Goal: Task Accomplishment & Management: Manage account settings

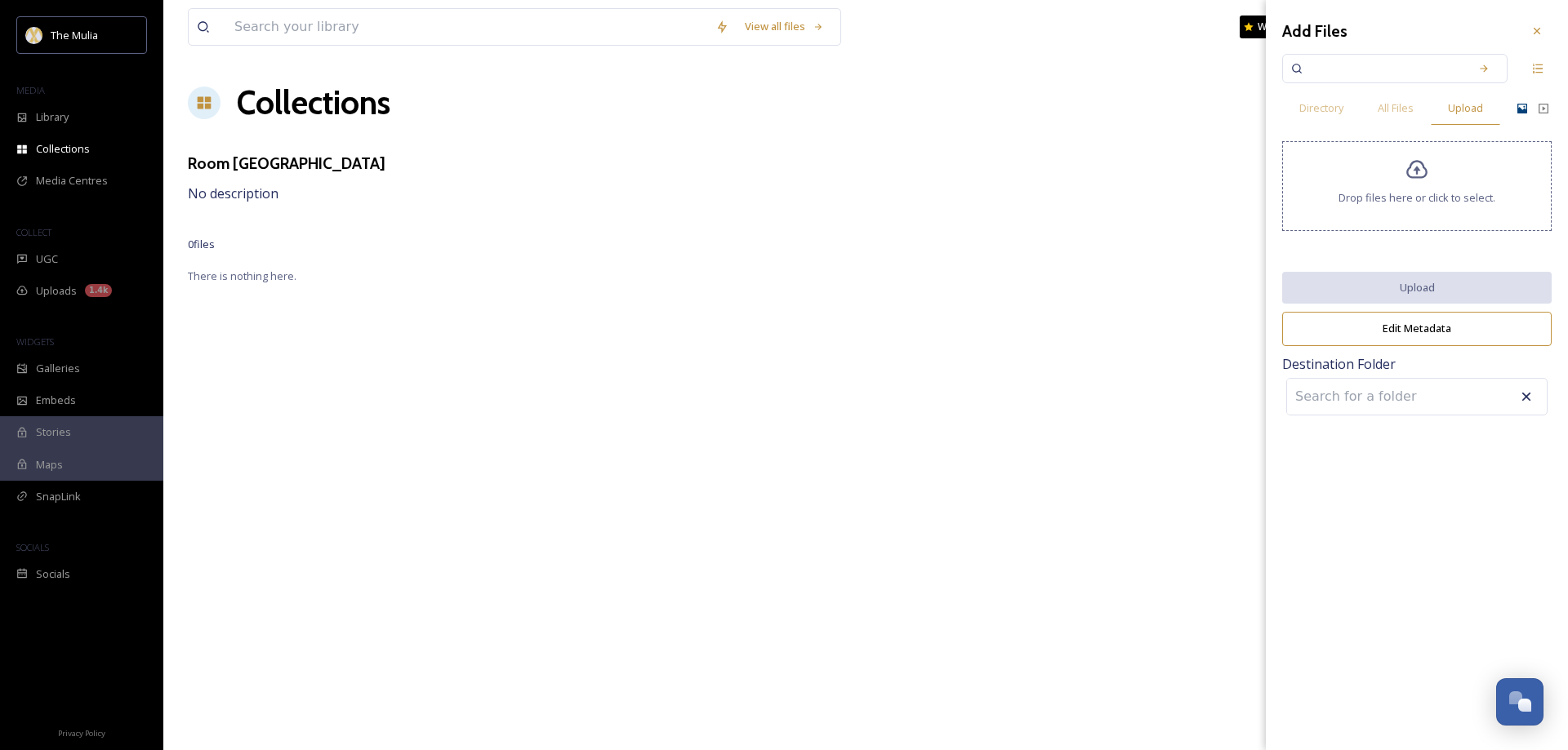
scroll to position [2345, 0]
click at [1401, 183] on div "Drop files here or click to select." at bounding box center [1416, 186] width 269 height 90
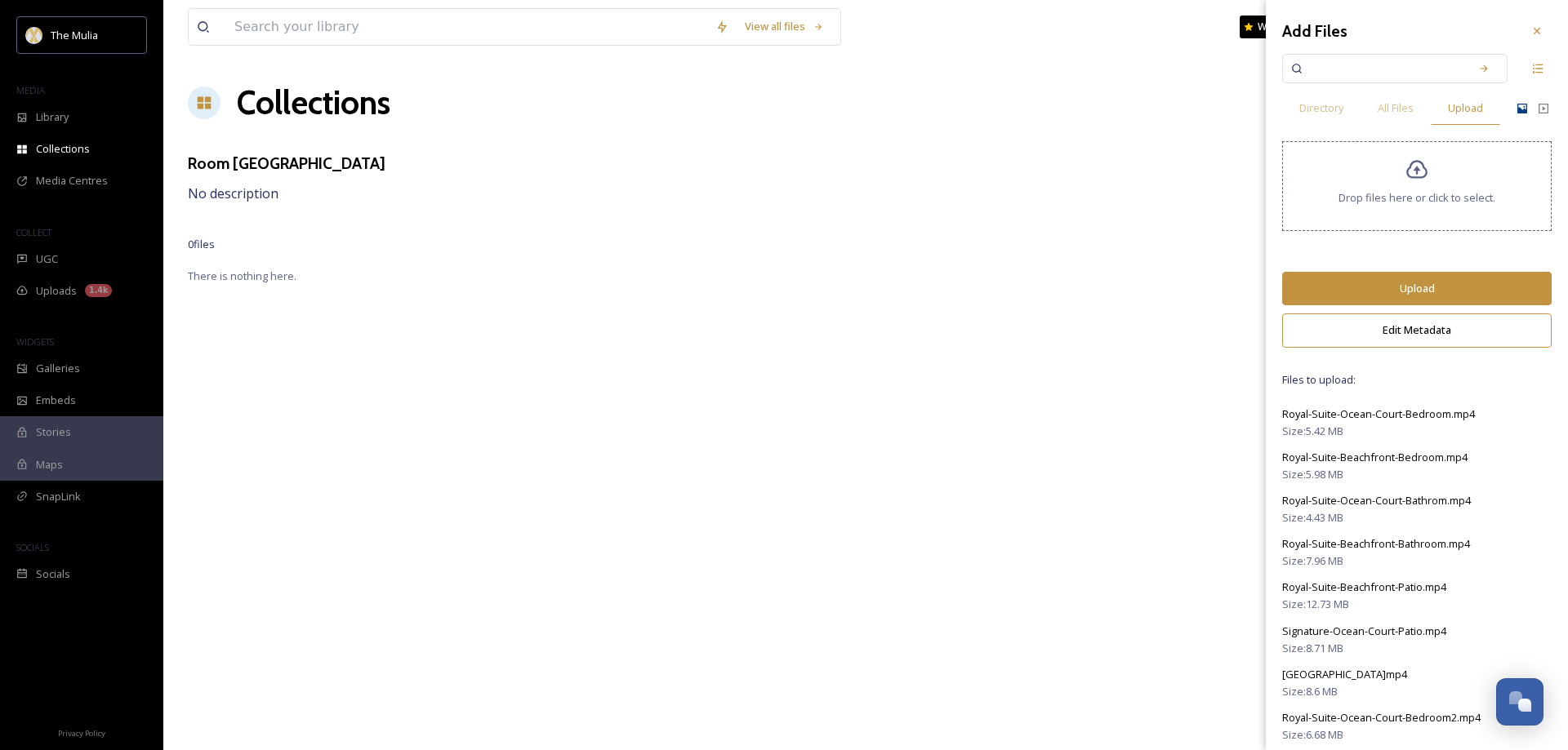
click at [1388, 282] on button "Upload" at bounding box center [1416, 288] width 269 height 33
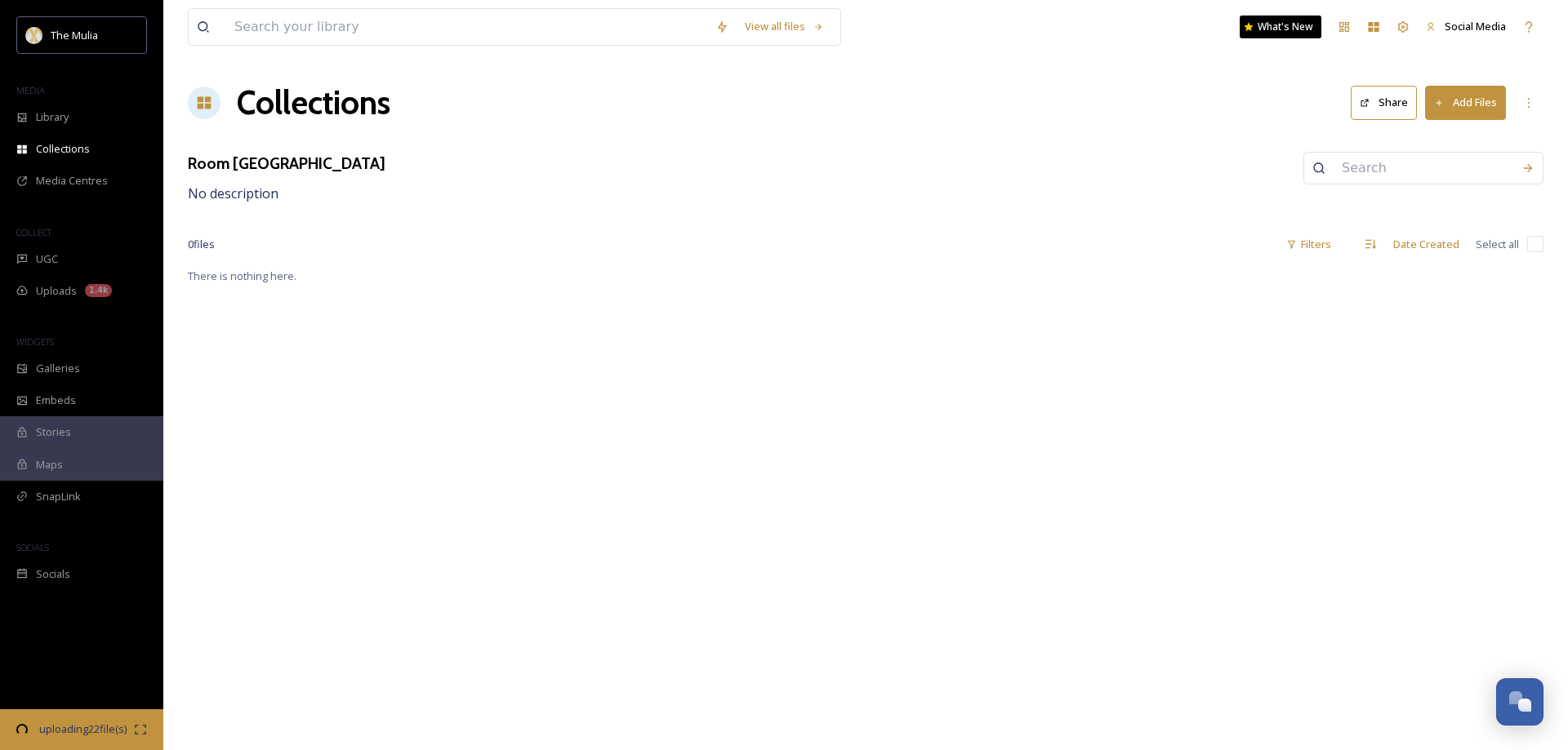
click at [1026, 344] on div "View all files What's New Social Media Collections Share Add Files Room Mulia R…" at bounding box center [865, 375] width 1405 height 750
click at [43, 146] on span "Collections" at bounding box center [63, 149] width 54 height 16
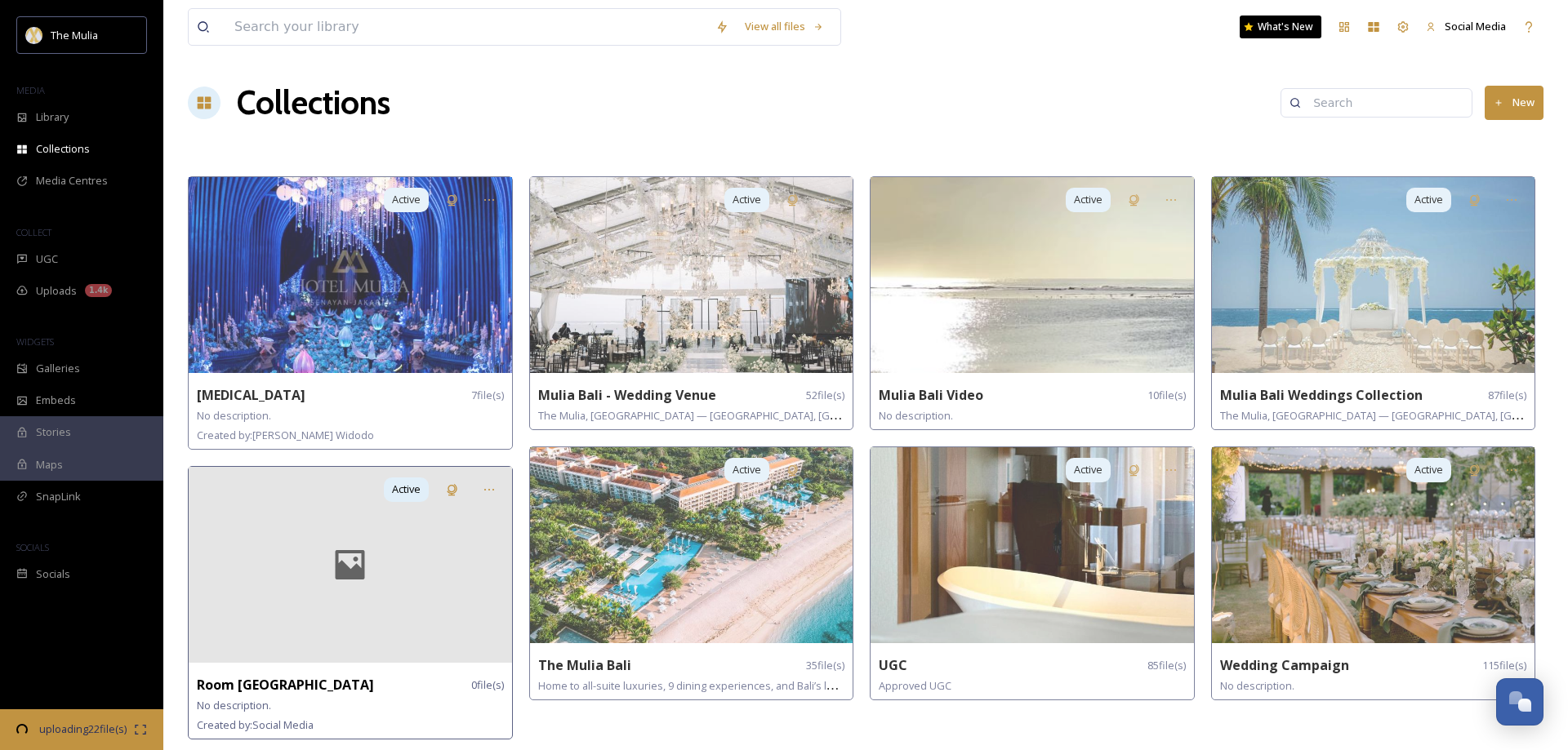
click at [422, 598] on div at bounding box center [350, 564] width 323 height 196
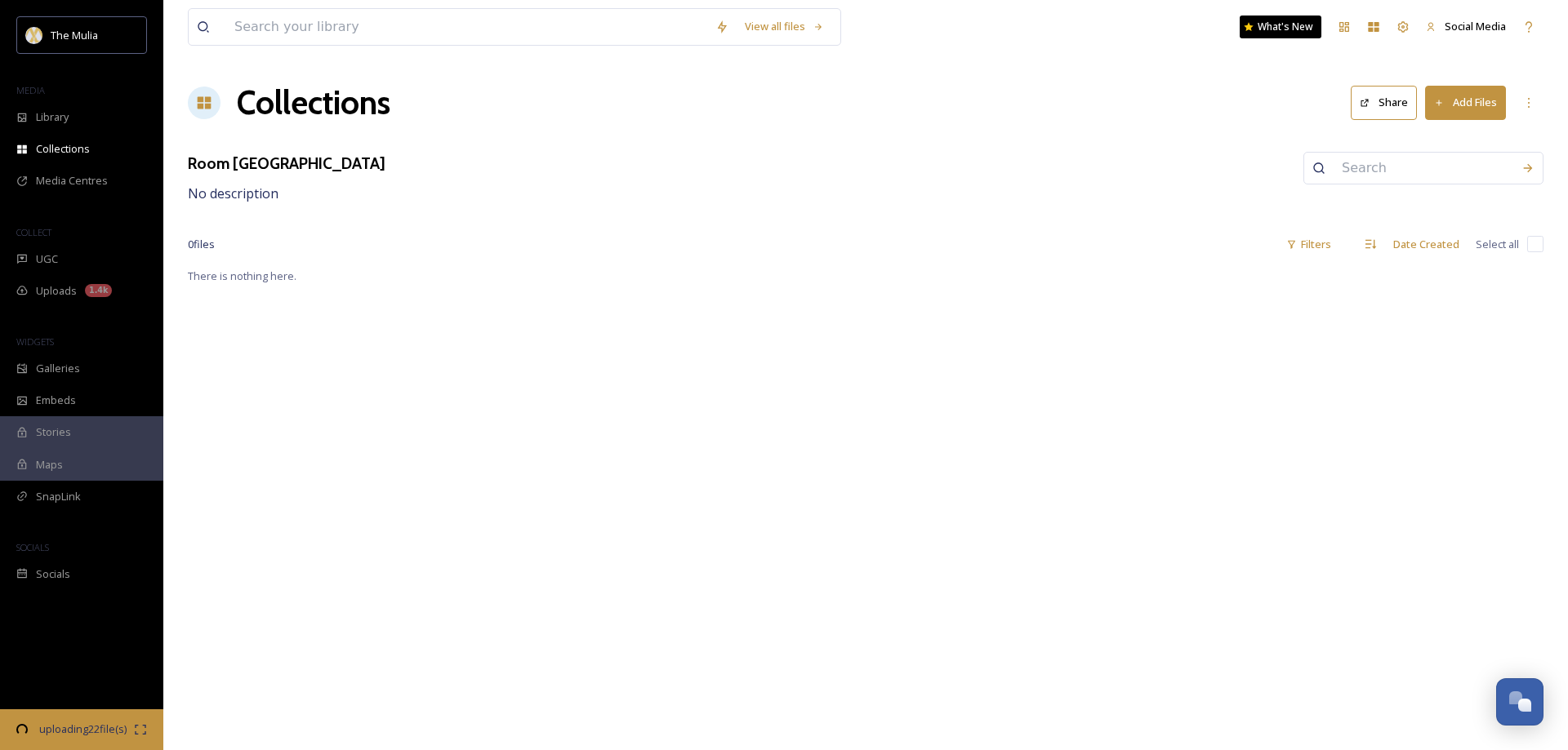
click at [1489, 98] on button "Add Files" at bounding box center [1465, 102] width 81 height 33
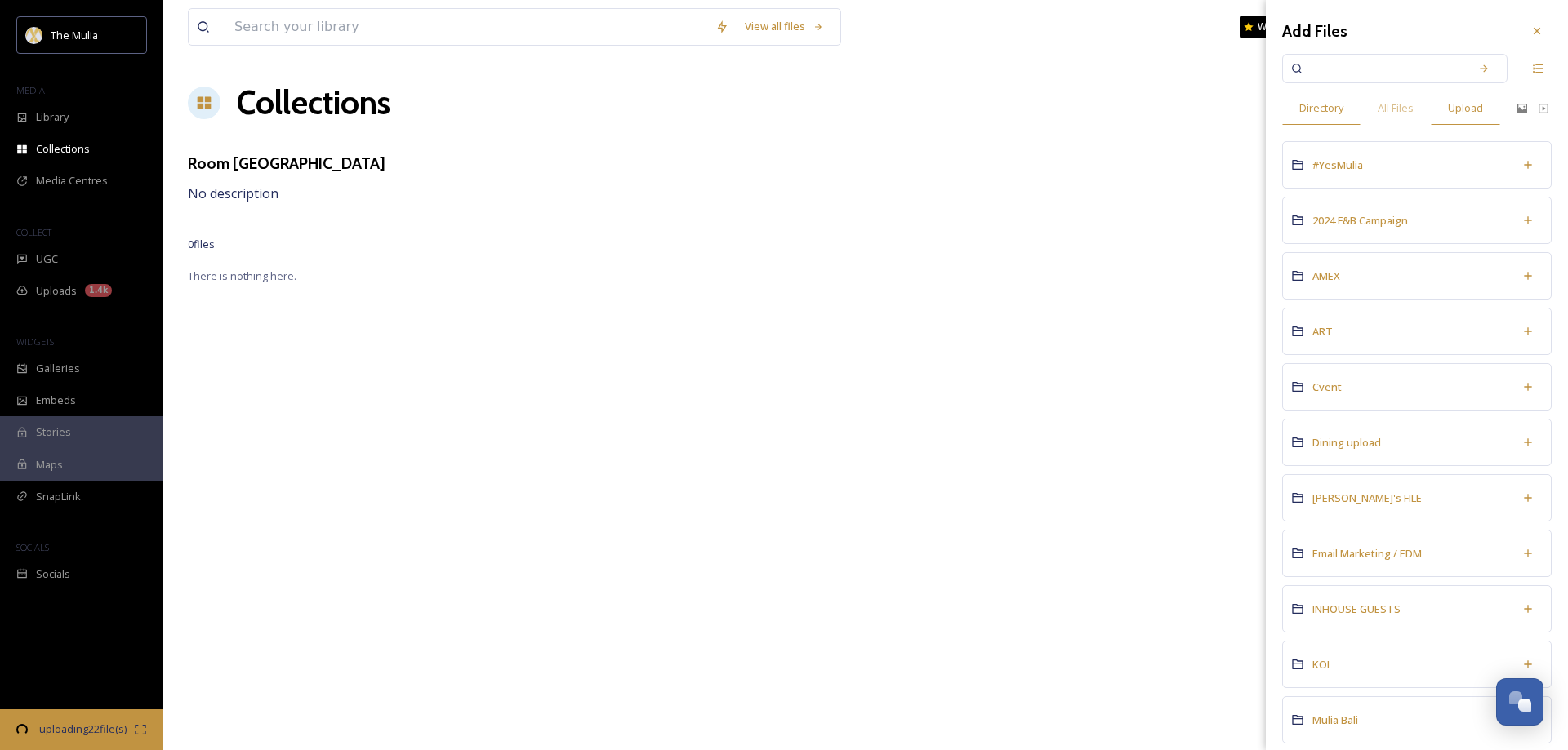
click at [1462, 113] on span "Upload" at bounding box center [1465, 108] width 35 height 16
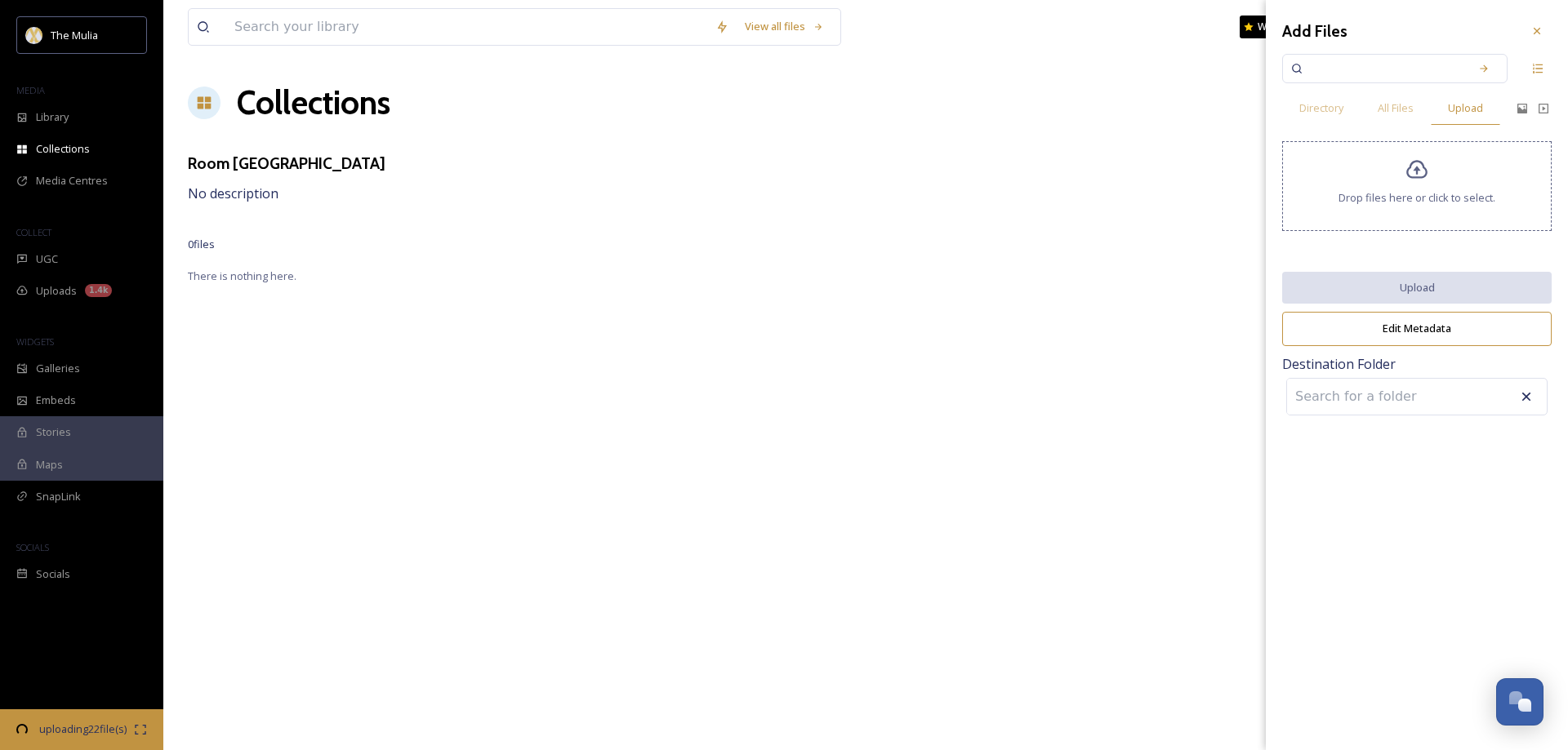
click at [1410, 182] on div "Drop files here or click to select." at bounding box center [1416, 186] width 269 height 90
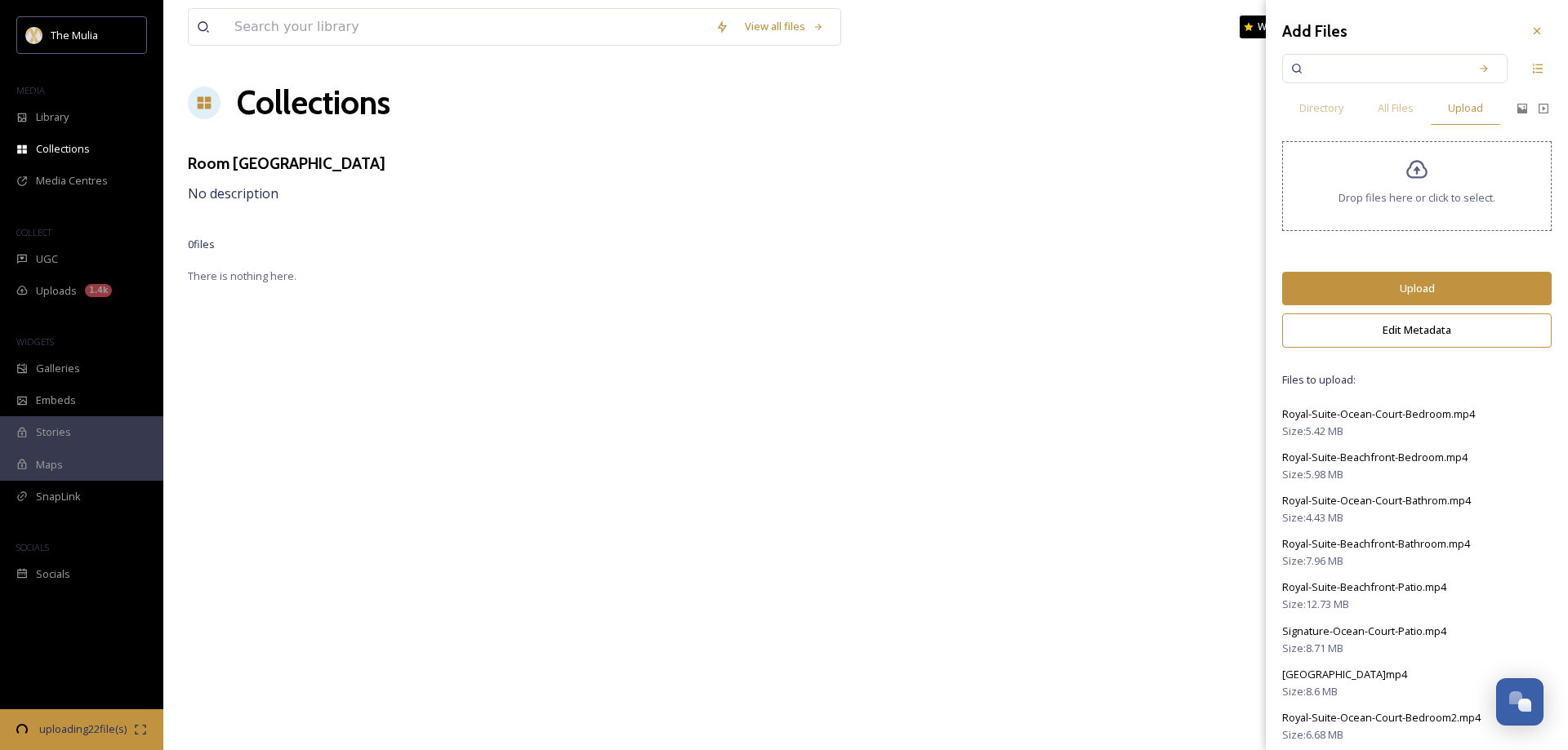
click at [1418, 287] on button "Upload" at bounding box center [1416, 288] width 269 height 33
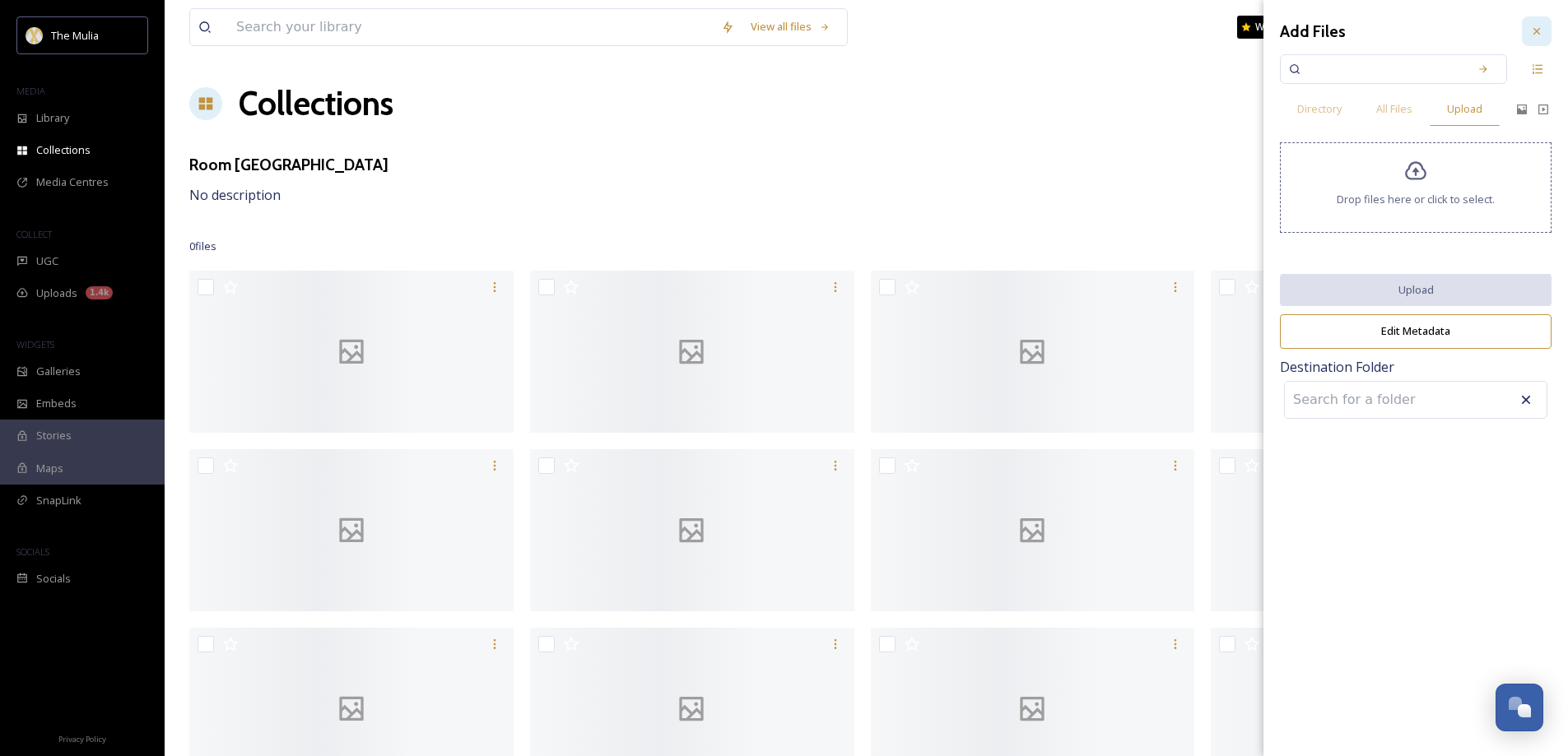
click at [1535, 30] on icon at bounding box center [1536, 31] width 13 height 13
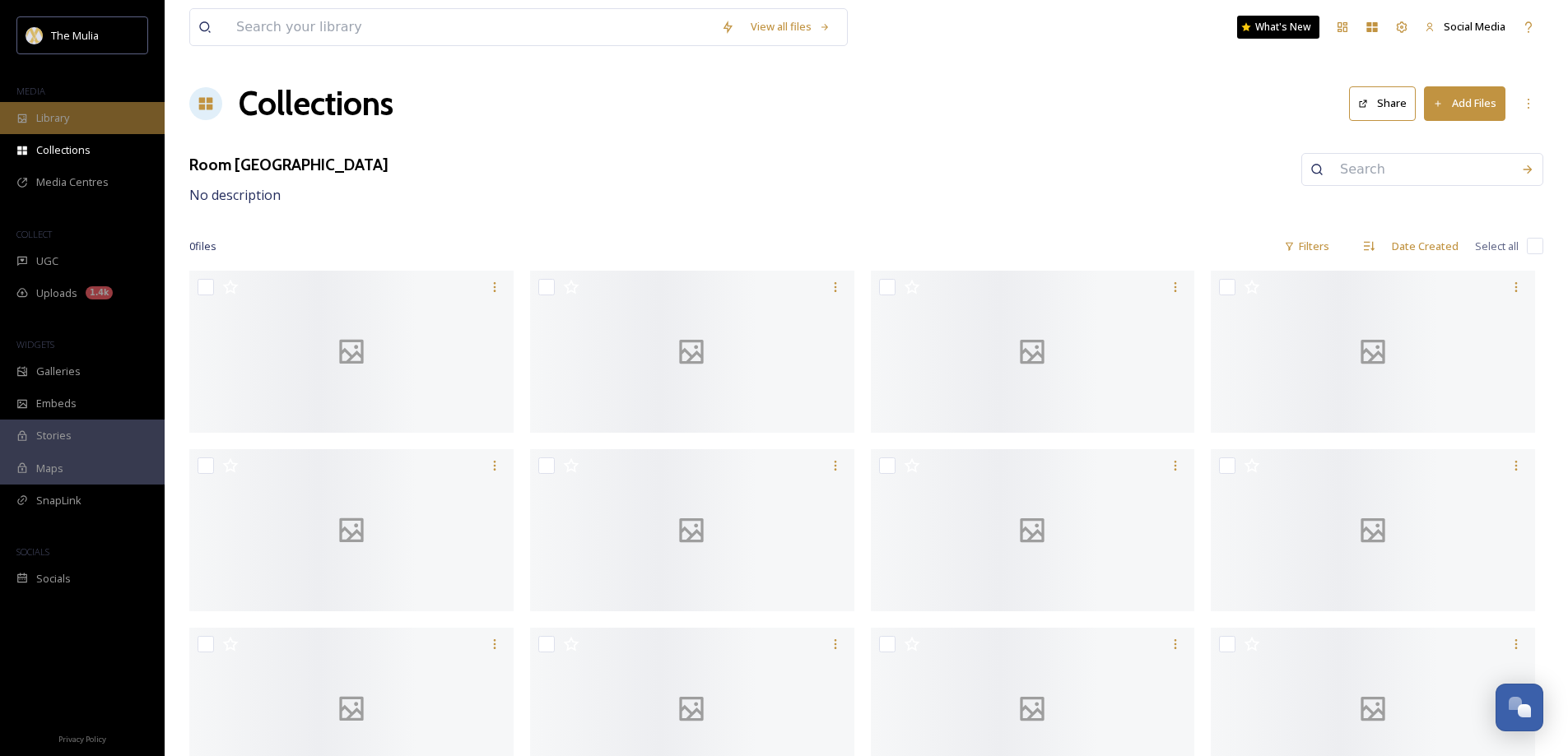
click at [65, 112] on span "Library" at bounding box center [52, 119] width 33 height 16
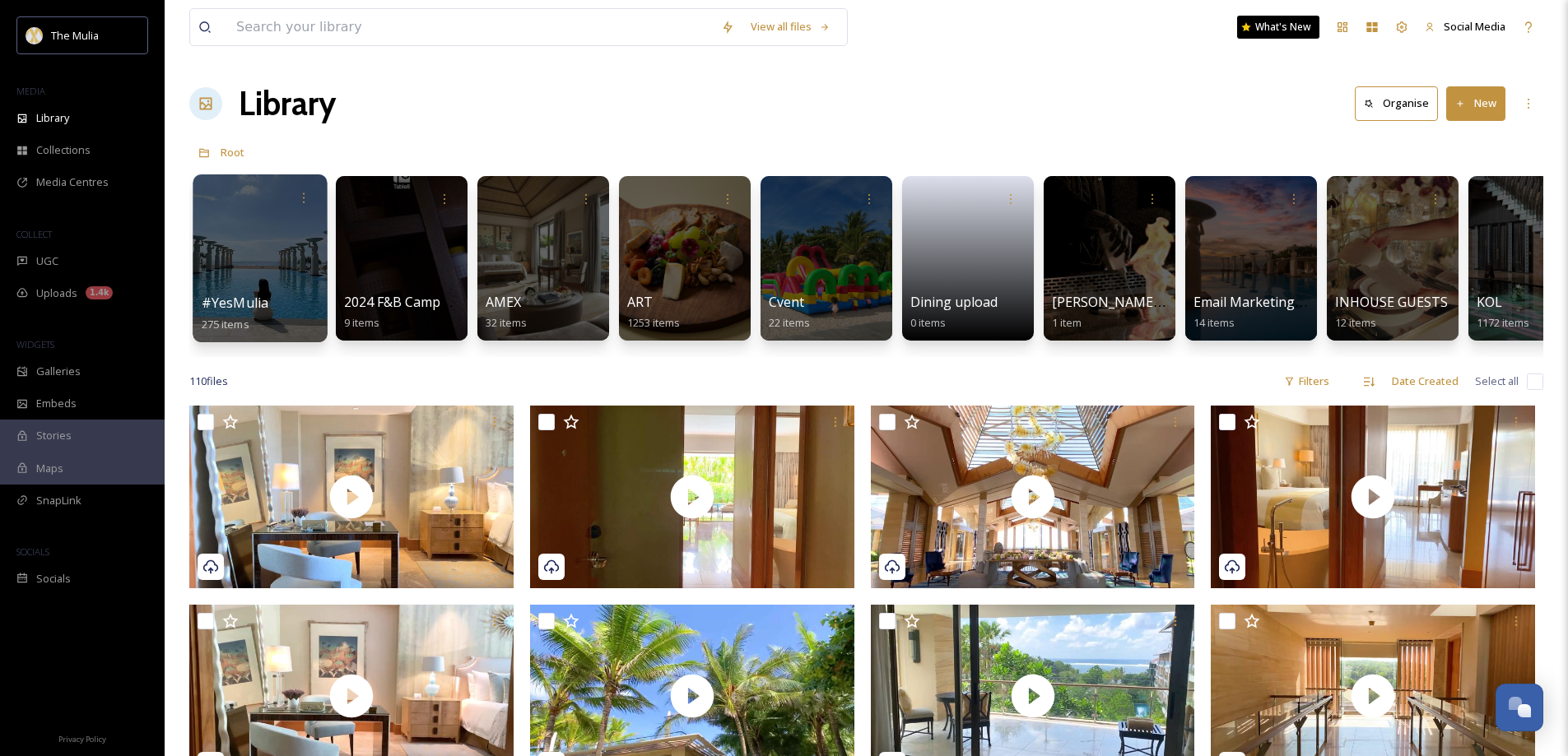
click at [253, 277] on div at bounding box center [259, 258] width 134 height 168
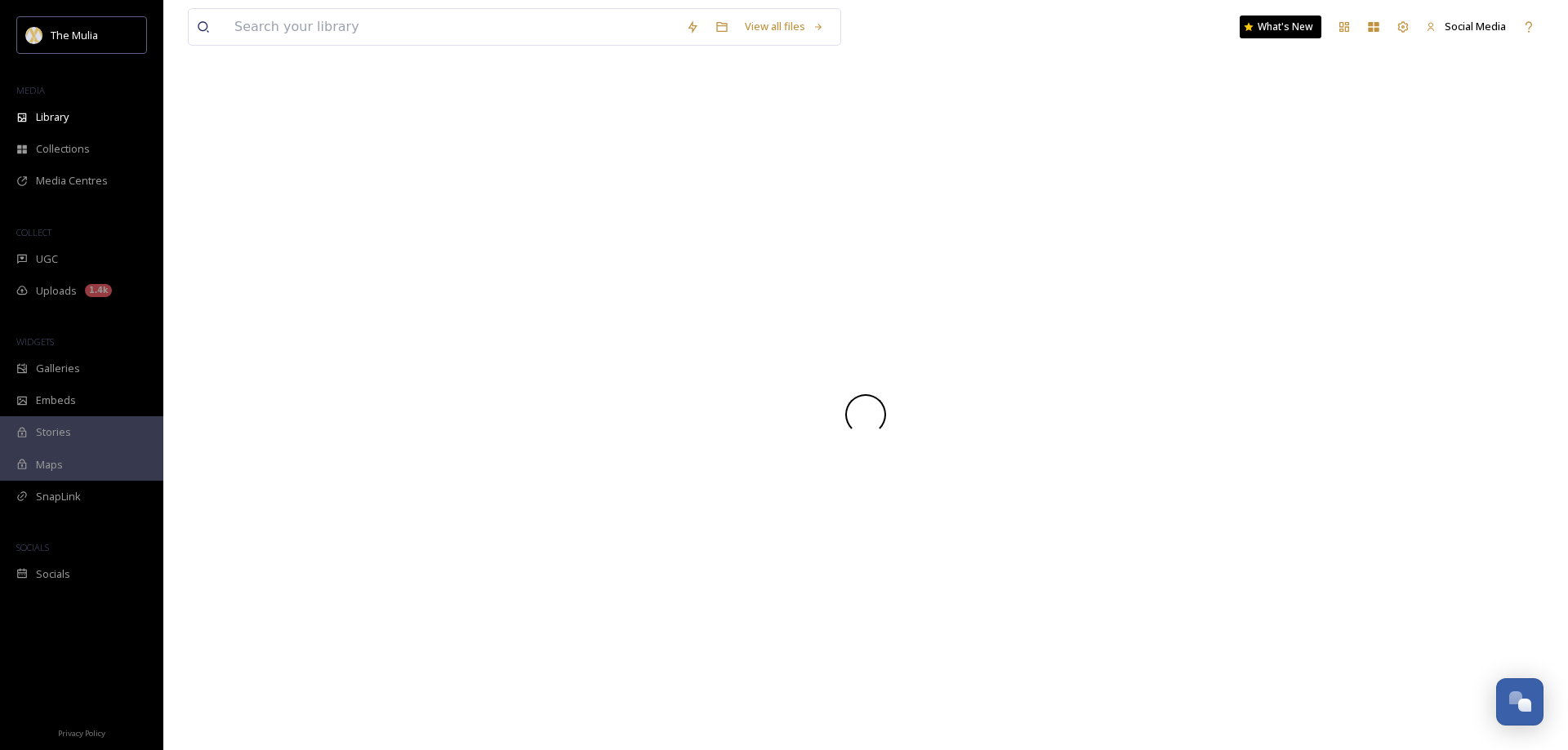
click at [253, 276] on div at bounding box center [866, 414] width 1356 height 672
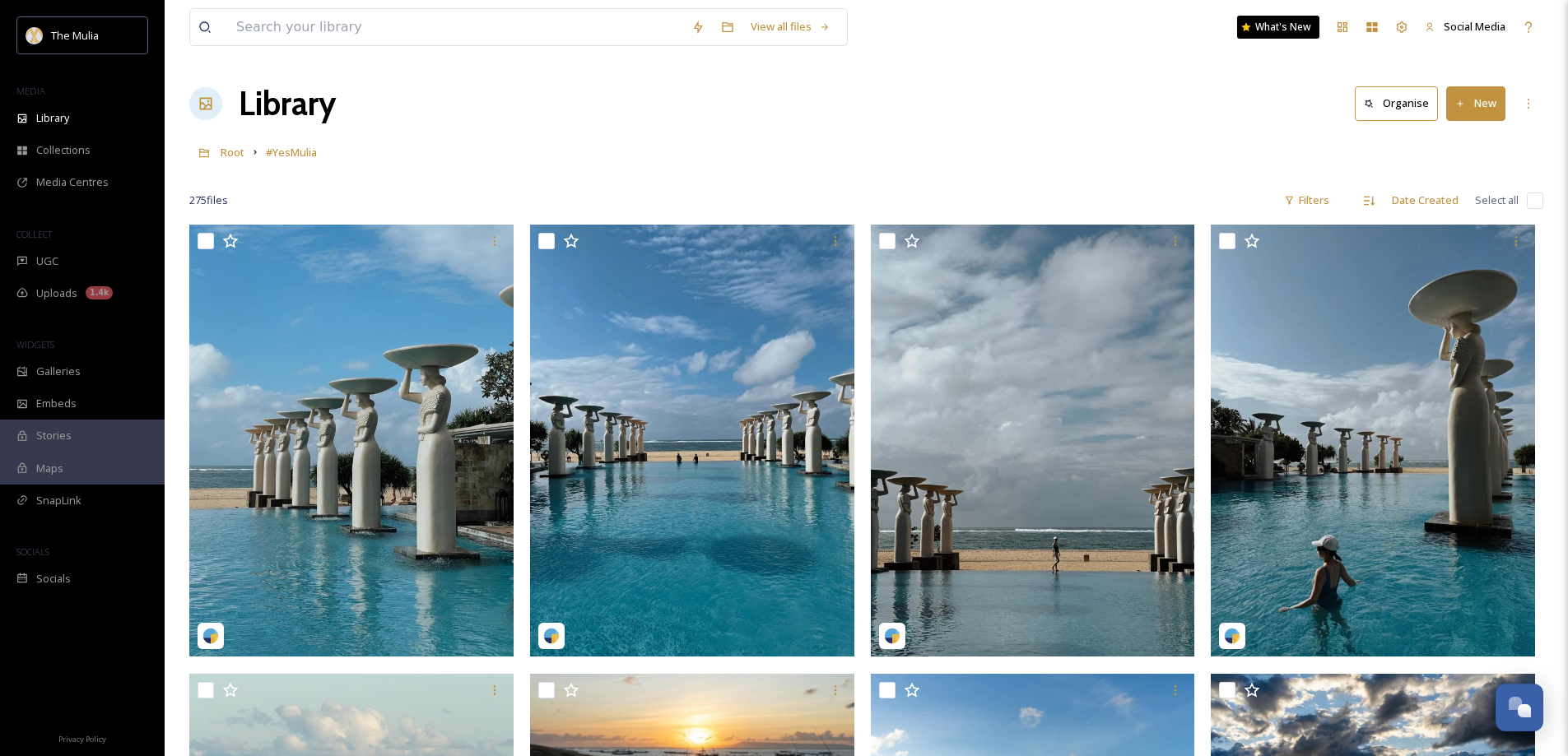
click at [577, 148] on div "Root #YesMulia" at bounding box center [867, 153] width 1355 height 32
click at [1478, 105] on button "New" at bounding box center [1475, 103] width 59 height 33
click at [76, 115] on div "Library" at bounding box center [82, 118] width 164 height 32
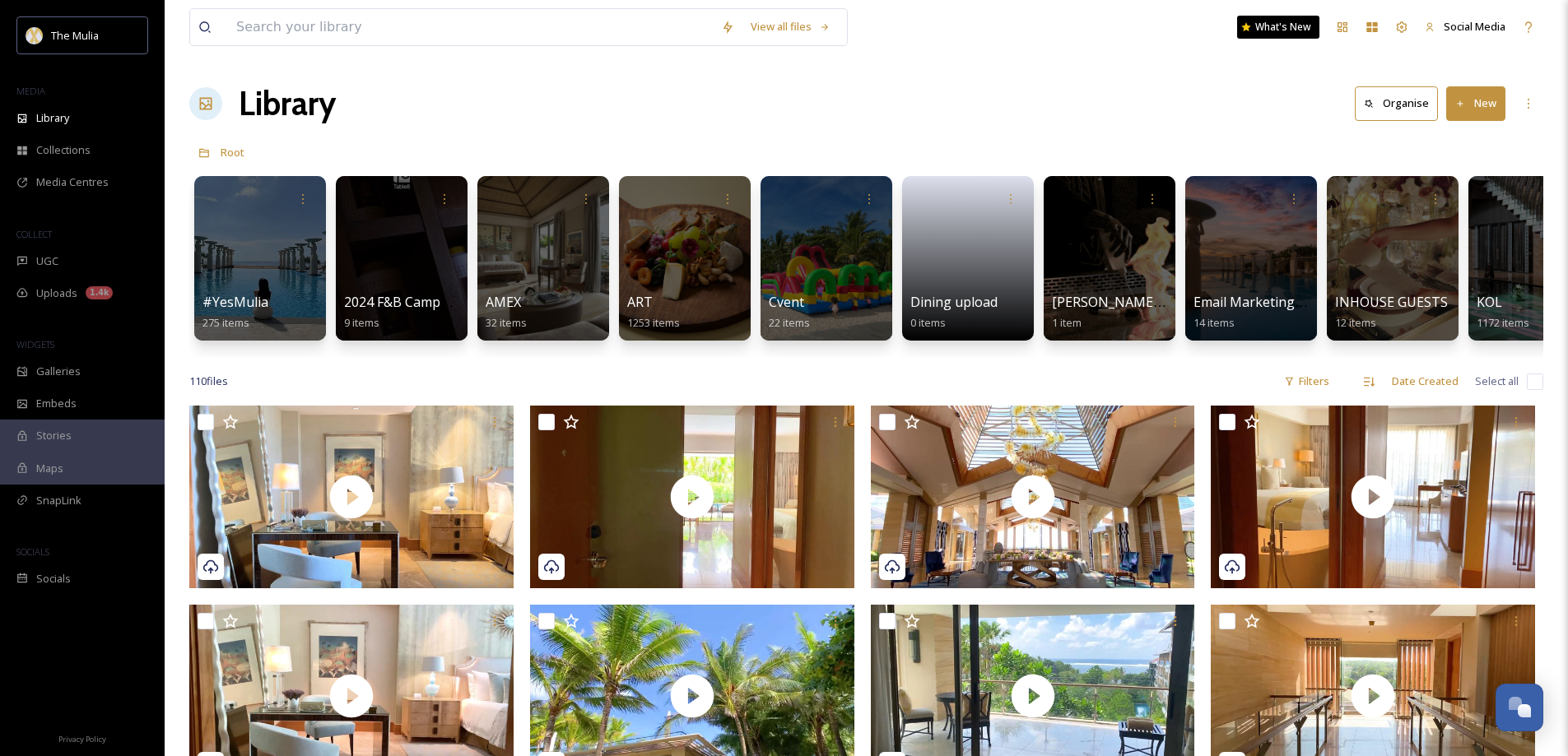
click at [1487, 98] on button "New" at bounding box center [1475, 103] width 59 height 33
click at [1450, 198] on span "Folder" at bounding box center [1457, 206] width 32 height 16
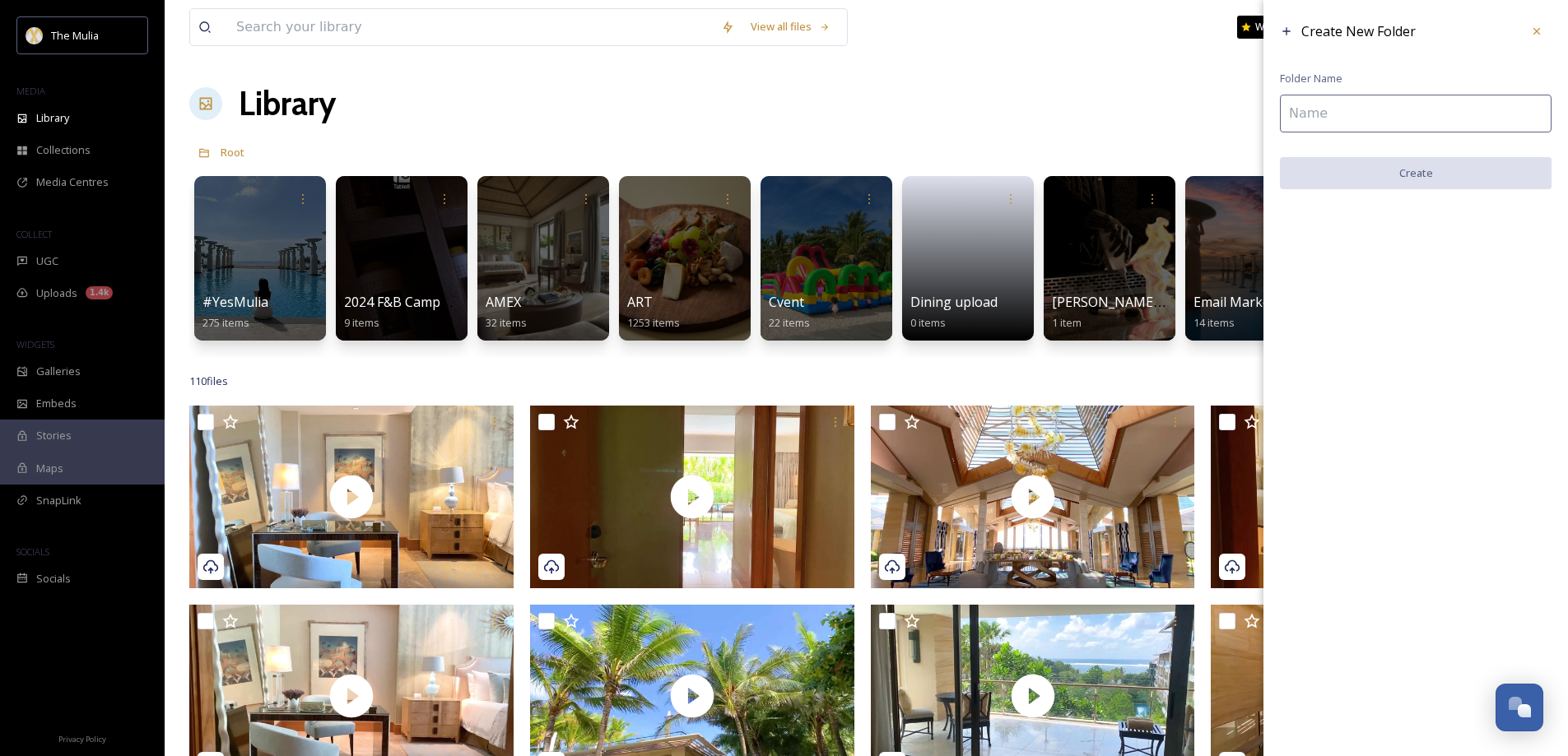
click at [1326, 112] on input at bounding box center [1415, 113] width 271 height 38
type input "Mulia Video Tour"
click at [1468, 176] on button "Create" at bounding box center [1415, 174] width 271 height 33
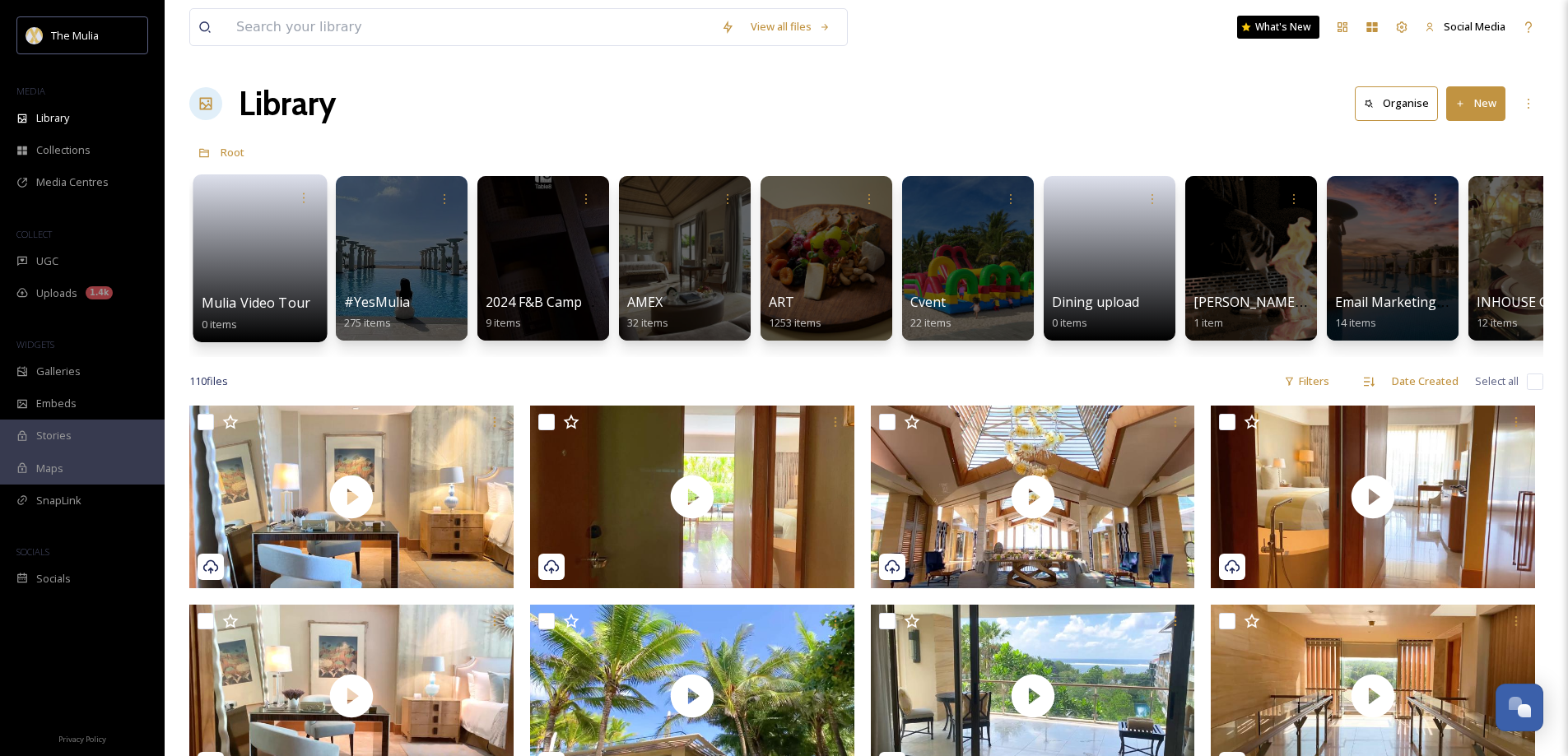
click at [251, 305] on span "Mulia Video Tour" at bounding box center [257, 303] width 110 height 18
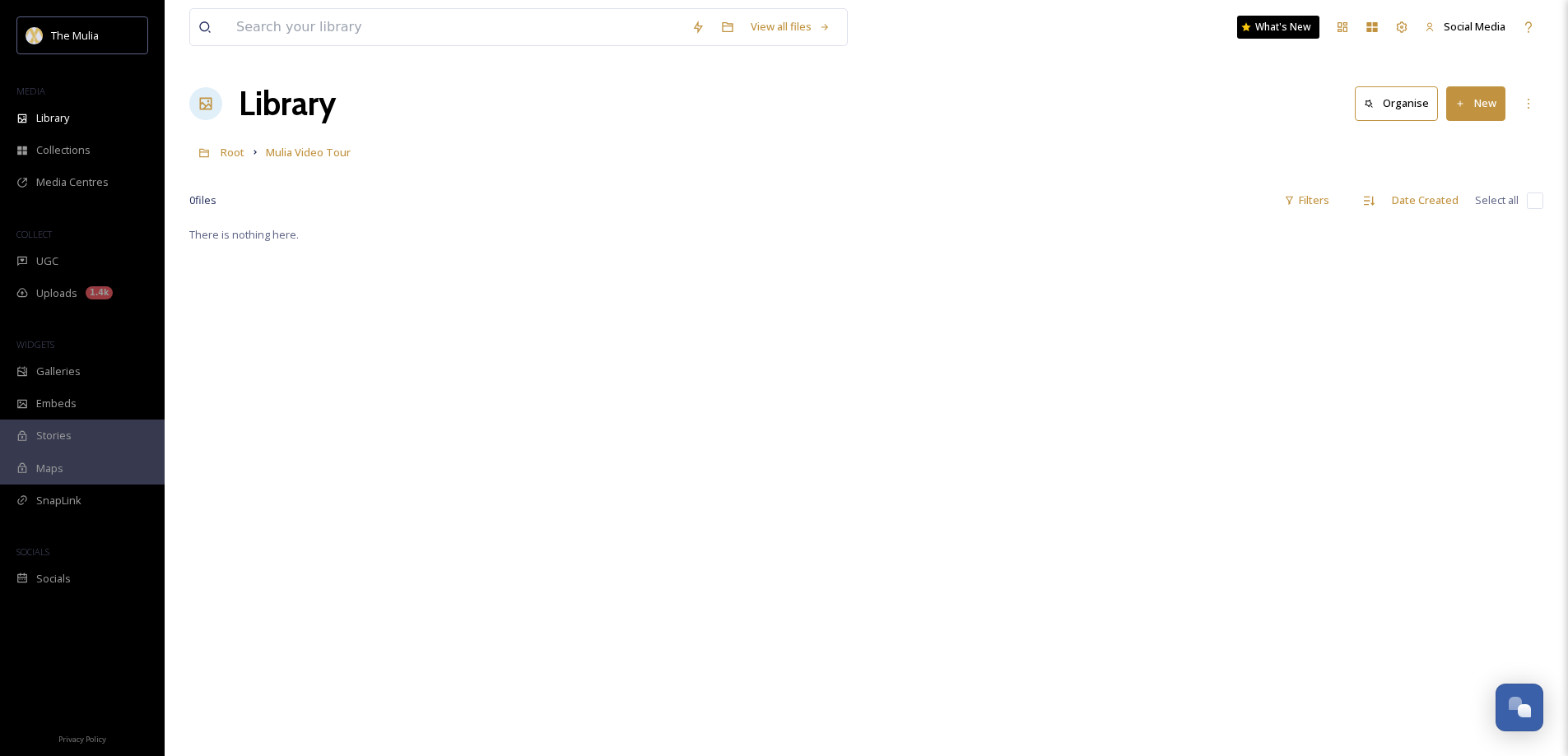
click at [783, 317] on div "There is nothing here." at bounding box center [867, 602] width 1355 height 756
click at [1472, 112] on button "New" at bounding box center [1475, 103] width 59 height 33
click at [1457, 201] on span "Folder" at bounding box center [1457, 206] width 32 height 16
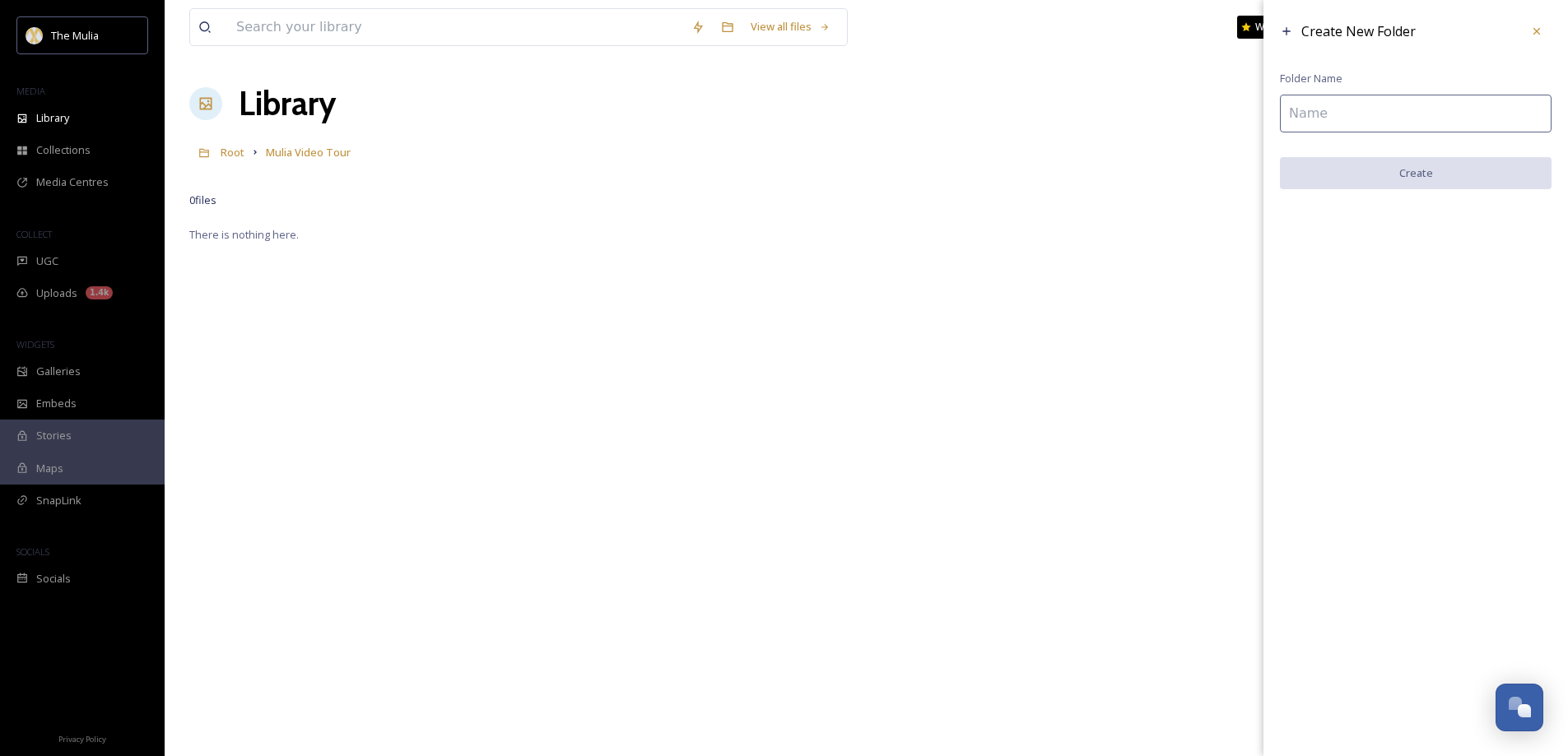
click at [1316, 111] on input at bounding box center [1415, 113] width 271 height 38
type input "MRB - ROOM"
click at [1407, 179] on button "Create" at bounding box center [1415, 174] width 271 height 33
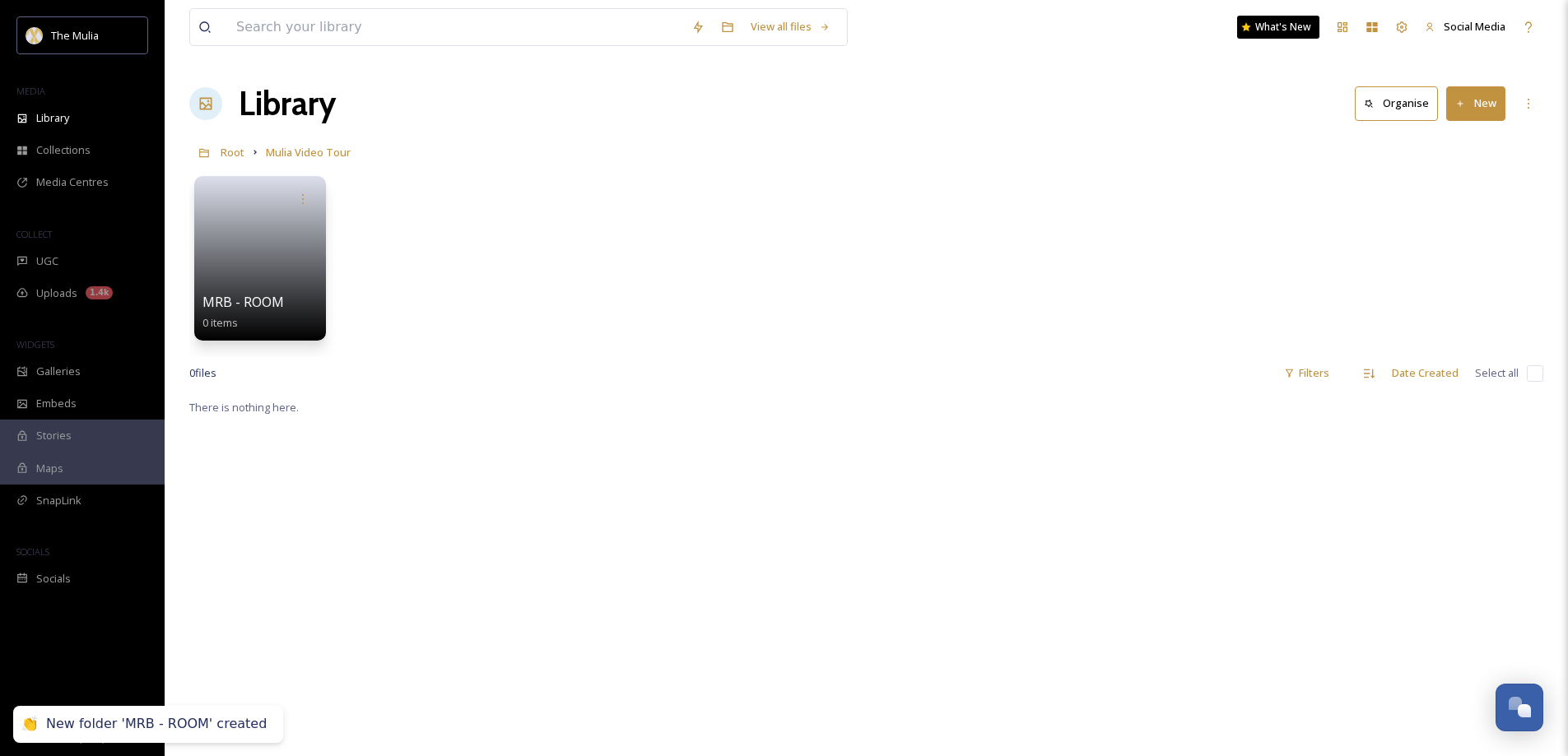
click at [1478, 112] on button "New" at bounding box center [1475, 103] width 59 height 33
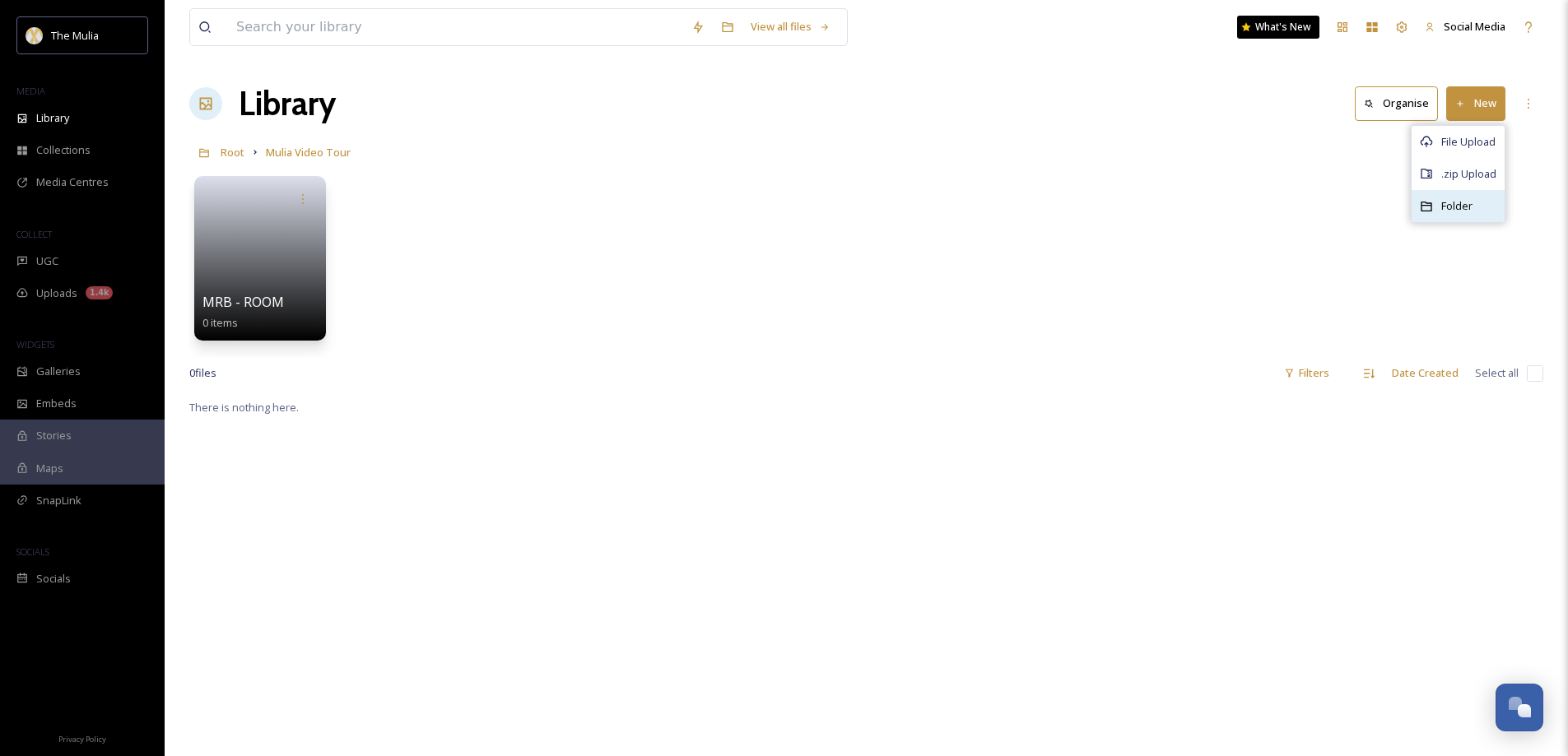
click at [1449, 204] on span "Folder" at bounding box center [1457, 206] width 32 height 16
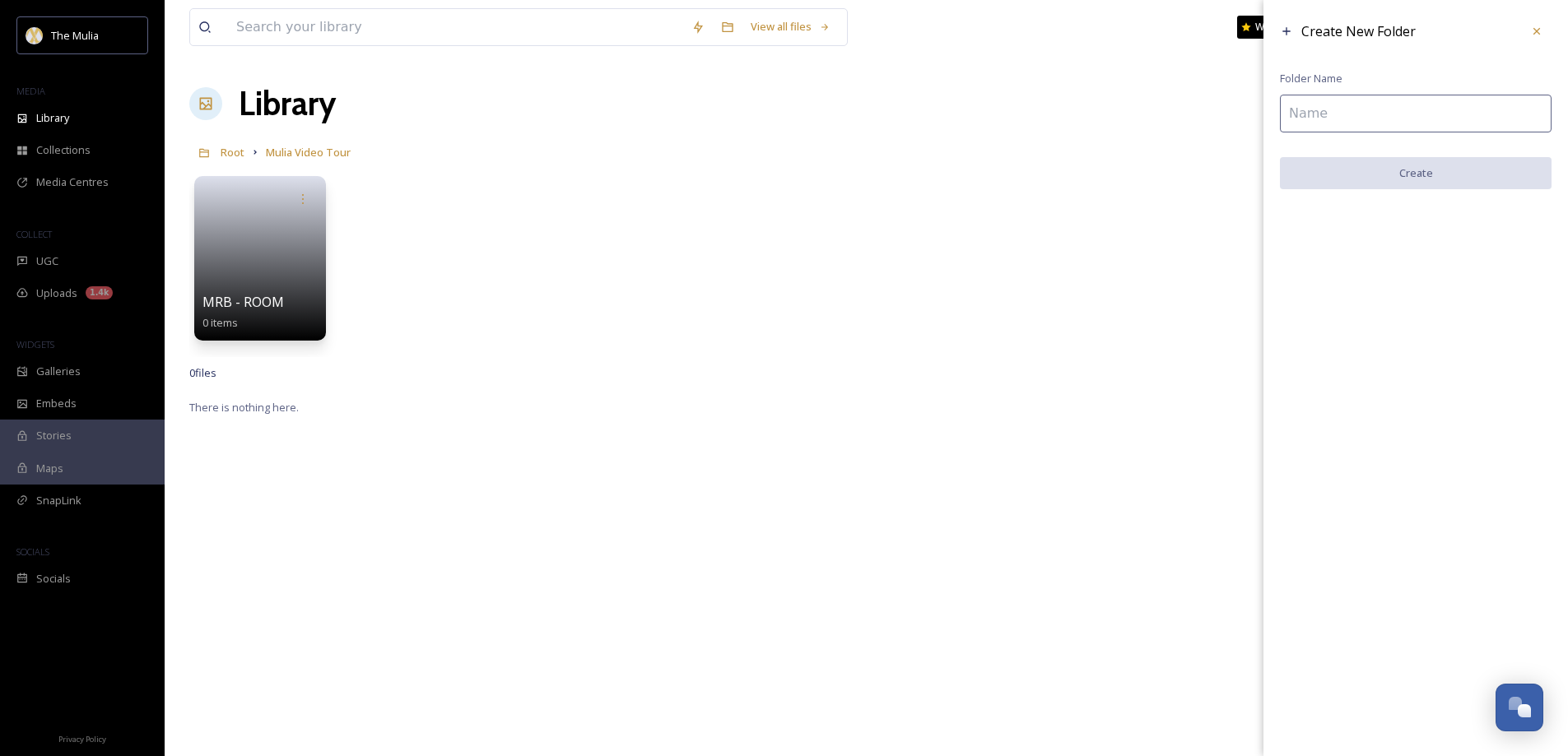
click at [1334, 115] on input at bounding box center [1415, 113] width 271 height 38
type input "M"
type input "TMB - ROOM"
click at [1409, 176] on button "Create" at bounding box center [1415, 174] width 271 height 33
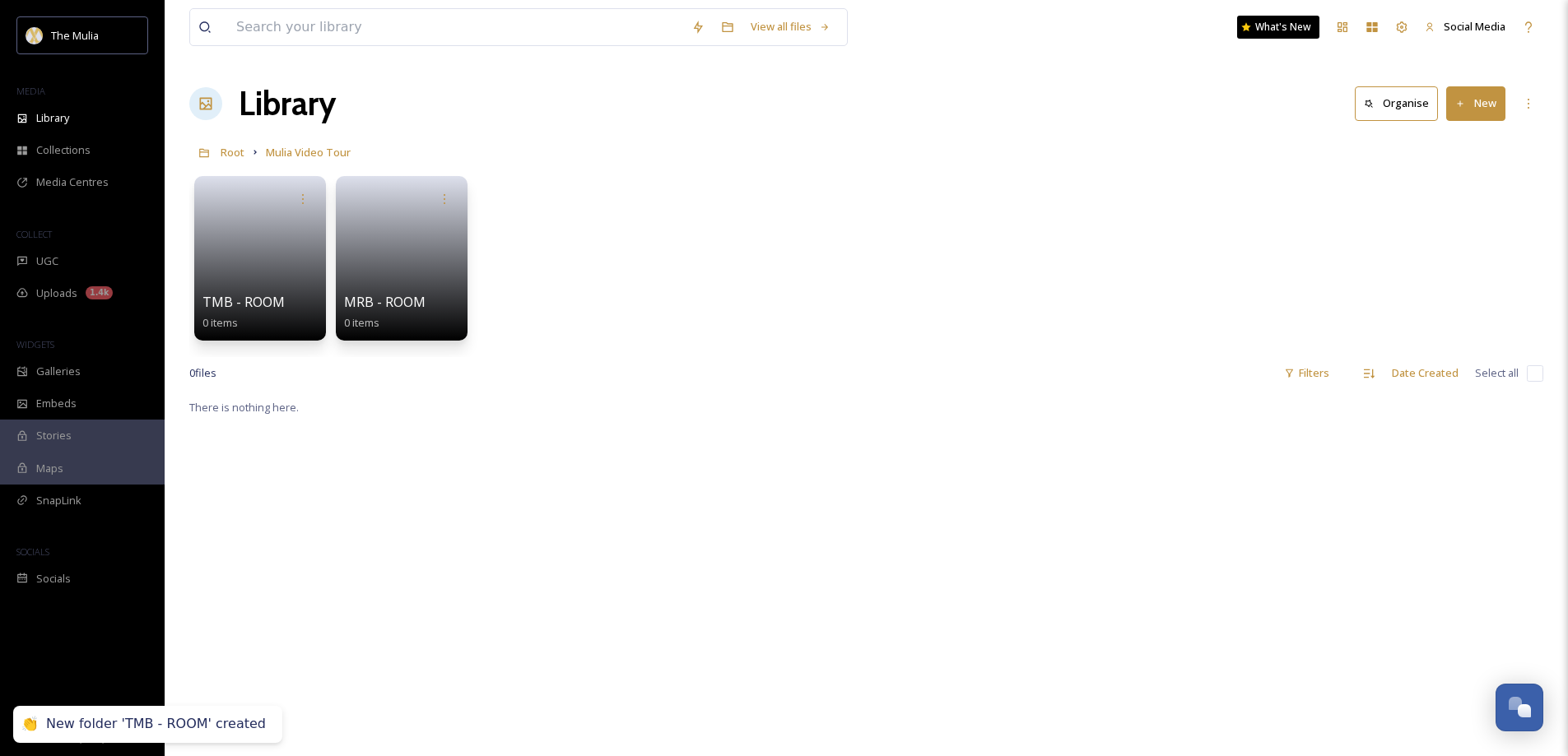
click at [1479, 110] on button "New" at bounding box center [1475, 103] width 59 height 33
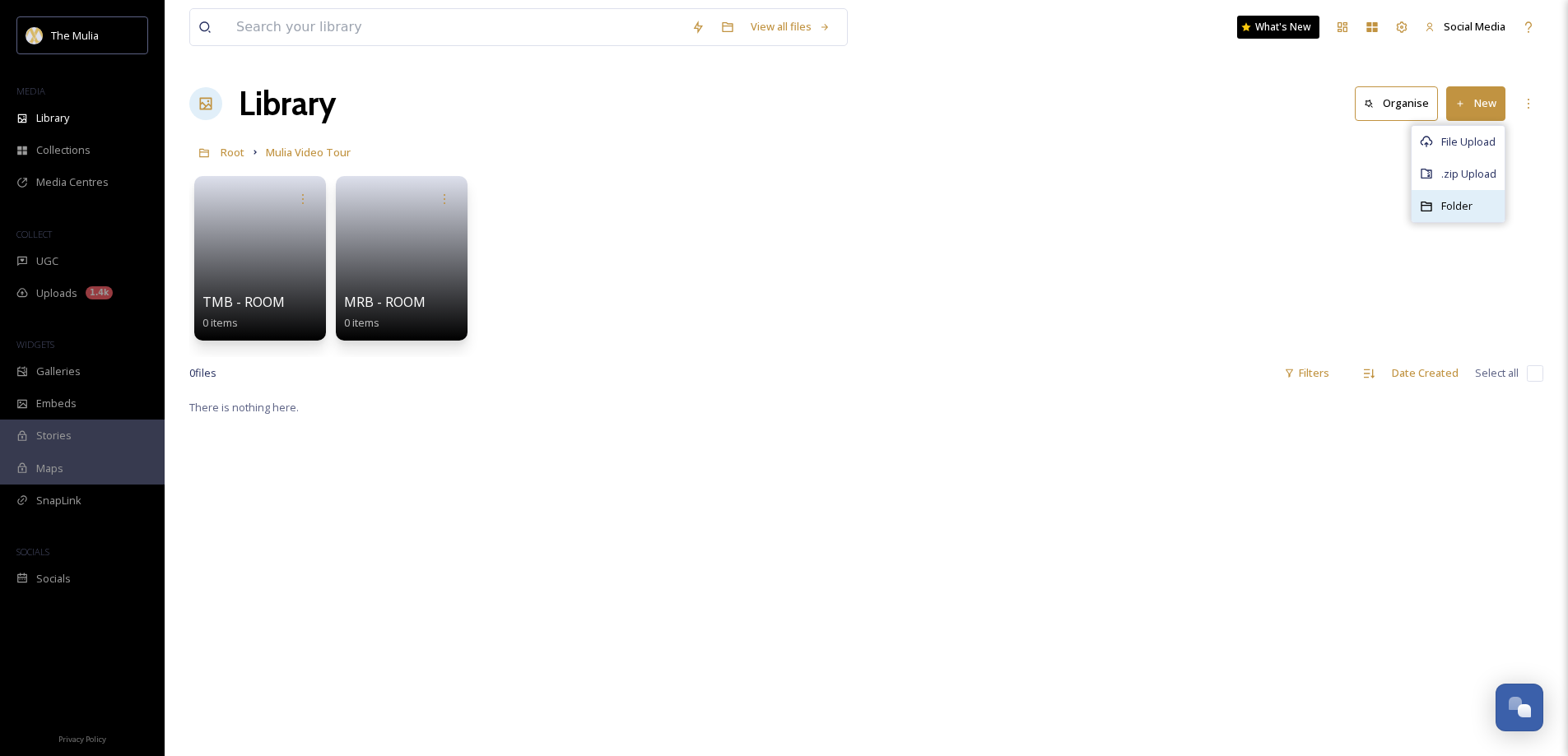
click at [1449, 202] on span "Folder" at bounding box center [1457, 206] width 32 height 16
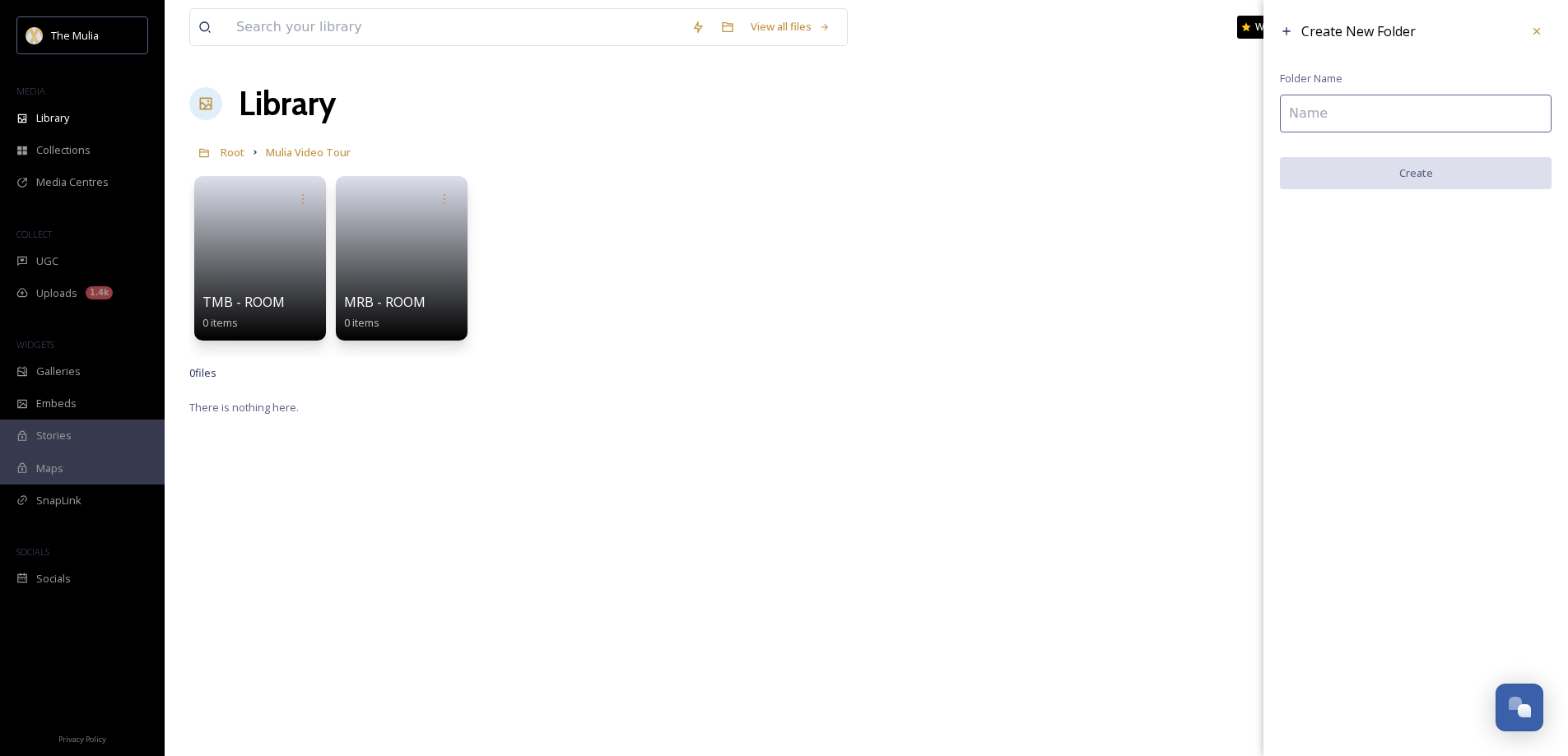
click at [1307, 115] on input at bounding box center [1415, 113] width 271 height 38
type input "MVB - ROOM"
click at [1393, 181] on button "Create" at bounding box center [1415, 174] width 271 height 33
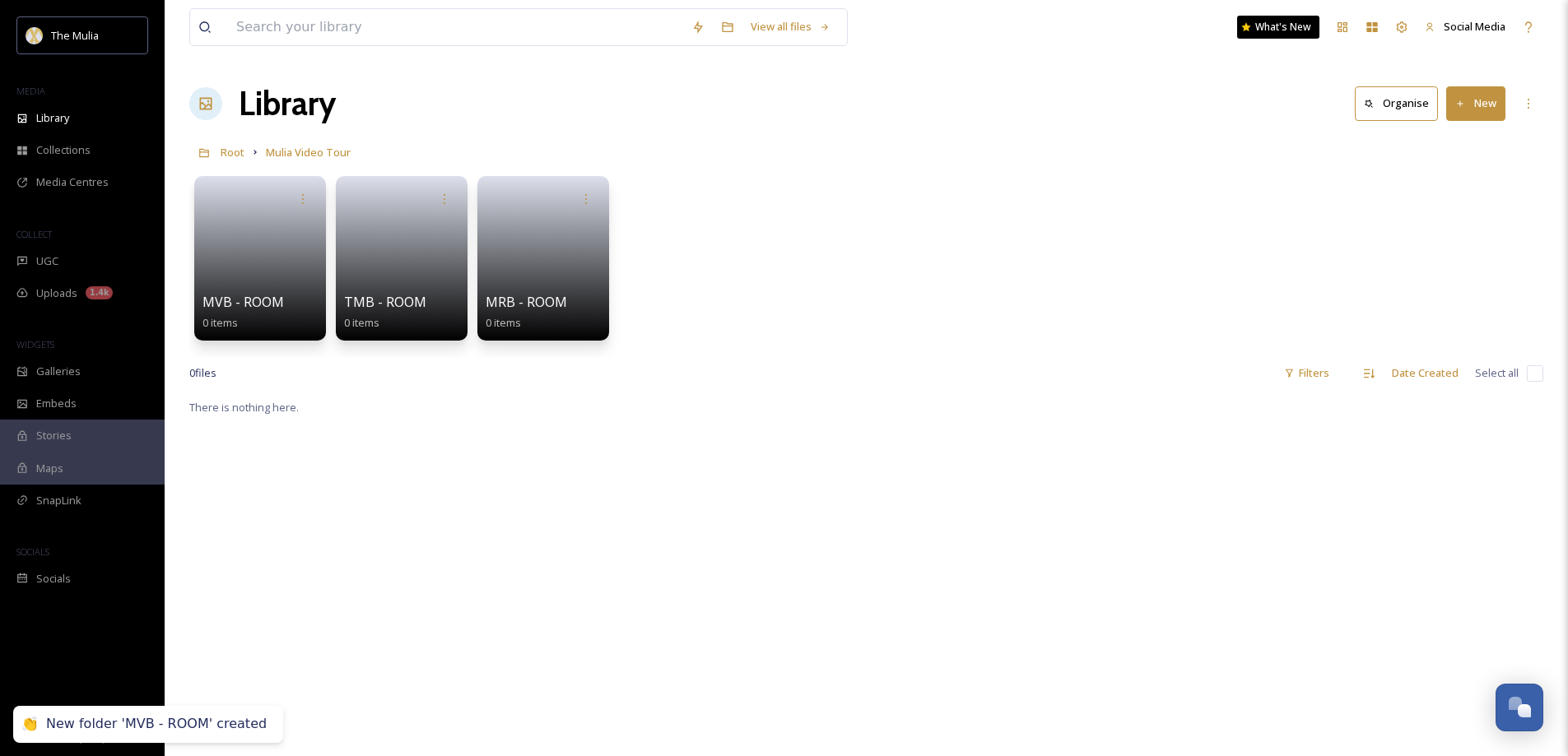
click at [703, 368] on div "0 file s Filters Date Created Select all" at bounding box center [867, 373] width 1355 height 32
click at [525, 281] on link at bounding box center [544, 253] width 118 height 80
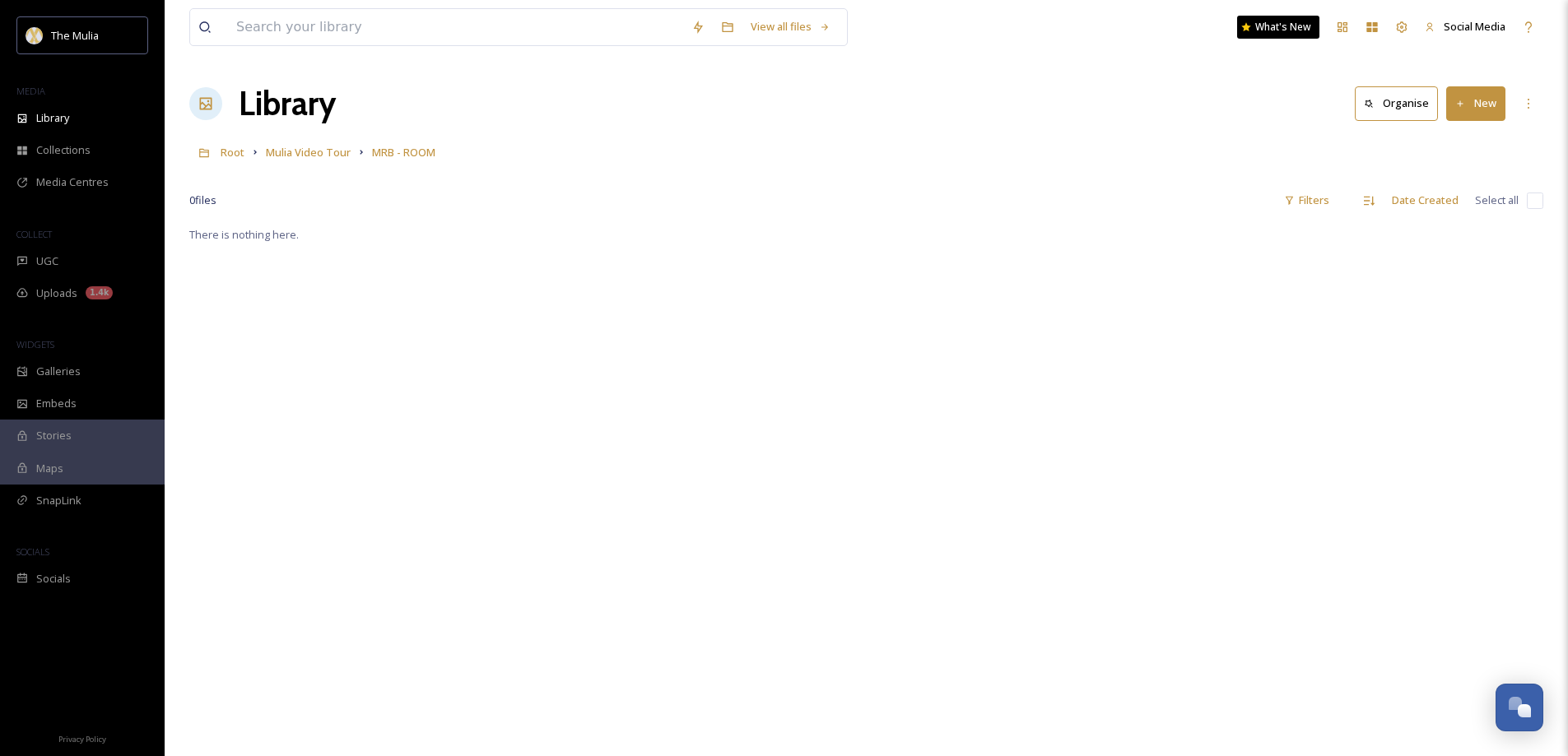
click at [1475, 101] on button "New" at bounding box center [1475, 103] width 59 height 33
click at [1472, 140] on span "File Upload" at bounding box center [1469, 142] width 54 height 16
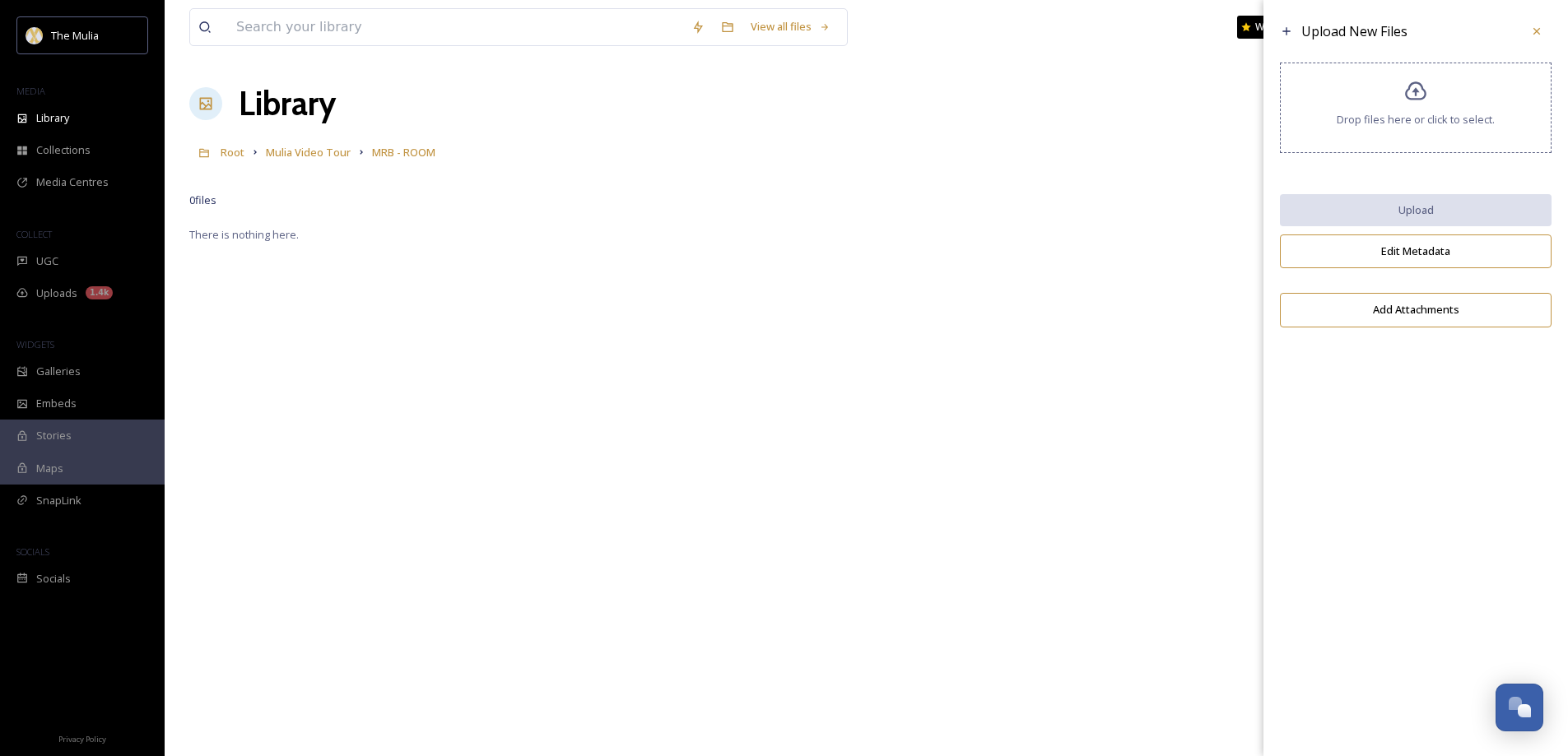
click at [1453, 108] on div "Drop files here or click to select." at bounding box center [1415, 107] width 271 height 90
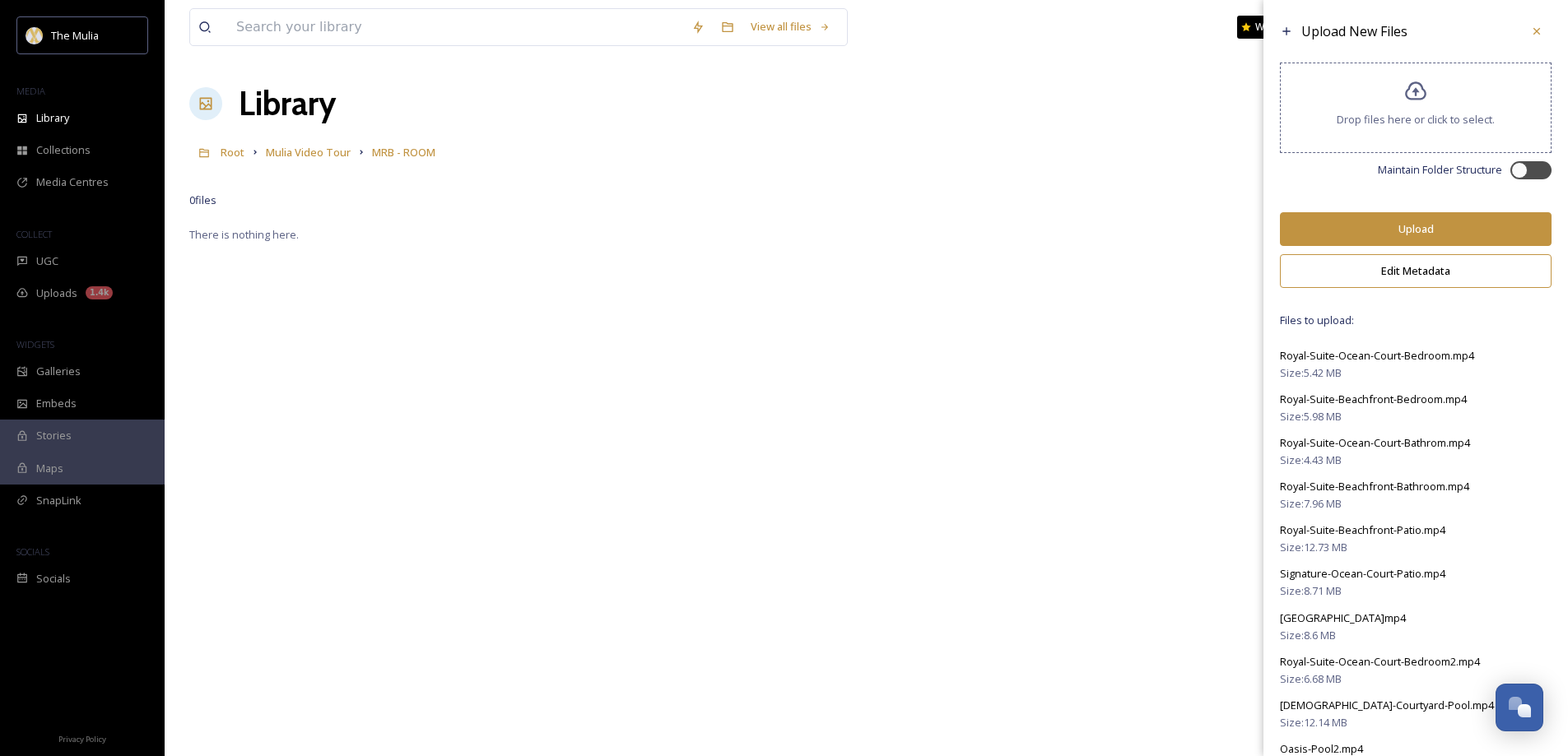
click at [1375, 217] on button "Upload" at bounding box center [1415, 229] width 271 height 33
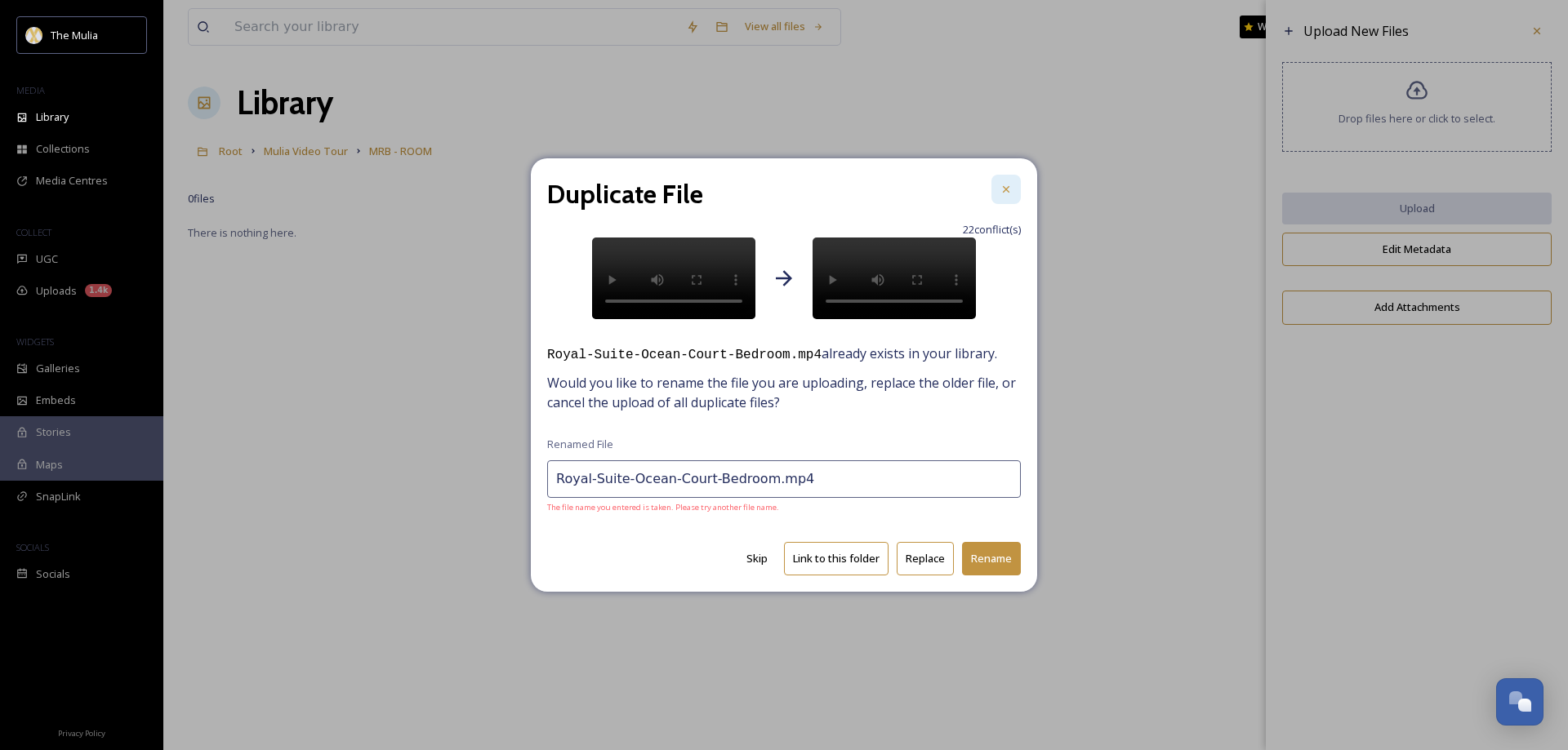
click at [1012, 186] on icon at bounding box center [1006, 189] width 13 height 13
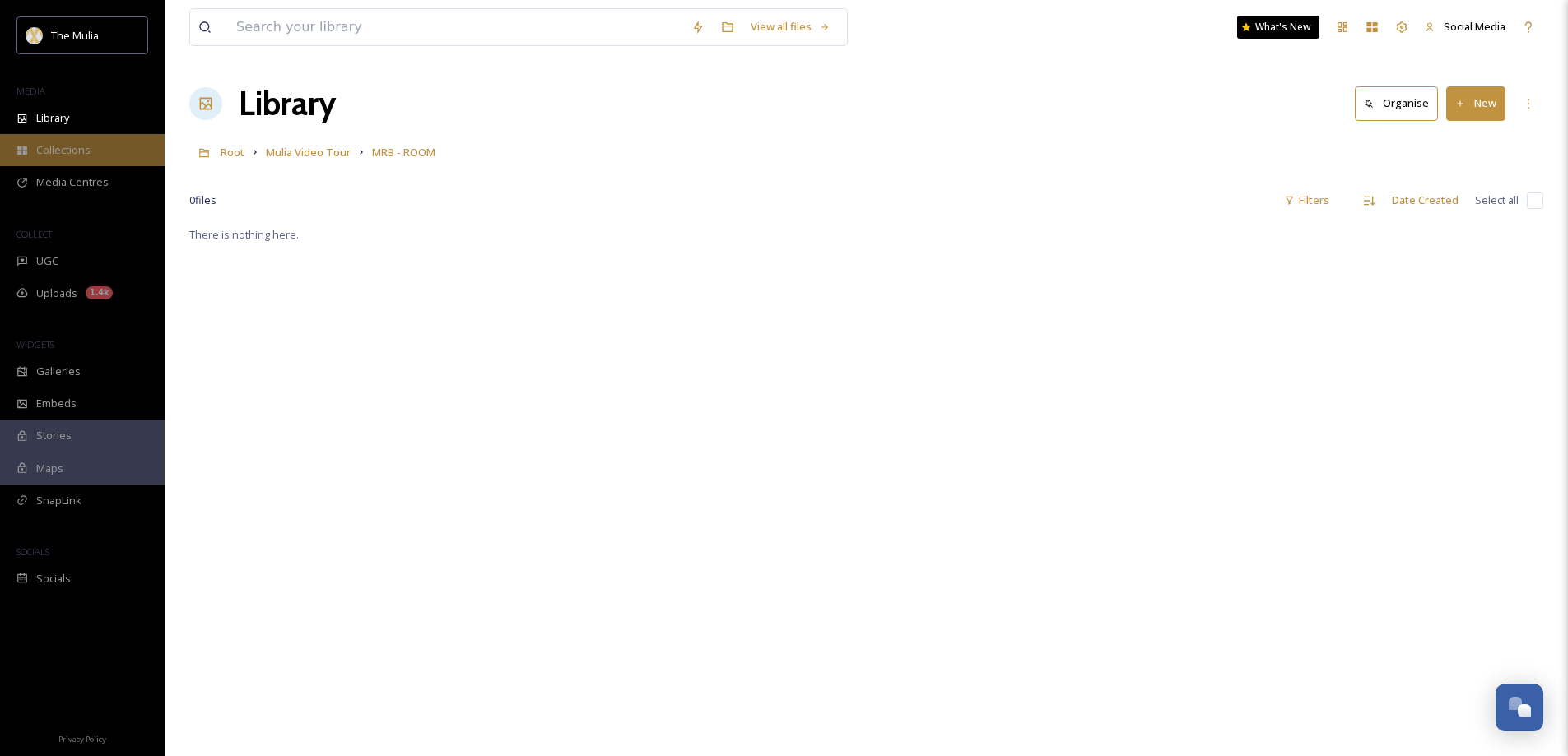
click at [71, 156] on span "Collections" at bounding box center [63, 150] width 54 height 16
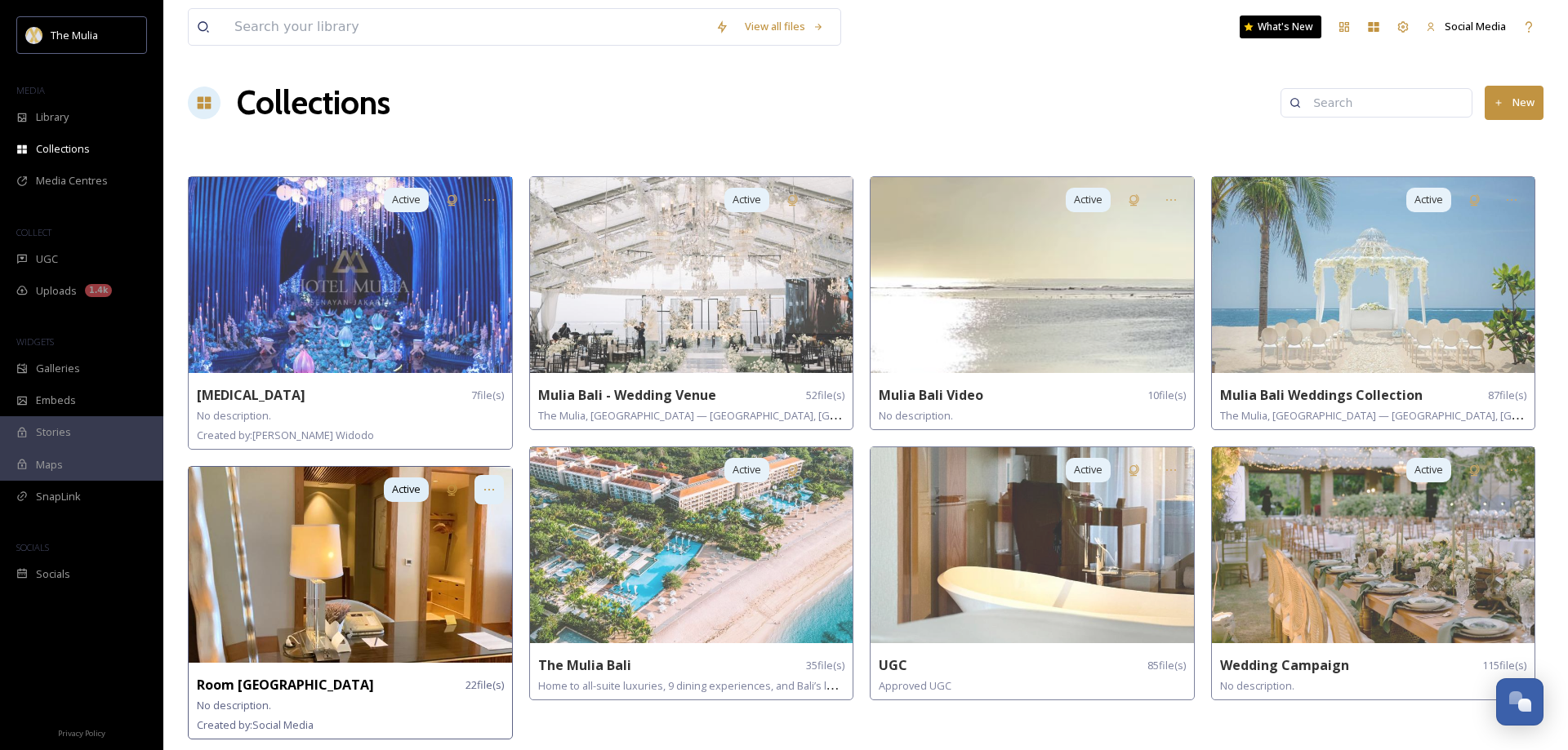
click at [492, 488] on icon at bounding box center [489, 490] width 13 height 13
click at [458, 601] on div "Delete" at bounding box center [460, 606] width 85 height 32
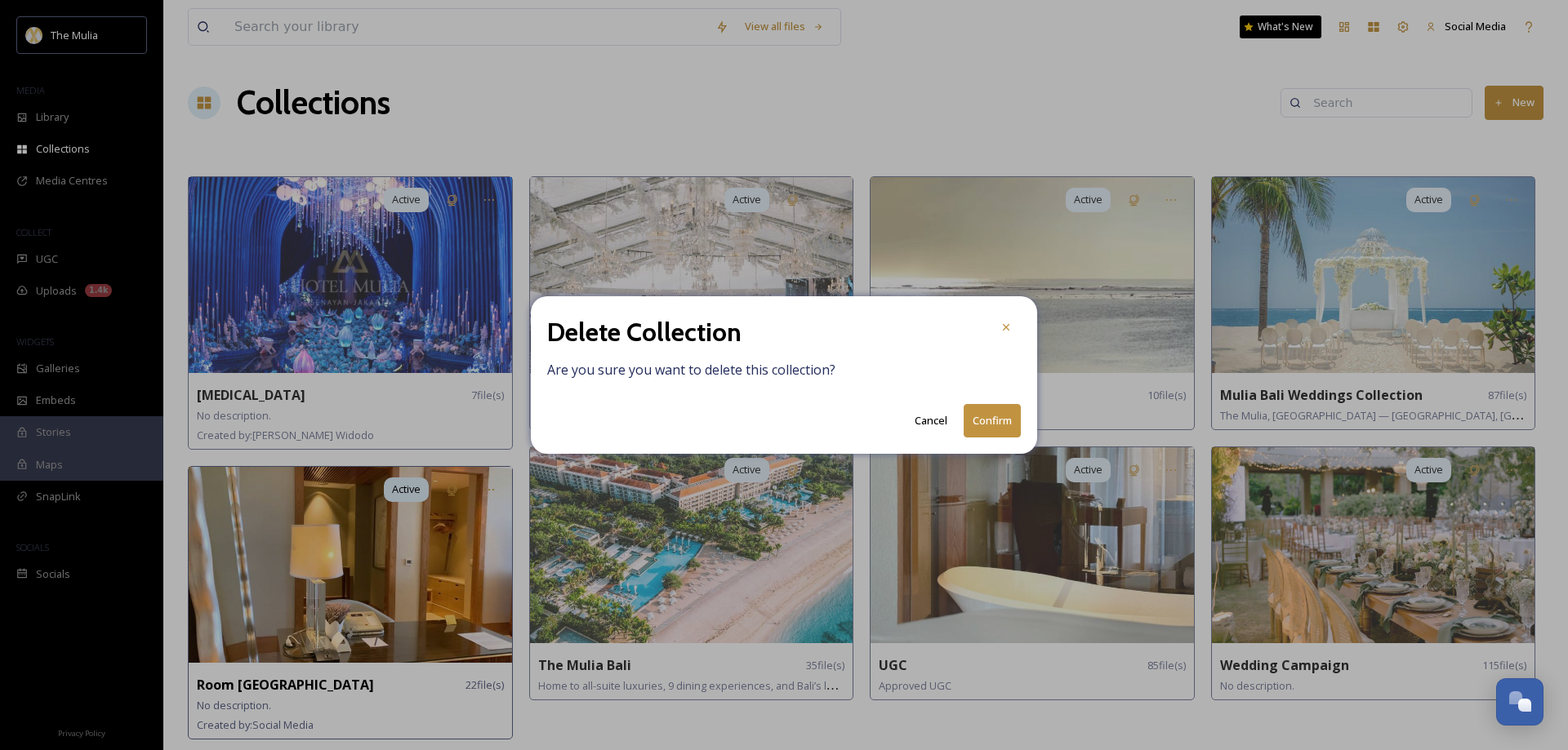
click at [991, 417] on button "Confirm" at bounding box center [993, 421] width 58 height 33
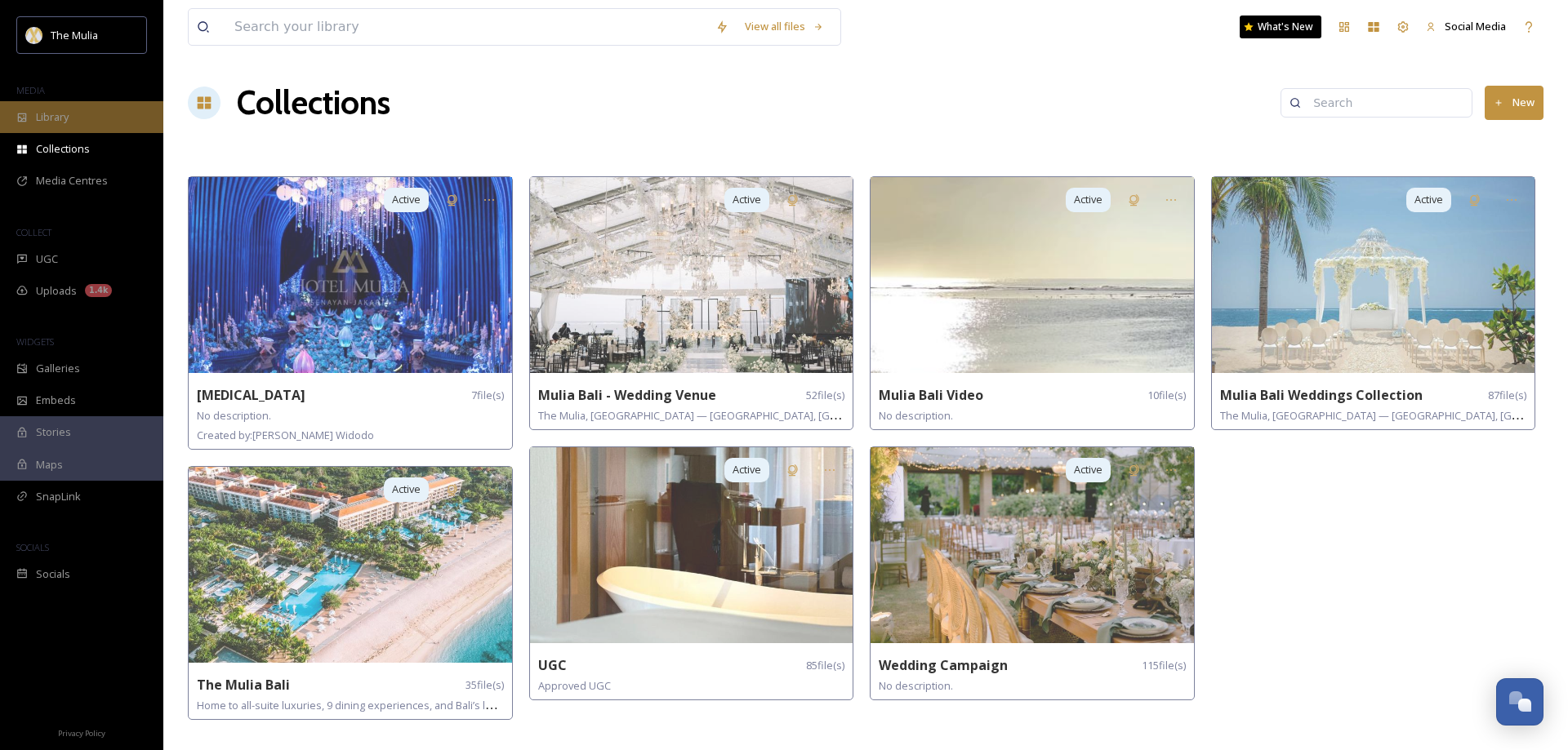
click at [65, 109] on div "Library" at bounding box center [81, 117] width 163 height 32
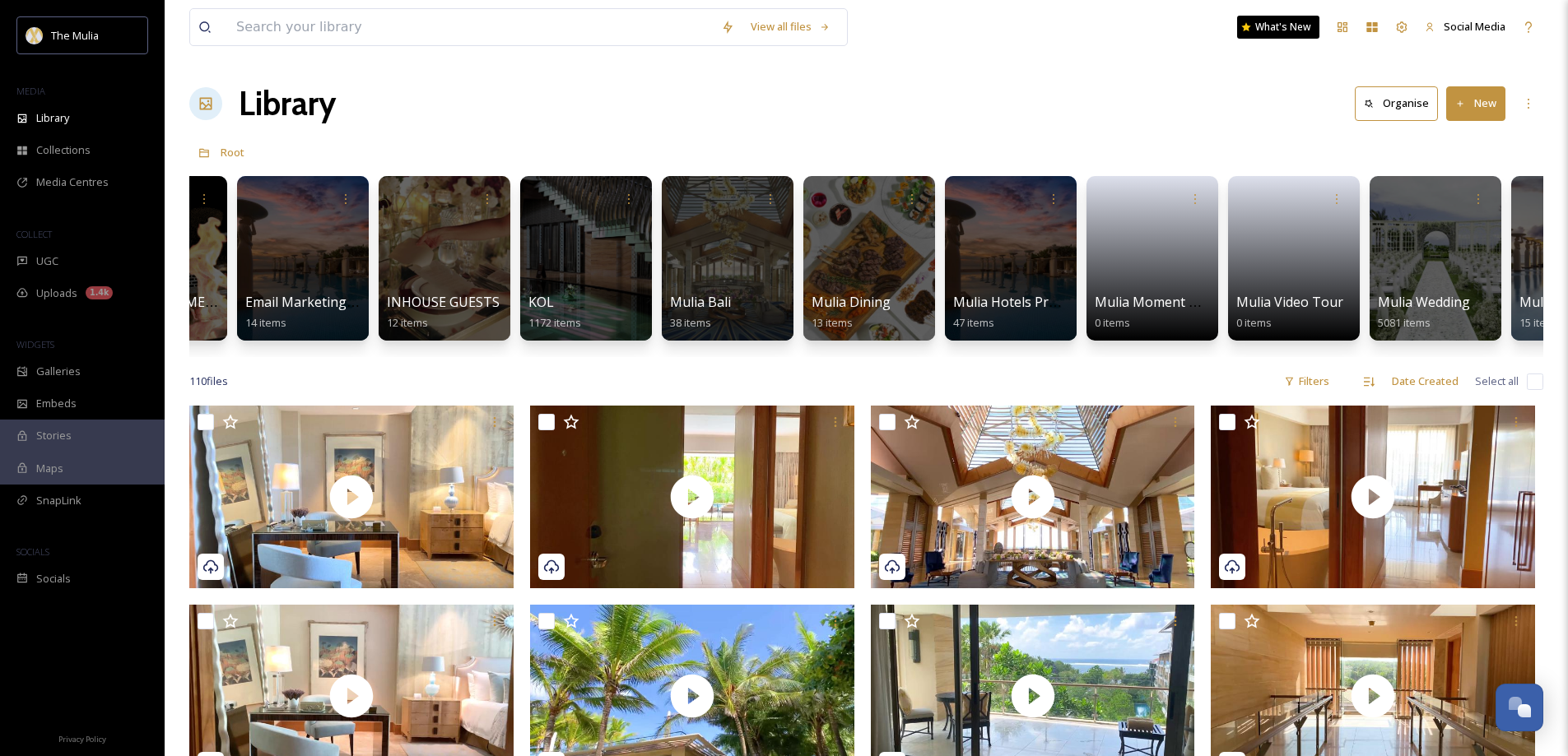
scroll to position [0, 951]
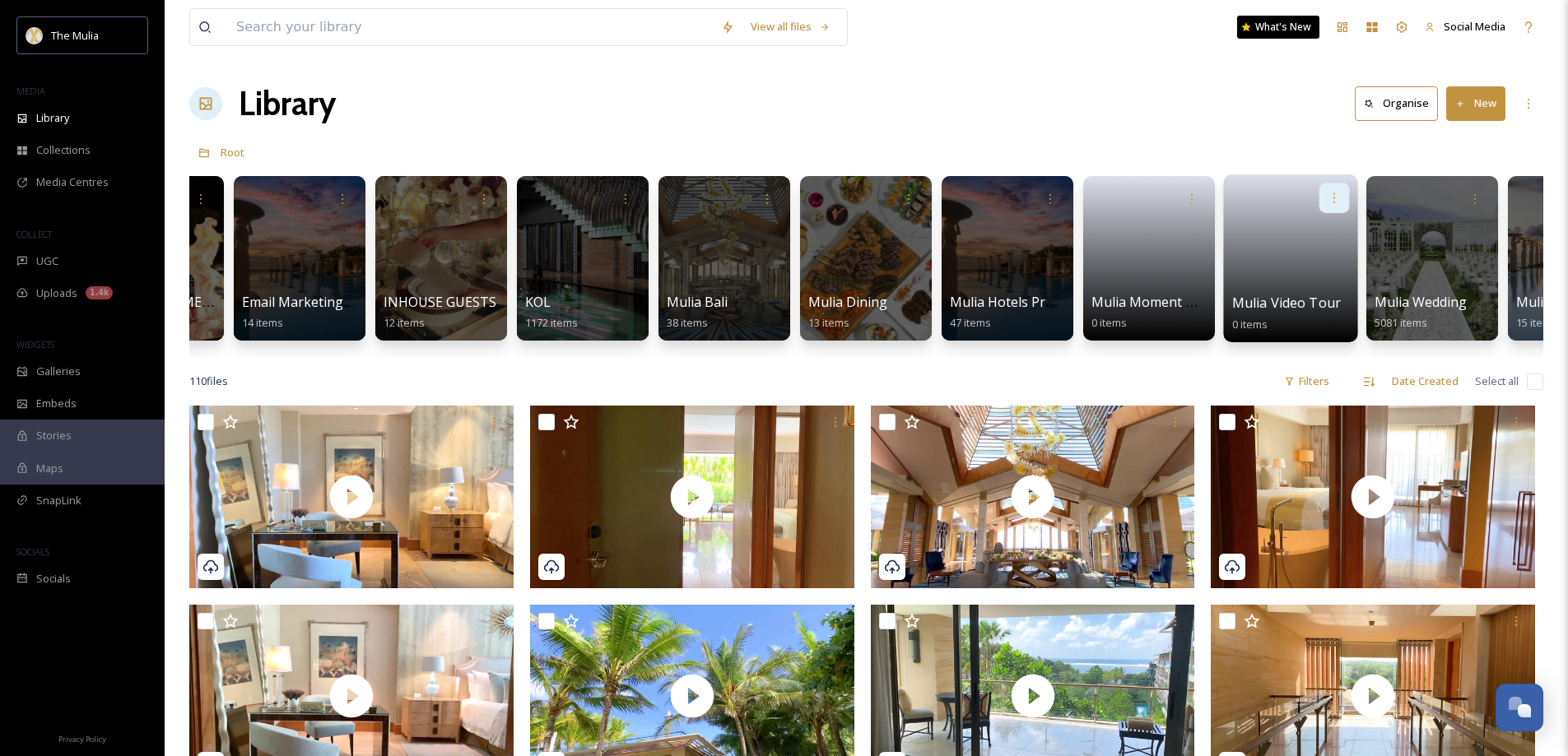
click at [1340, 197] on icon at bounding box center [1334, 197] width 13 height 13
click at [1289, 234] on span "Edit / Share" at bounding box center [1294, 234] width 58 height 17
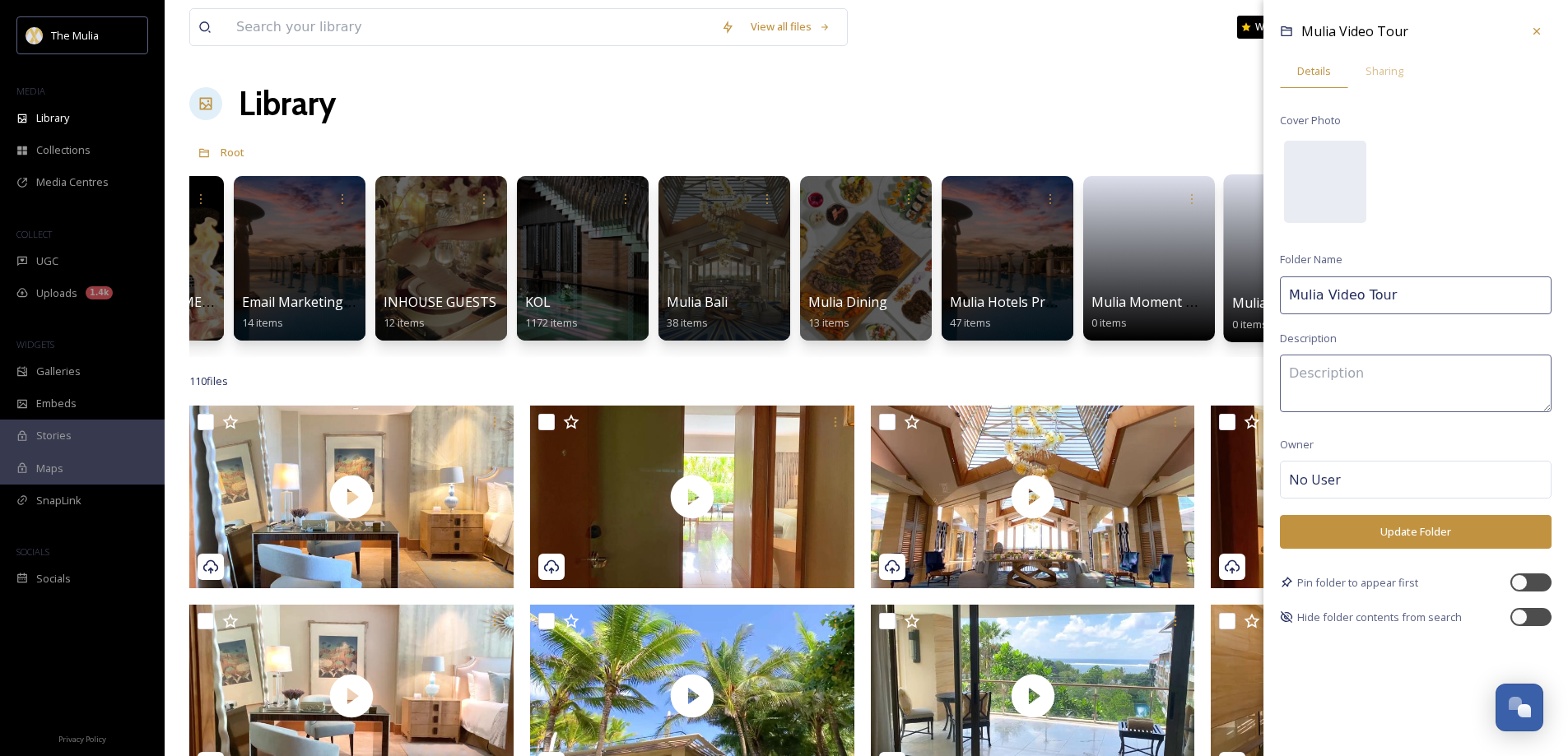
click at [1538, 32] on icon at bounding box center [1536, 31] width 13 height 13
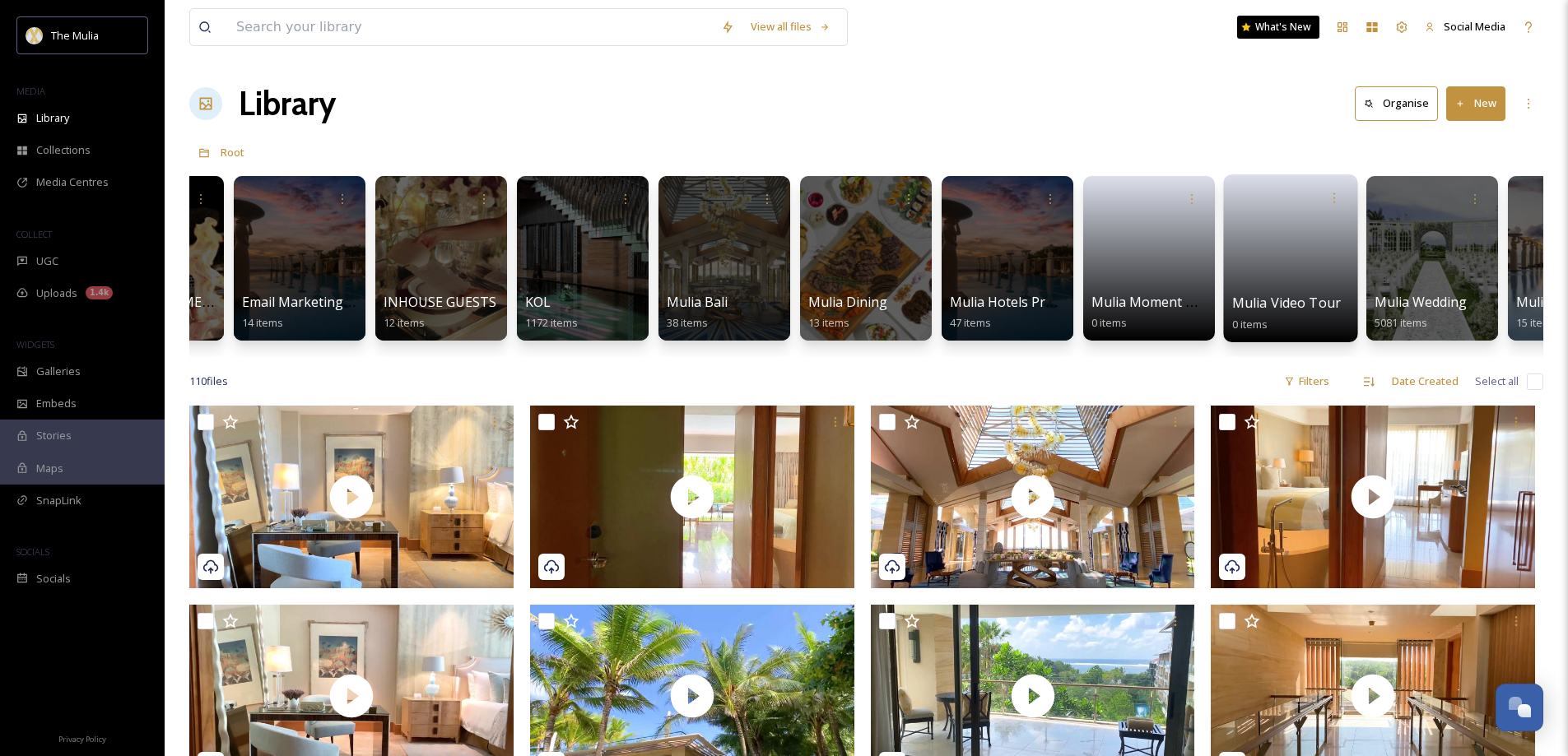
click at [1309, 267] on link at bounding box center [1291, 253] width 118 height 80
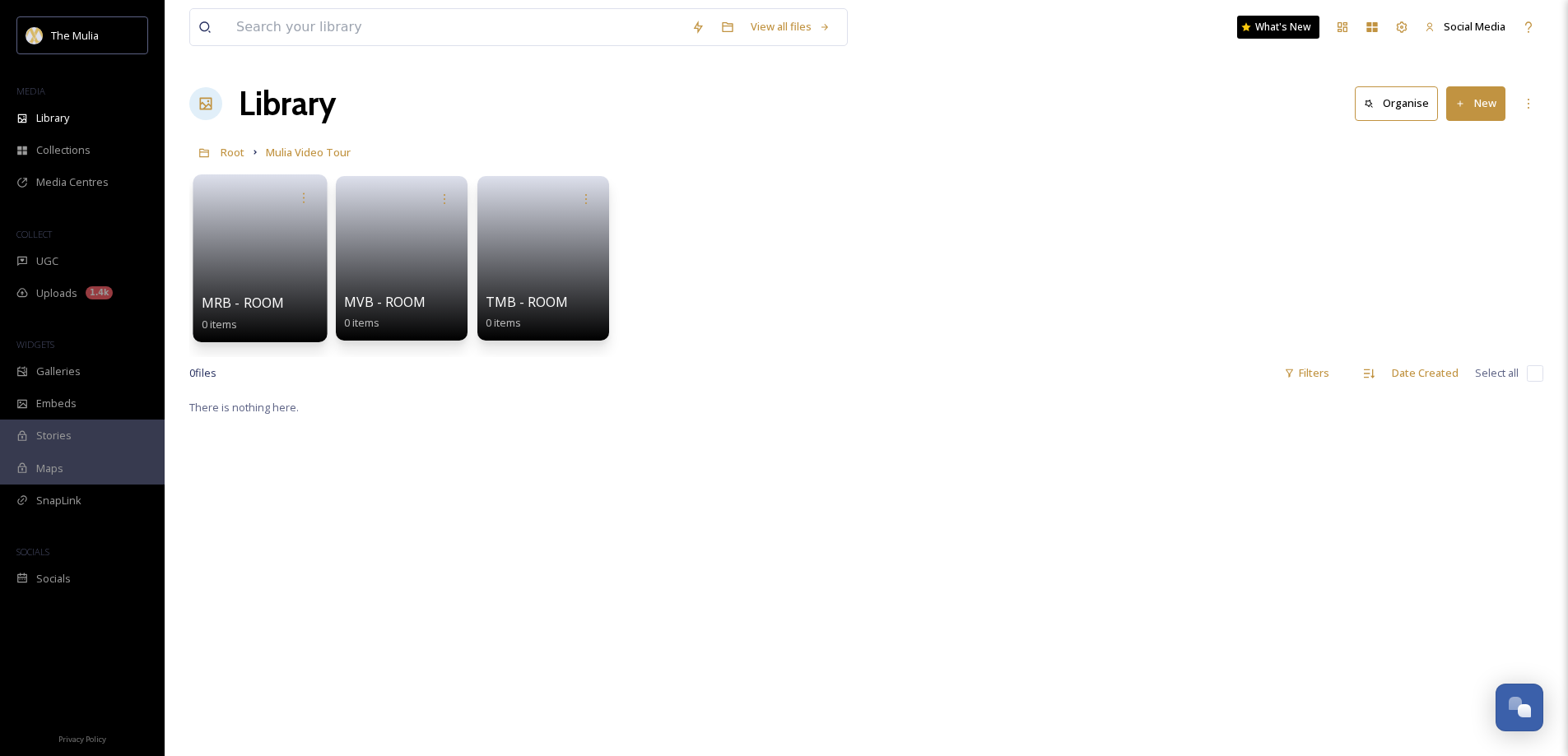
click at [260, 275] on link at bounding box center [261, 253] width 118 height 80
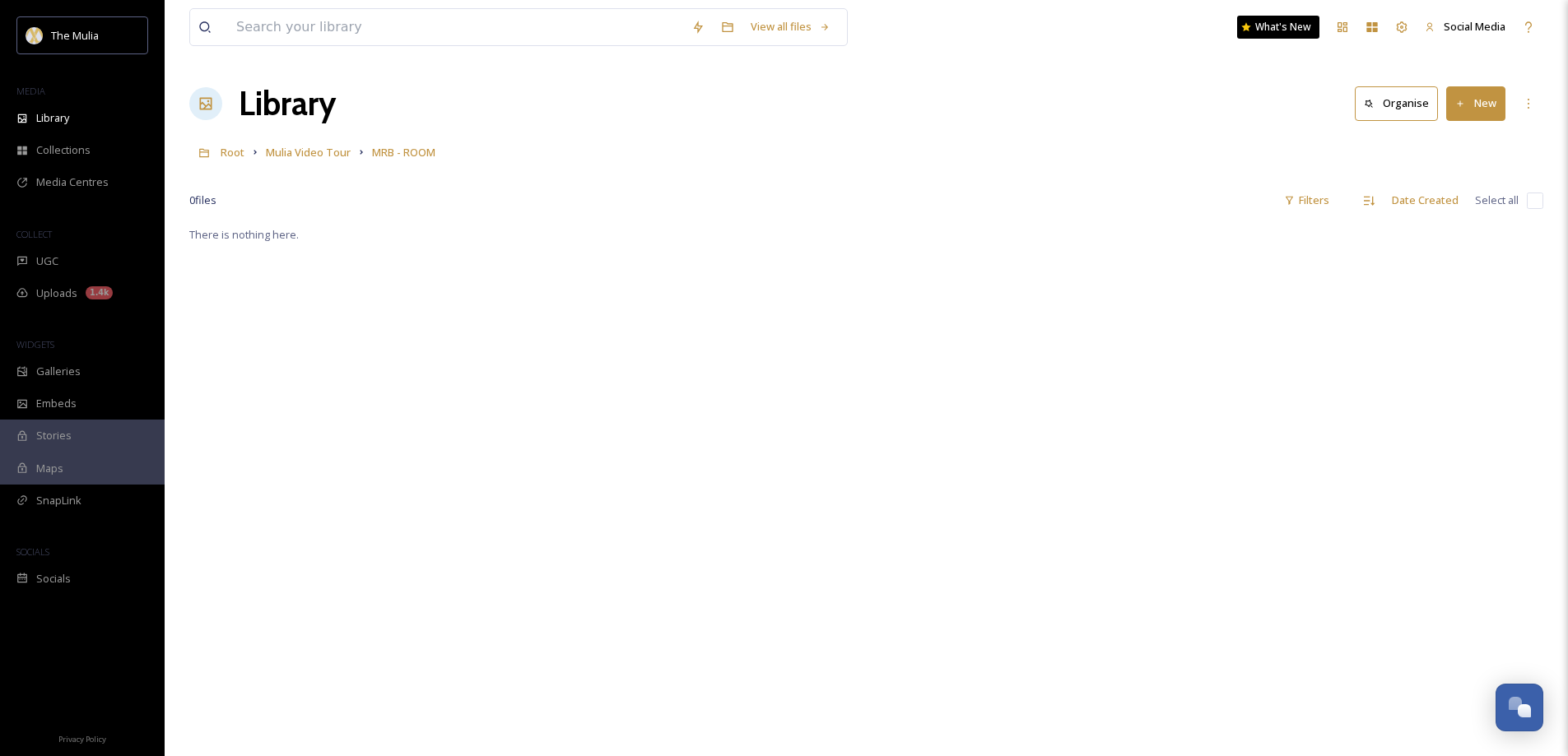
click at [1483, 112] on button "New" at bounding box center [1475, 103] width 59 height 33
click at [1469, 148] on span "File Upload" at bounding box center [1469, 142] width 54 height 16
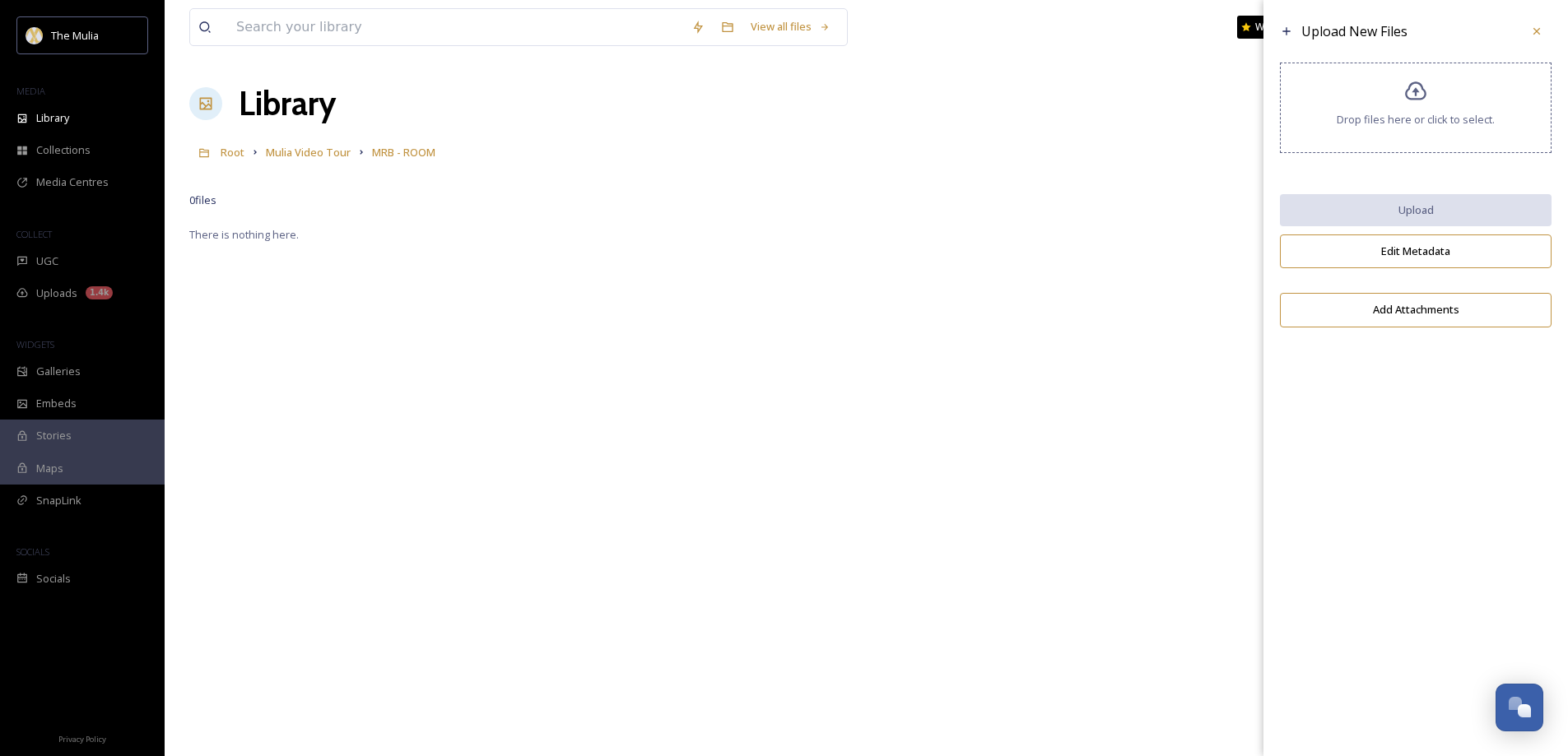
click at [1390, 133] on div "Drop files here or click to select." at bounding box center [1415, 107] width 271 height 90
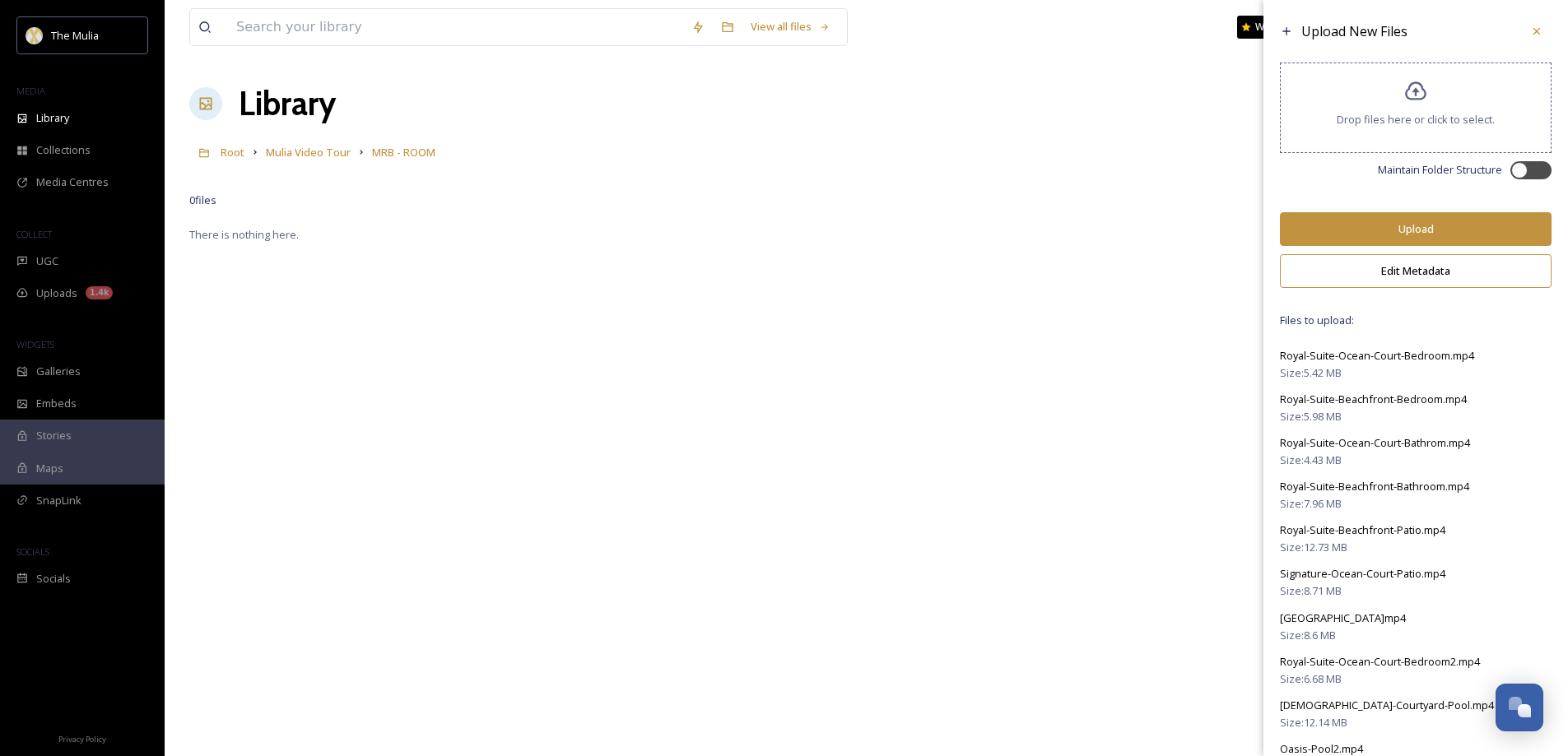
click at [1355, 226] on button "Upload" at bounding box center [1415, 229] width 271 height 33
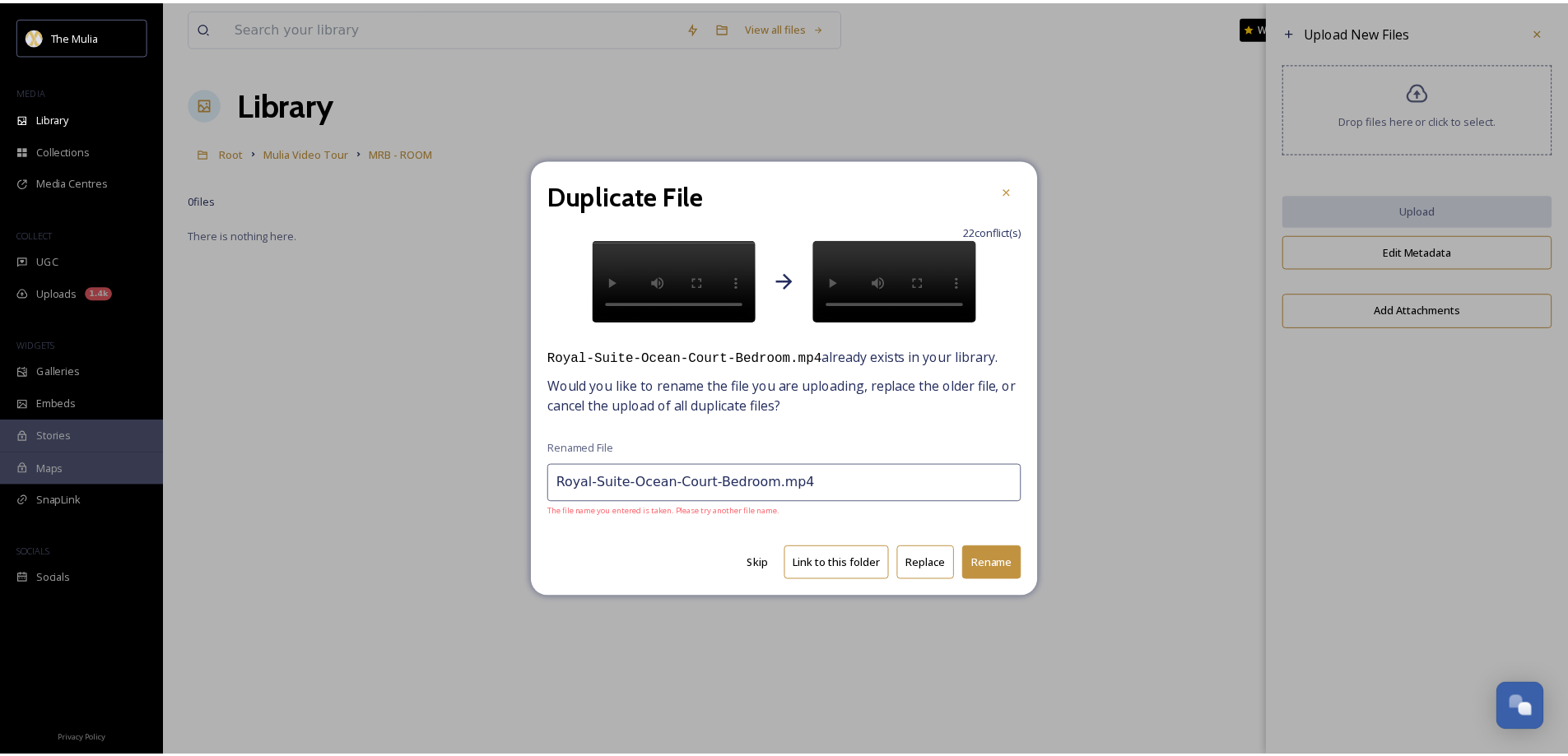
scroll to position [2364, 0]
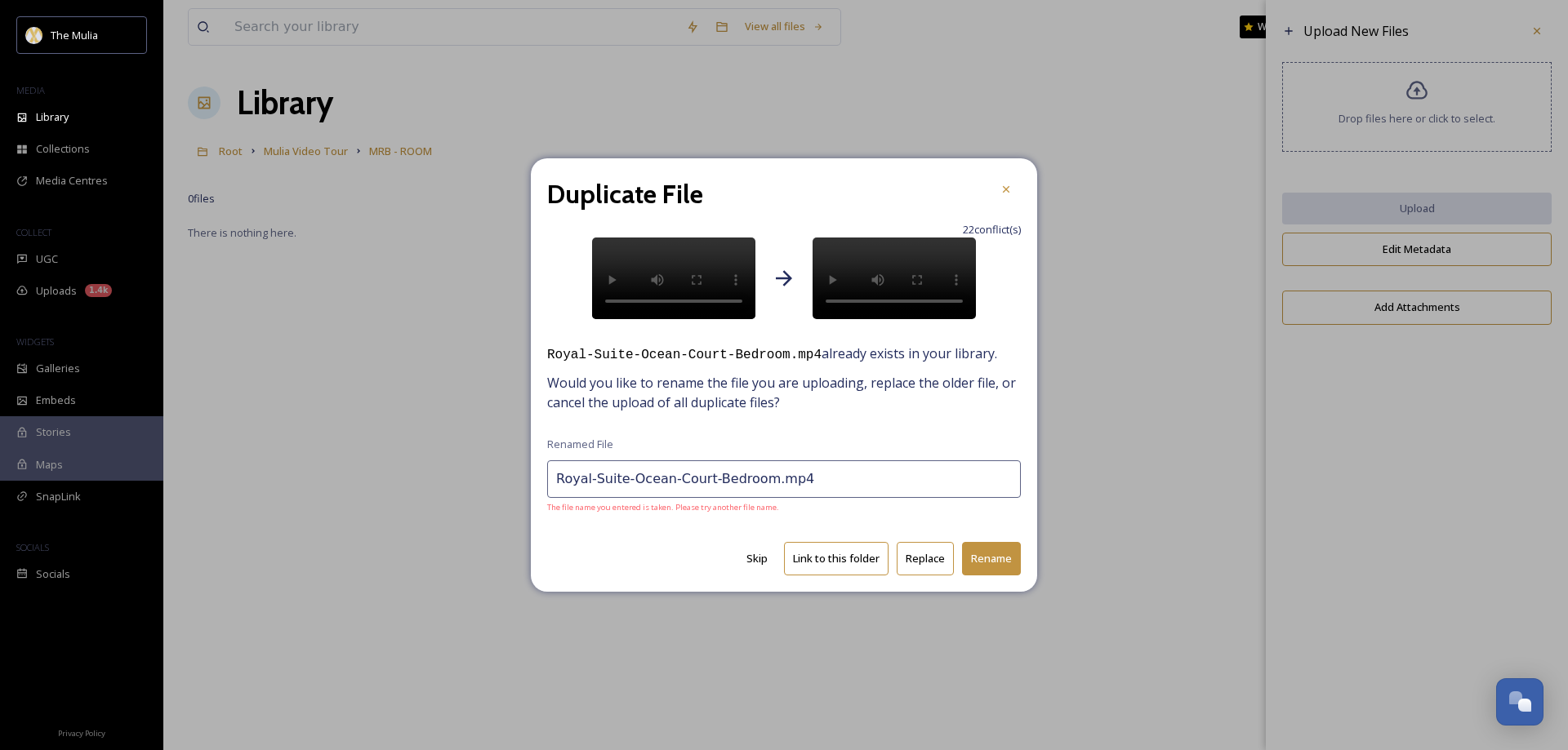
click at [757, 483] on input "Royal-Suite-Ocean-Court-Bedroom.mp4" at bounding box center [784, 479] width 474 height 37
click at [978, 562] on button "Rename" at bounding box center [991, 558] width 58 height 33
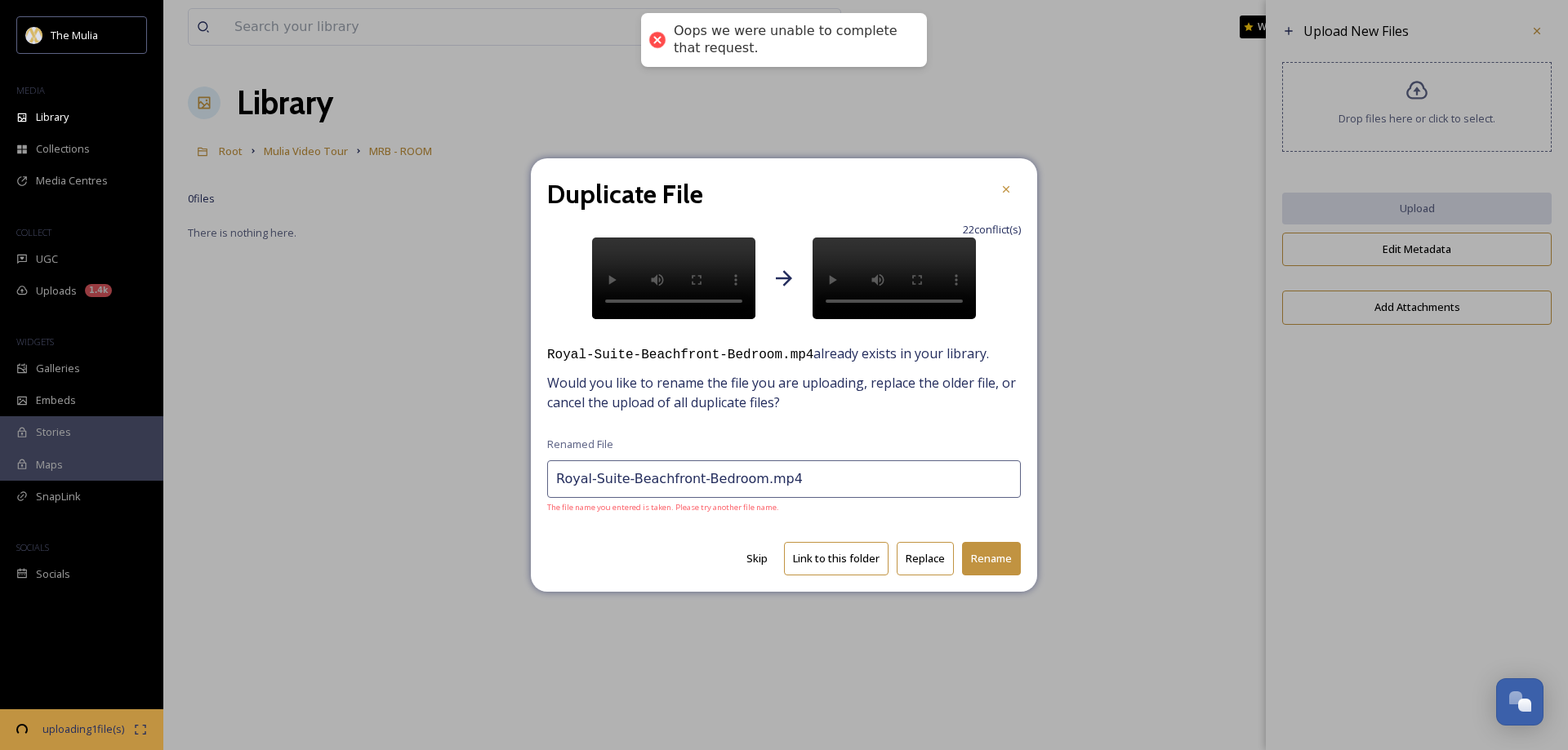
click at [832, 564] on button "Link to this folder" at bounding box center [837, 558] width 105 height 33
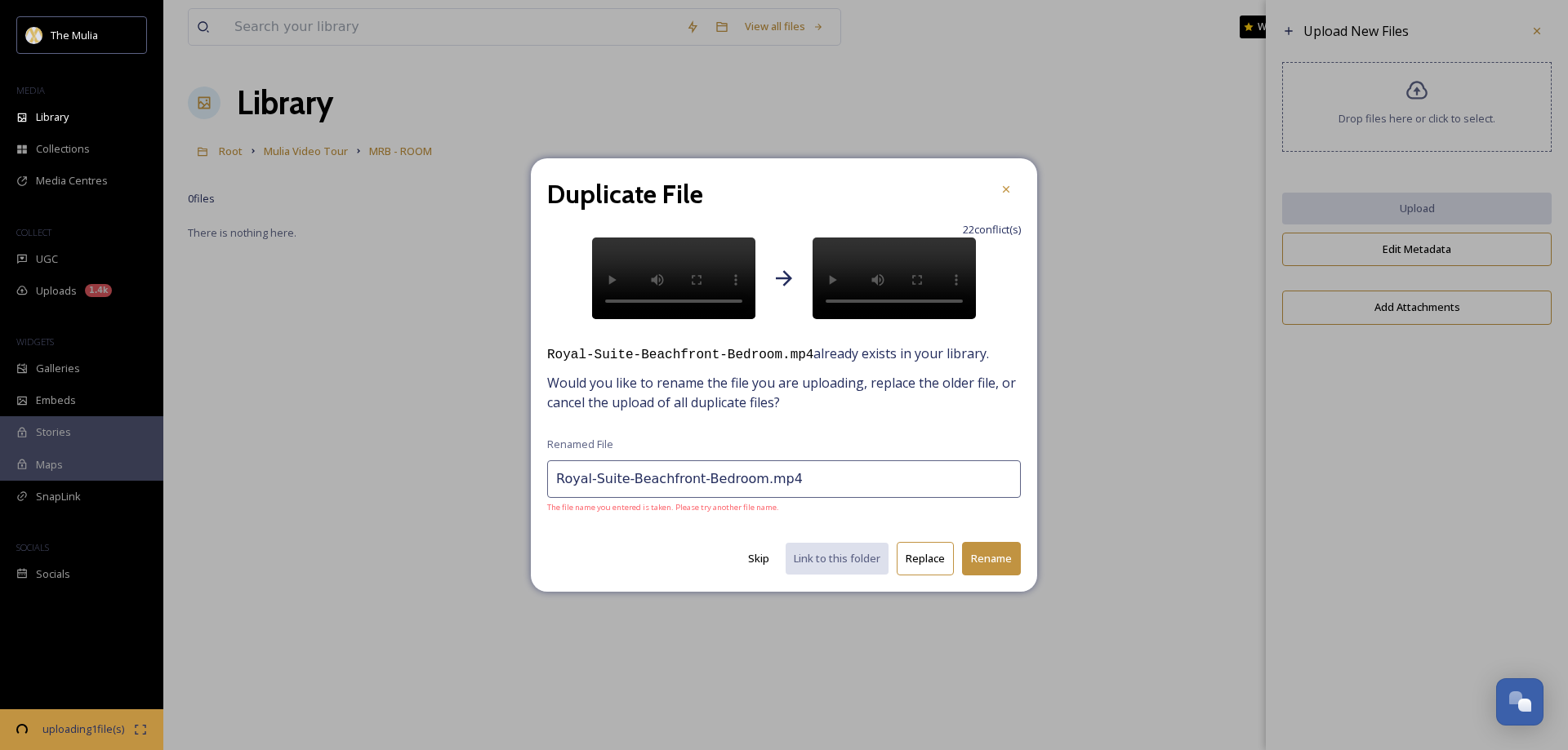
type input "Royal-Suite-Ocean-Court-Bathrom.mp4"
click at [1012, 183] on icon at bounding box center [1006, 189] width 13 height 13
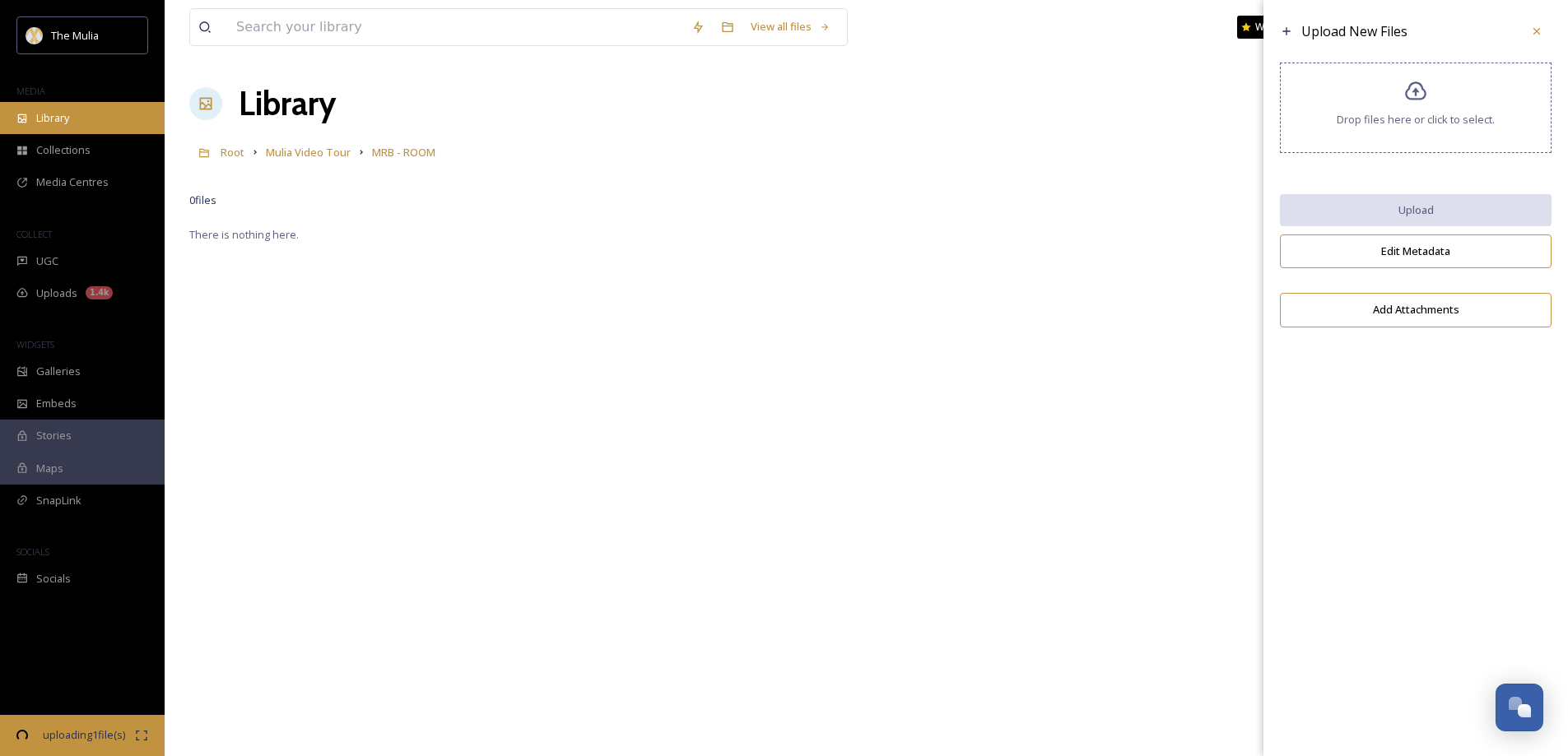
click at [56, 116] on span "Library" at bounding box center [52, 119] width 33 height 16
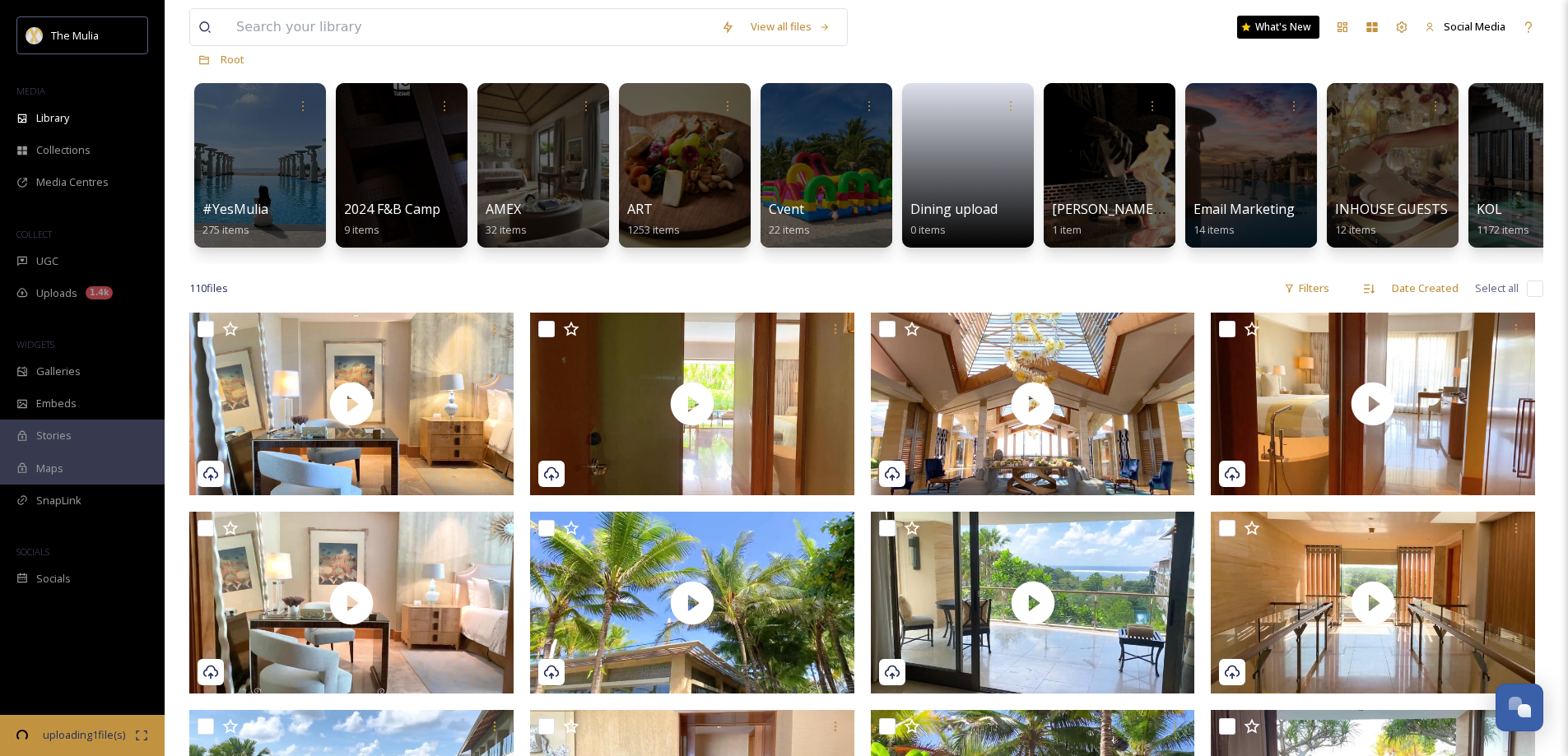
scroll to position [247, 0]
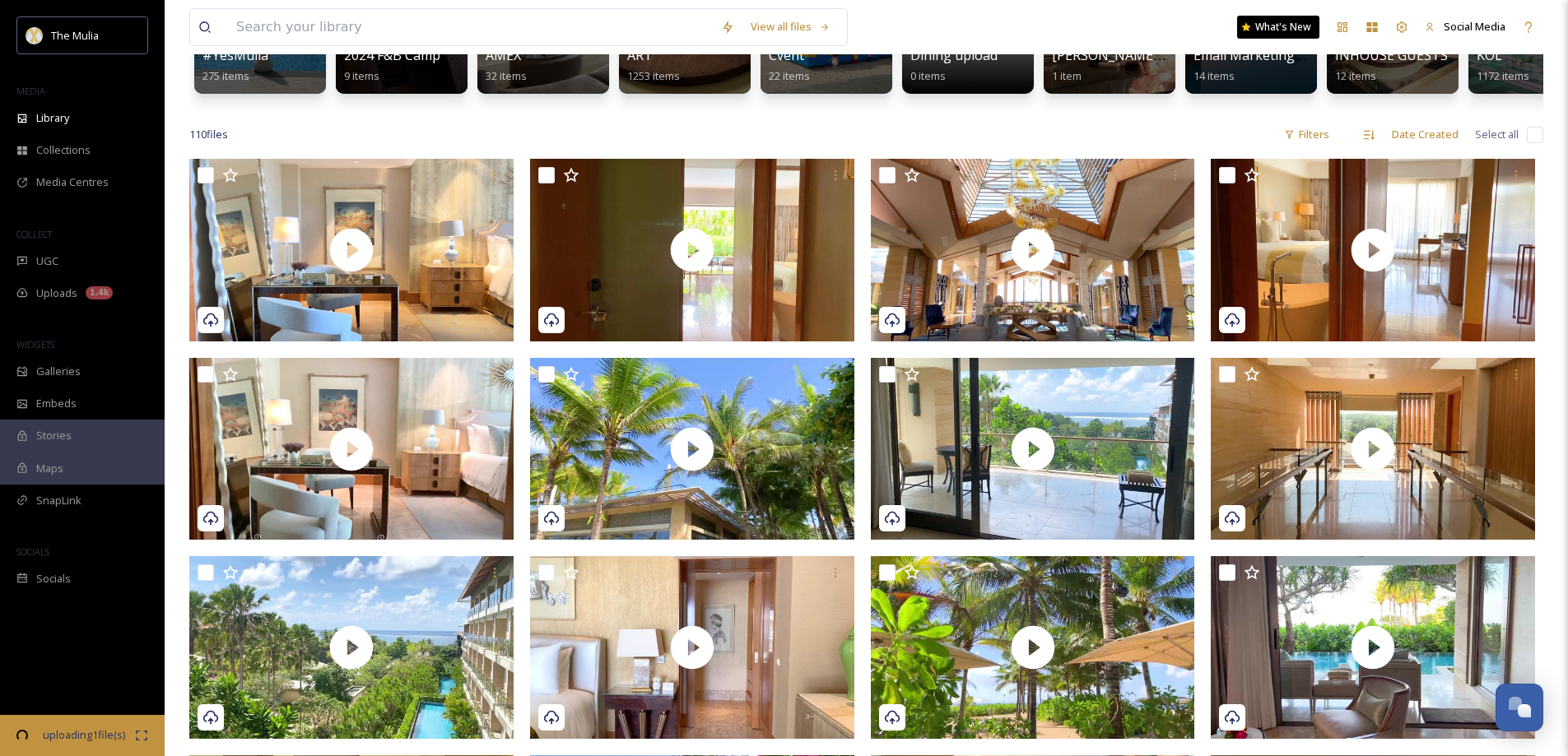
click at [1537, 143] on input "checkbox" at bounding box center [1535, 134] width 17 height 17
click at [1534, 143] on input "checkbox" at bounding box center [1535, 134] width 17 height 17
checkbox input "false"
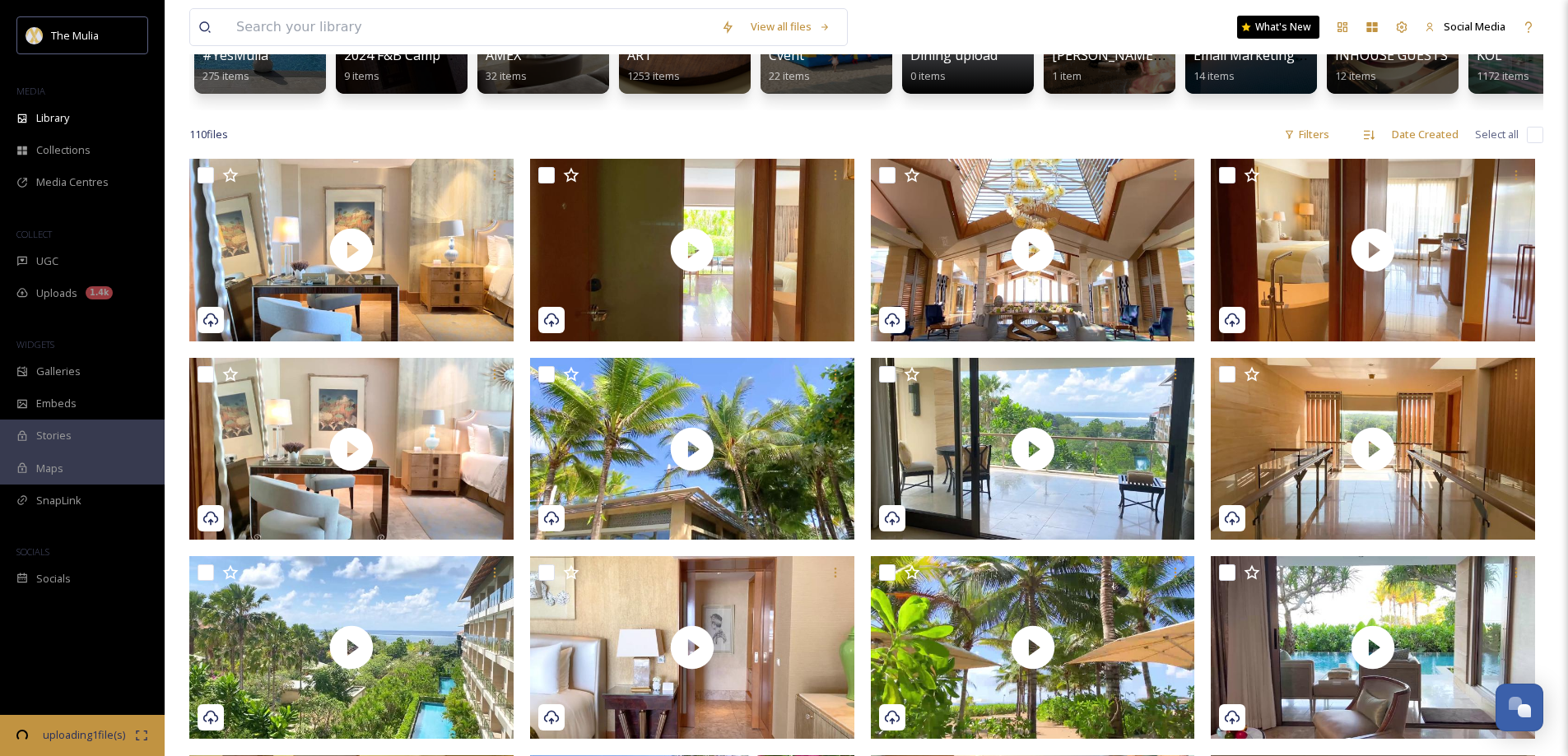
checkbox input "false"
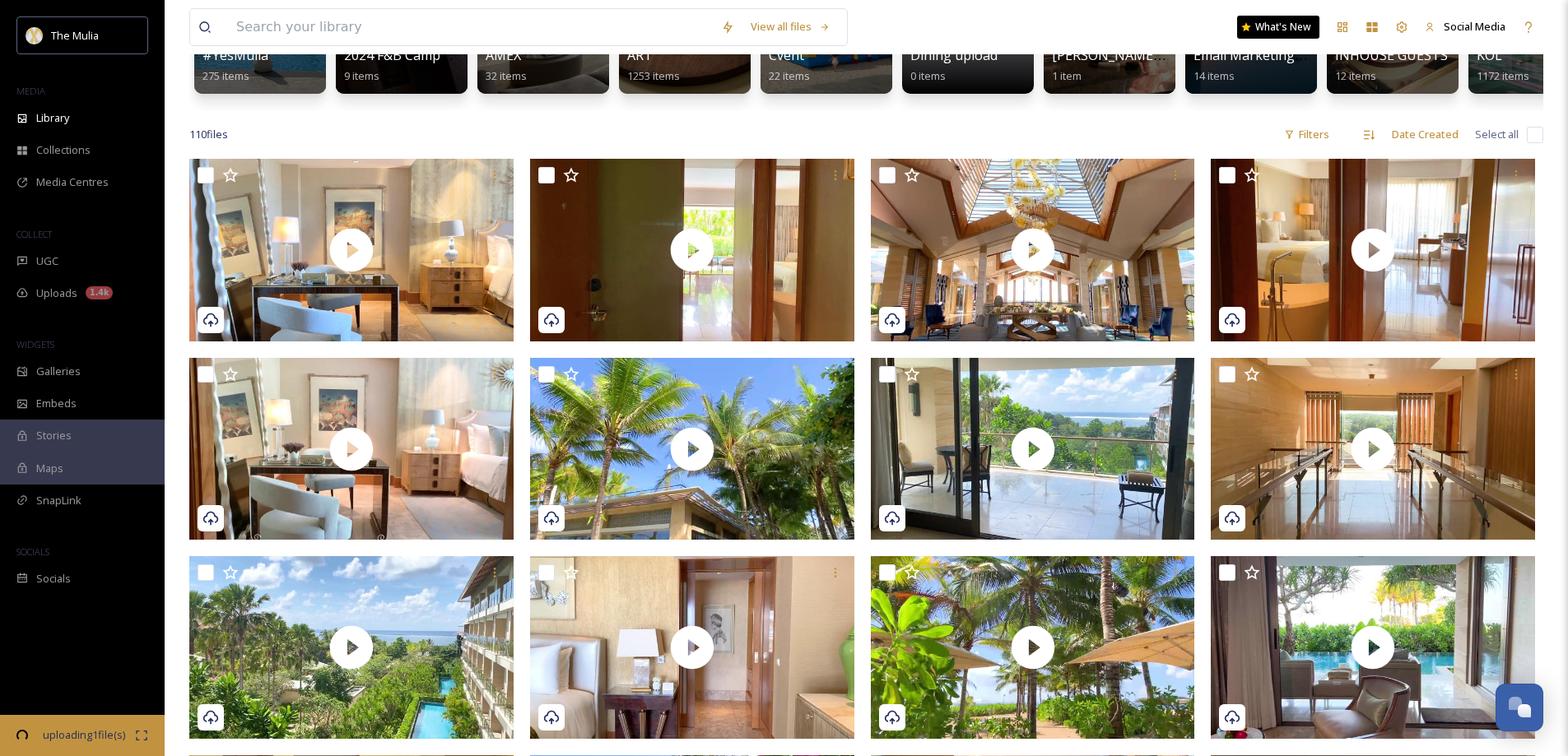
checkbox input "false"
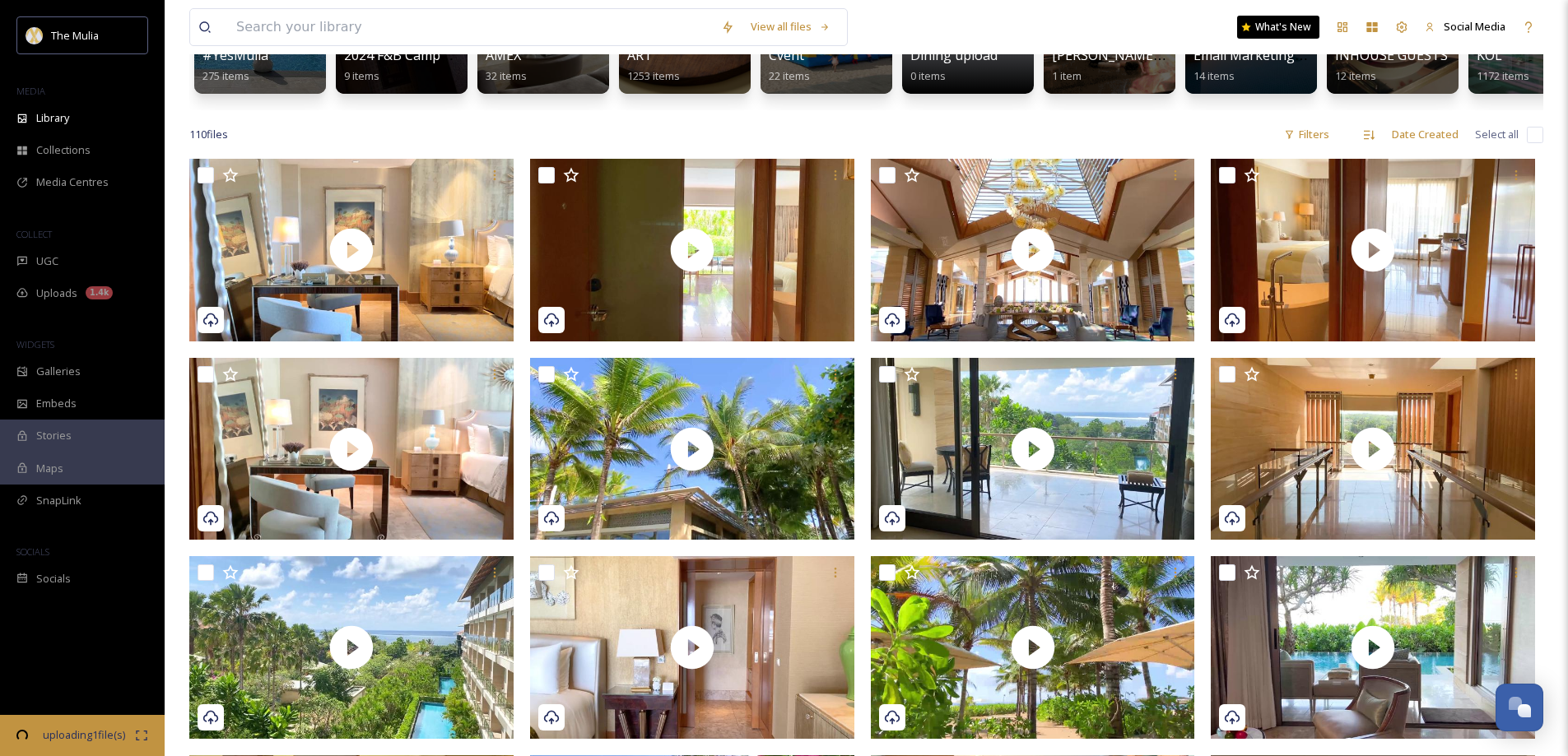
checkbox input "false"
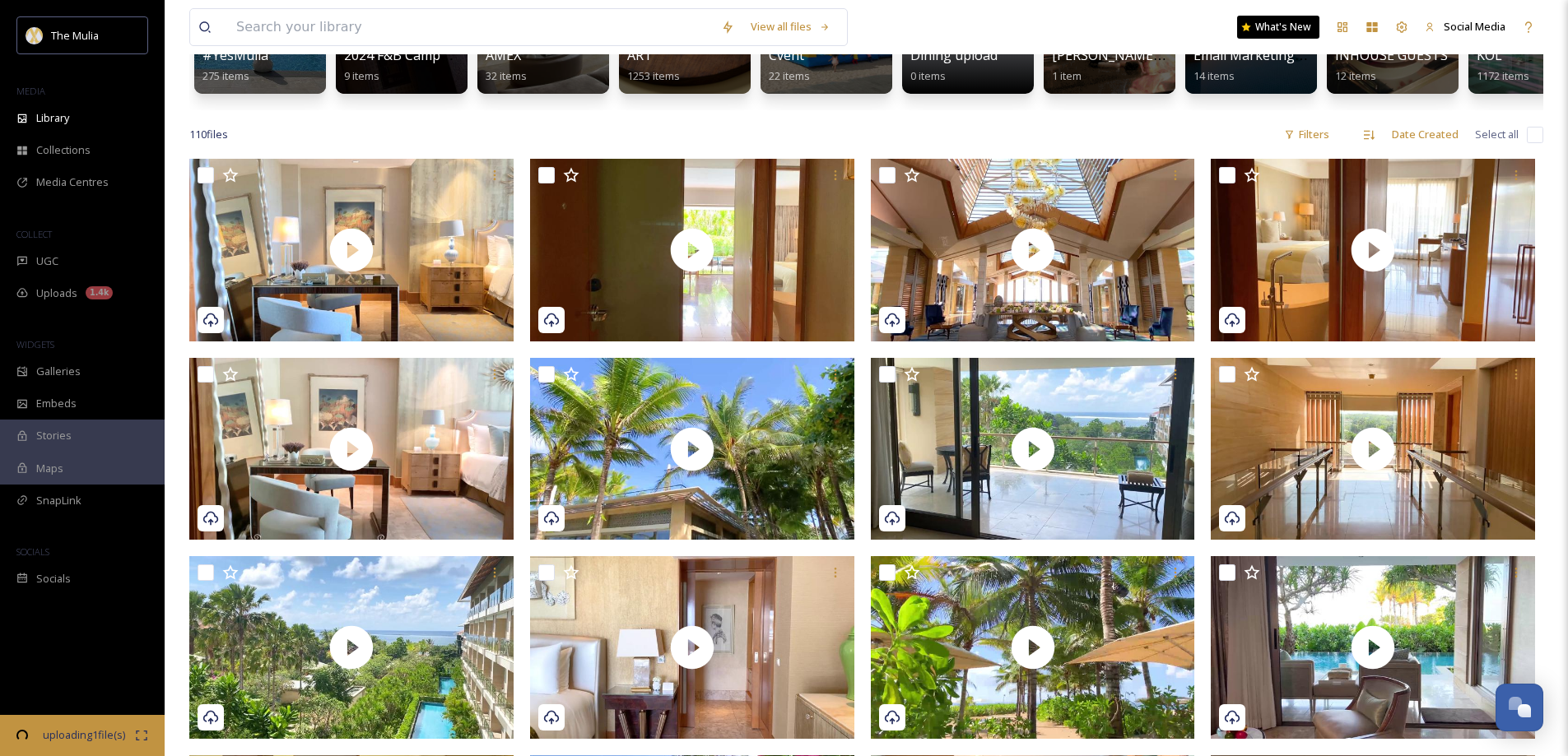
checkbox input "false"
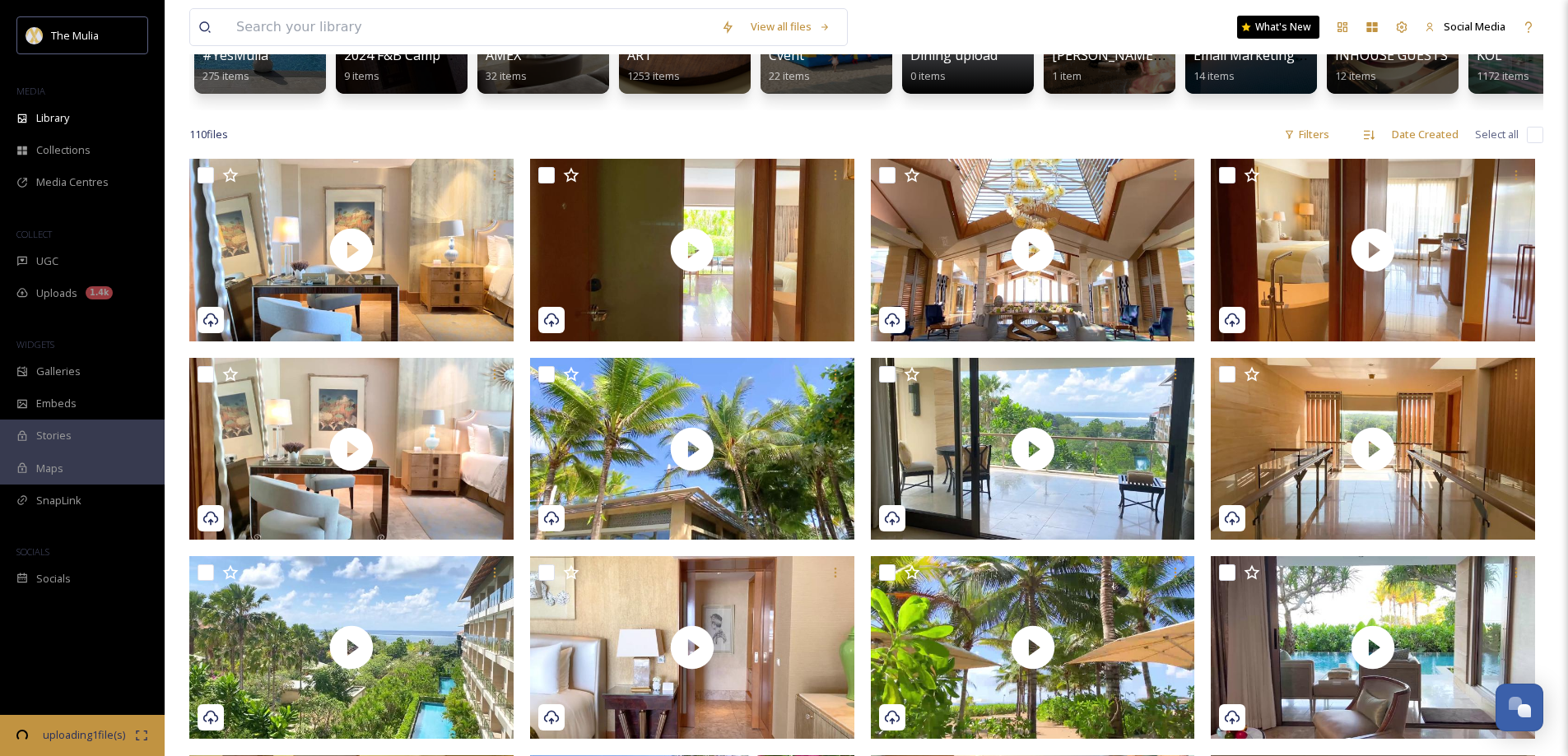
checkbox input "false"
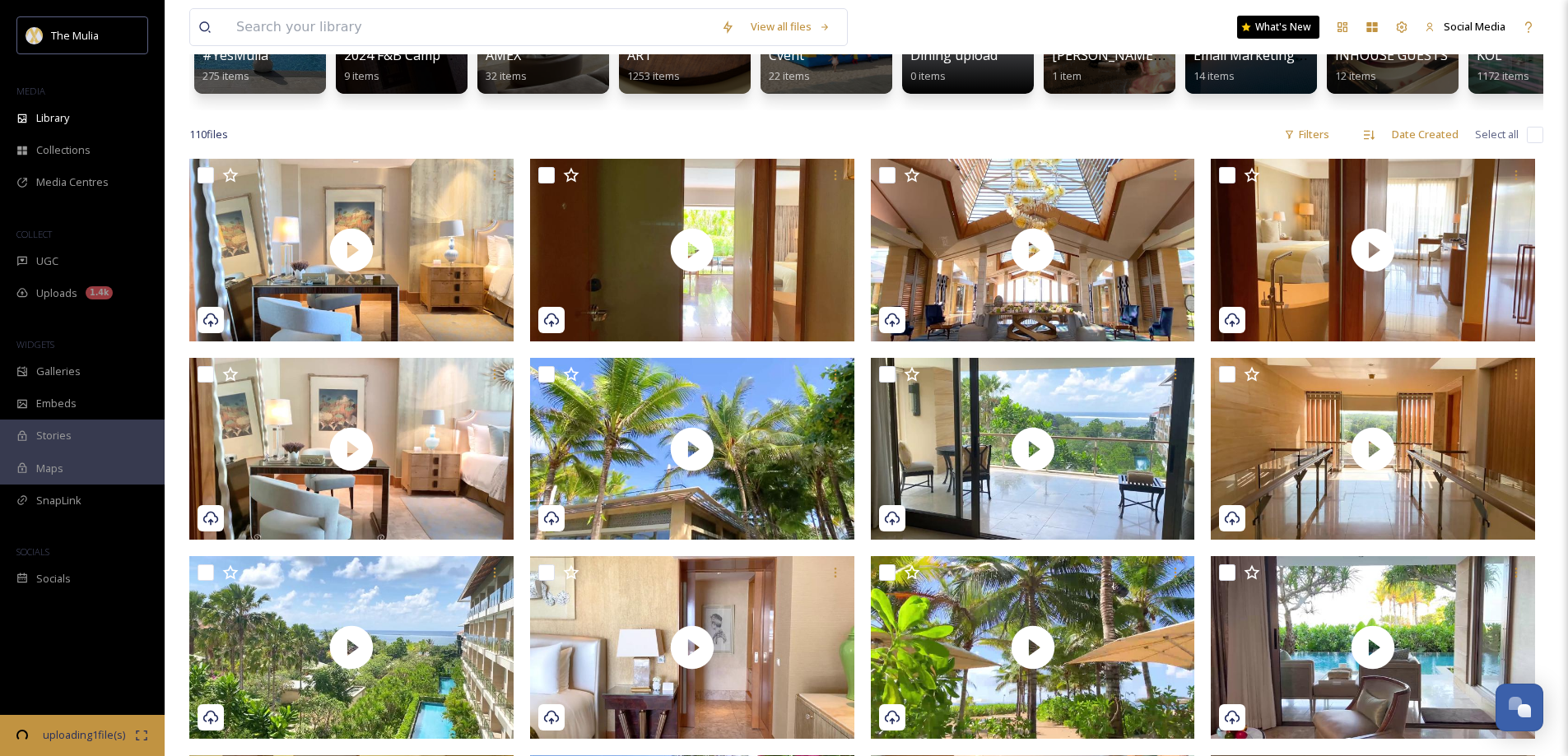
checkbox input "false"
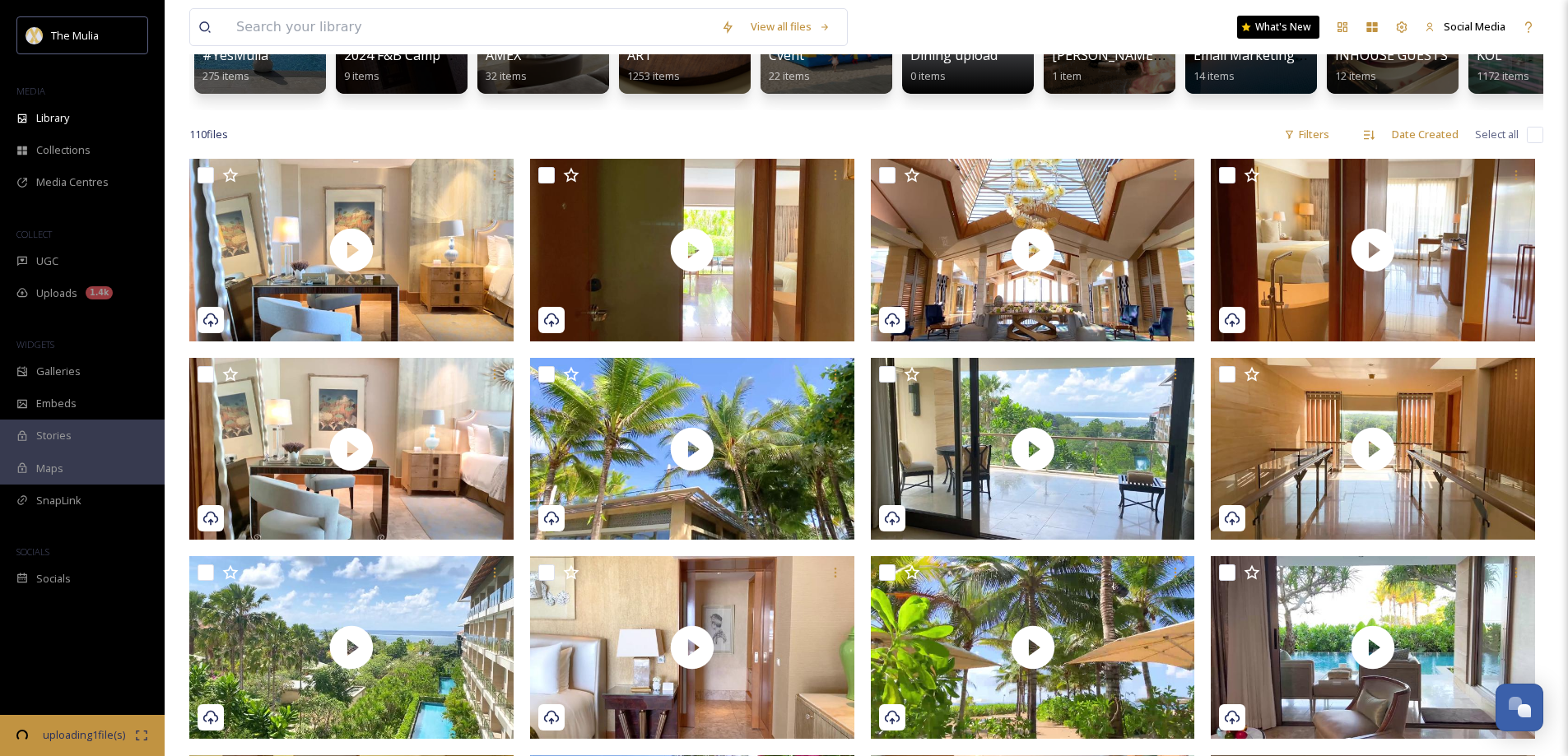
checkbox input "false"
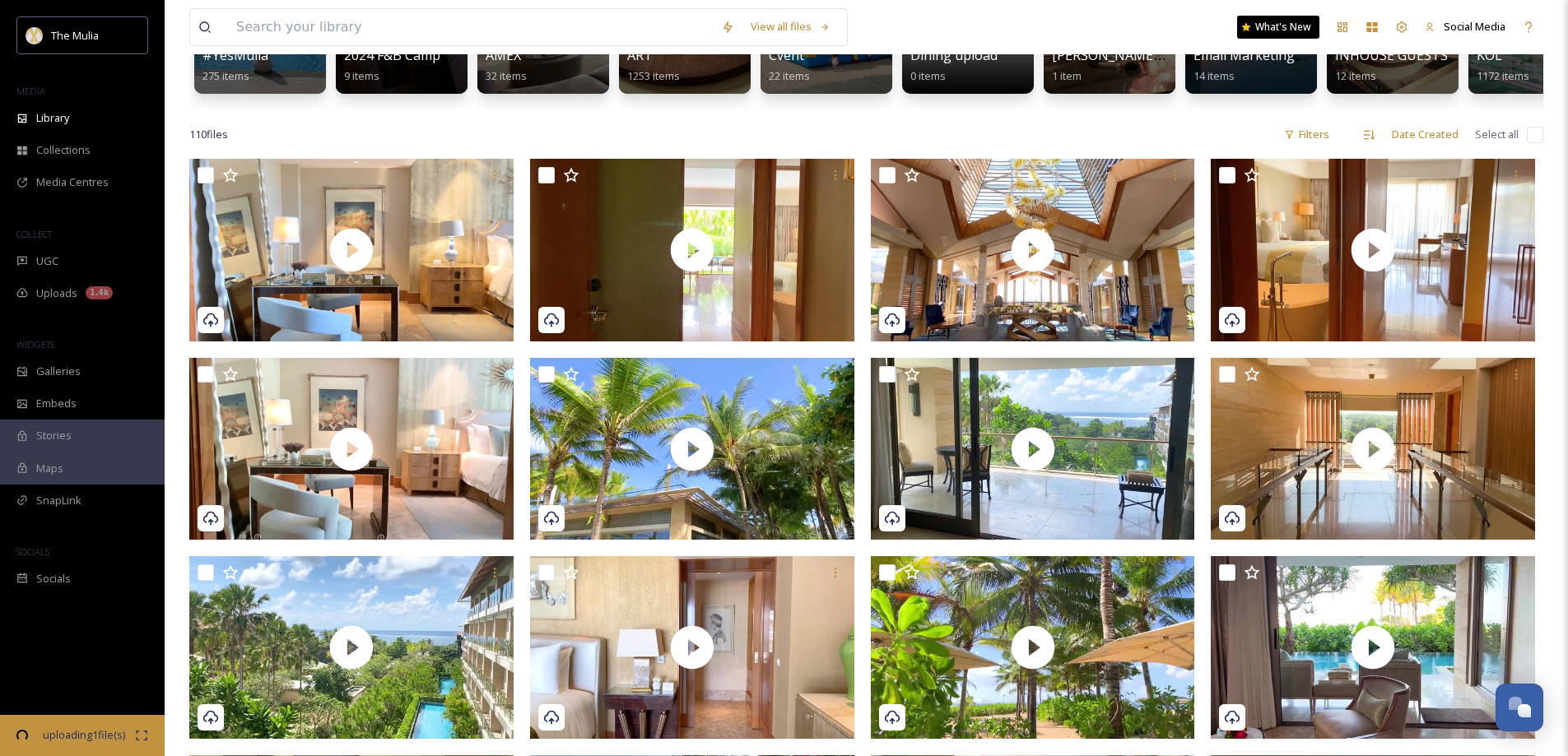
checkbox input "false"
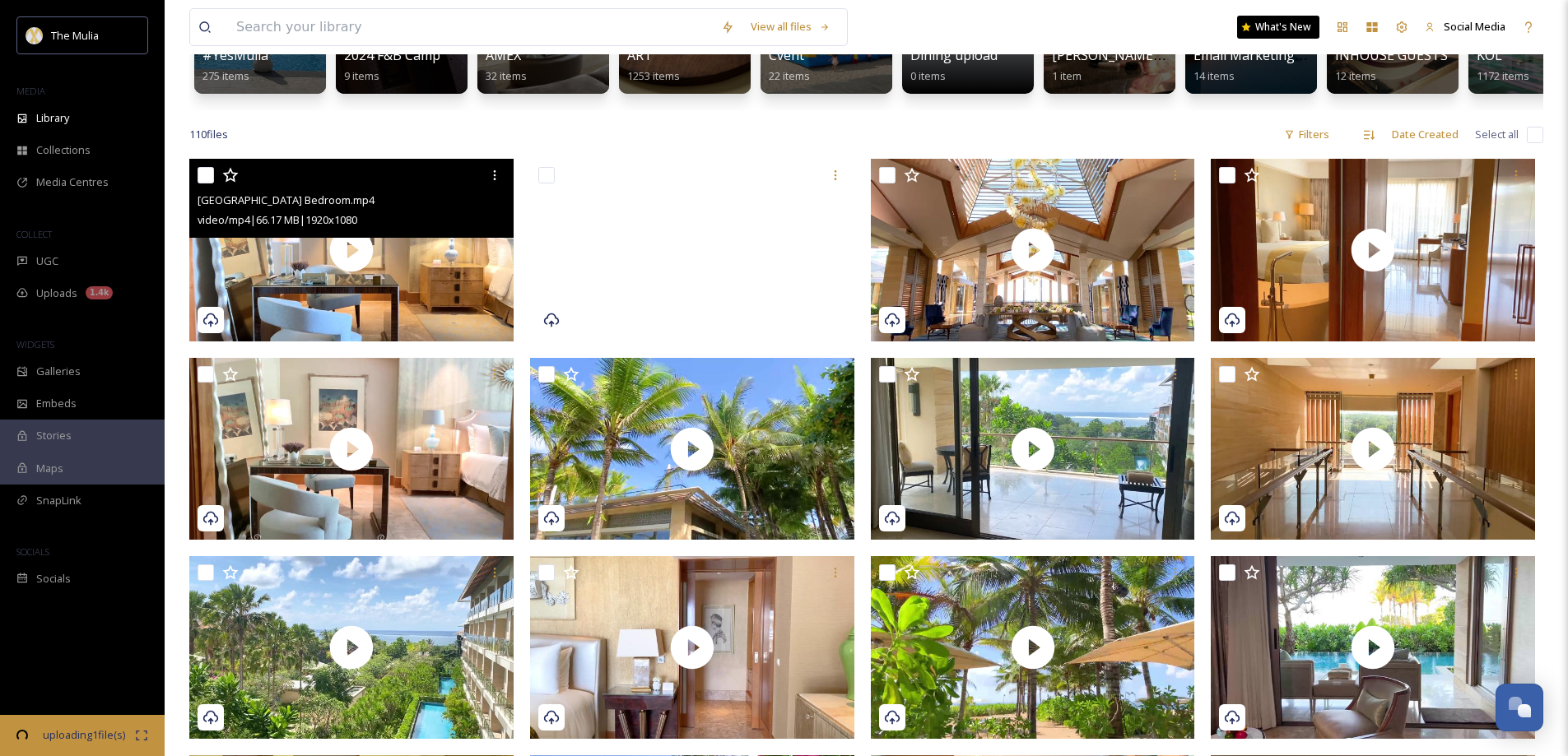
click at [203, 182] on input "checkbox" at bounding box center [206, 175] width 17 height 17
checkbox input "true"
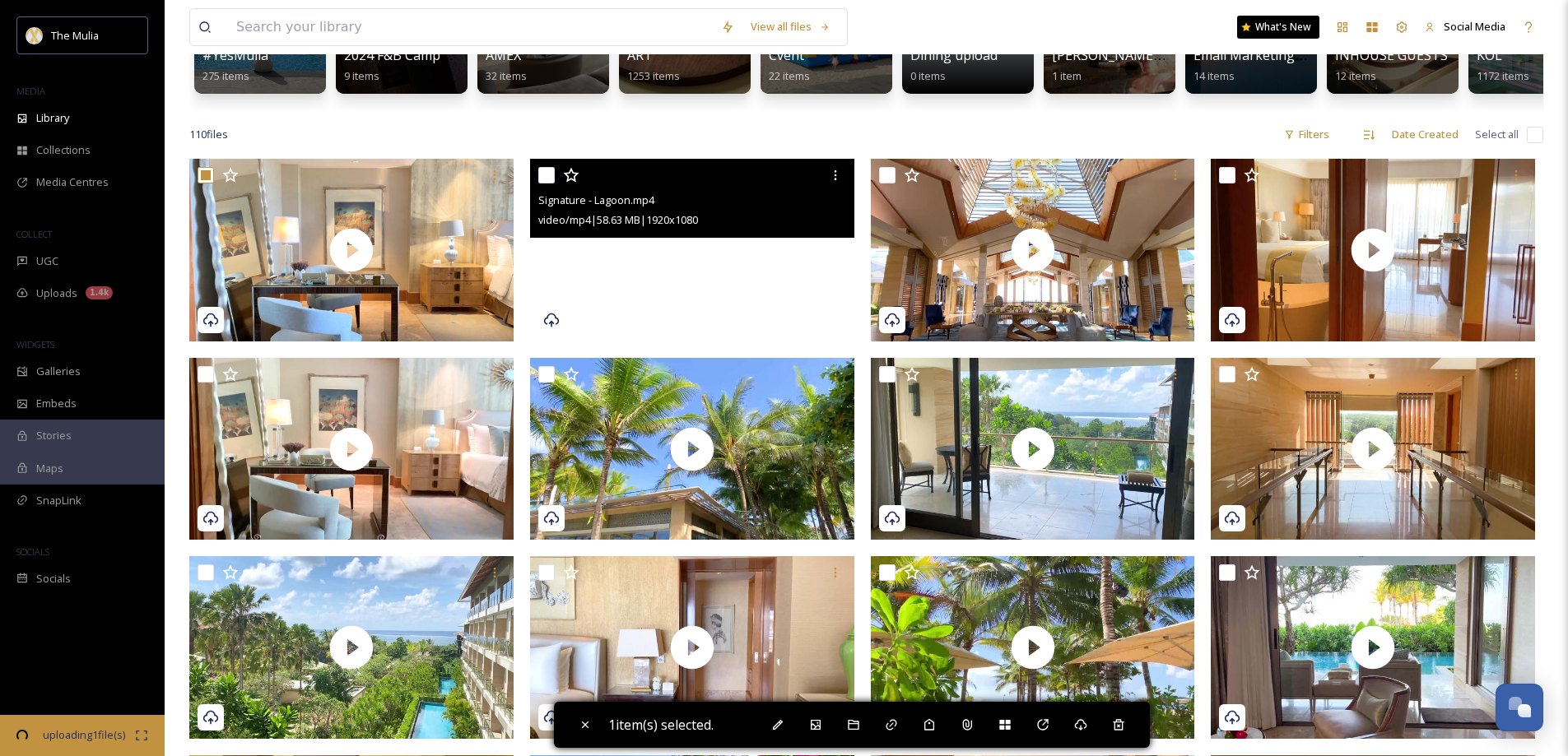
click at [546, 184] on input "checkbox" at bounding box center [546, 175] width 17 height 17
checkbox input "true"
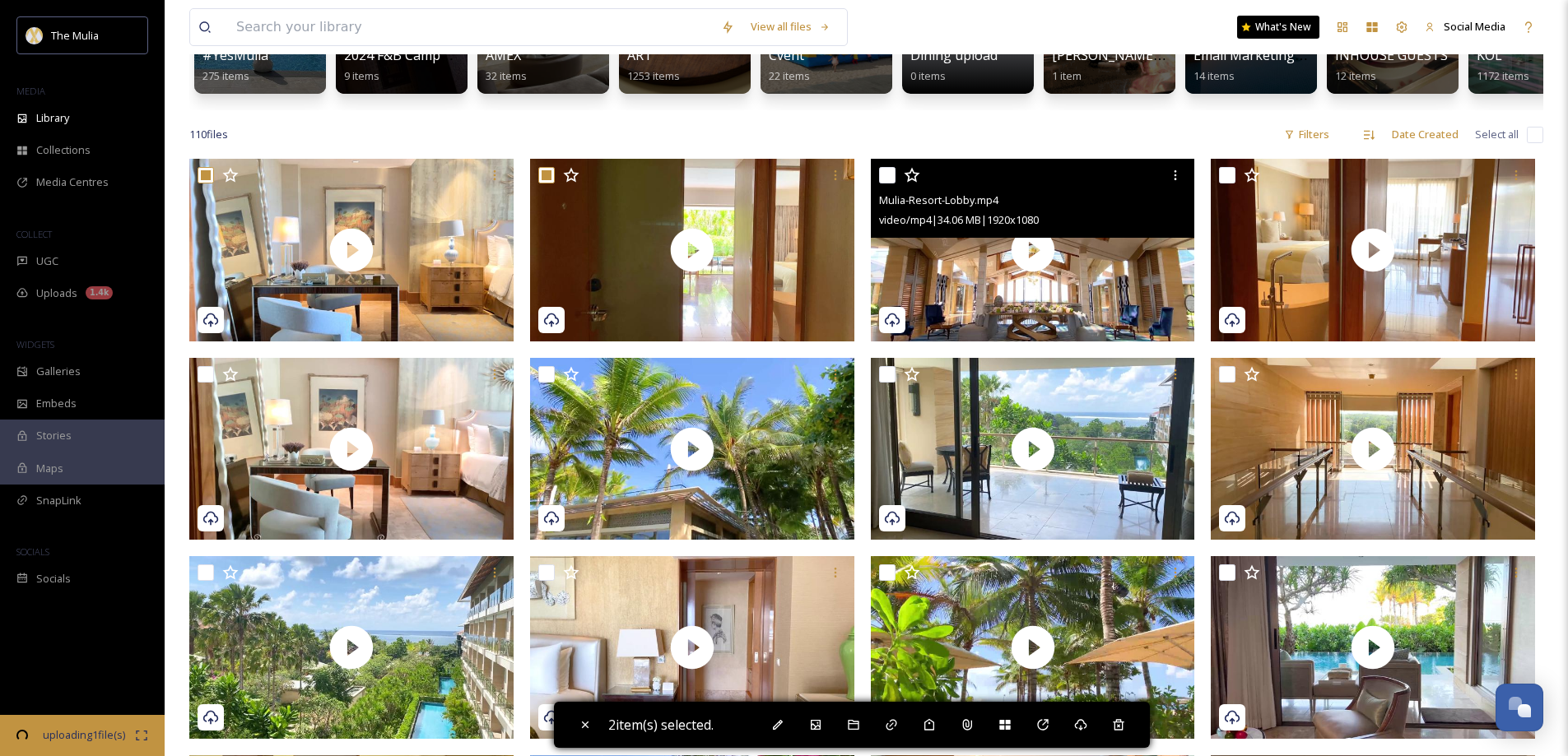
drag, startPoint x: 886, startPoint y: 186, endPoint x: 1205, endPoint y: 229, distance: 321.9
click at [891, 184] on input "checkbox" at bounding box center [887, 175] width 17 height 17
checkbox input "true"
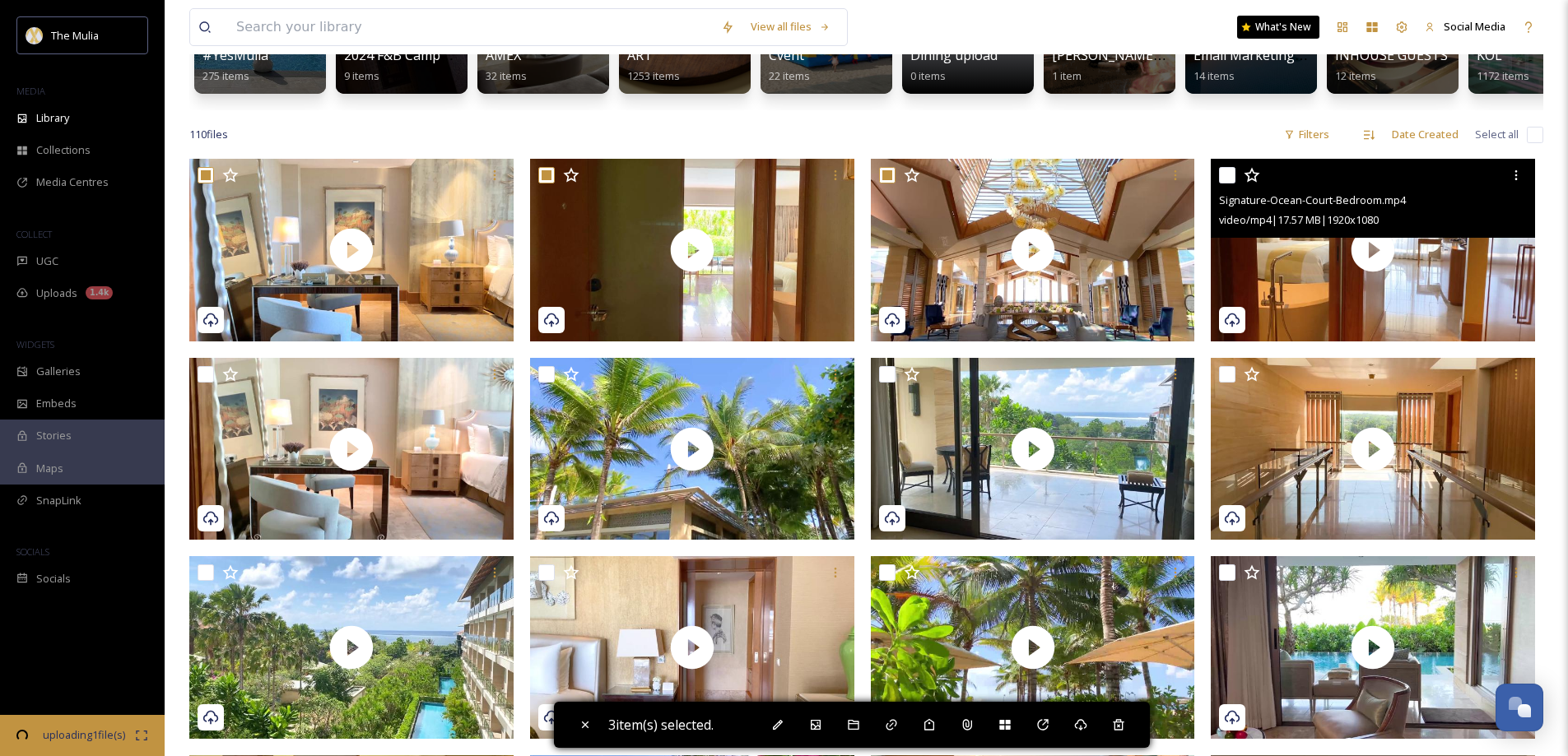
click at [1229, 184] on input "checkbox" at bounding box center [1227, 175] width 17 height 17
checkbox input "true"
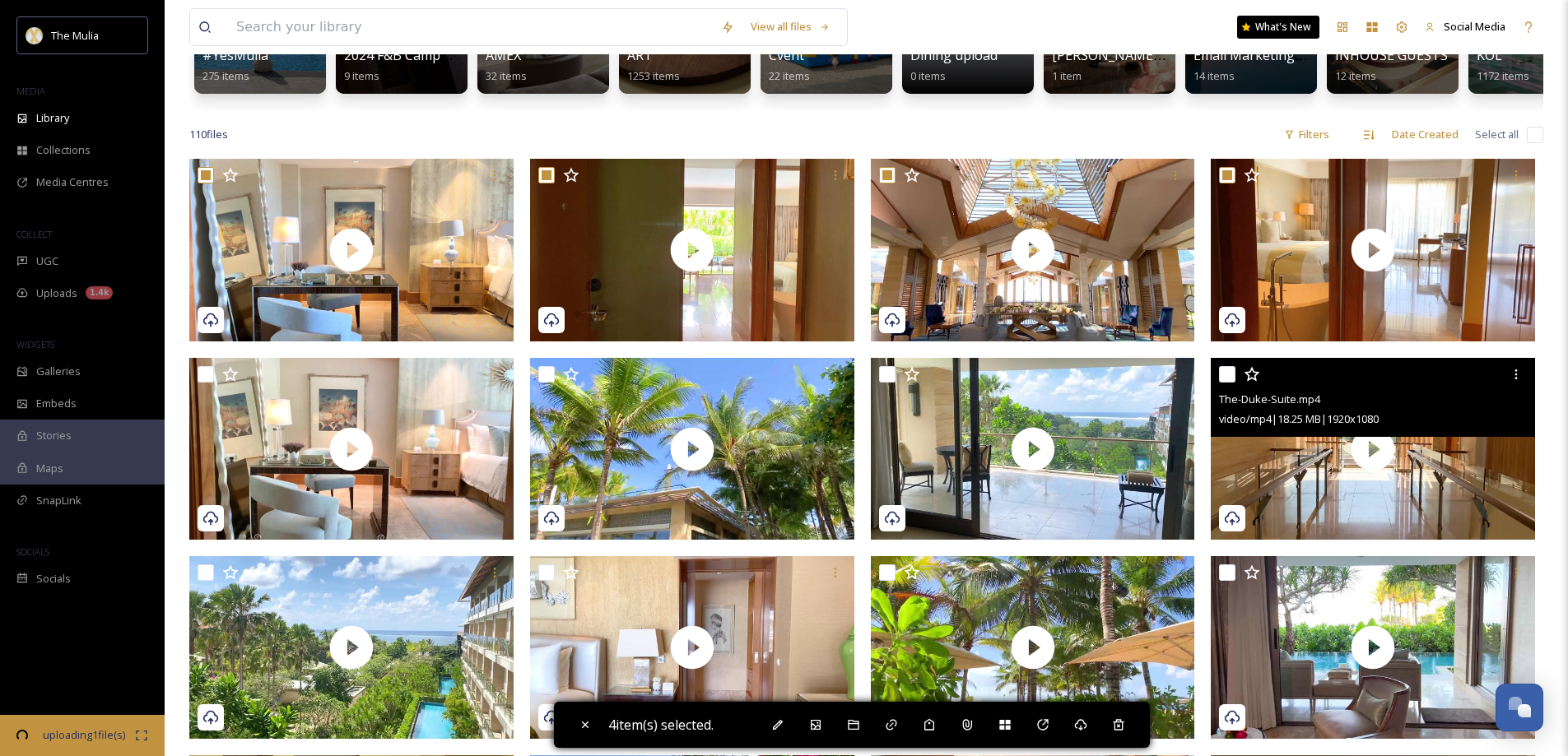
click at [1230, 383] on input "checkbox" at bounding box center [1227, 374] width 17 height 17
checkbox input "true"
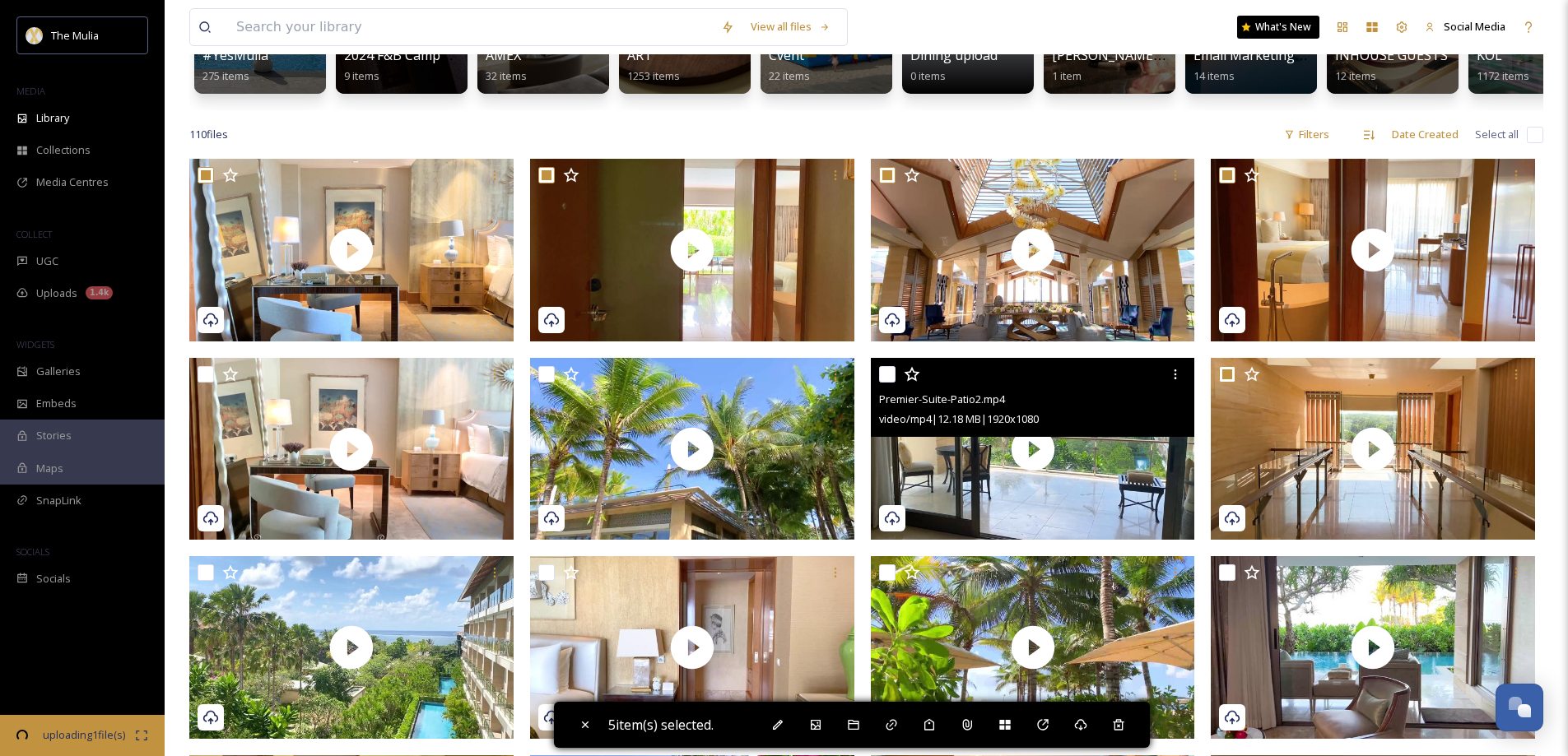
click at [889, 383] on input "checkbox" at bounding box center [887, 374] width 17 height 17
checkbox input "true"
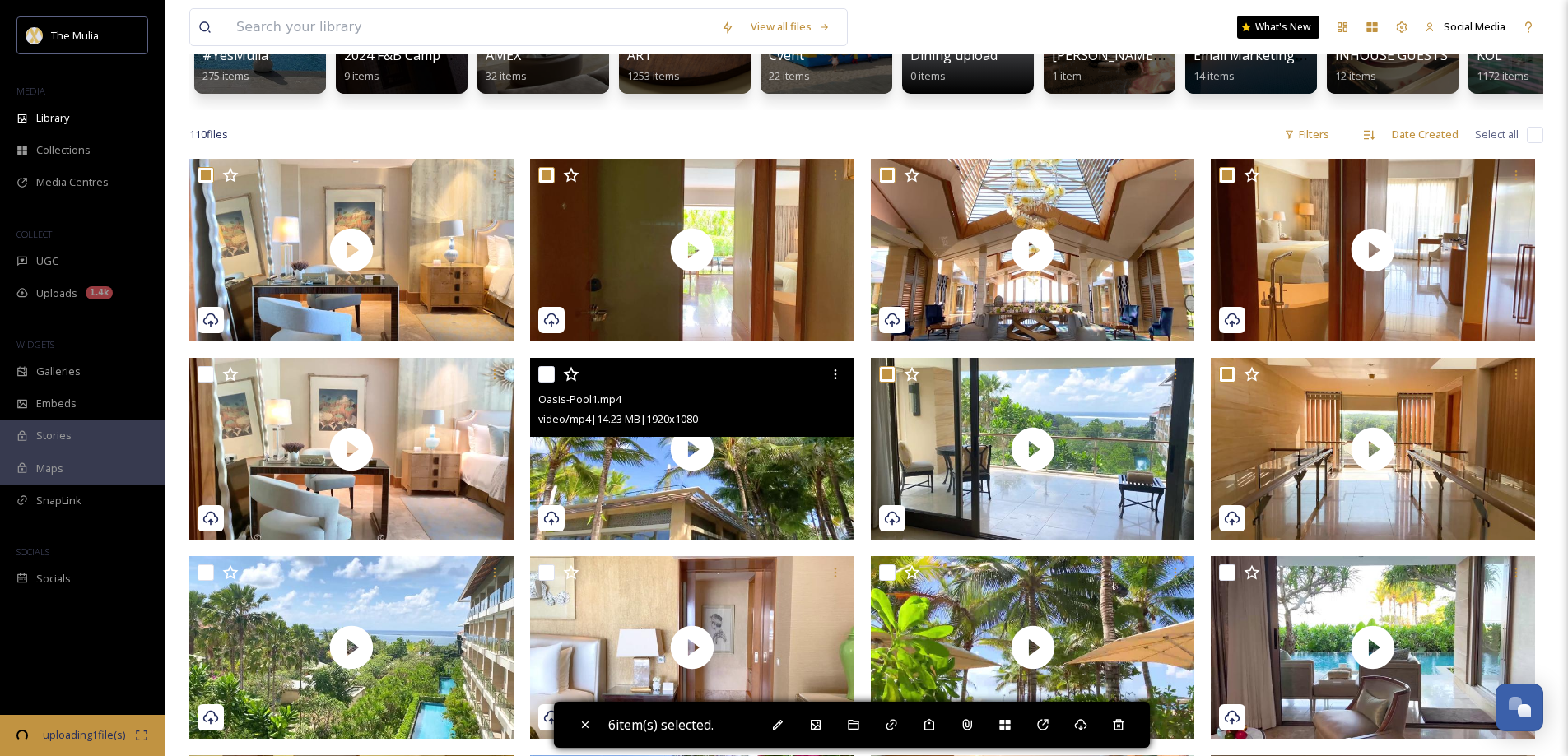
click at [543, 380] on input "checkbox" at bounding box center [546, 374] width 17 height 17
checkbox input "true"
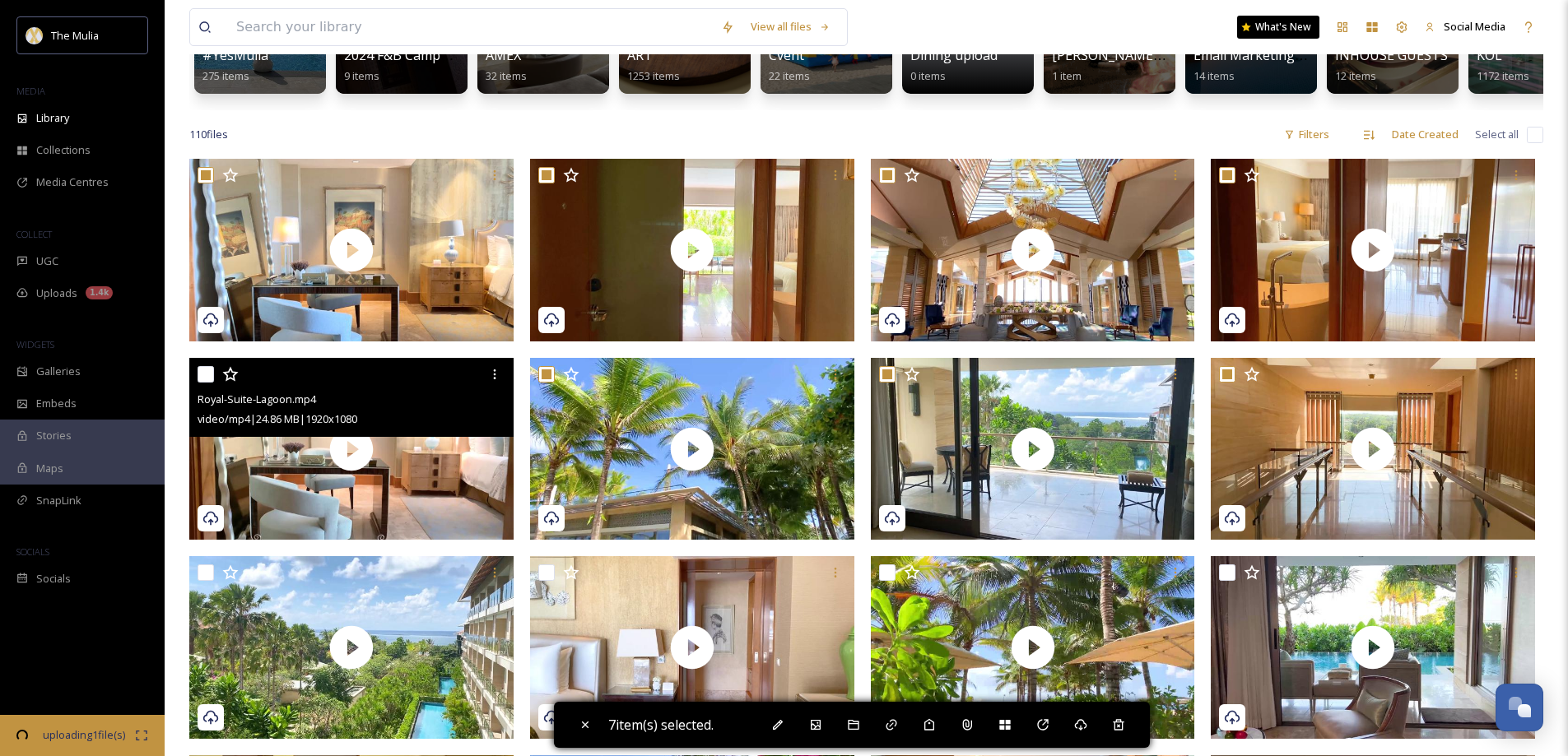
click at [203, 382] on input "checkbox" at bounding box center [206, 374] width 17 height 17
checkbox input "true"
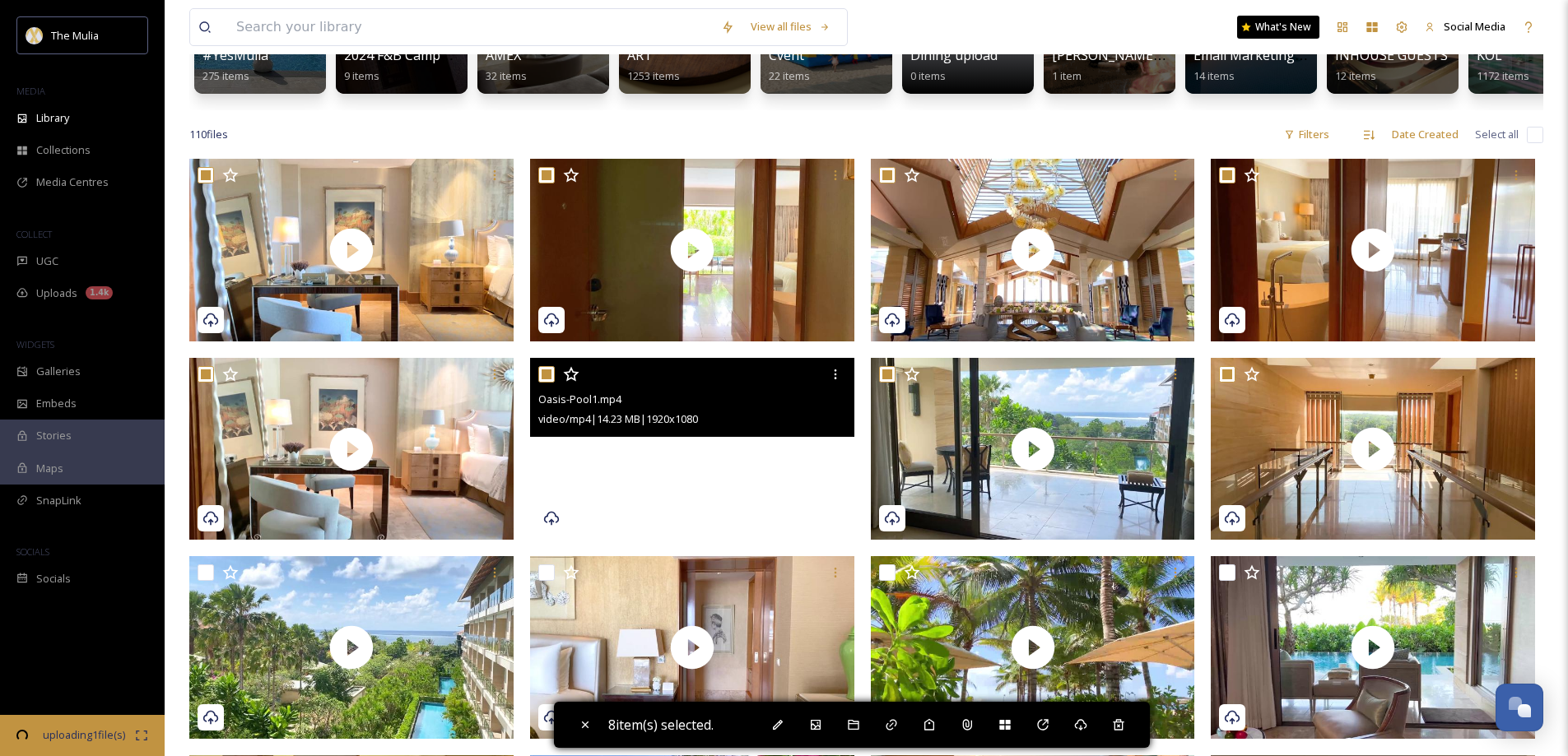
scroll to position [493, 0]
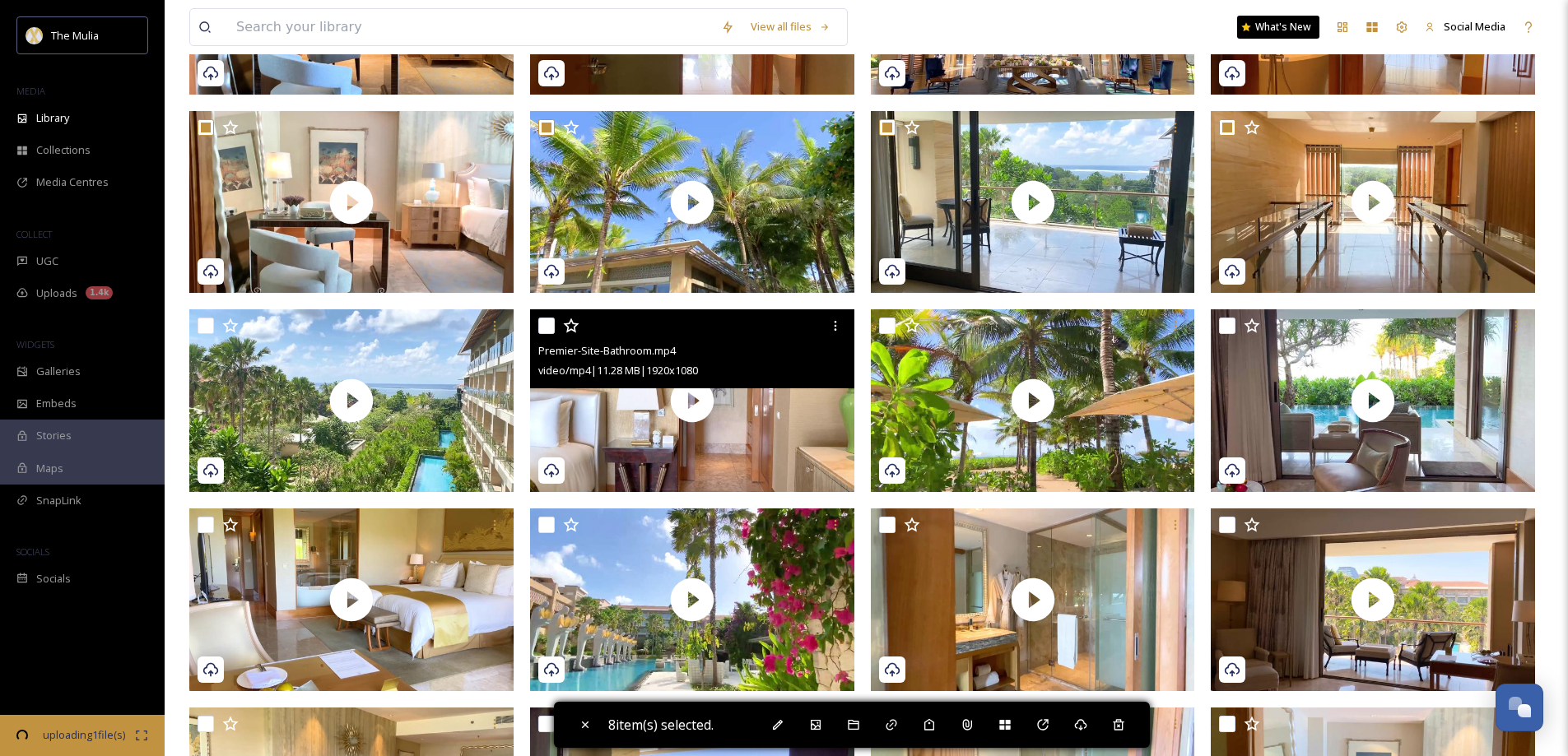
click at [552, 334] on input "checkbox" at bounding box center [546, 326] width 17 height 17
checkbox input "true"
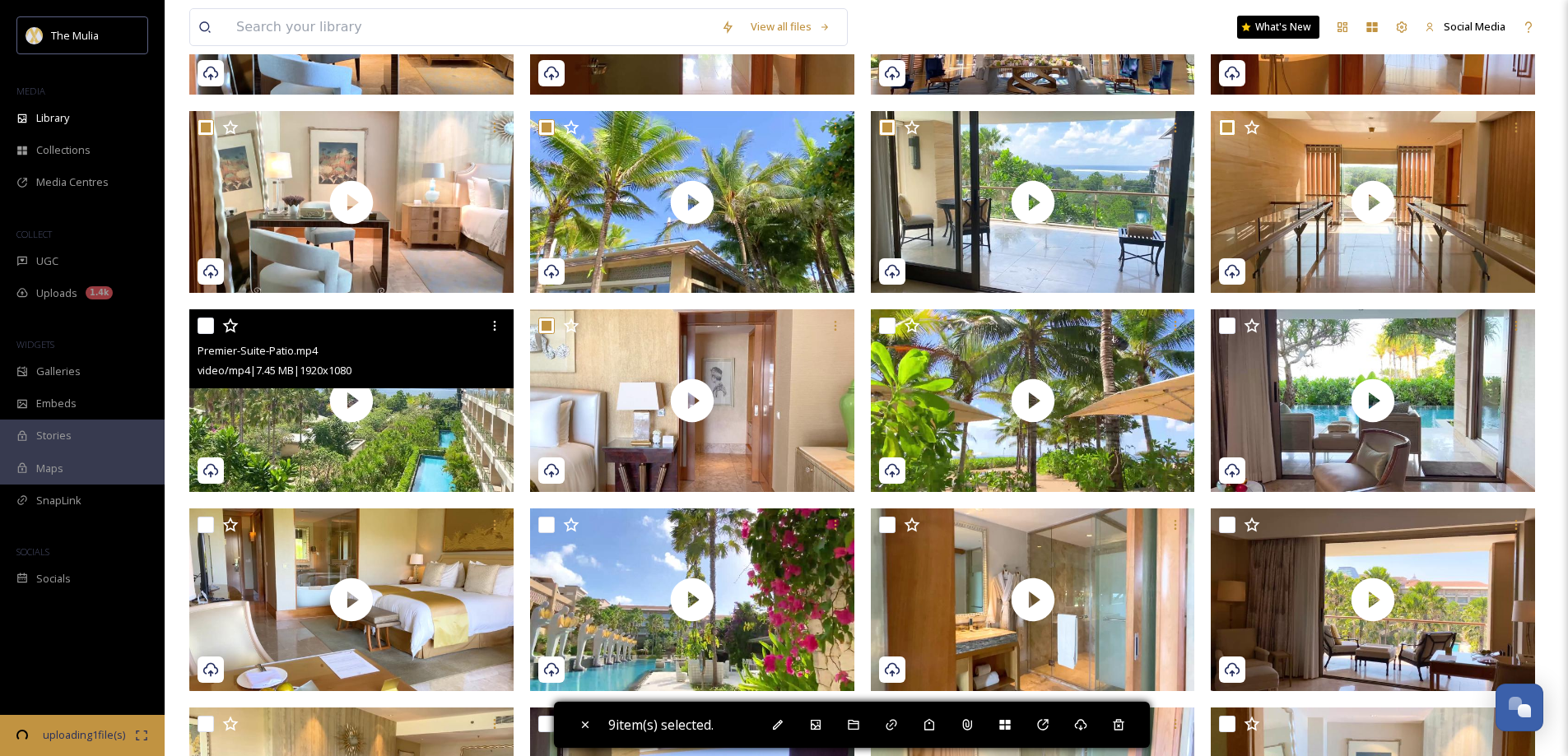
click at [206, 334] on input "checkbox" at bounding box center [206, 326] width 17 height 17
checkbox input "true"
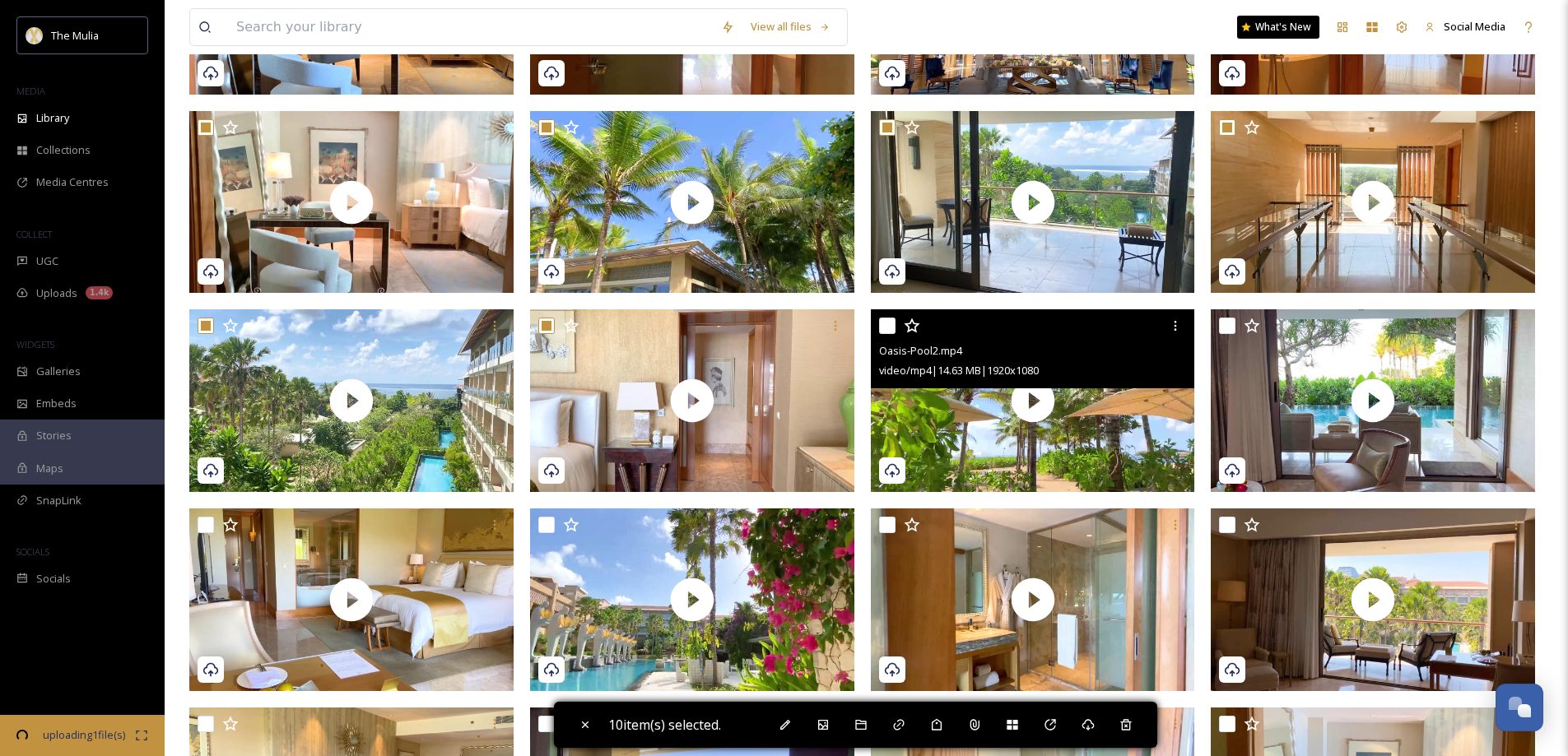
click at [891, 334] on input "checkbox" at bounding box center [887, 326] width 17 height 17
checkbox input "true"
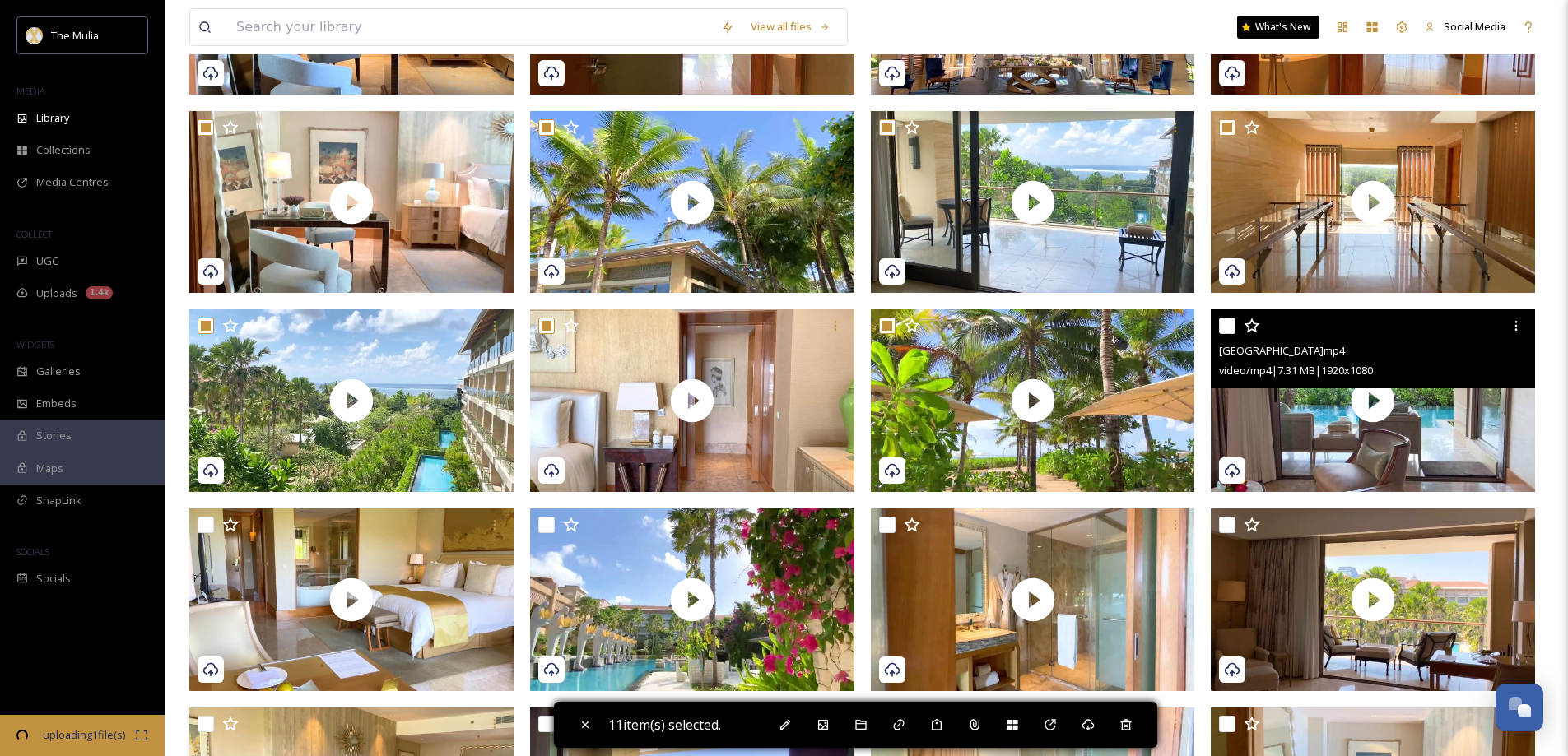
click at [1232, 334] on input "checkbox" at bounding box center [1227, 326] width 17 height 17
checkbox input "true"
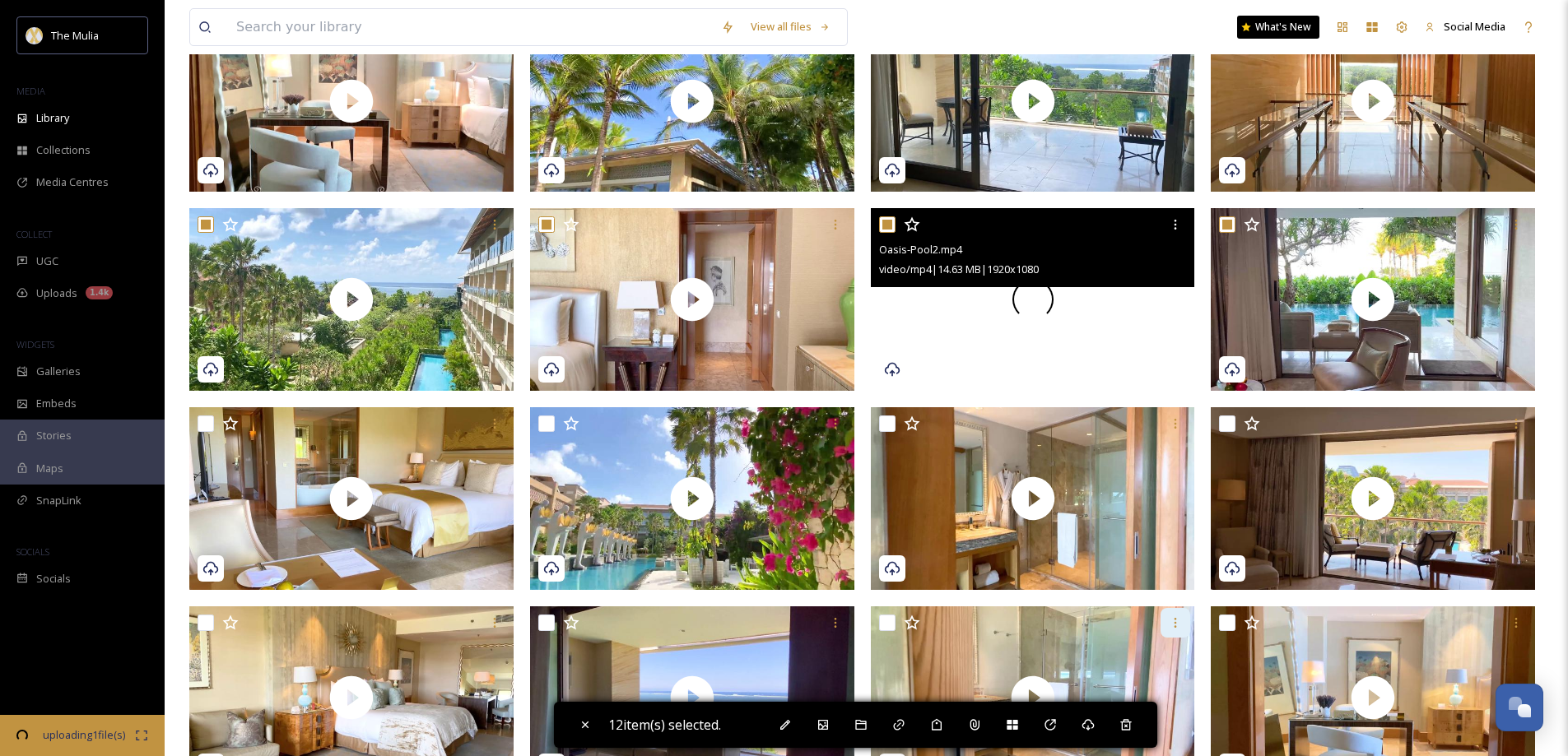
scroll to position [823, 0]
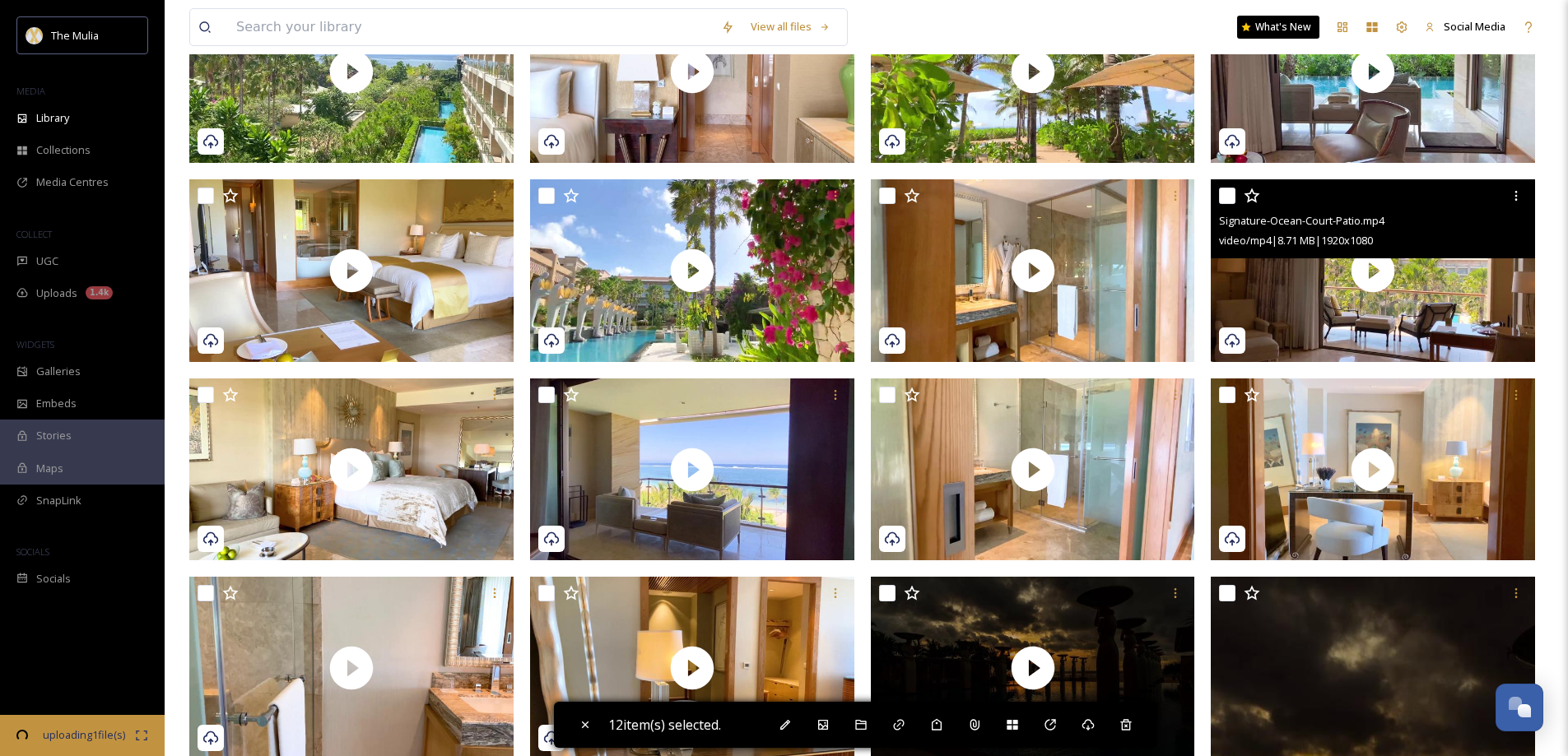
click at [1225, 204] on input "checkbox" at bounding box center [1227, 196] width 17 height 17
checkbox input "true"
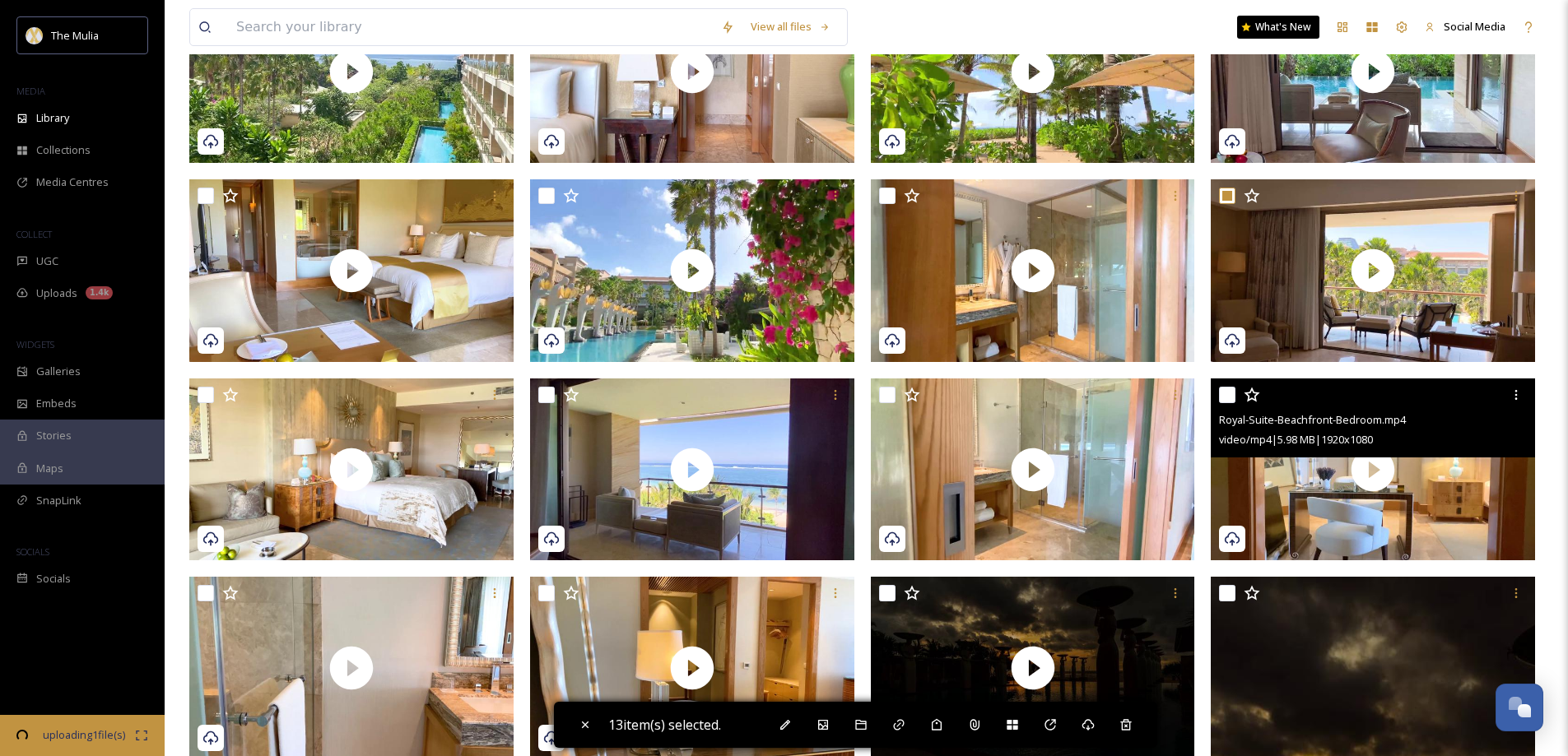
click at [1228, 403] on input "checkbox" at bounding box center [1227, 394] width 17 height 17
checkbox input "true"
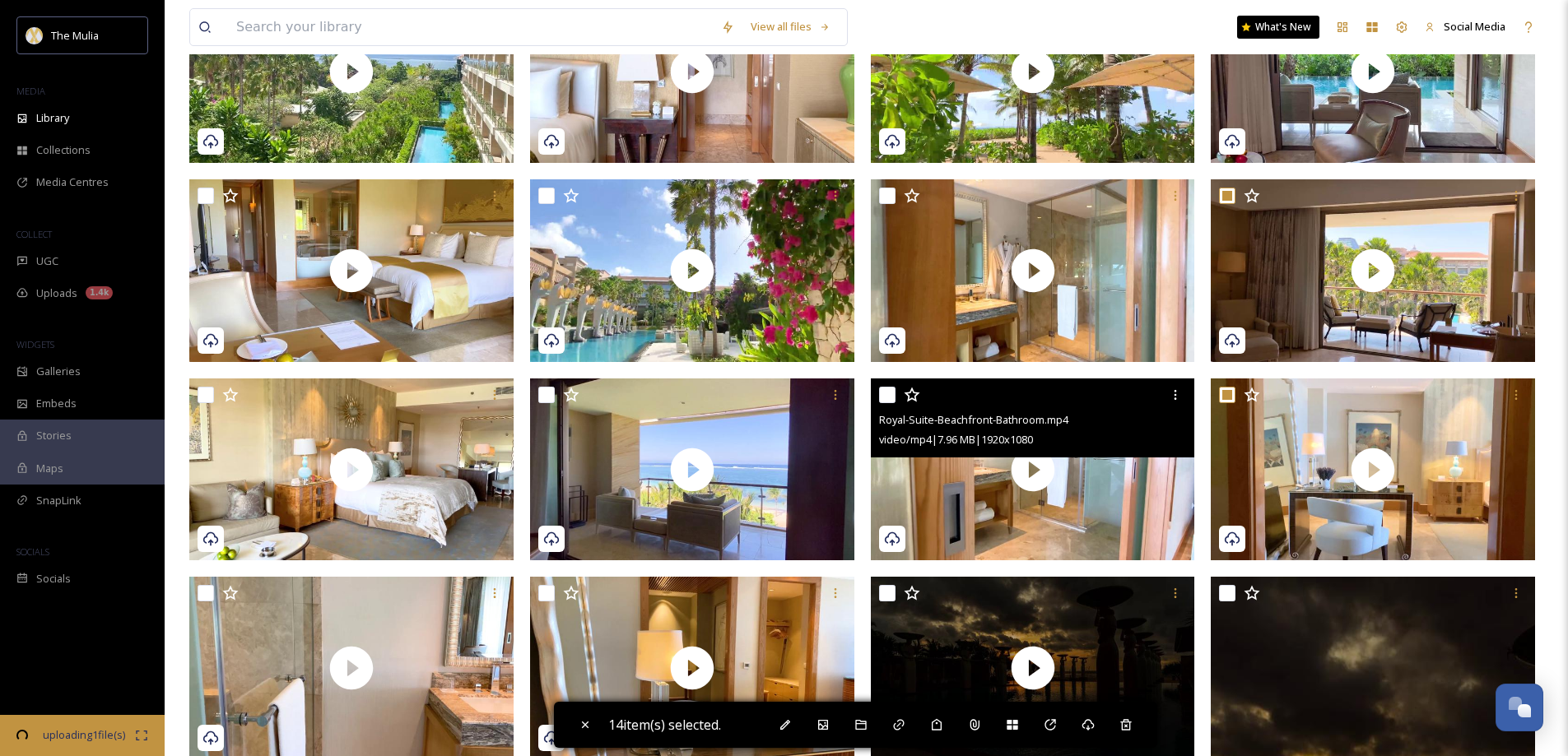
click at [890, 403] on input "checkbox" at bounding box center [887, 394] width 17 height 17
checkbox input "true"
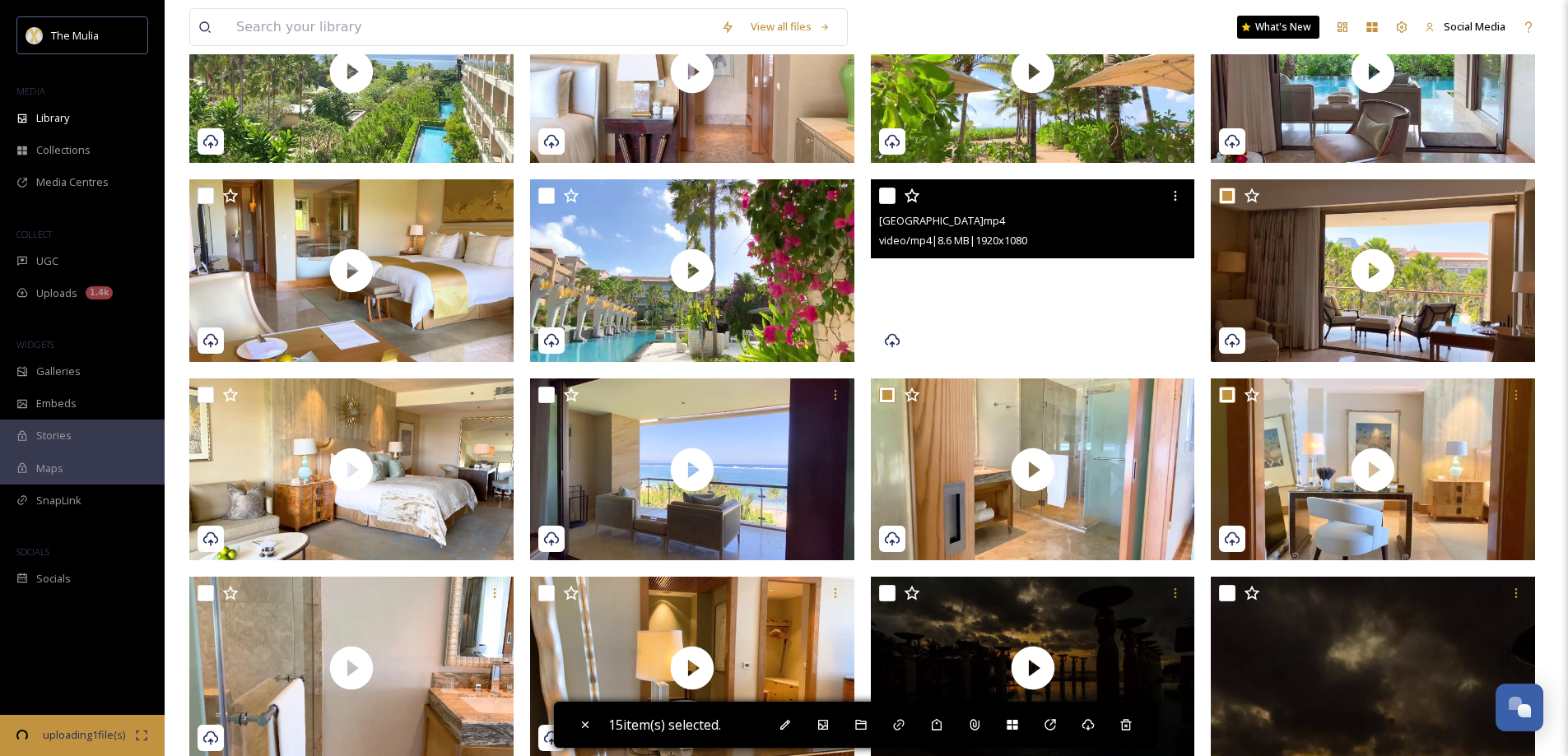
click at [882, 204] on input "checkbox" at bounding box center [887, 196] width 17 height 17
checkbox input "true"
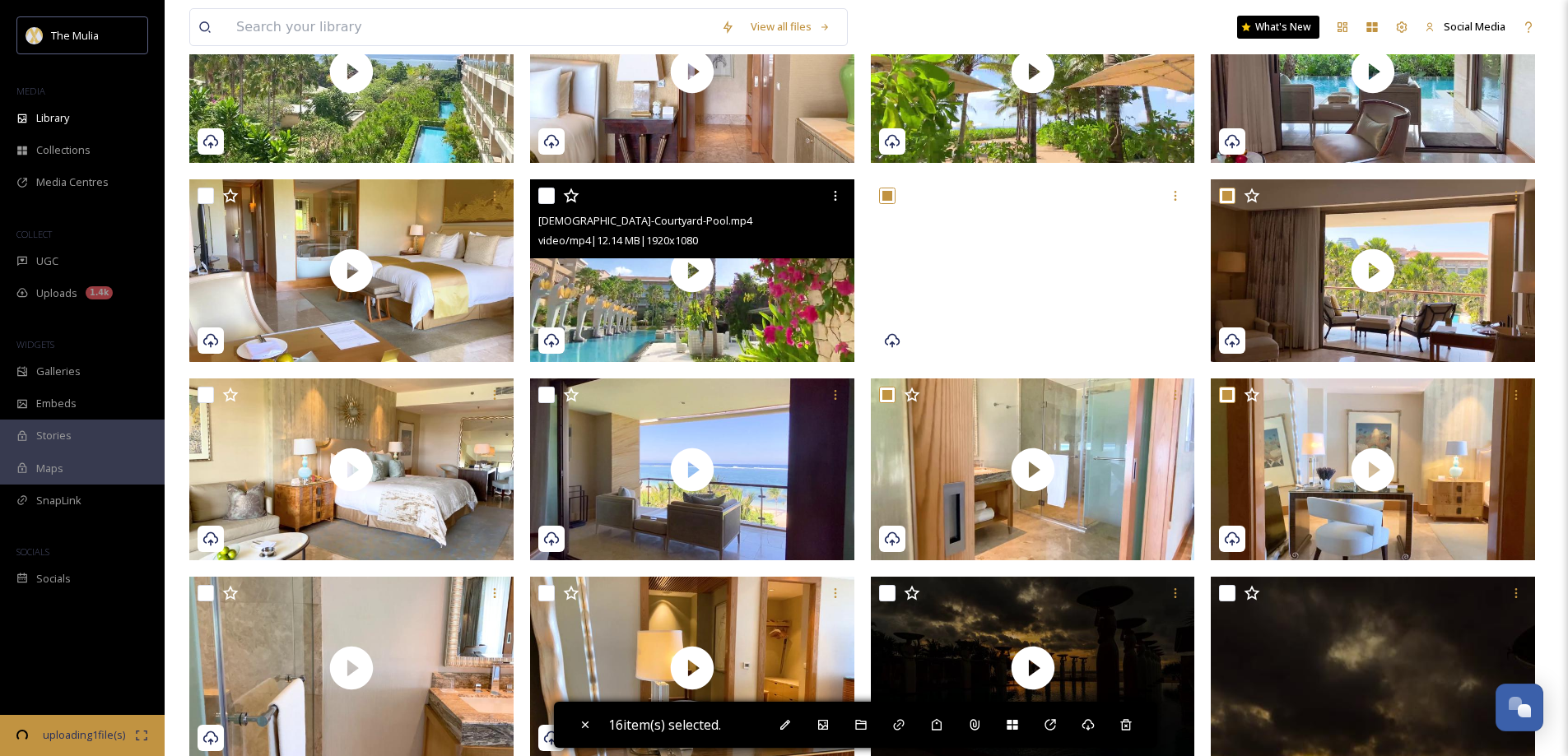
click at [546, 203] on input "checkbox" at bounding box center [546, 196] width 17 height 17
checkbox input "true"
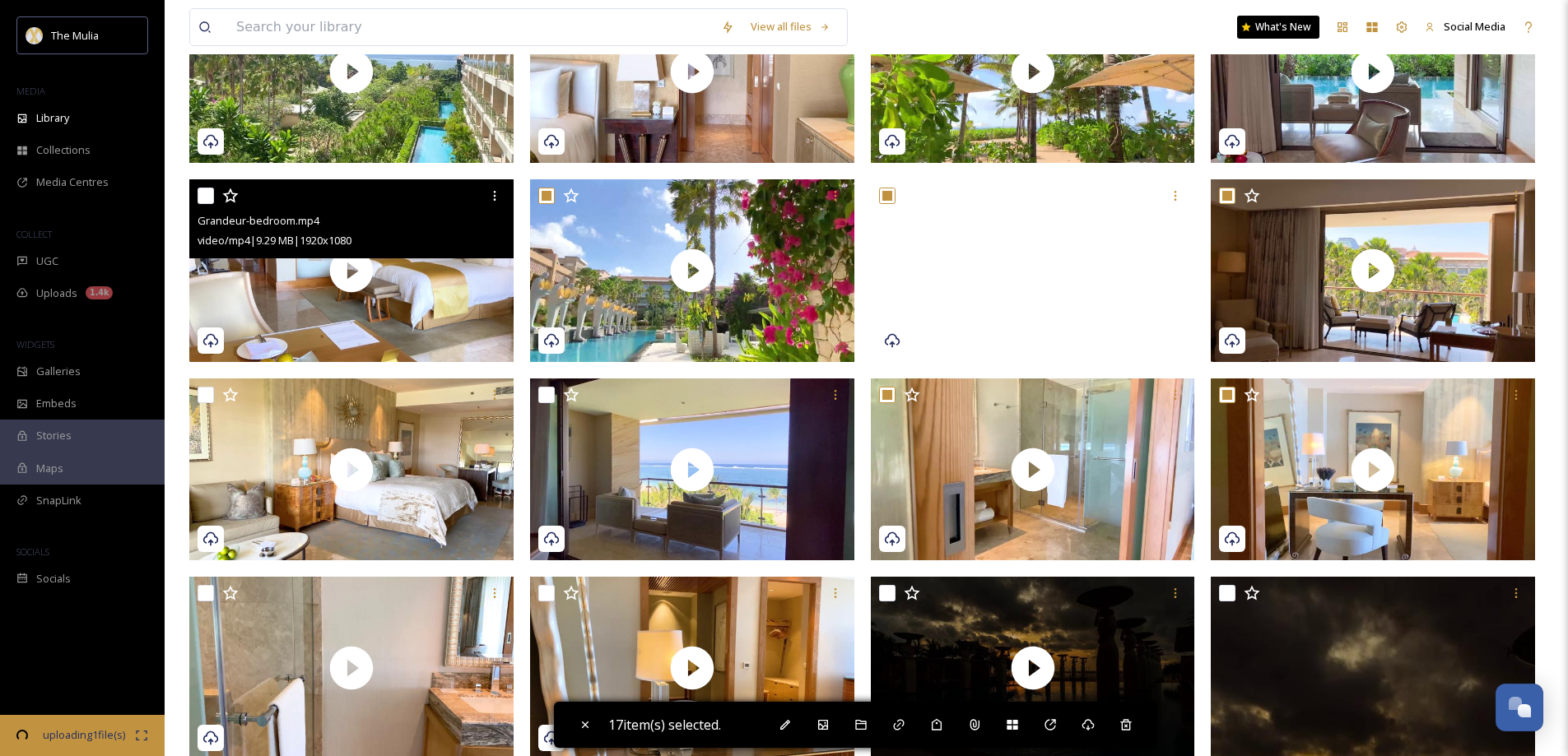
click at [197, 199] on div "Grandeur-bedroom.mp4 video/mp4 | 9.29 MB | 1920 x 1080" at bounding box center [351, 219] width 324 height 79
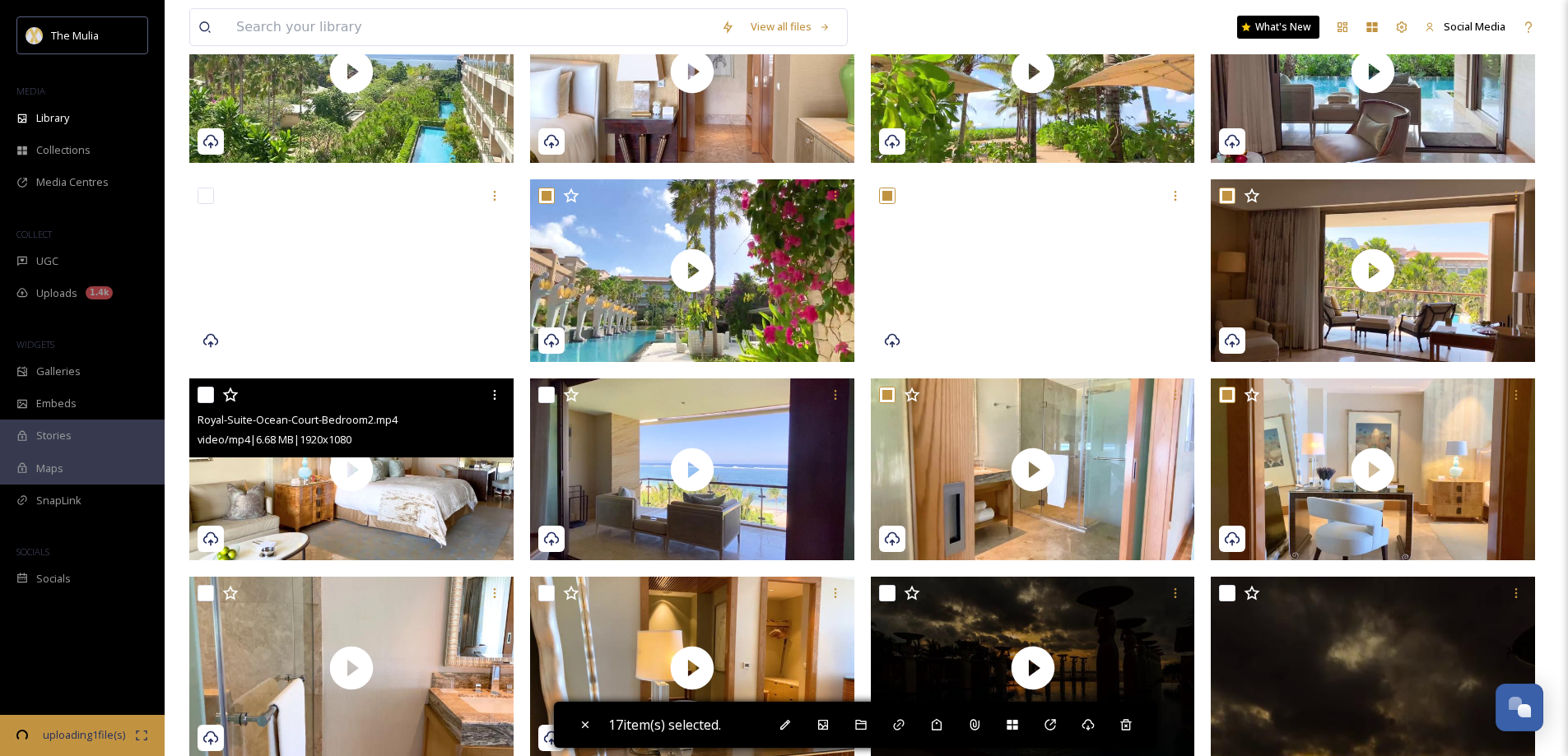
click at [203, 403] on input "checkbox" at bounding box center [206, 394] width 17 height 17
checkbox input "true"
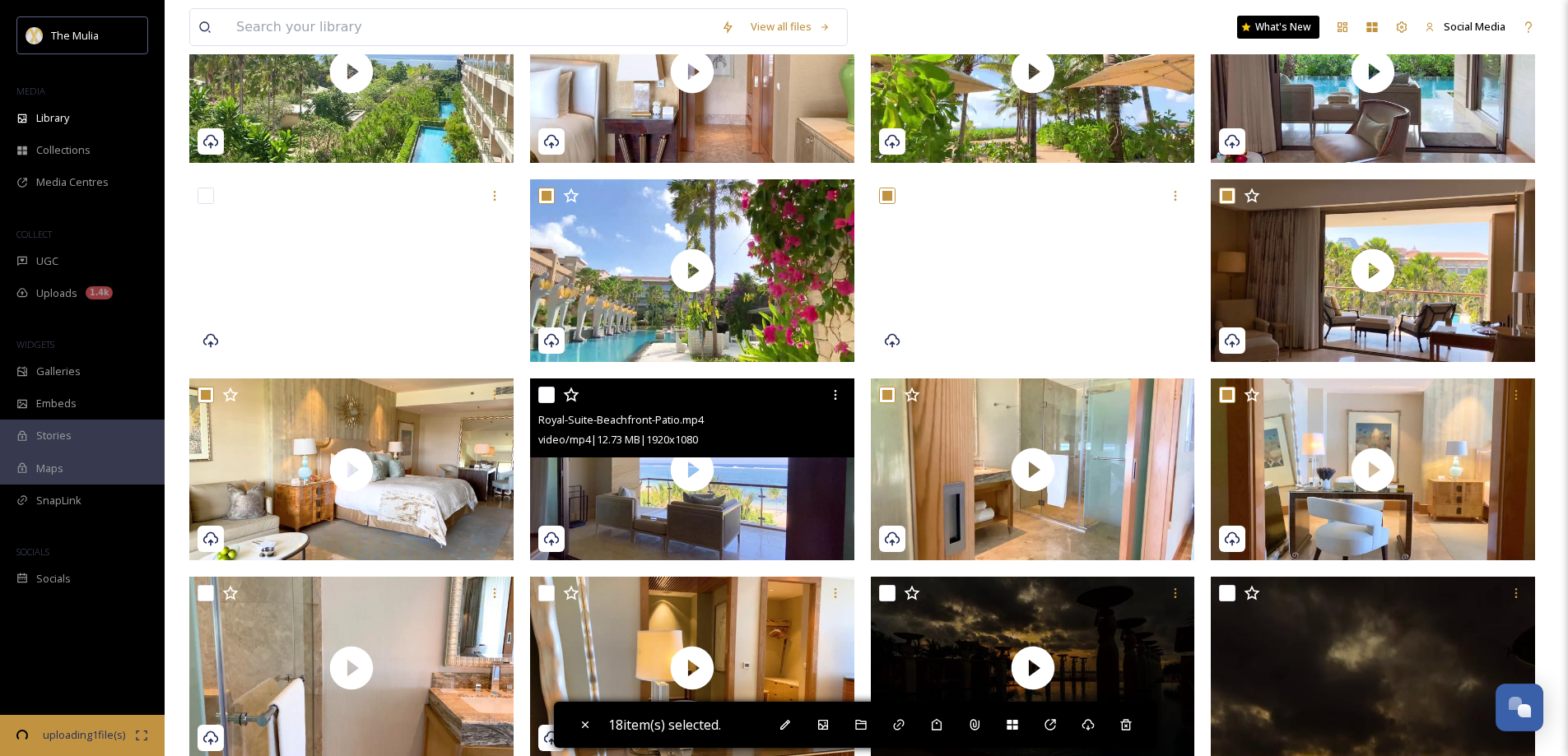
click at [545, 403] on input "checkbox" at bounding box center [546, 394] width 17 height 17
checkbox input "true"
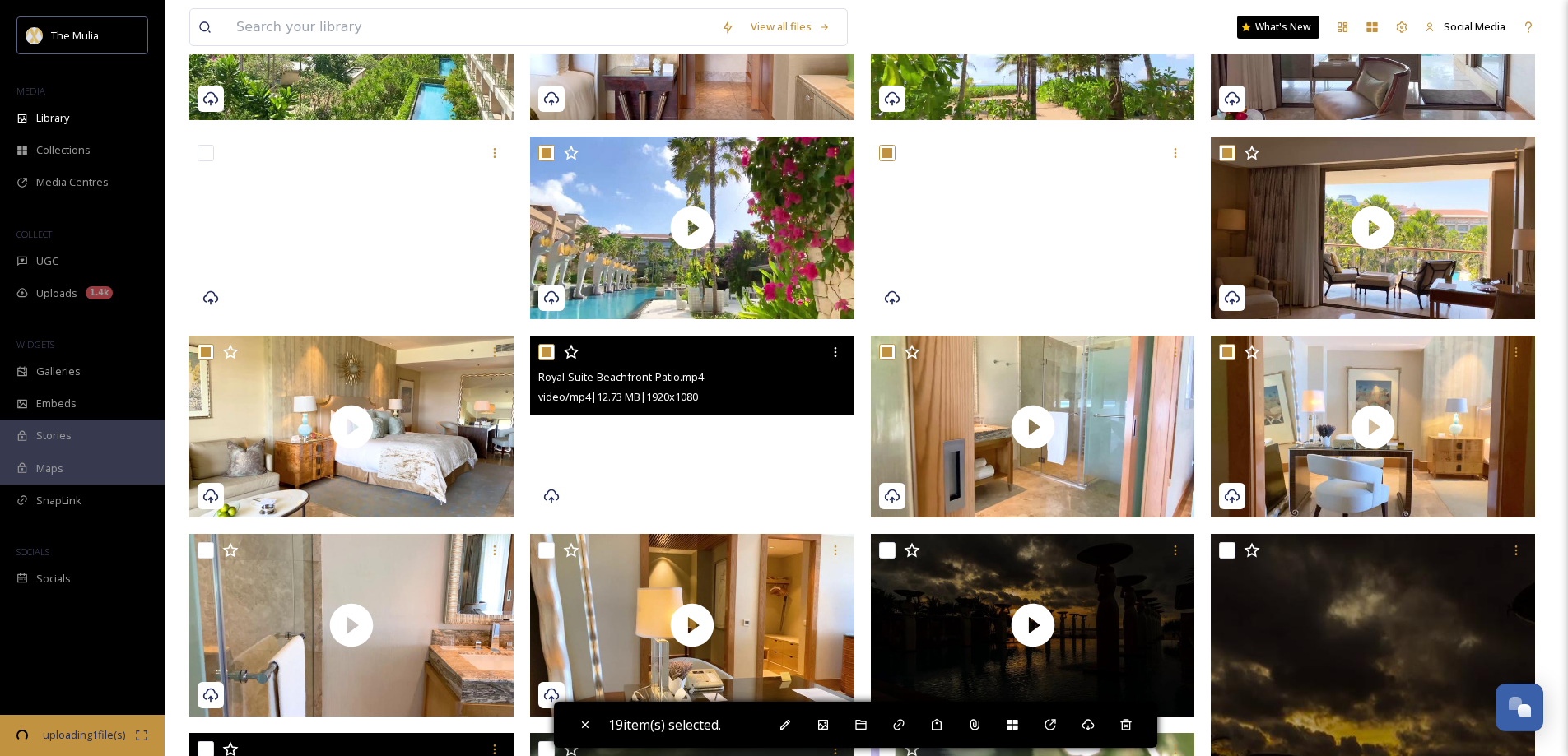
scroll to position [988, 0]
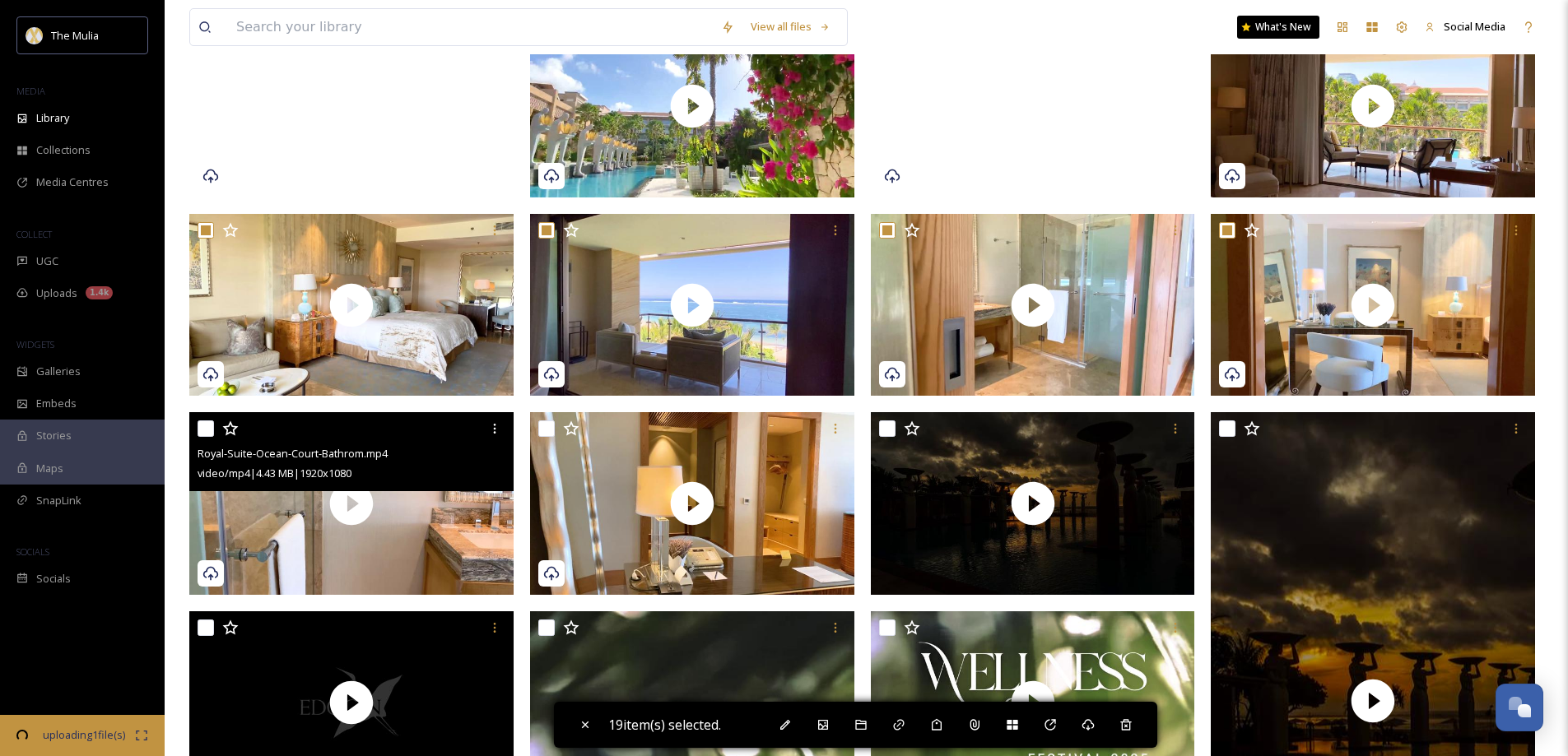
click at [204, 437] on input "checkbox" at bounding box center [206, 428] width 17 height 17
checkbox input "true"
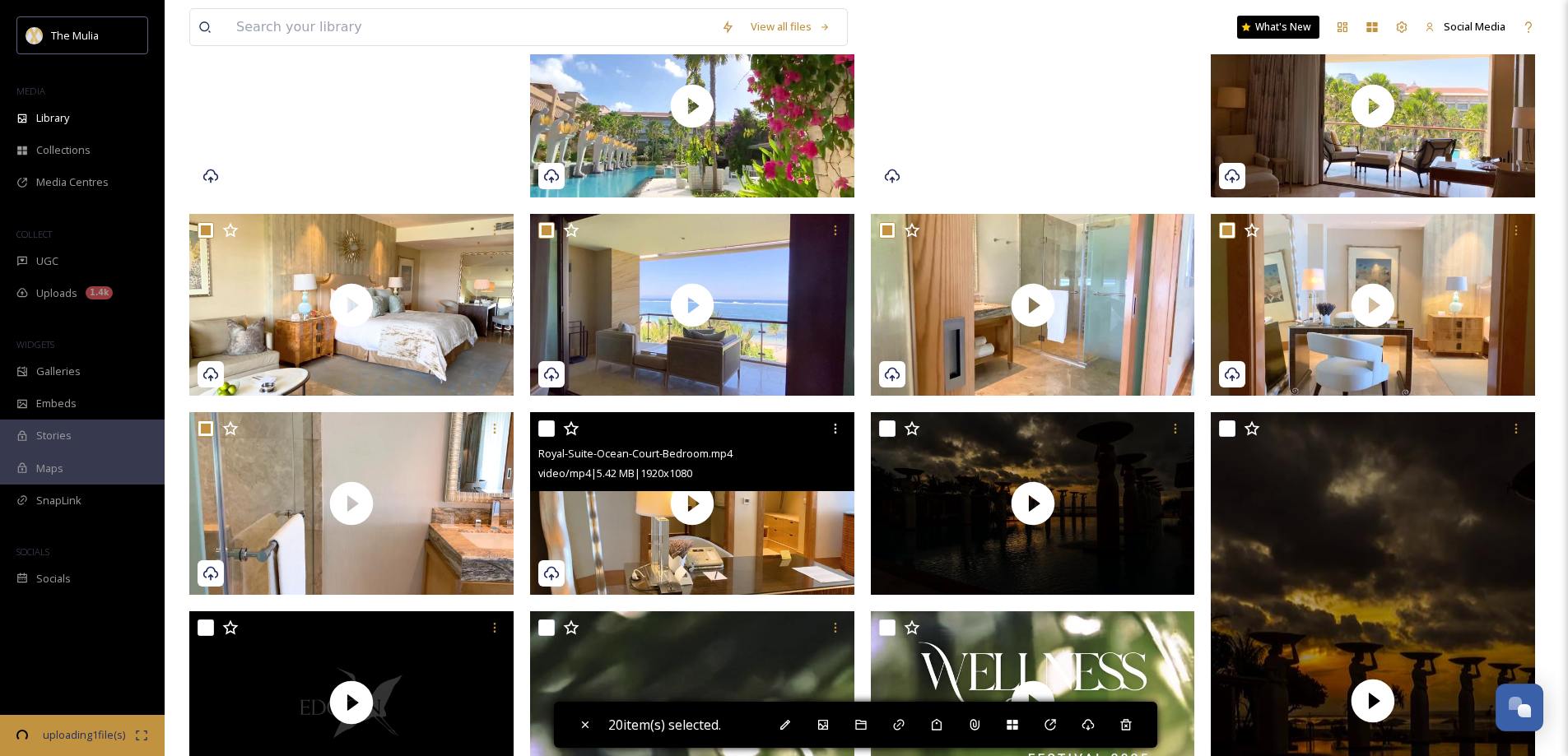
click at [543, 436] on input "checkbox" at bounding box center [546, 428] width 17 height 17
checkbox input "true"
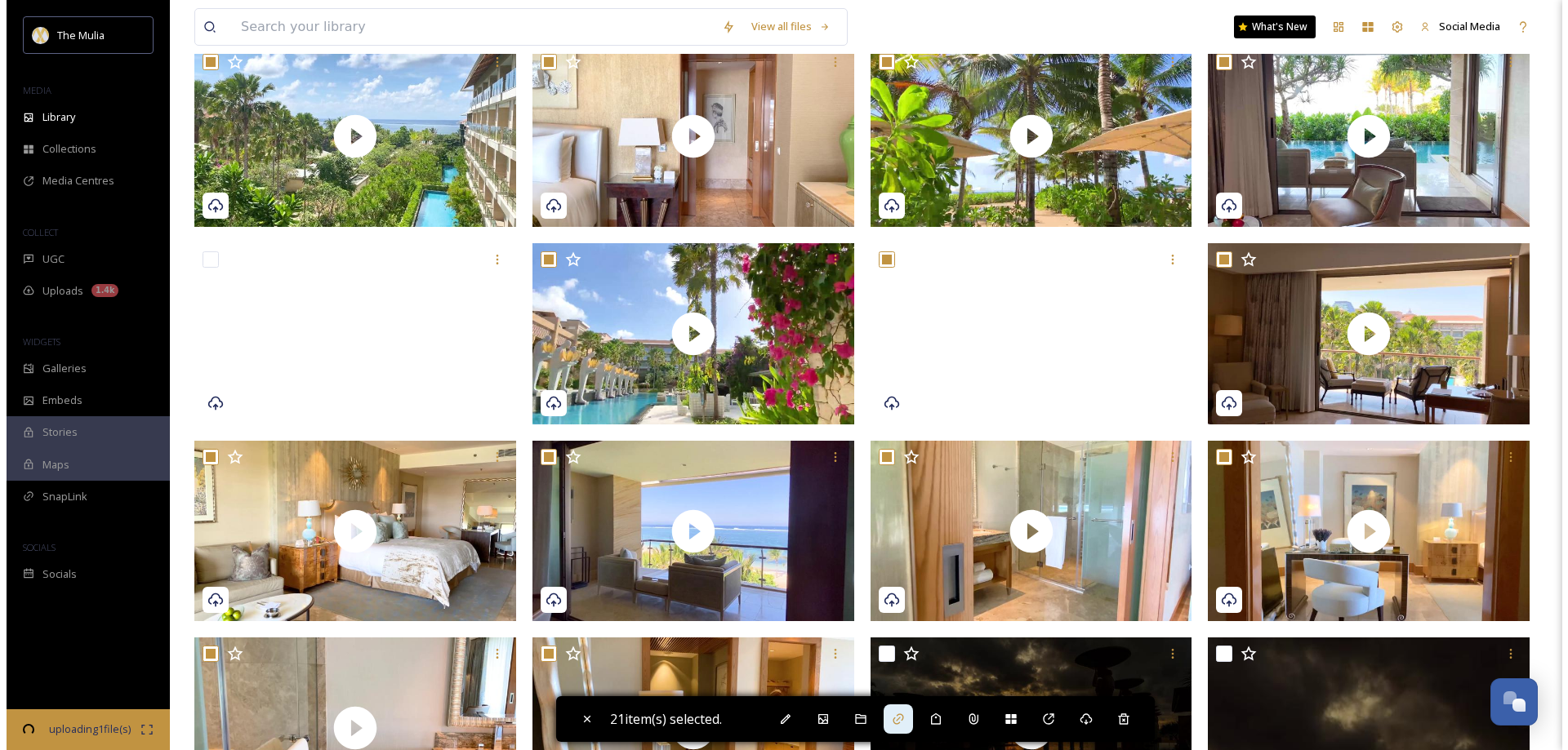
scroll to position [734, 0]
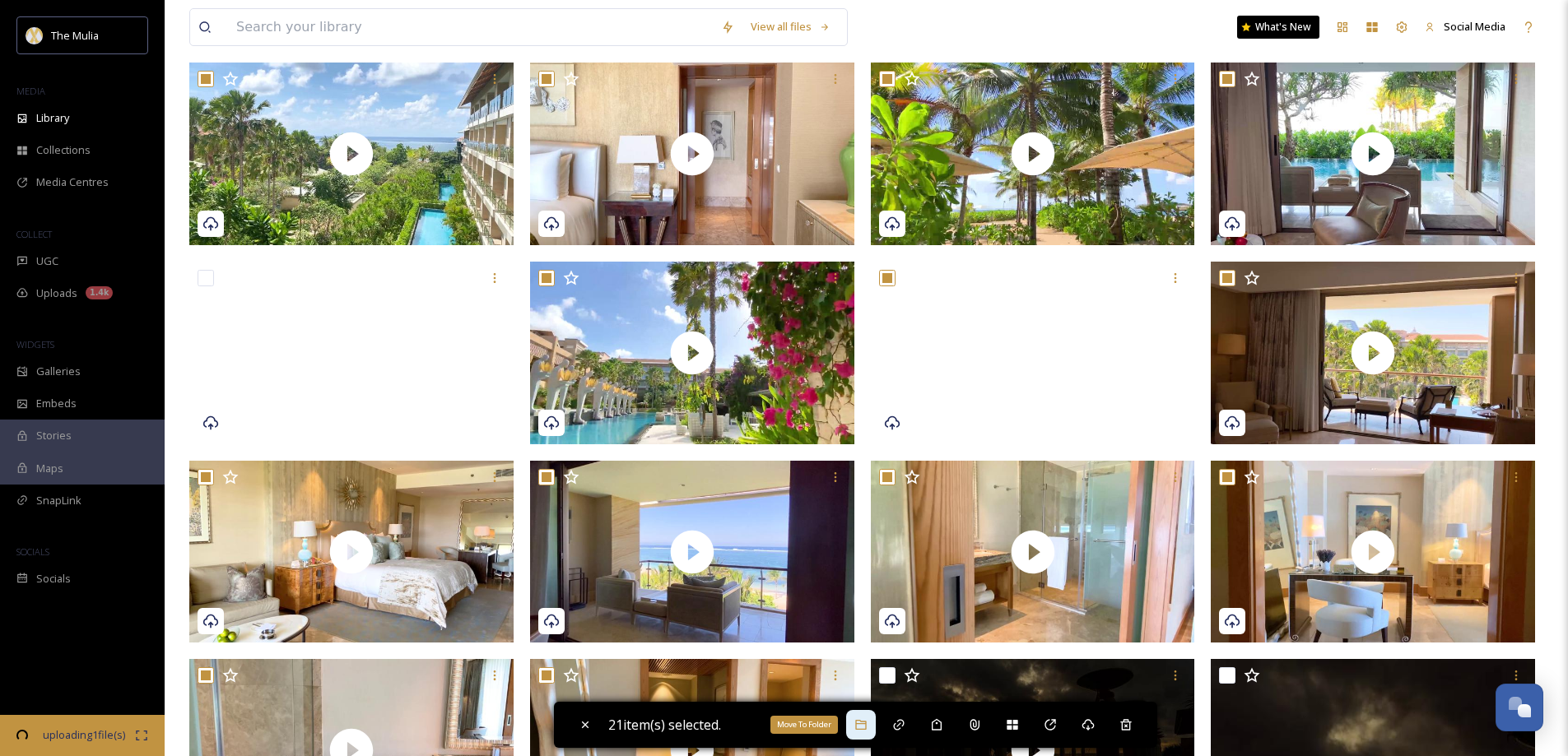
click at [862, 725] on icon at bounding box center [861, 724] width 13 height 13
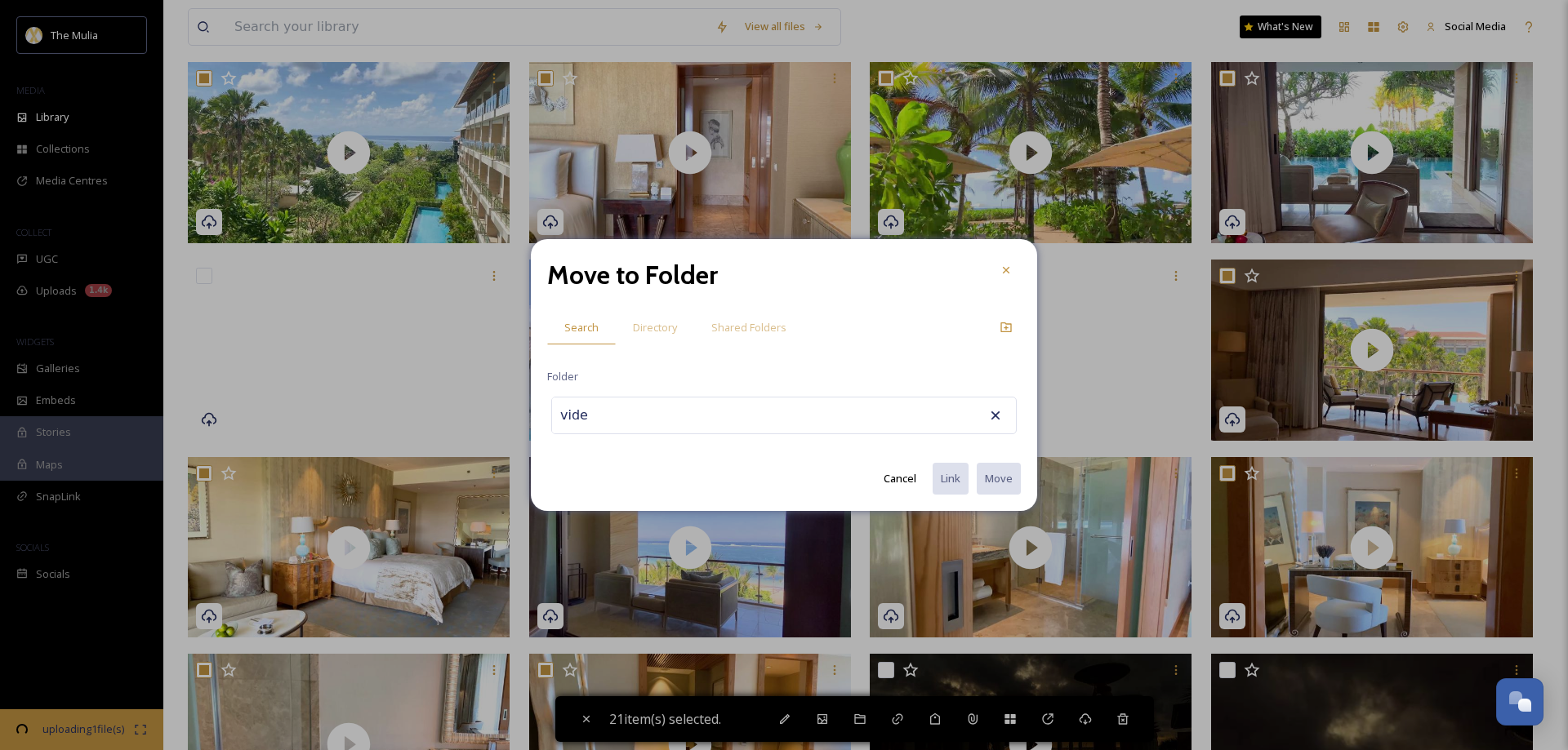
type input "video"
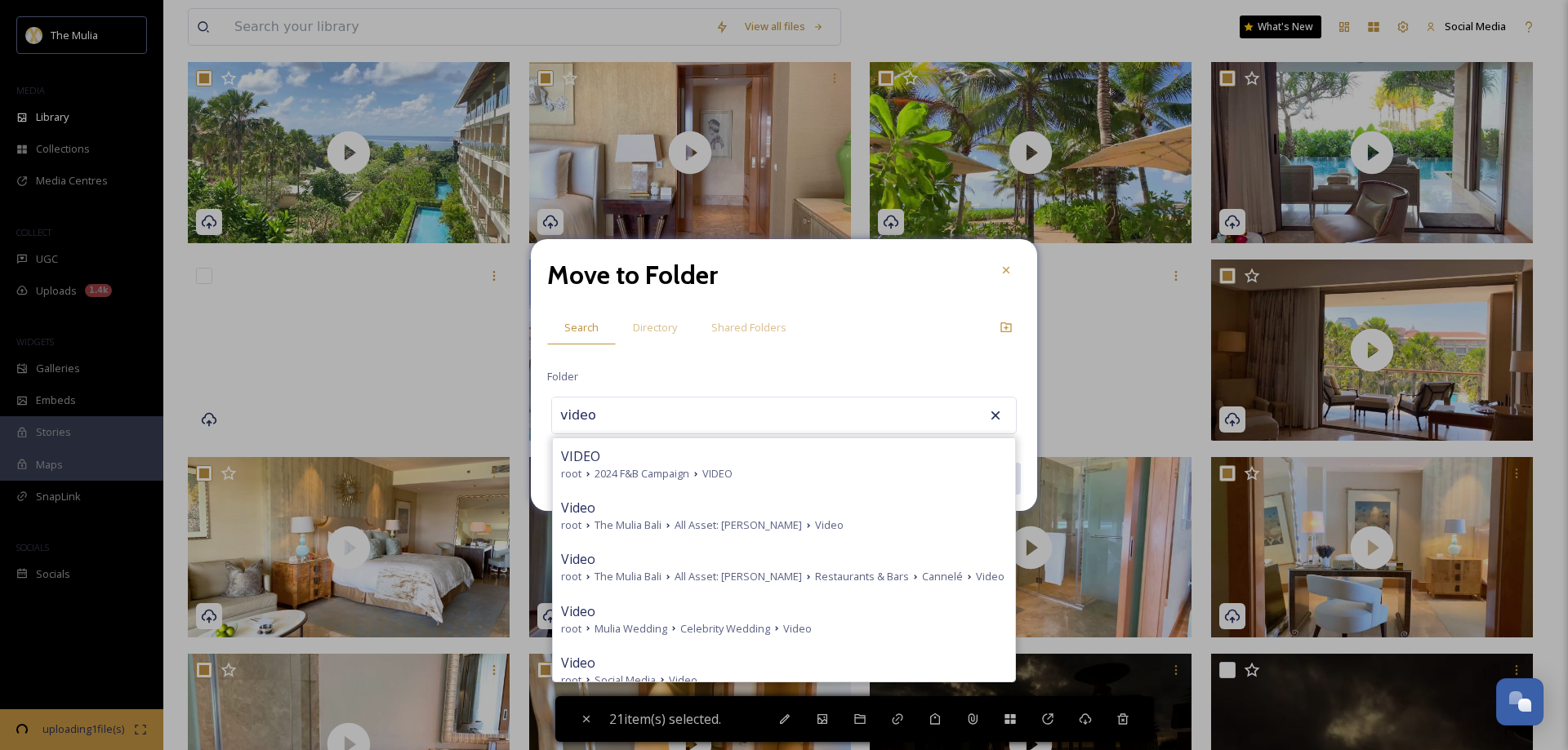
scroll to position [2345, 0]
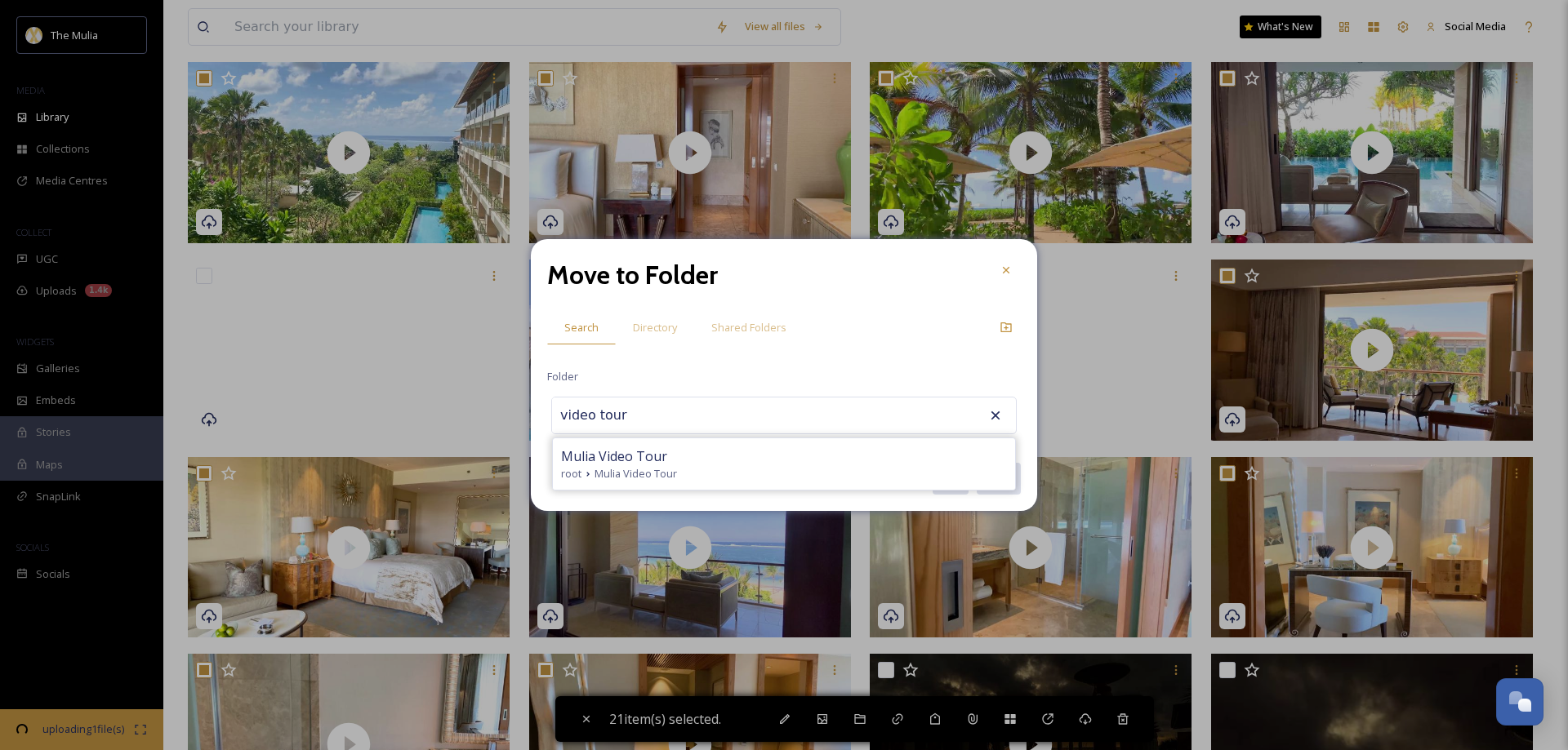
click at [614, 461] on span "Mulia Video Tour" at bounding box center [614, 456] width 106 height 19
drag, startPoint x: 681, startPoint y: 414, endPoint x: 534, endPoint y: 409, distance: 147.1
click at [534, 409] on div "Move to Folder Search Directory Shared Folders Folder Mulia Video Tour Cancel L…" at bounding box center [784, 375] width 506 height 274
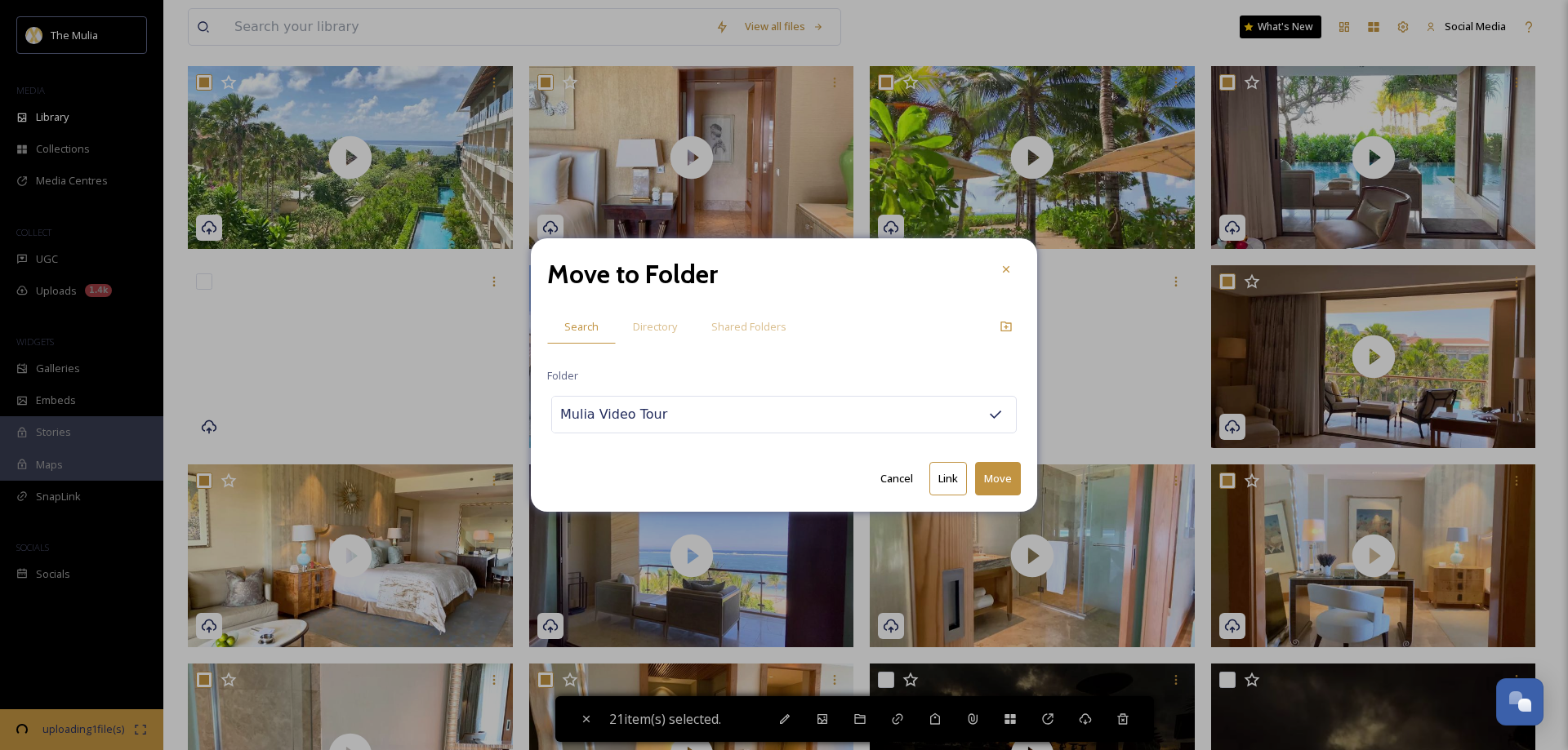
type input "R"
drag, startPoint x: 593, startPoint y: 413, endPoint x: 555, endPoint y: 409, distance: 38.2
click at [555, 409] on input "ROOM - MRB" at bounding box center [641, 415] width 180 height 36
click at [667, 422] on input "MRB" at bounding box center [641, 415] width 180 height 36
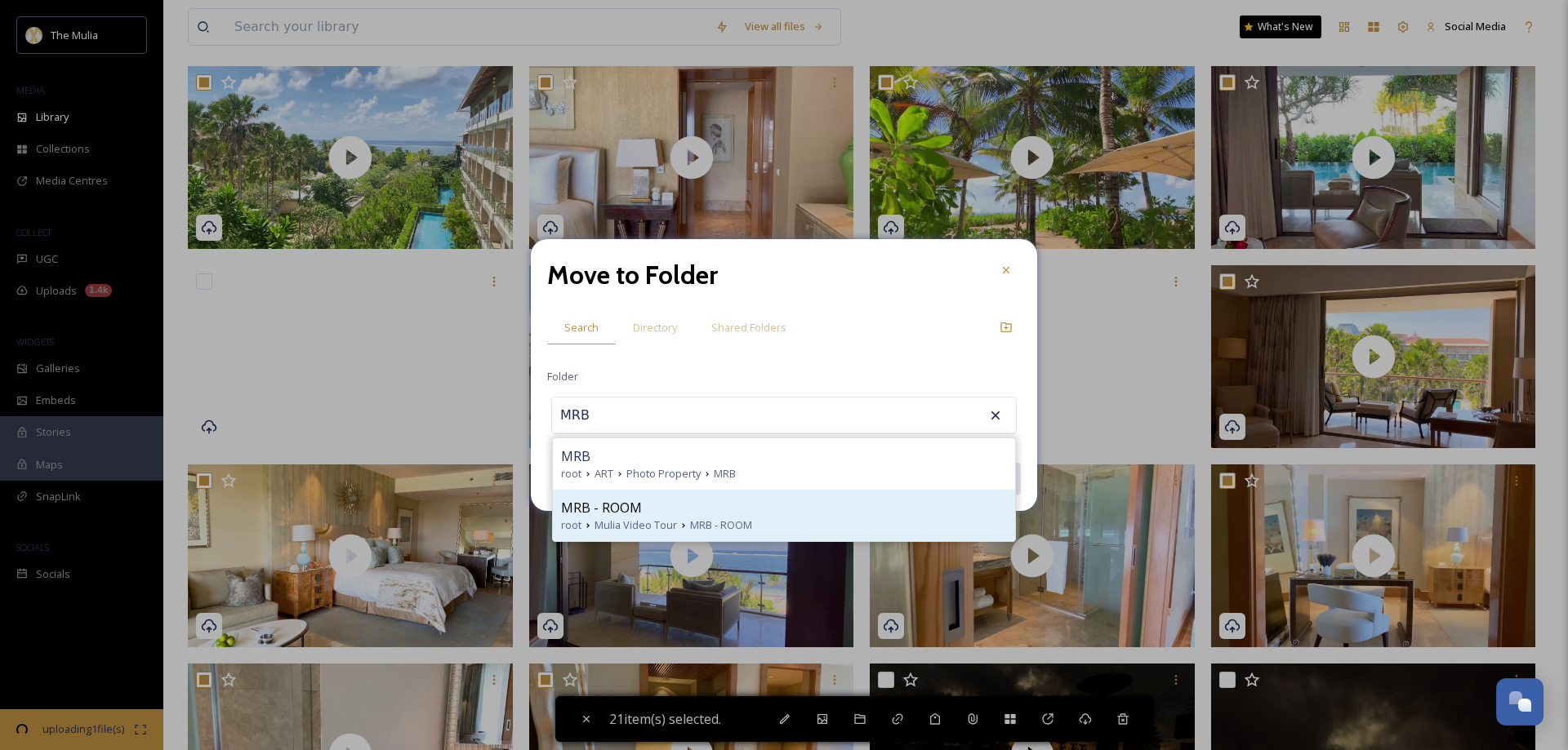
click at [614, 513] on span "MRB - ROOM" at bounding box center [601, 508] width 81 height 19
type input "MRB - ROOM"
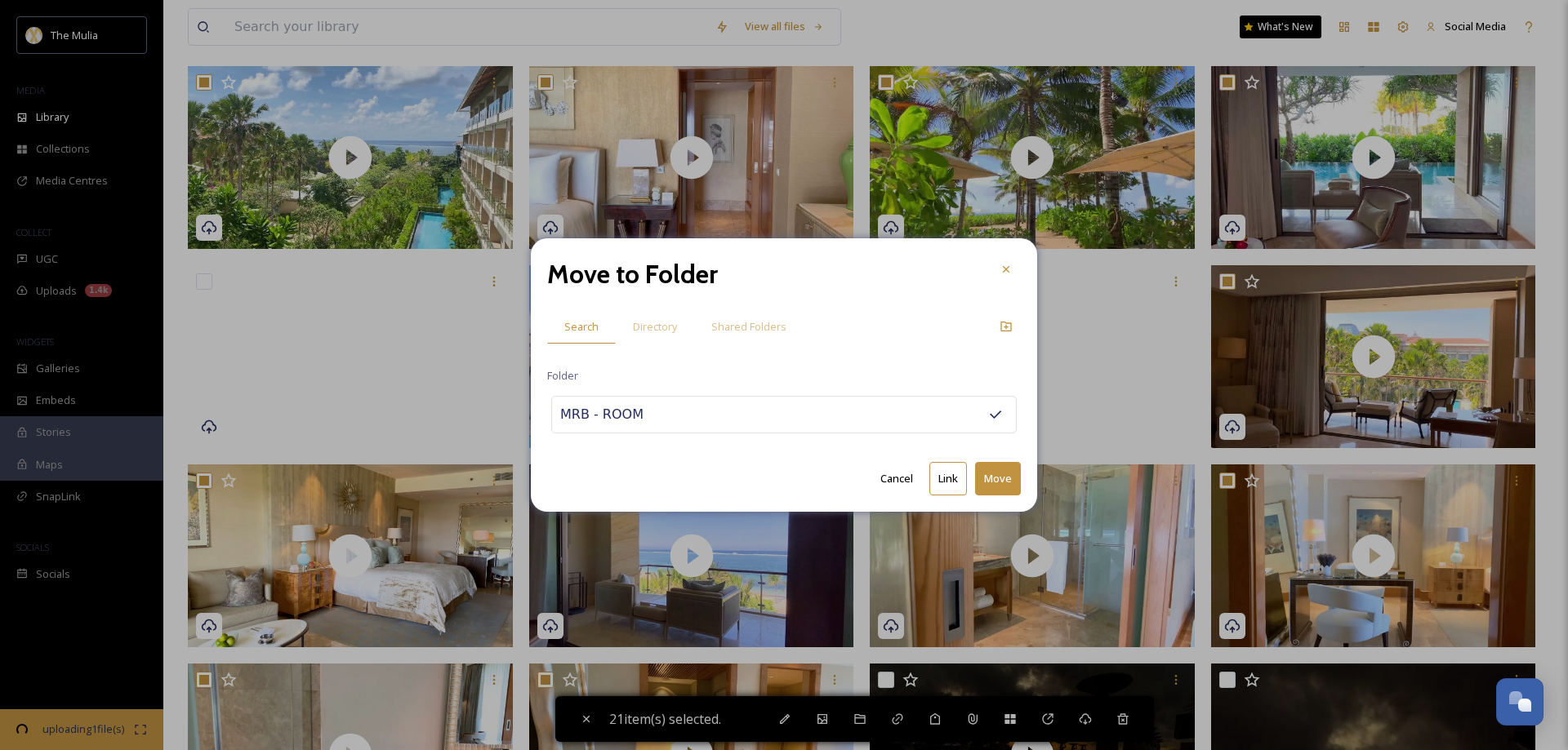
click at [999, 482] on button "Move" at bounding box center [998, 478] width 45 height 33
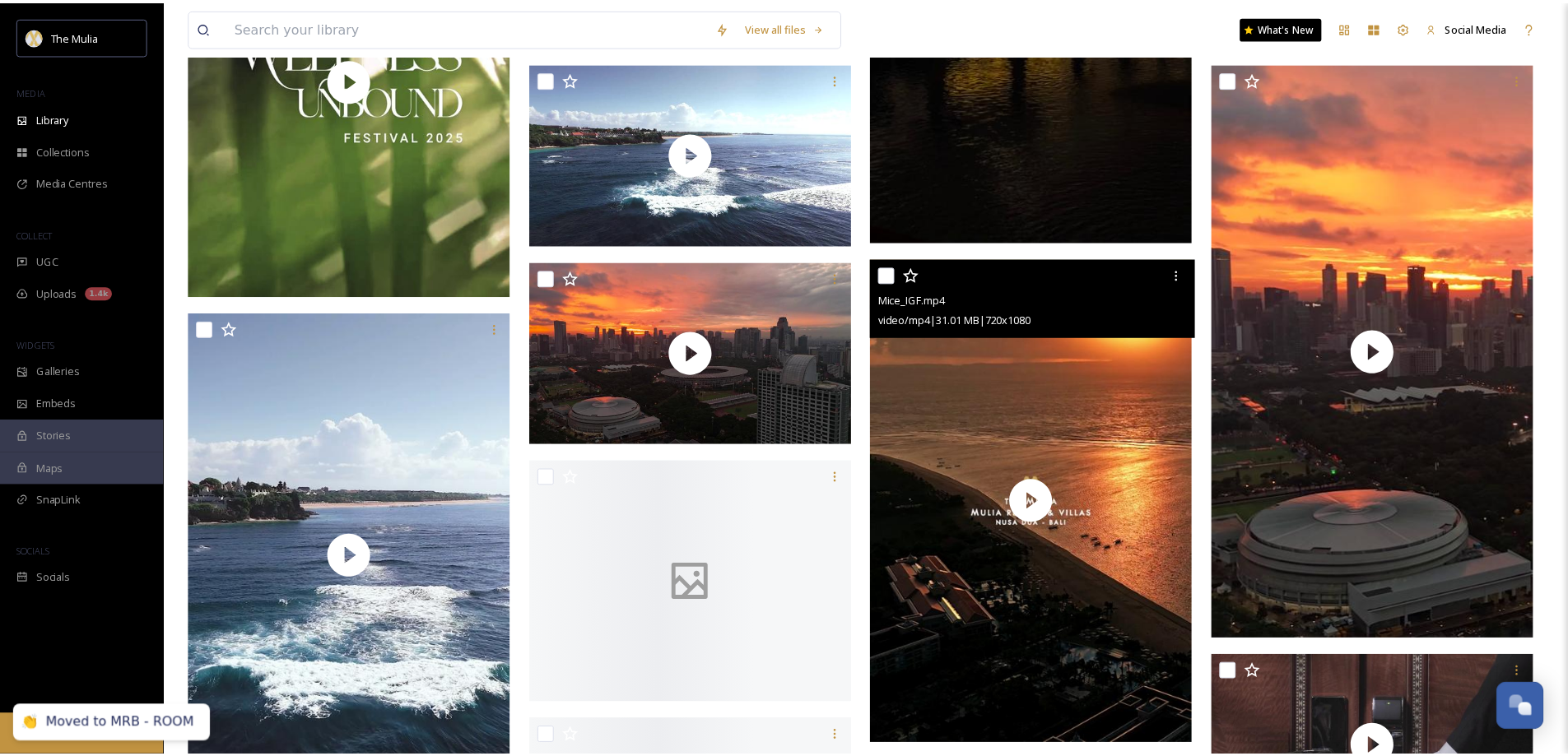
scroll to position [138, 0]
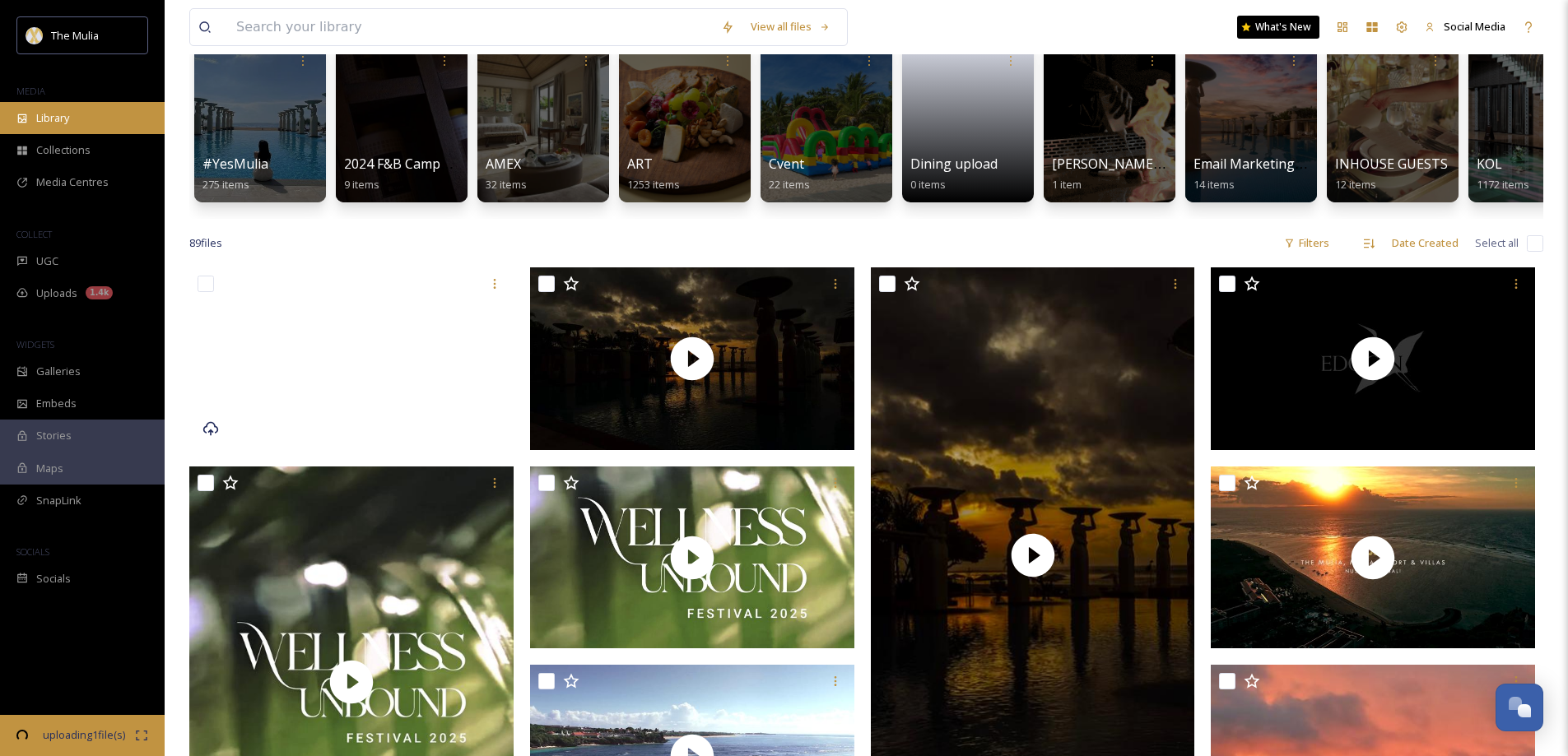
click at [33, 116] on div "Library" at bounding box center [82, 118] width 164 height 32
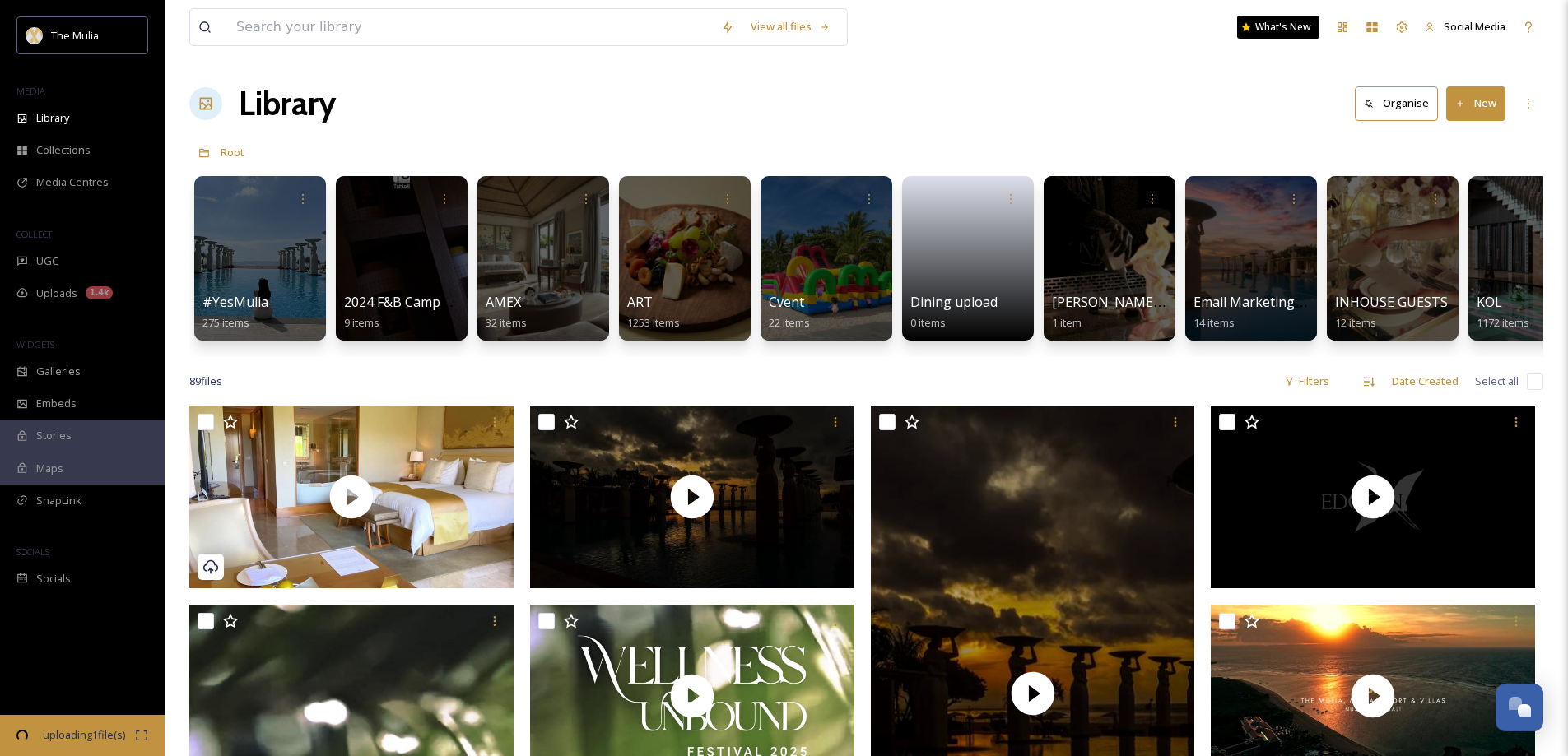
scroll to position [0, 1760]
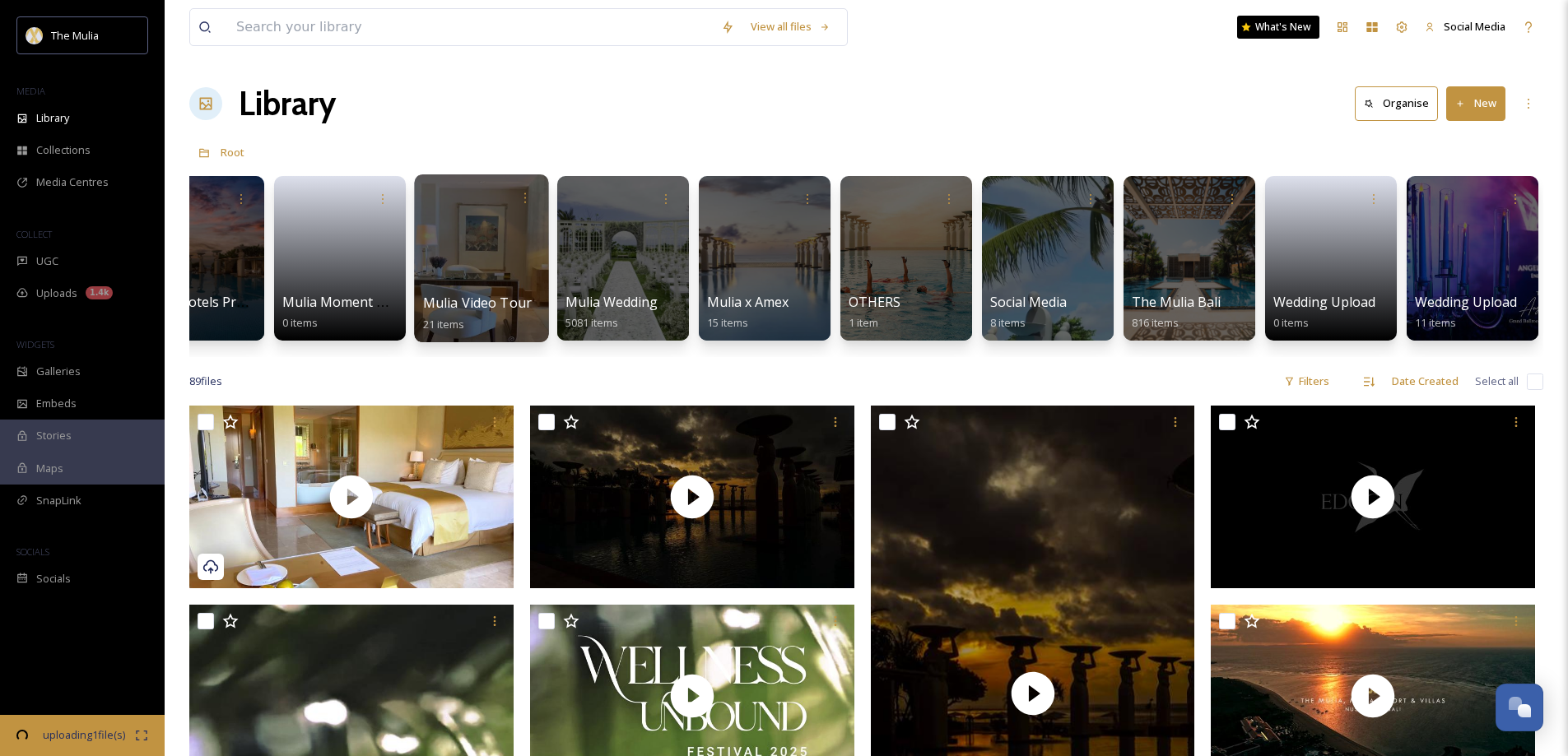
click at [476, 281] on div at bounding box center [481, 258] width 134 height 168
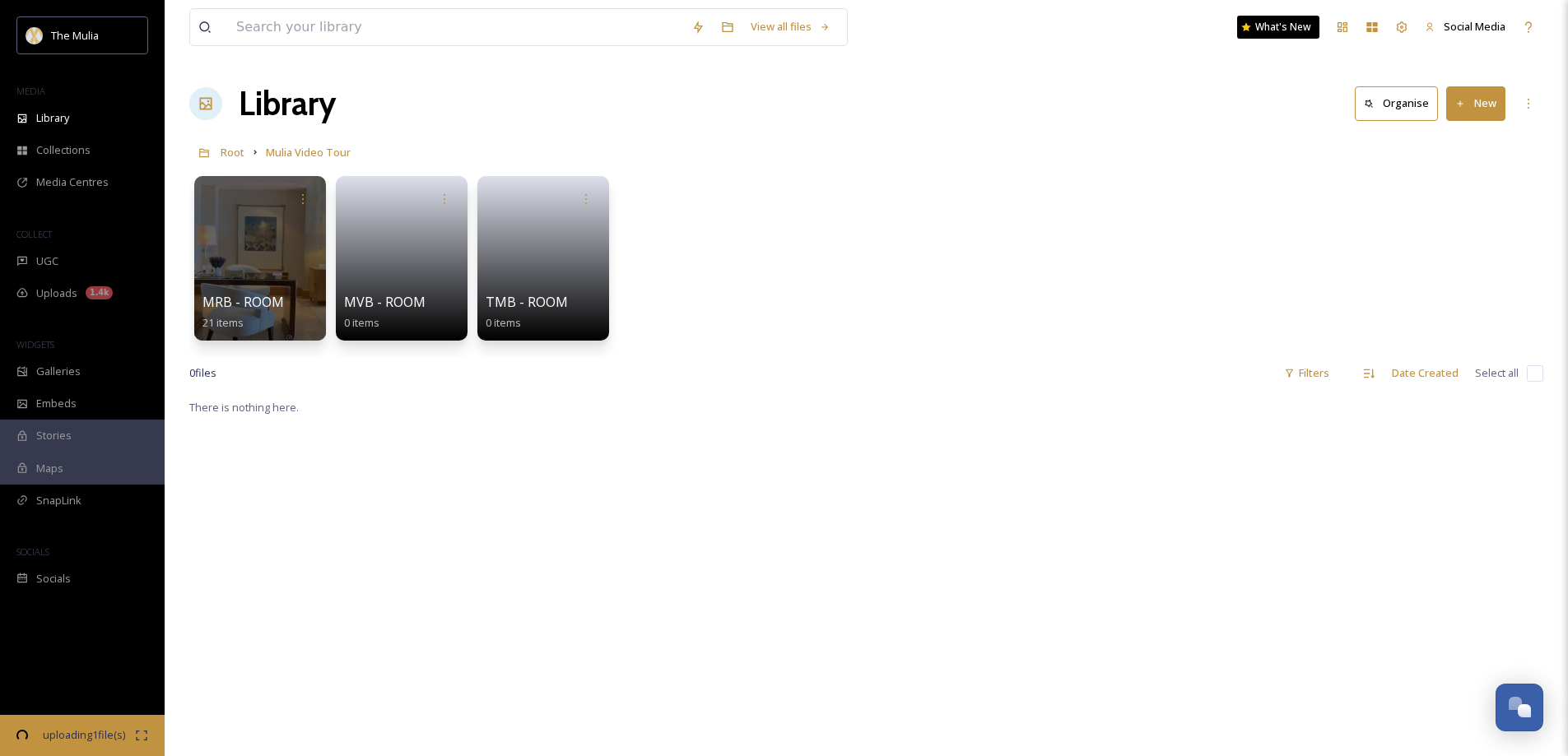
click at [383, 305] on span "MVB - ROOM" at bounding box center [385, 303] width 83 height 18
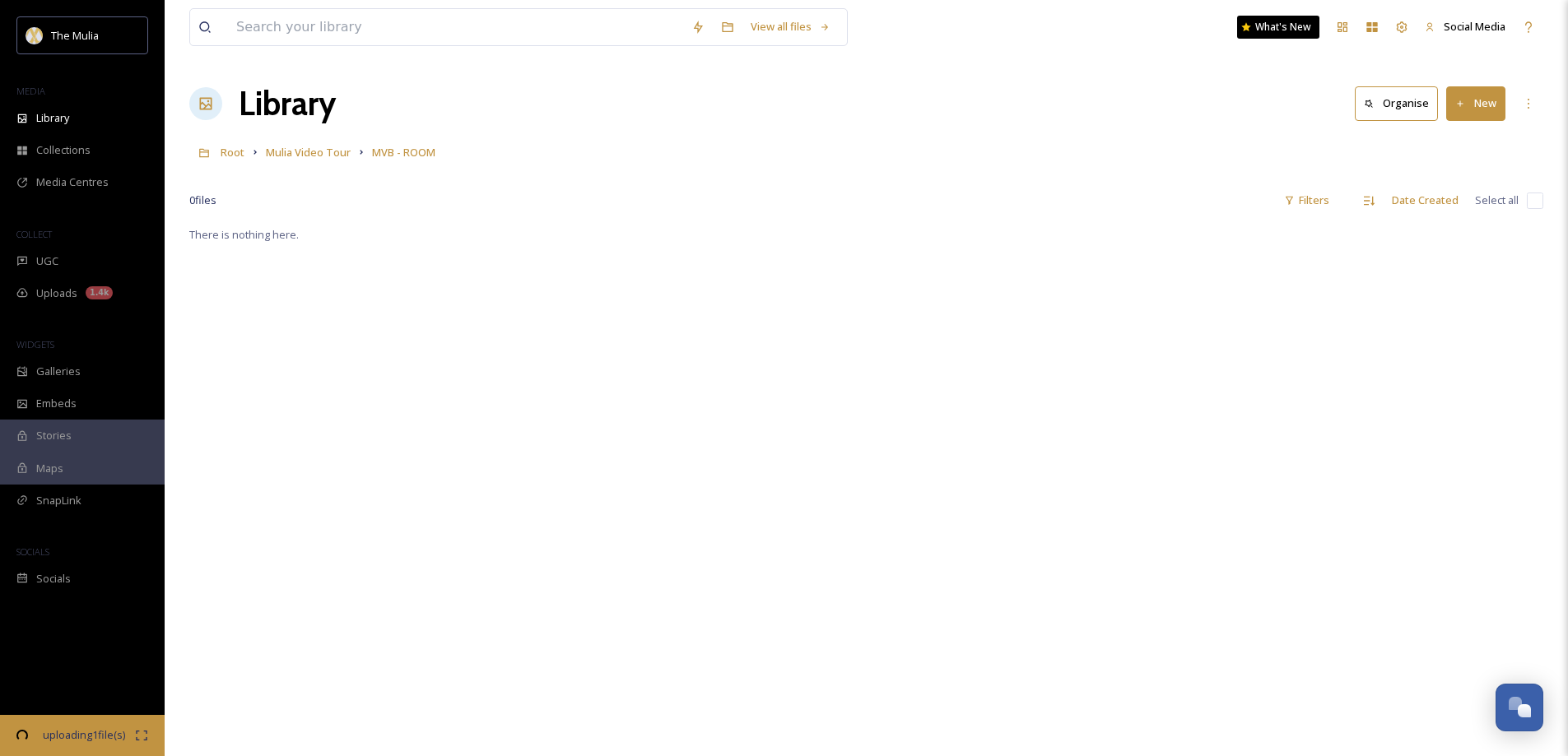
click at [1483, 104] on button "New" at bounding box center [1475, 103] width 59 height 33
click at [1457, 146] on span "File Upload" at bounding box center [1469, 142] width 54 height 16
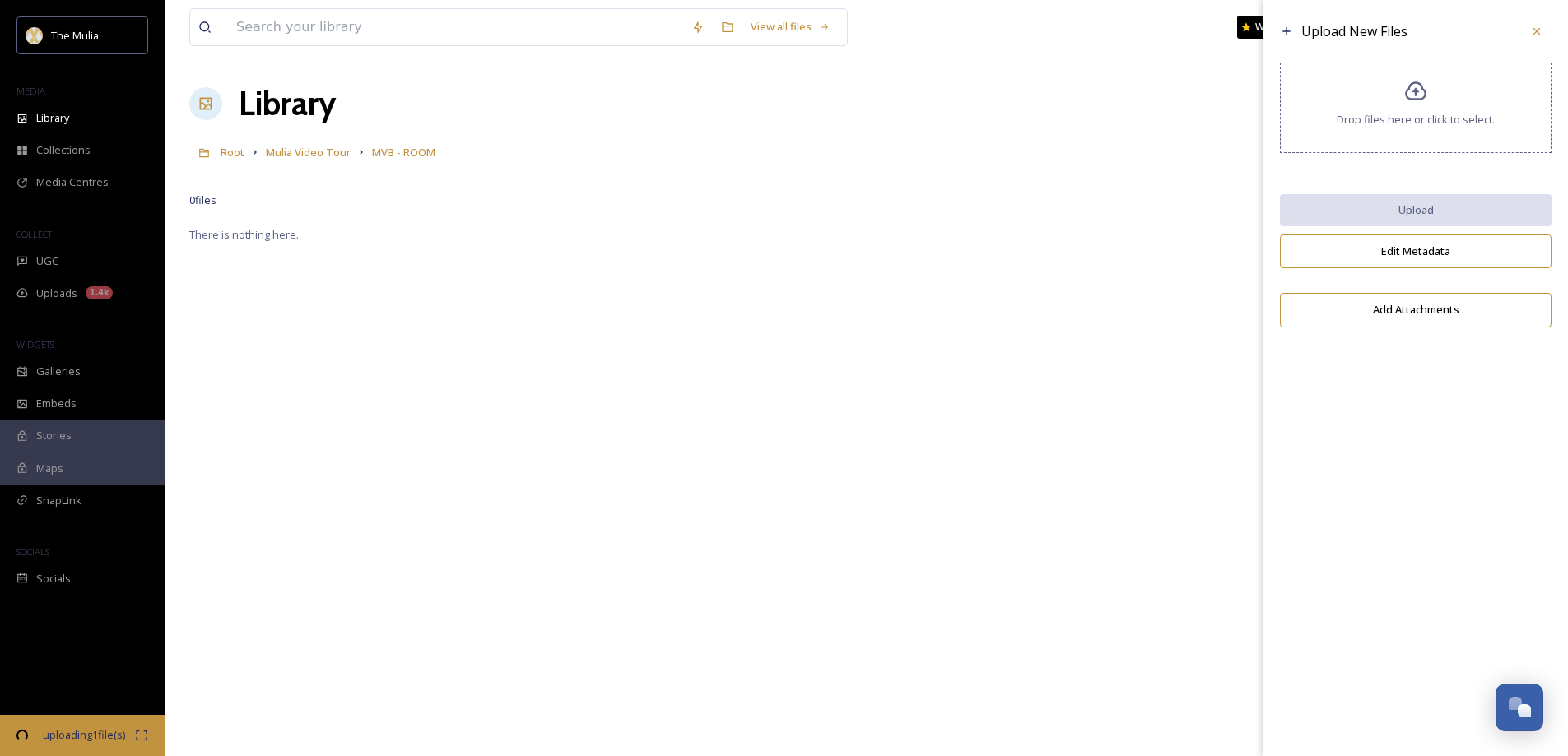
click at [1413, 143] on div "Drop files here or click to select." at bounding box center [1415, 107] width 271 height 90
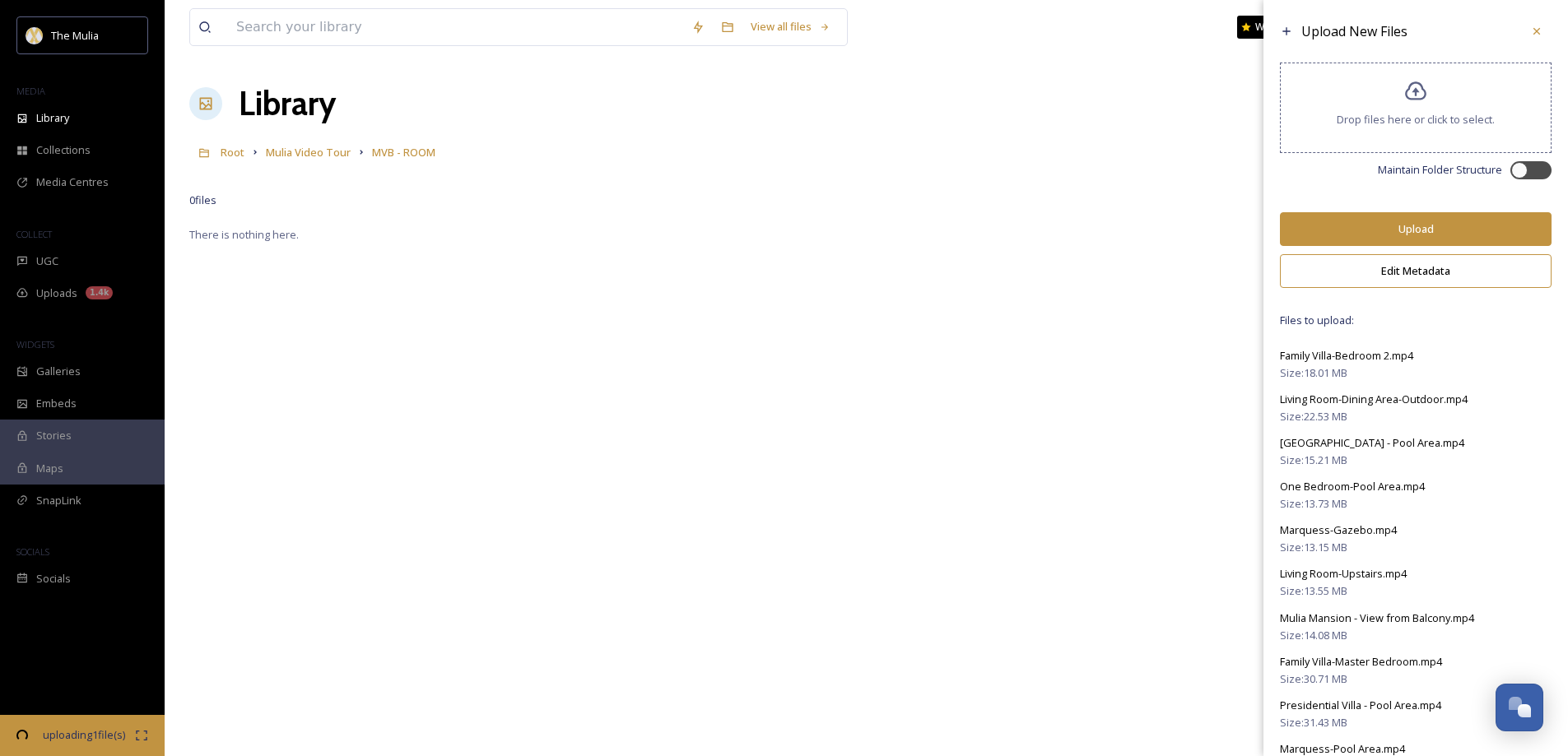
click at [1400, 220] on button "Upload" at bounding box center [1415, 229] width 271 height 33
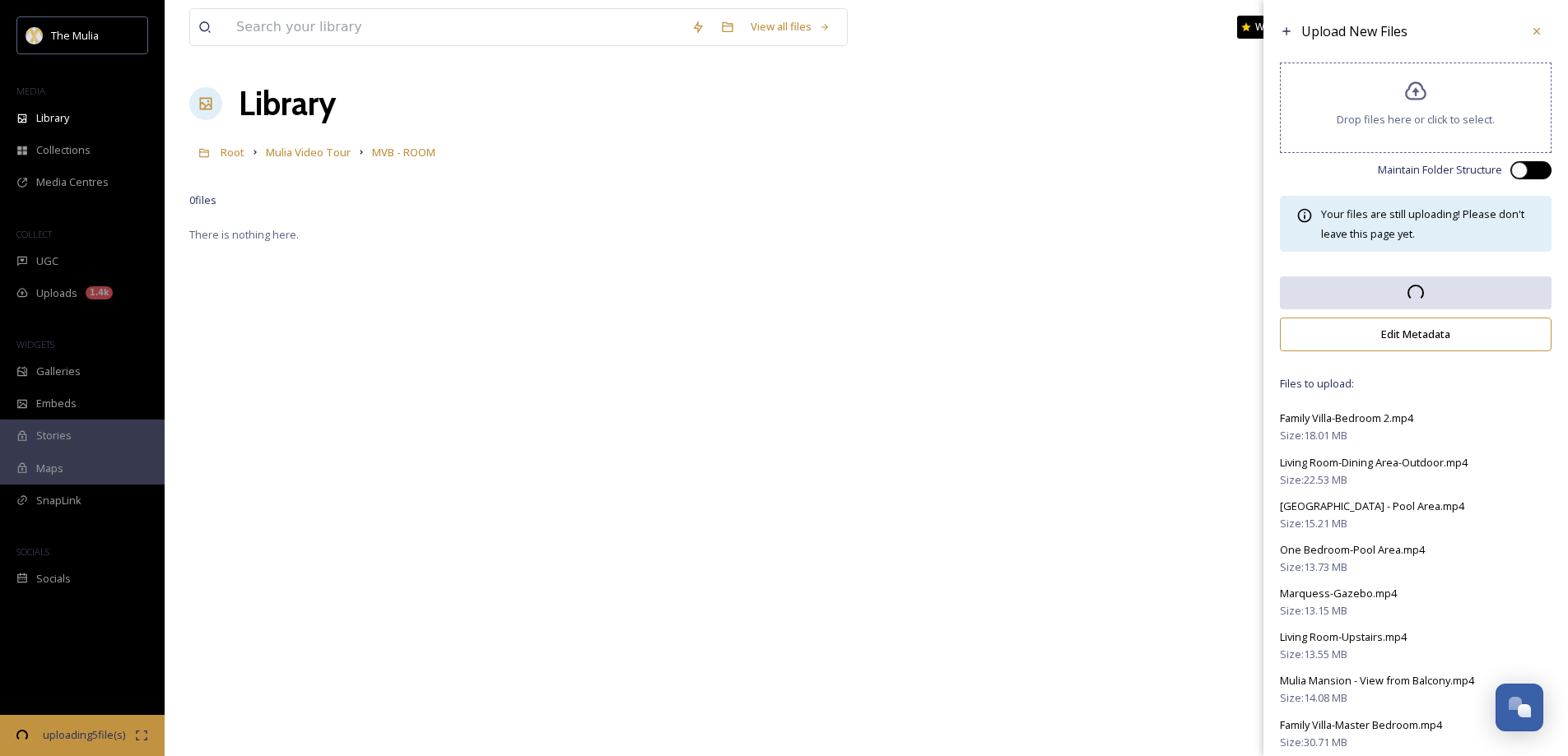
click at [1511, 165] on div at bounding box center [1519, 170] width 17 height 17
checkbox input "true"
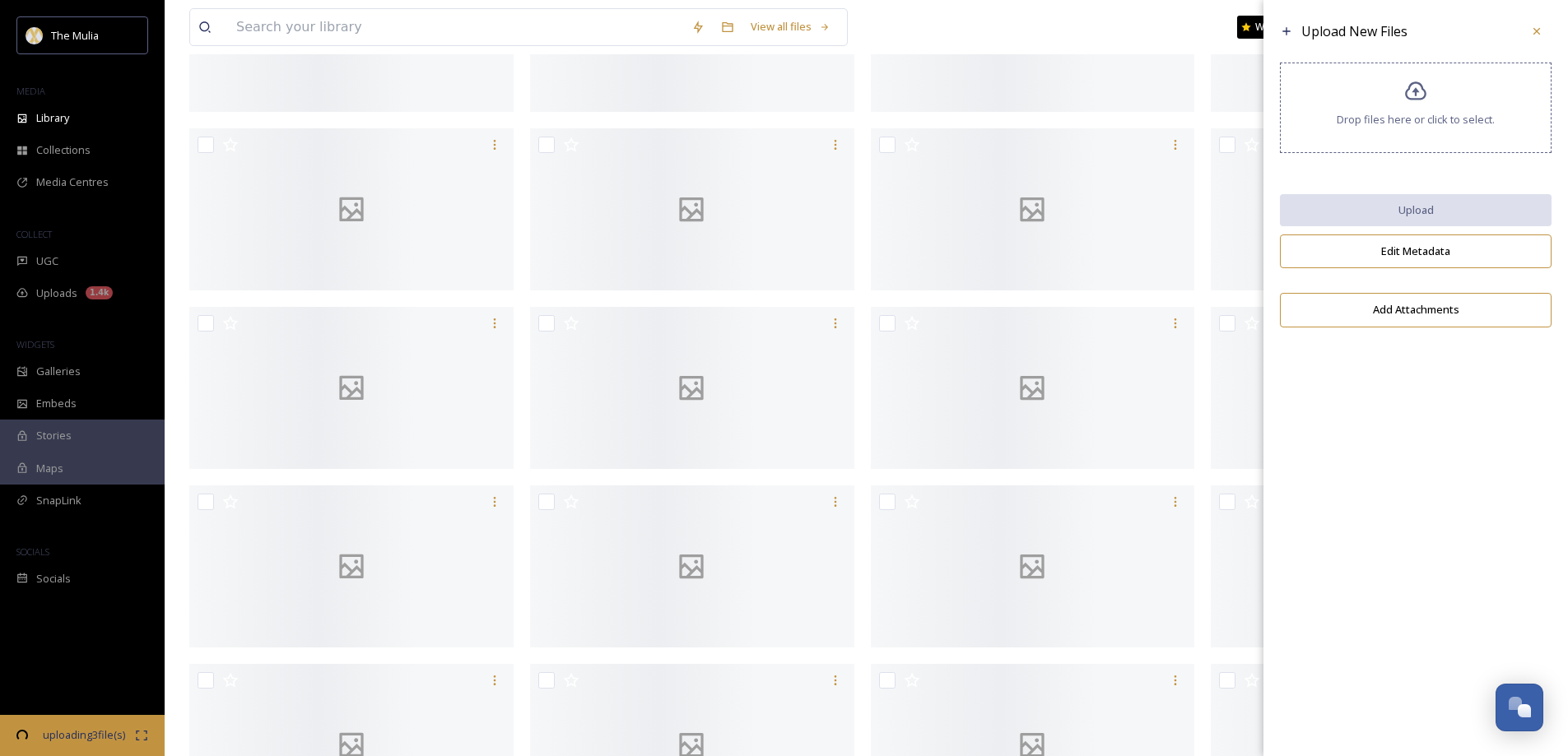
scroll to position [1667, 0]
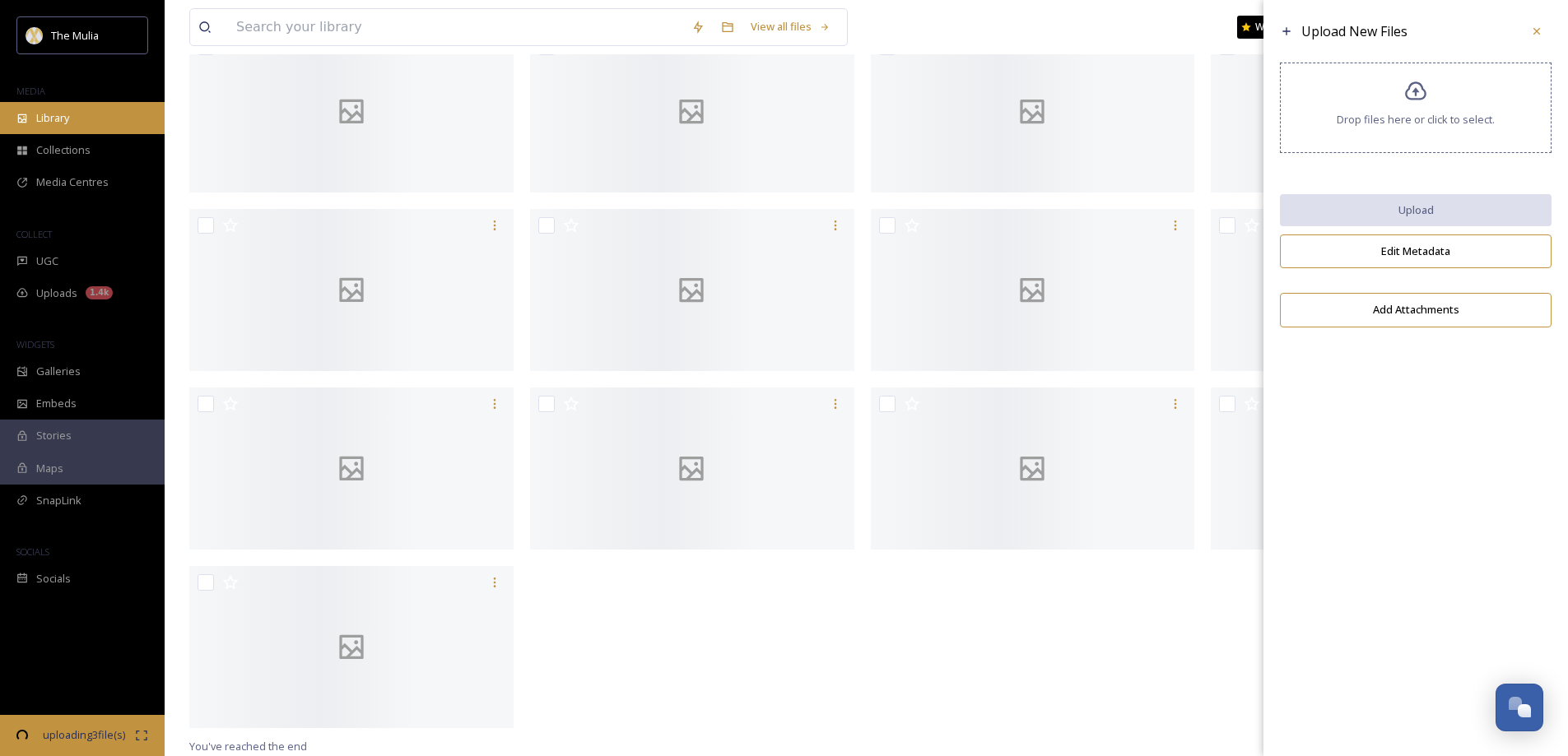
click at [63, 119] on span "Library" at bounding box center [52, 119] width 33 height 16
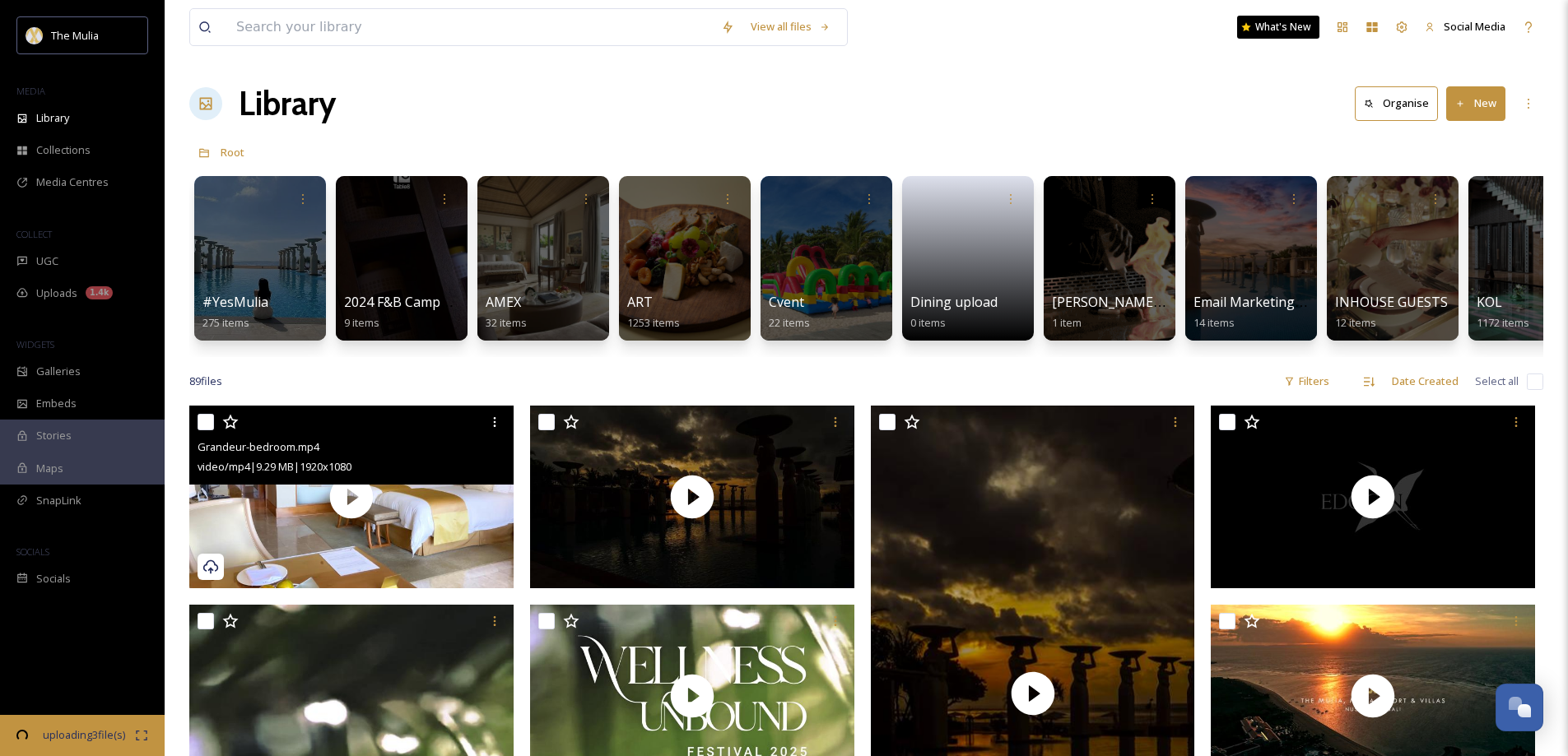
click at [205, 430] on input "checkbox" at bounding box center [206, 421] width 17 height 17
checkbox input "true"
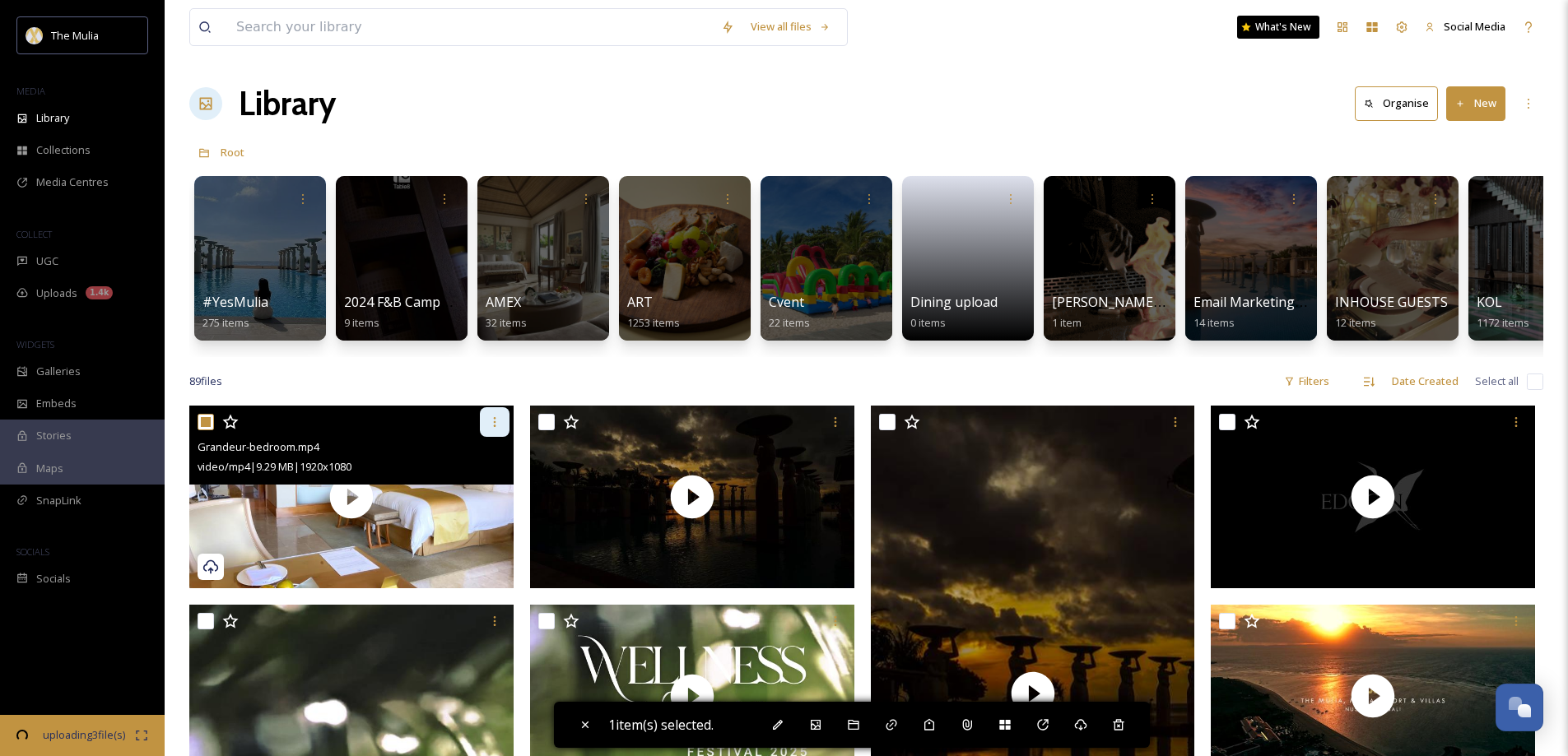
click at [494, 428] on icon at bounding box center [495, 421] width 13 height 13
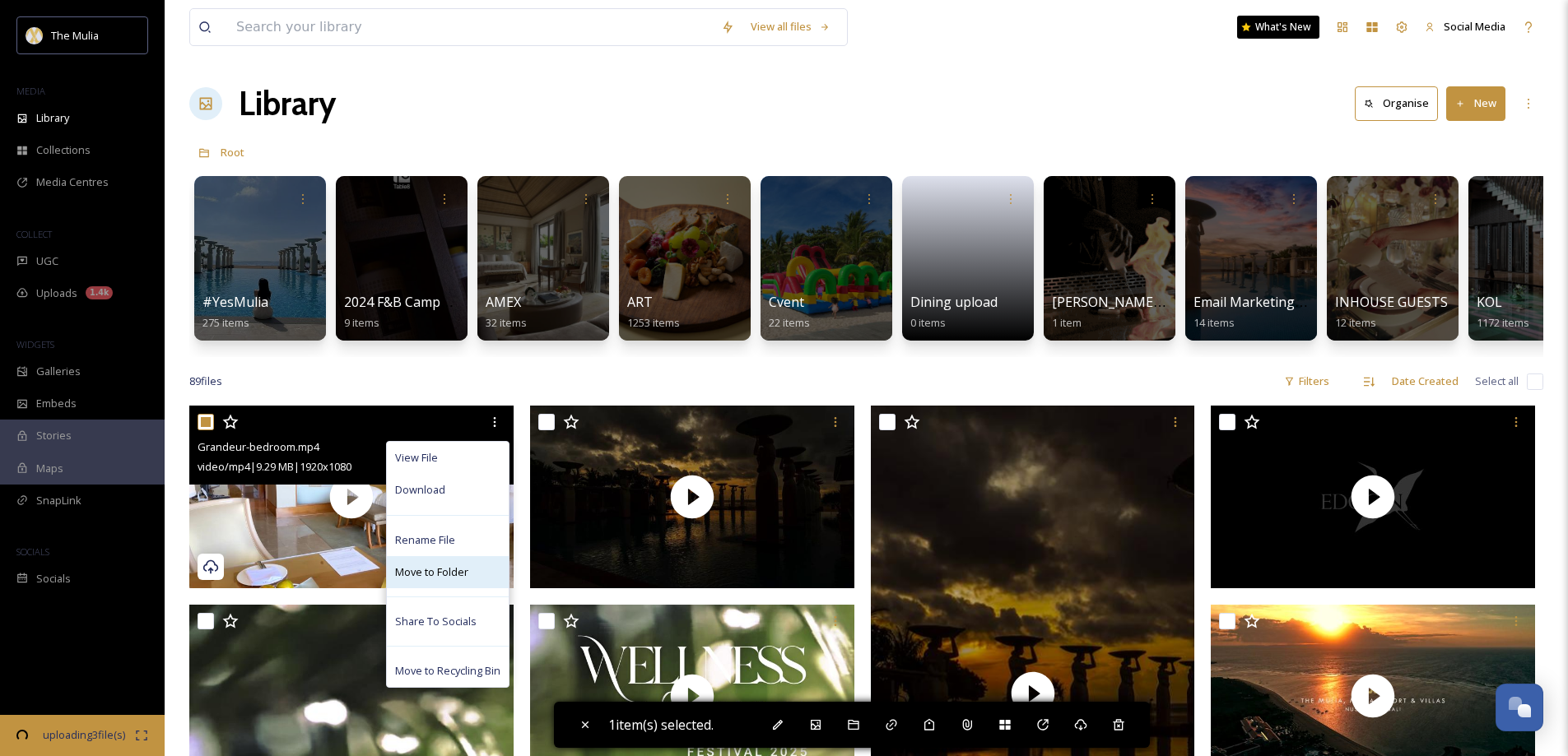
click at [438, 580] on span "Move to Folder" at bounding box center [431, 572] width 73 height 16
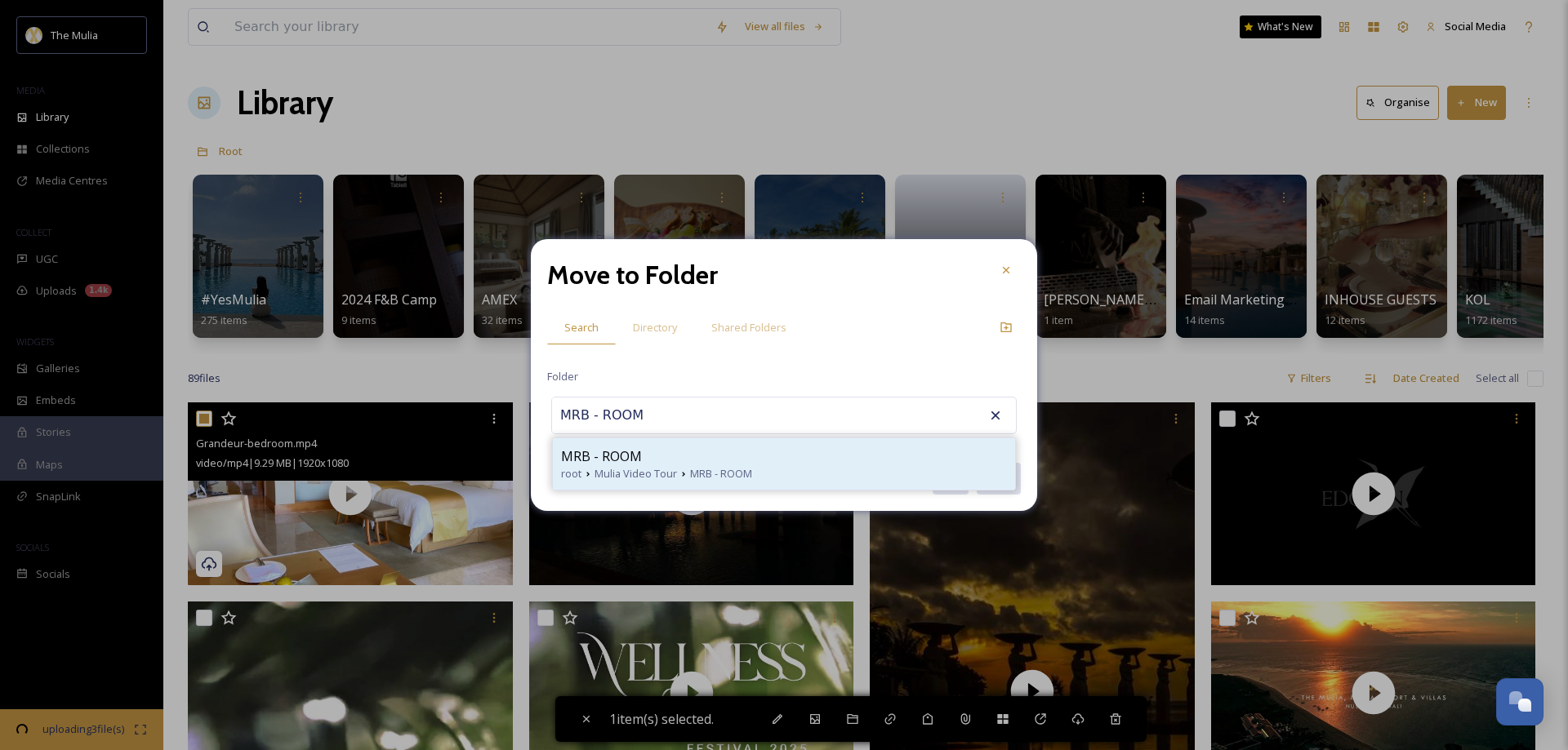
type input "MRB - ROOM"
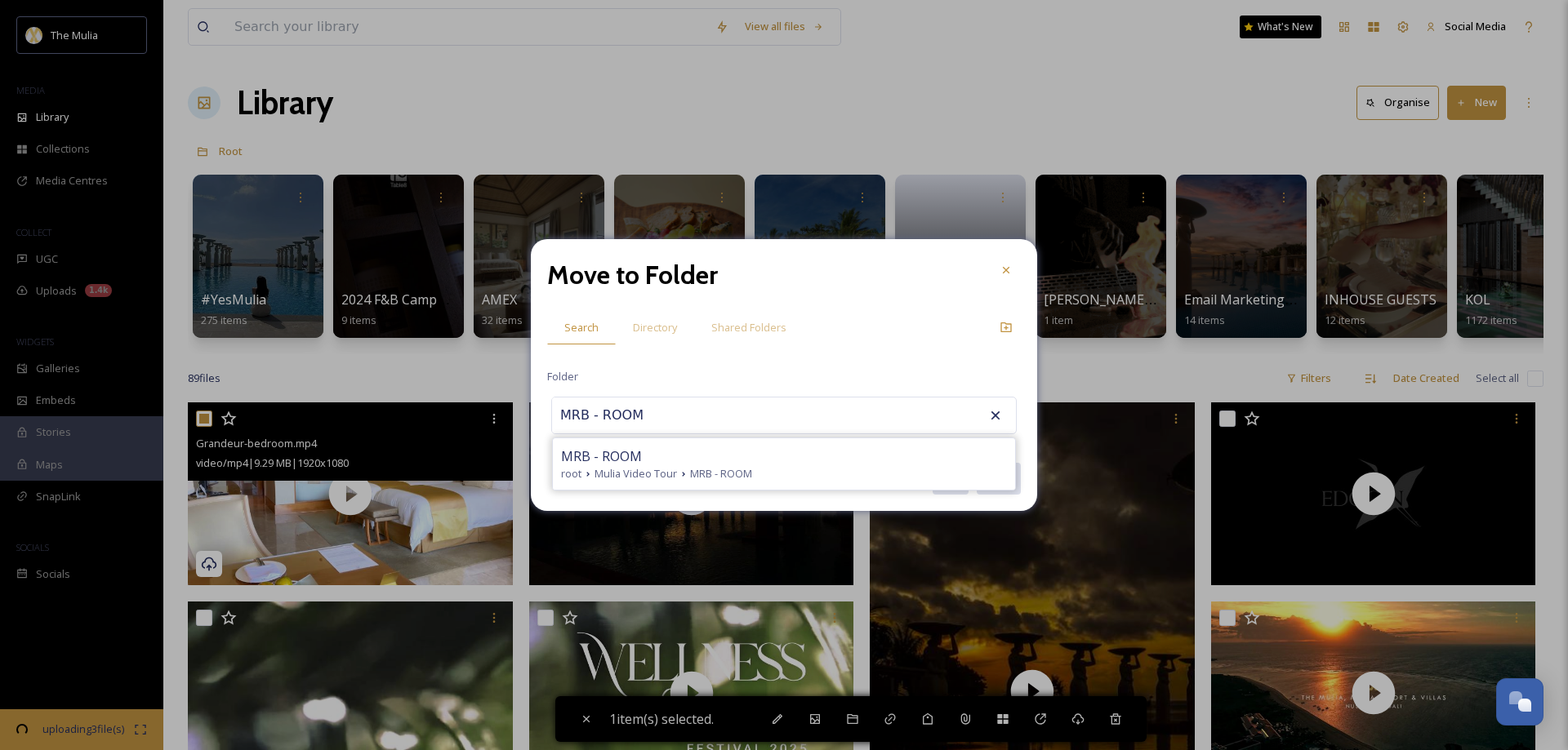
click at [636, 463] on span "MRB - ROOM" at bounding box center [601, 456] width 81 height 19
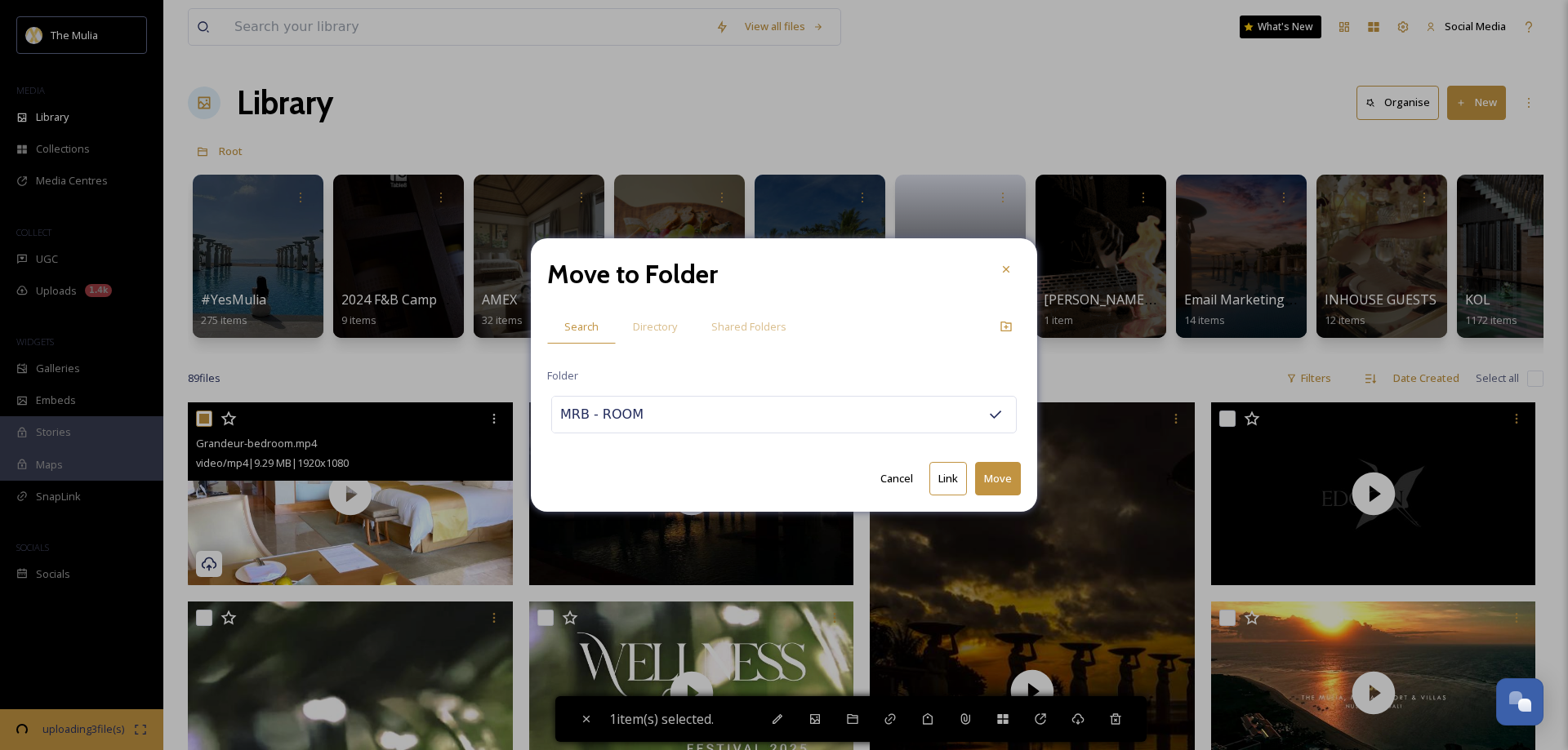
click at [996, 487] on button "Move" at bounding box center [998, 478] width 45 height 33
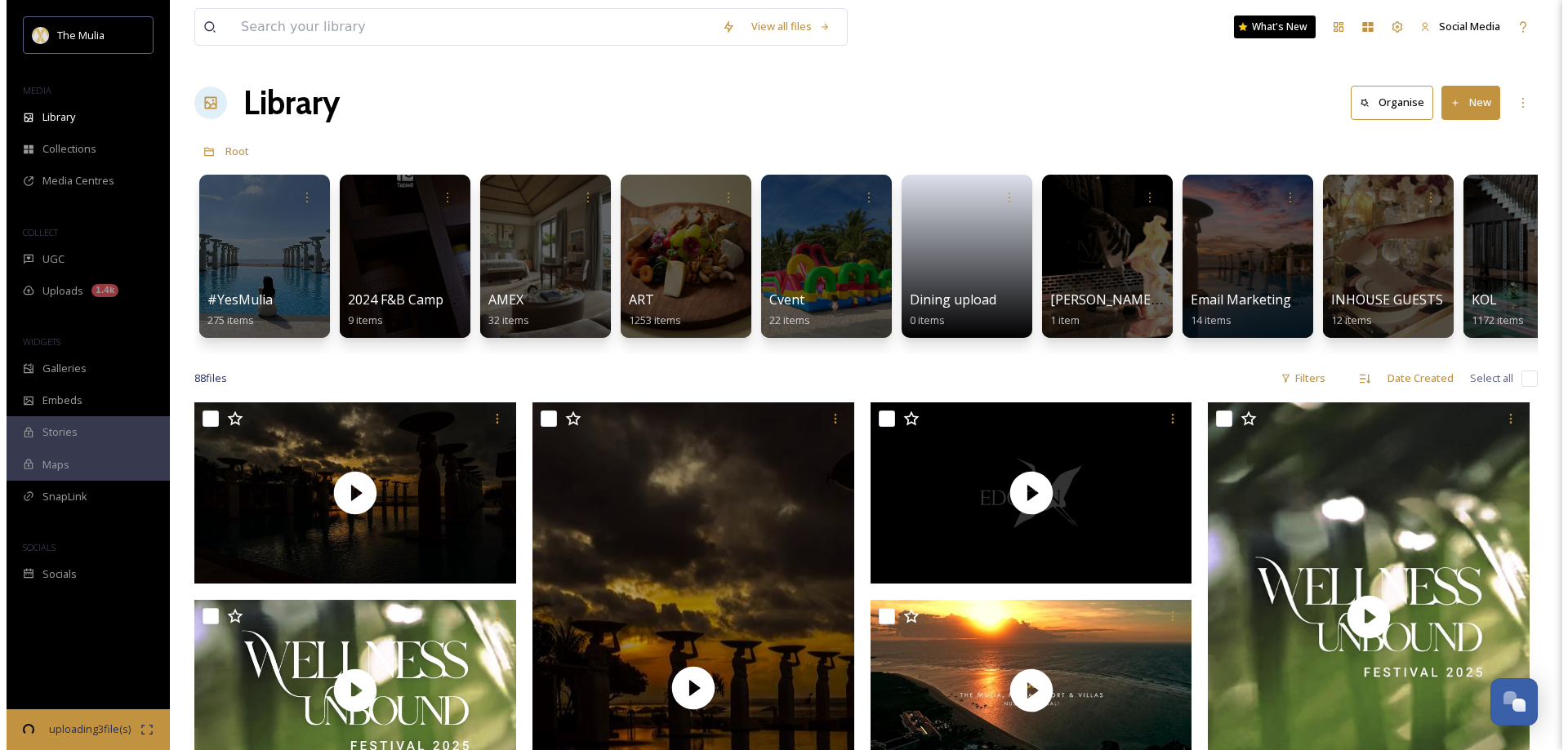
scroll to position [0, 1116]
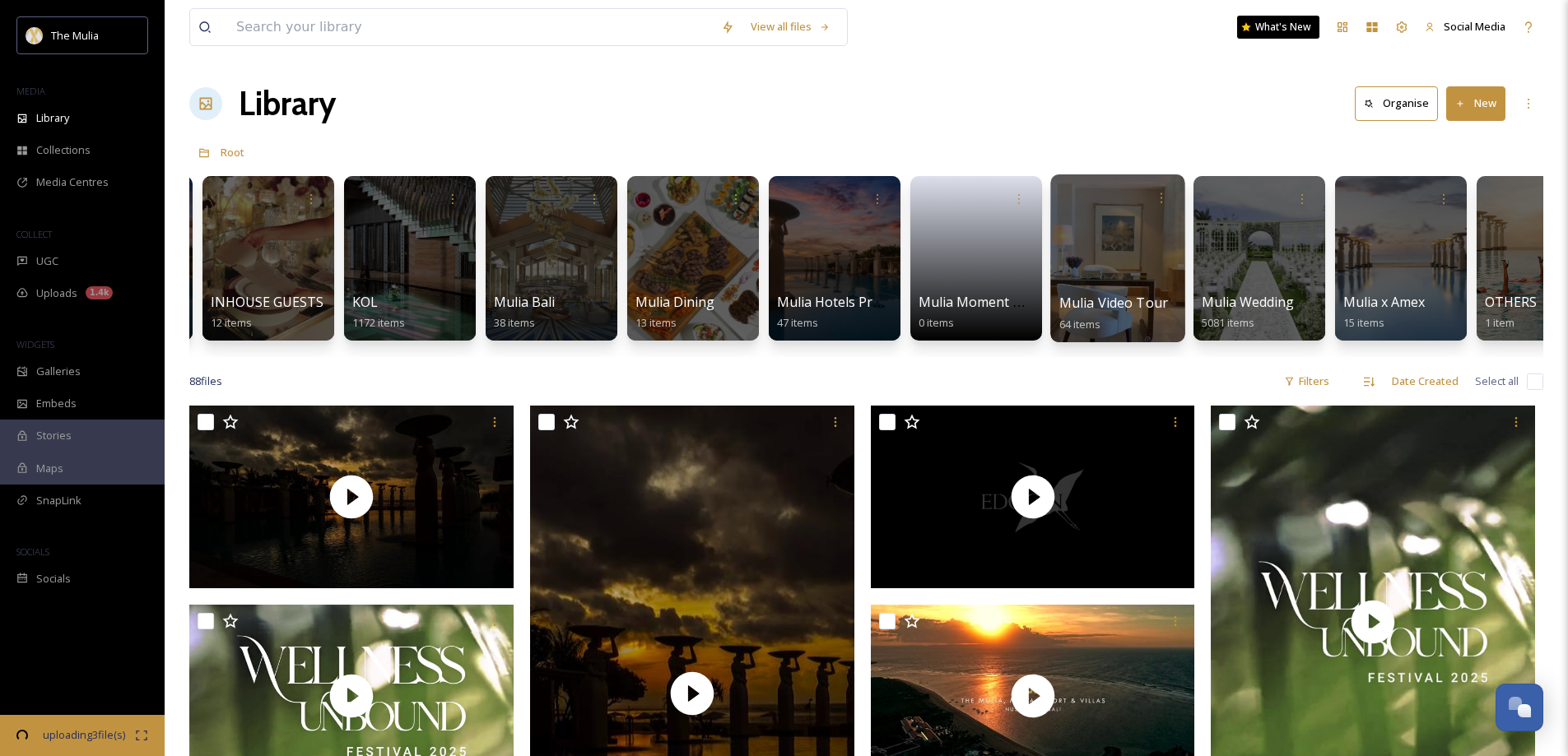
click at [1099, 299] on span "Mulia Video Tour" at bounding box center [1114, 303] width 110 height 18
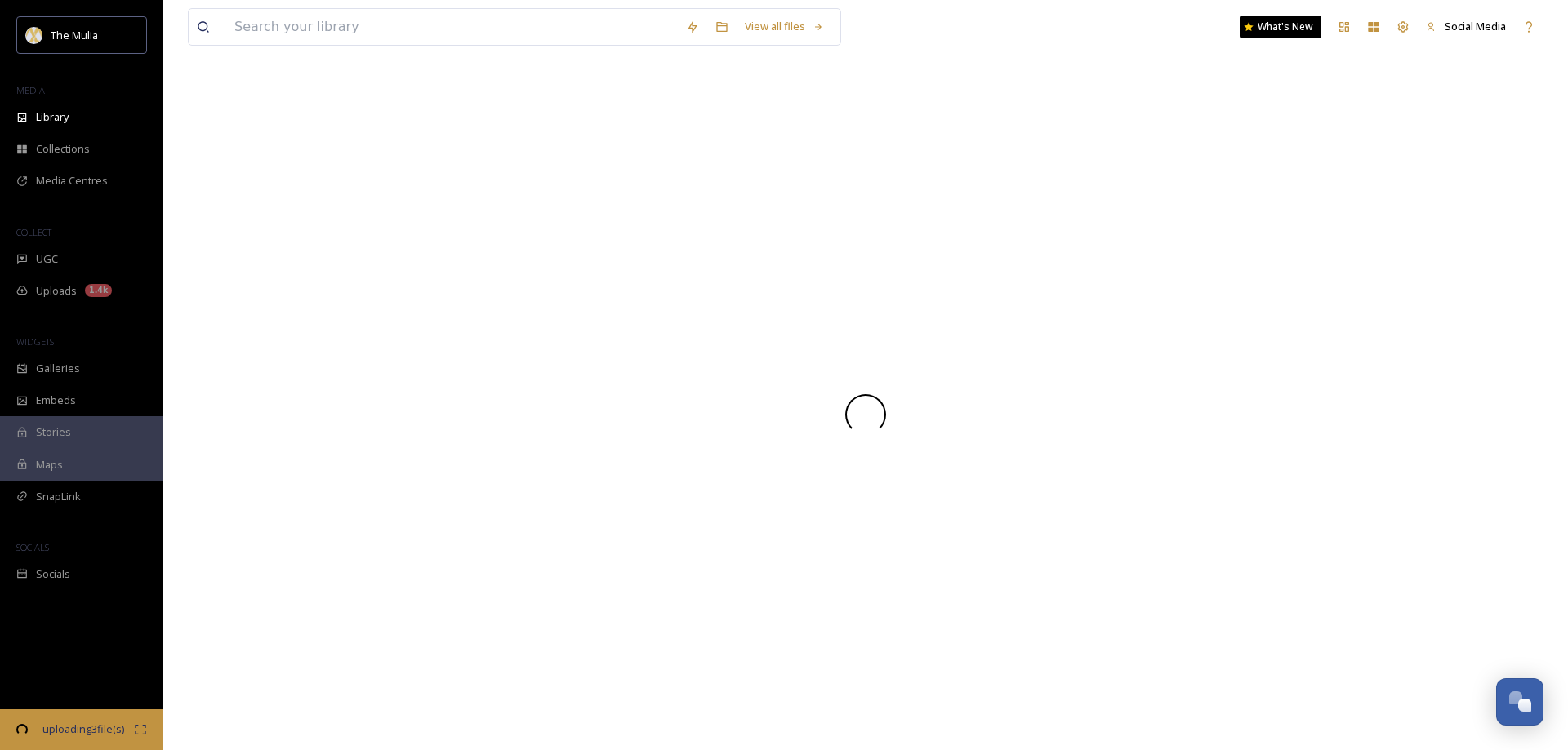
click at [1090, 296] on div at bounding box center [866, 414] width 1356 height 672
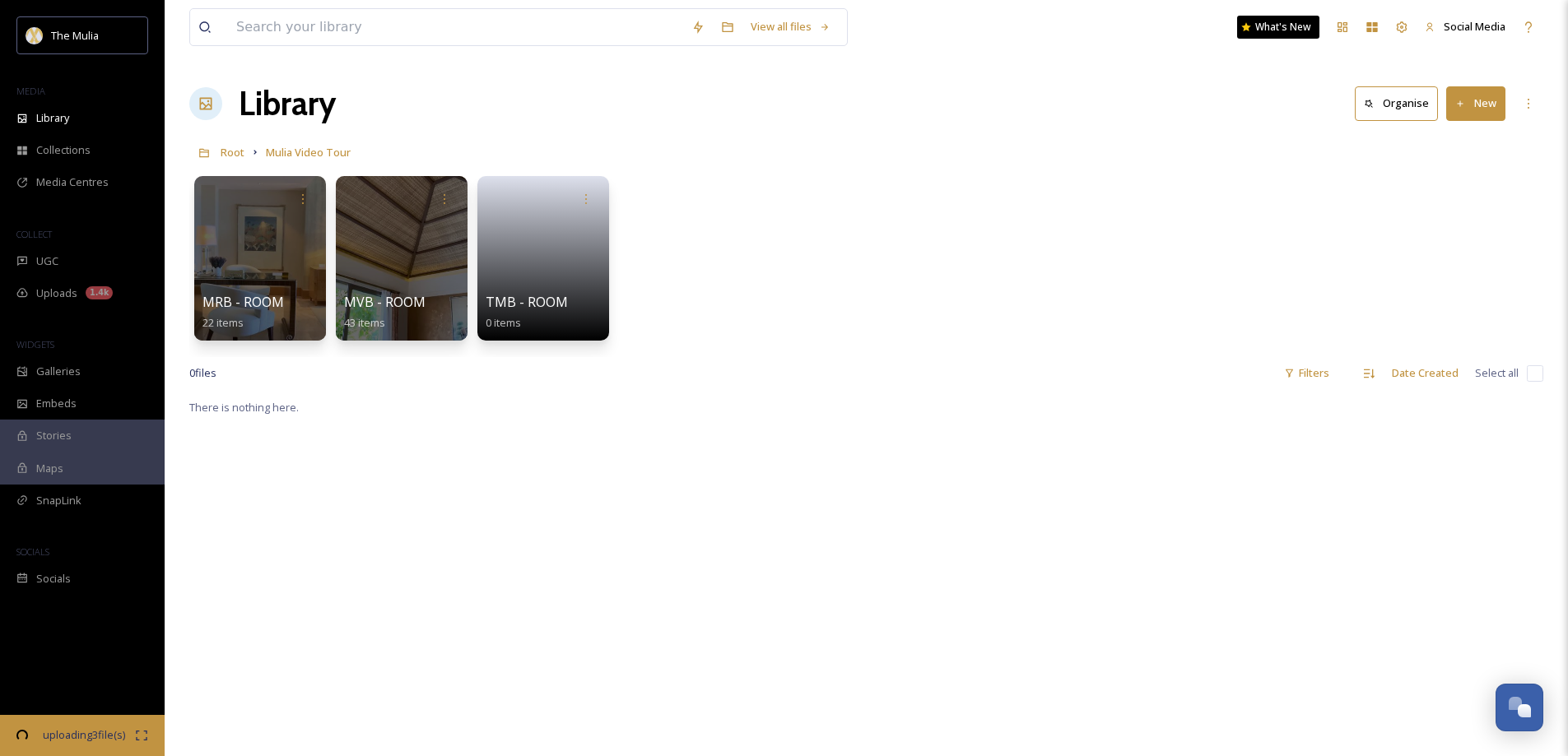
drag, startPoint x: 459, startPoint y: 529, endPoint x: 462, endPoint y: 451, distance: 78.1
click at [306, 194] on icon at bounding box center [303, 197] width 13 height 13
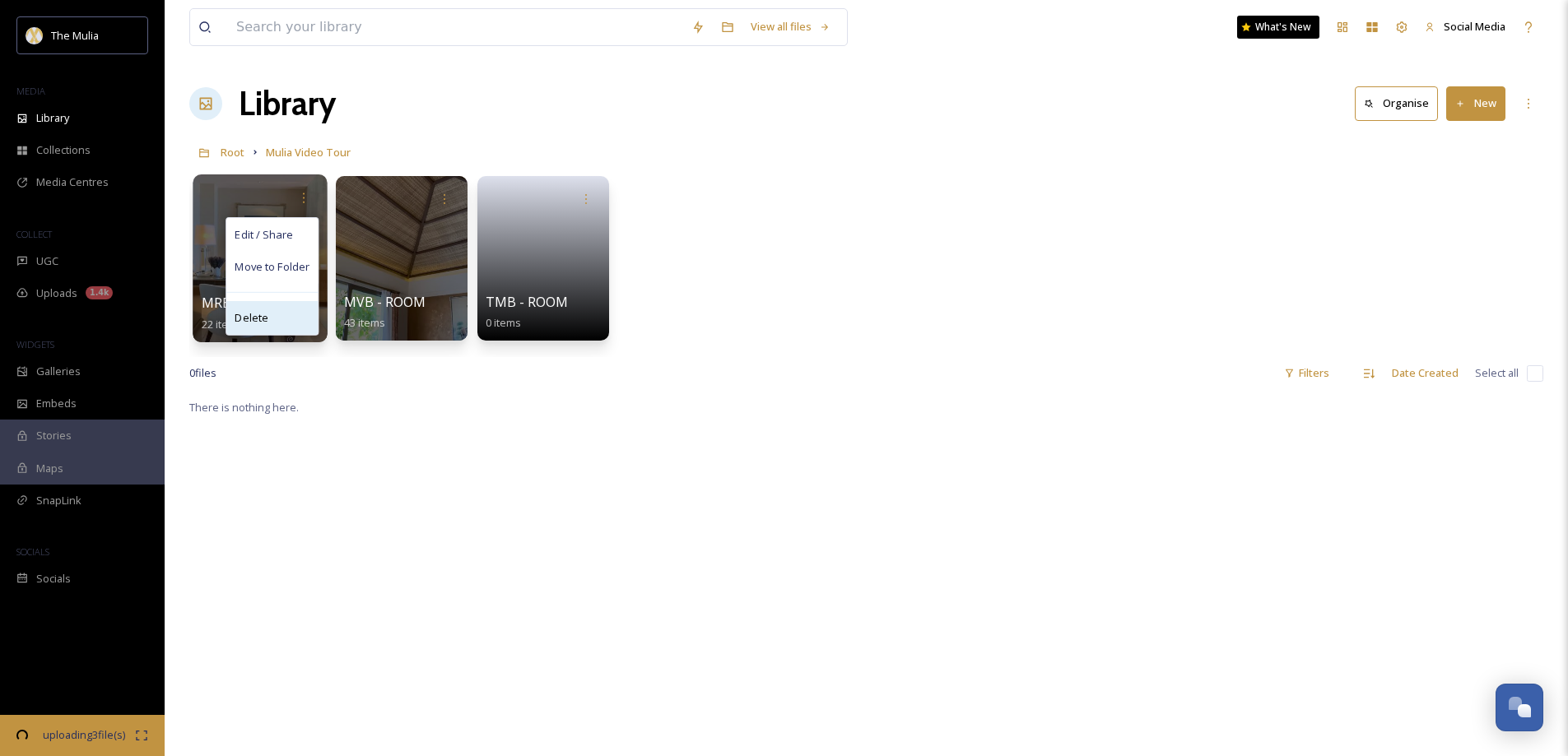
click at [281, 314] on div "Delete" at bounding box center [272, 317] width 91 height 32
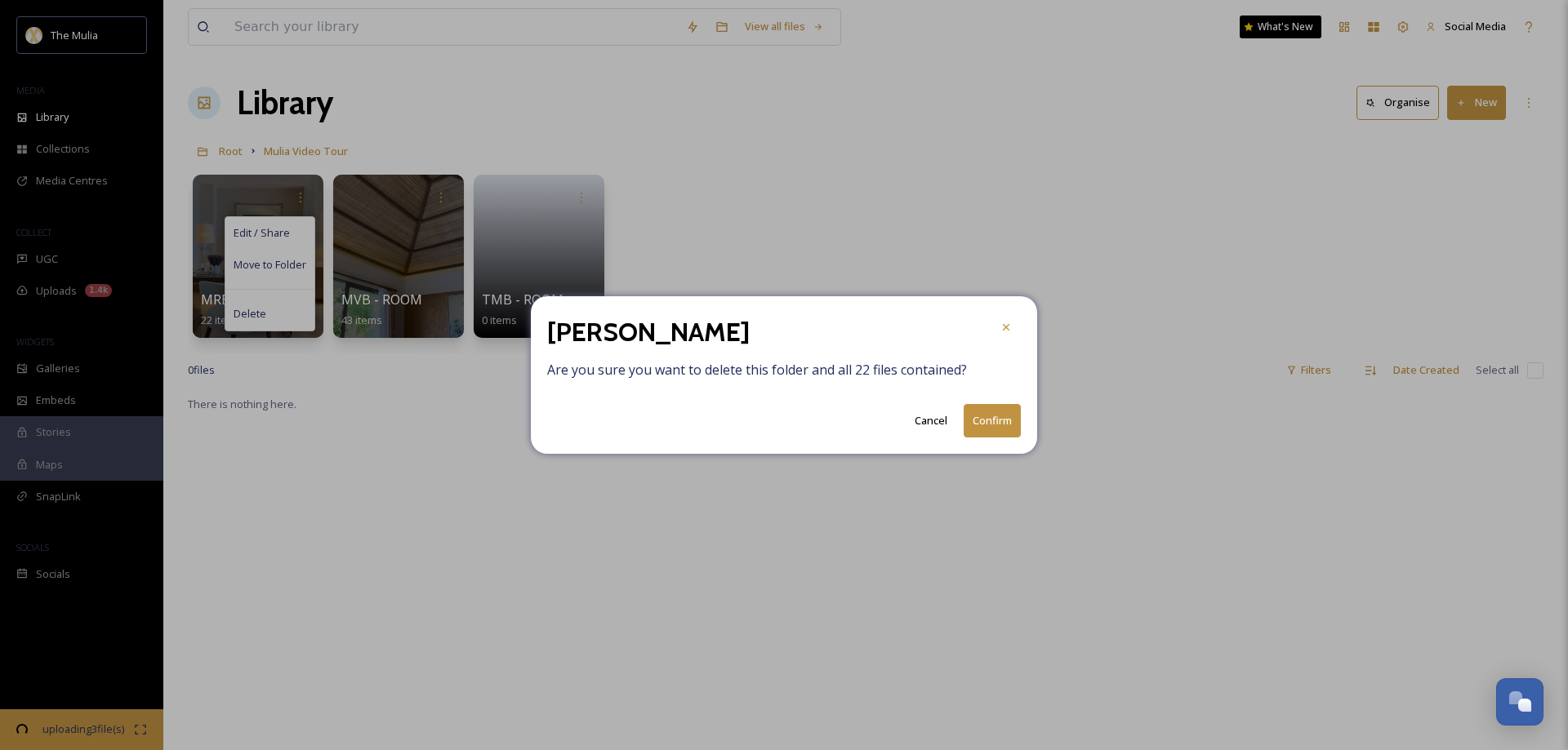
click at [1002, 421] on button "Confirm" at bounding box center [993, 421] width 58 height 33
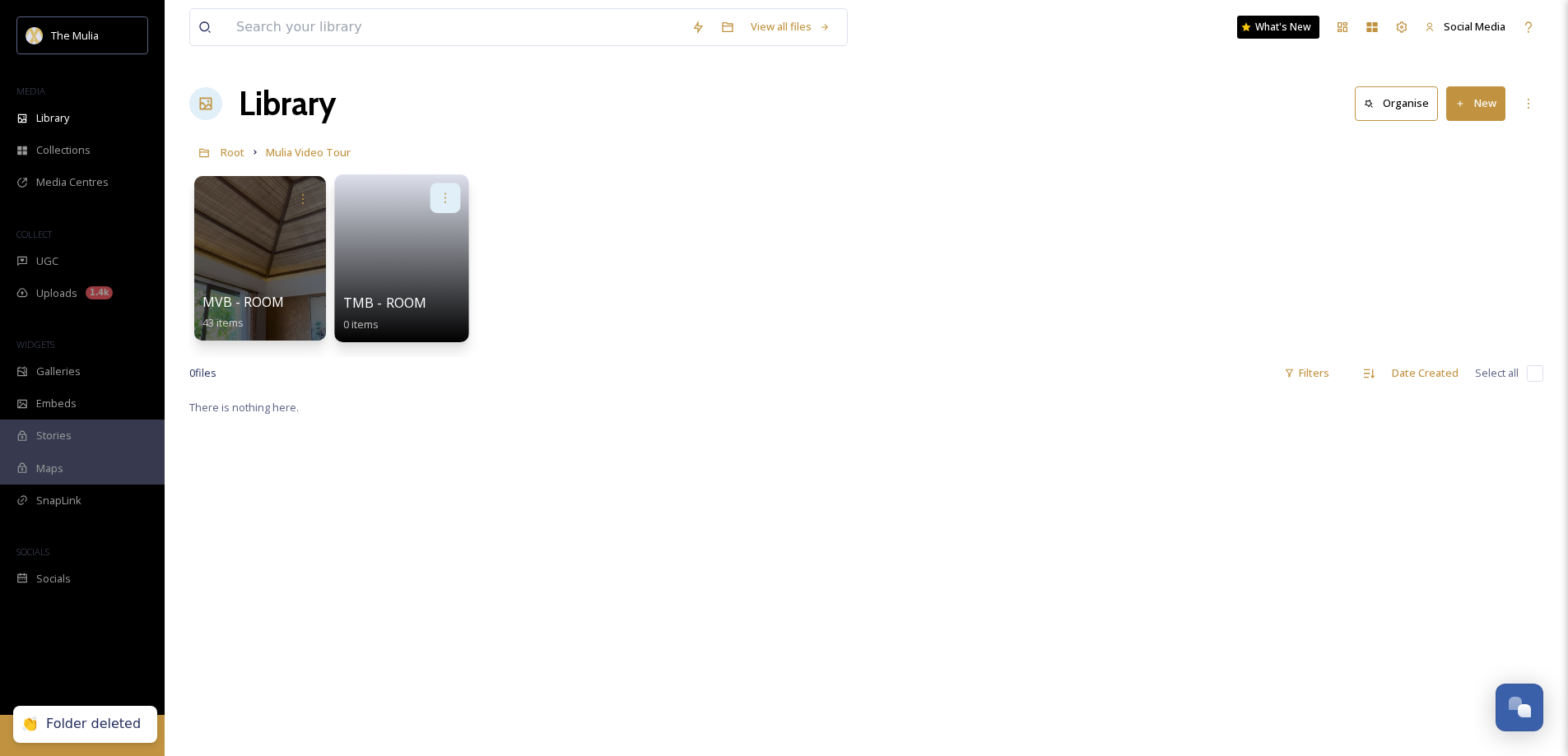
click at [447, 197] on icon at bounding box center [444, 197] width 13 height 13
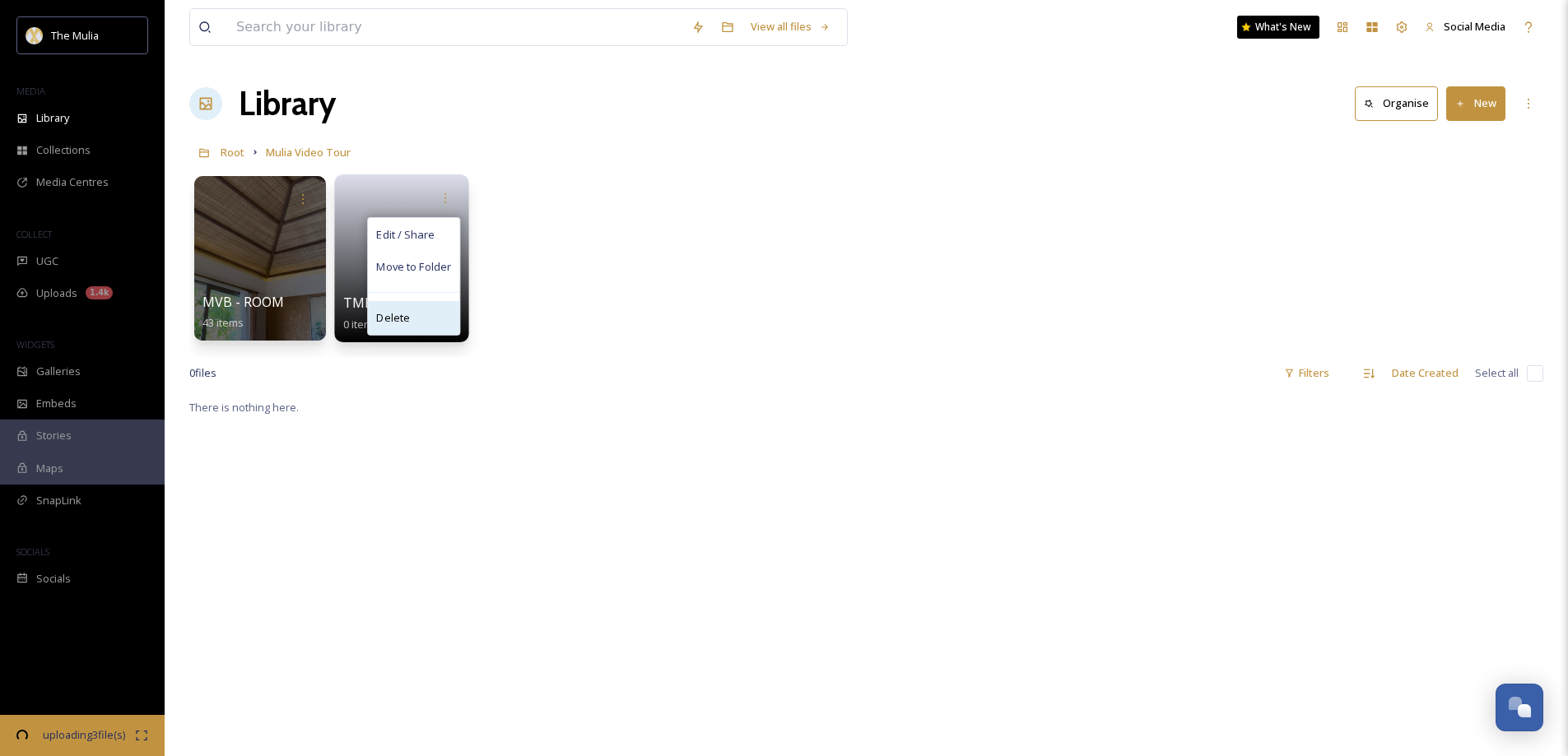
click at [396, 311] on span "Delete" at bounding box center [393, 318] width 33 height 17
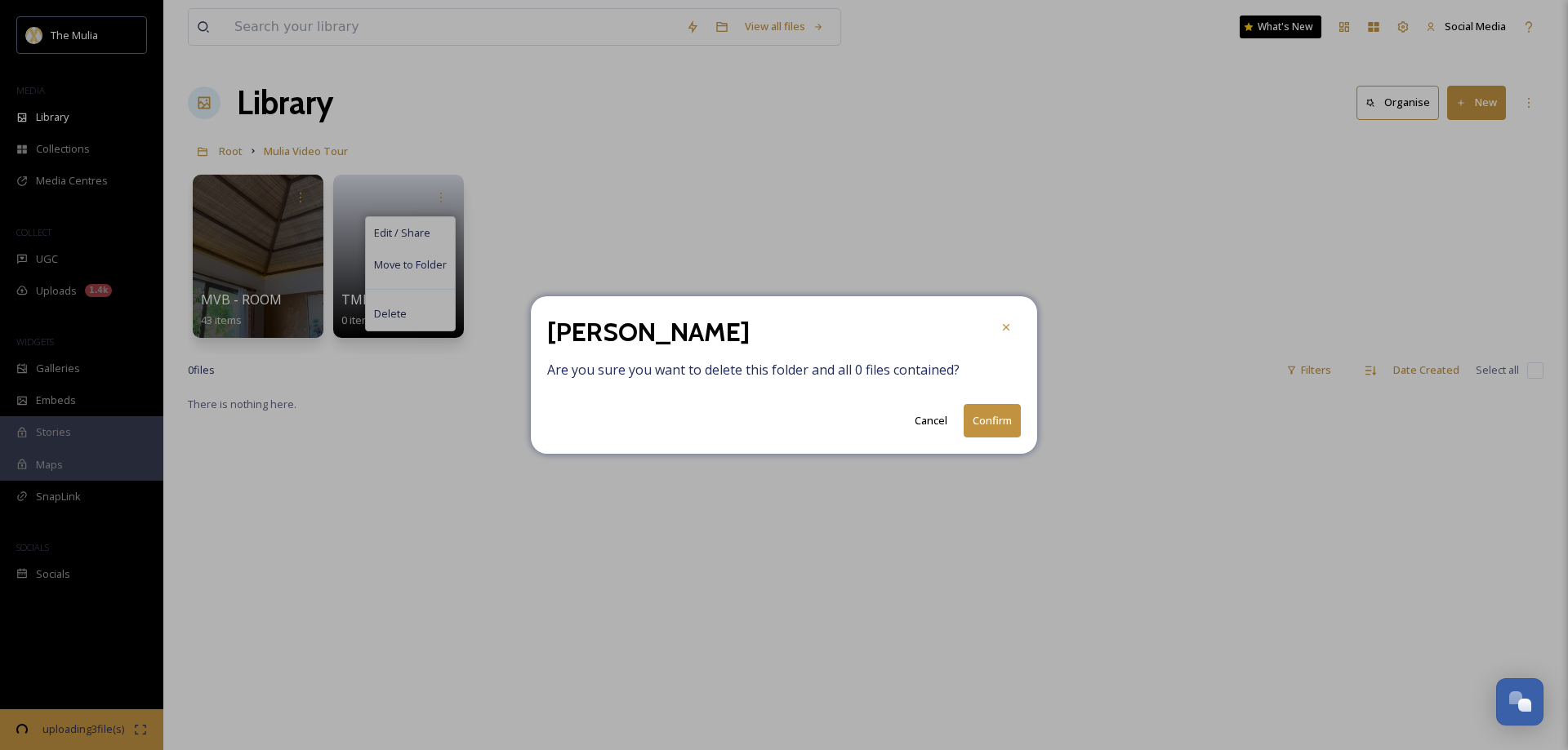
click at [1003, 418] on button "Confirm" at bounding box center [993, 421] width 58 height 33
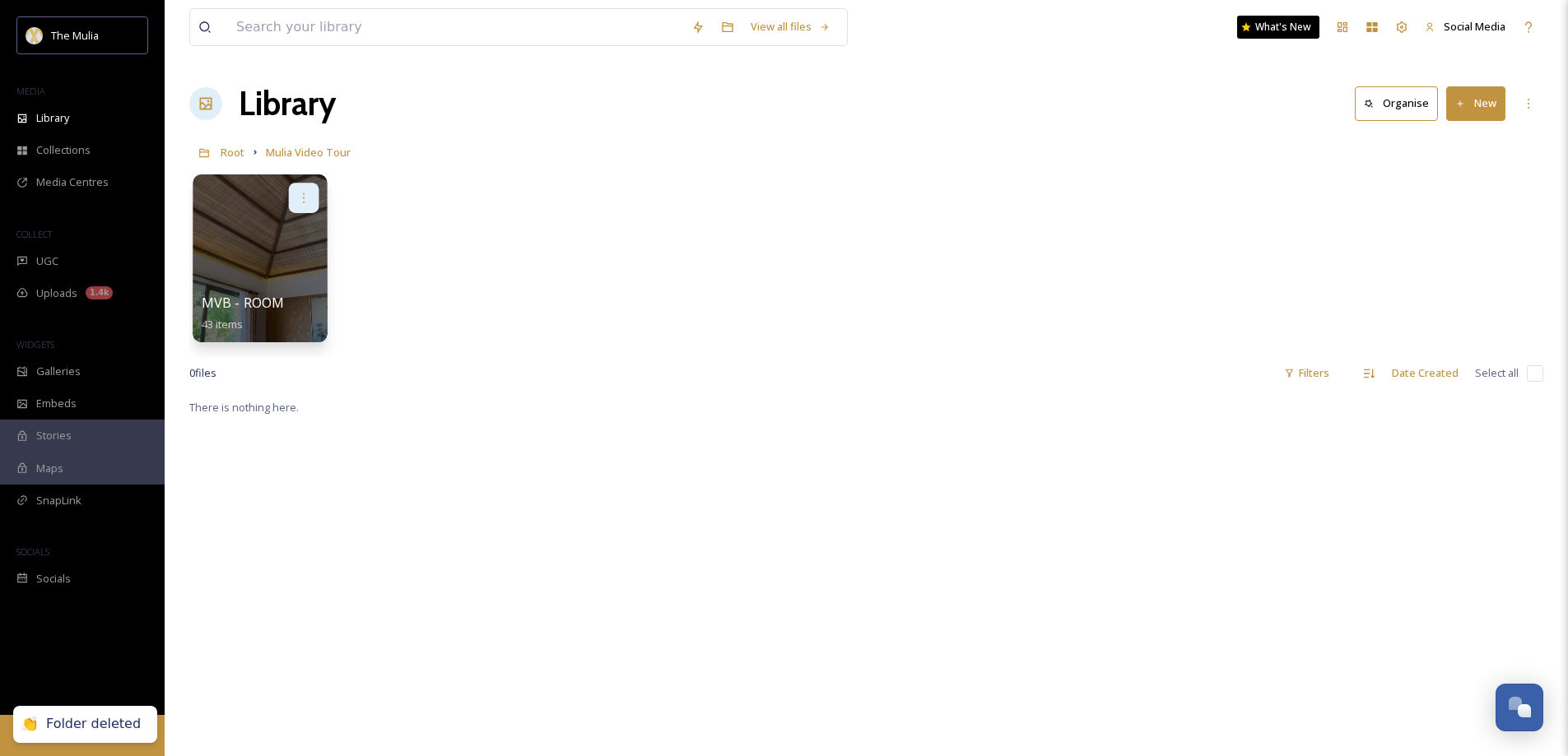
click at [307, 194] on icon at bounding box center [303, 197] width 13 height 13
click at [264, 313] on span "Delete" at bounding box center [251, 318] width 33 height 17
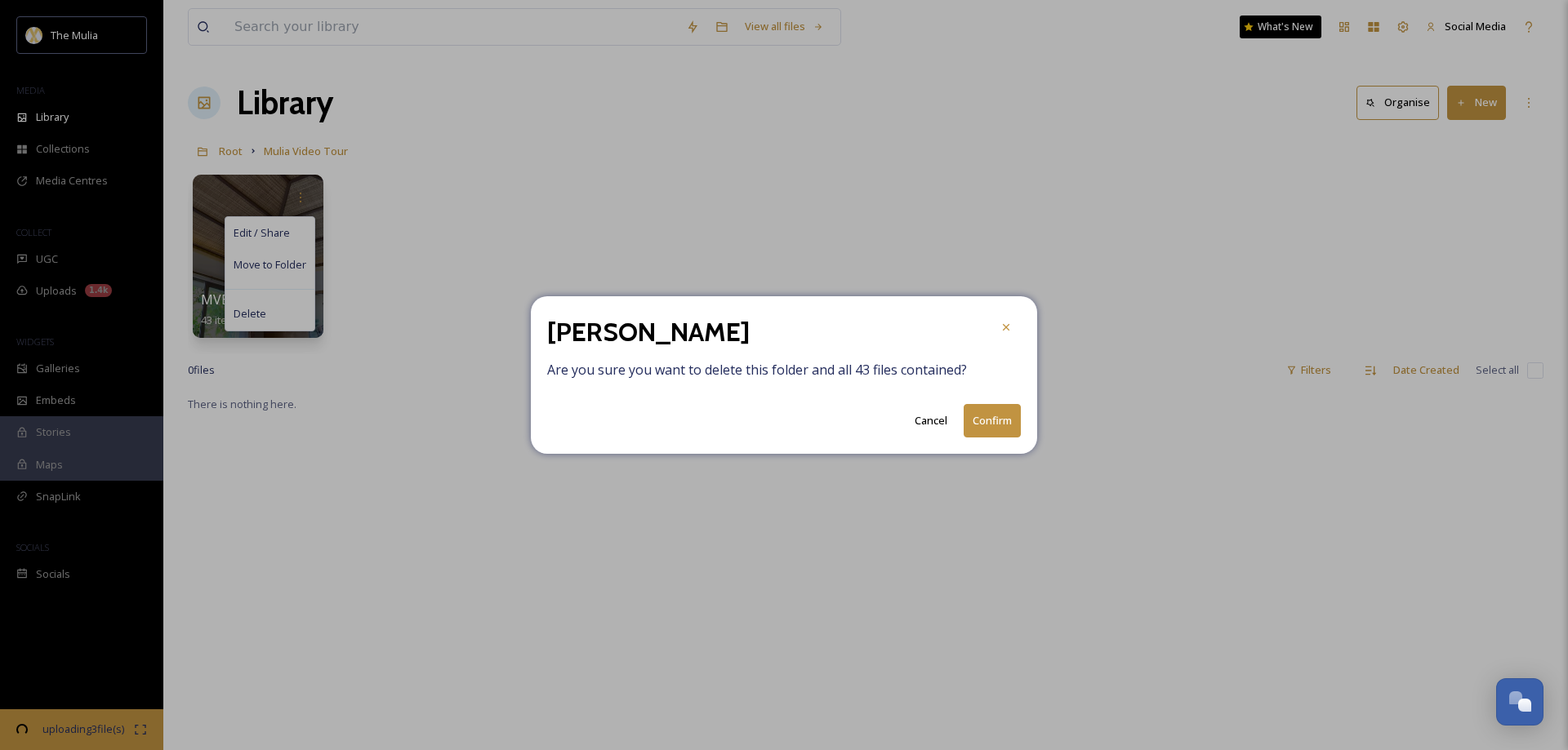
click at [987, 419] on button "Confirm" at bounding box center [993, 421] width 58 height 33
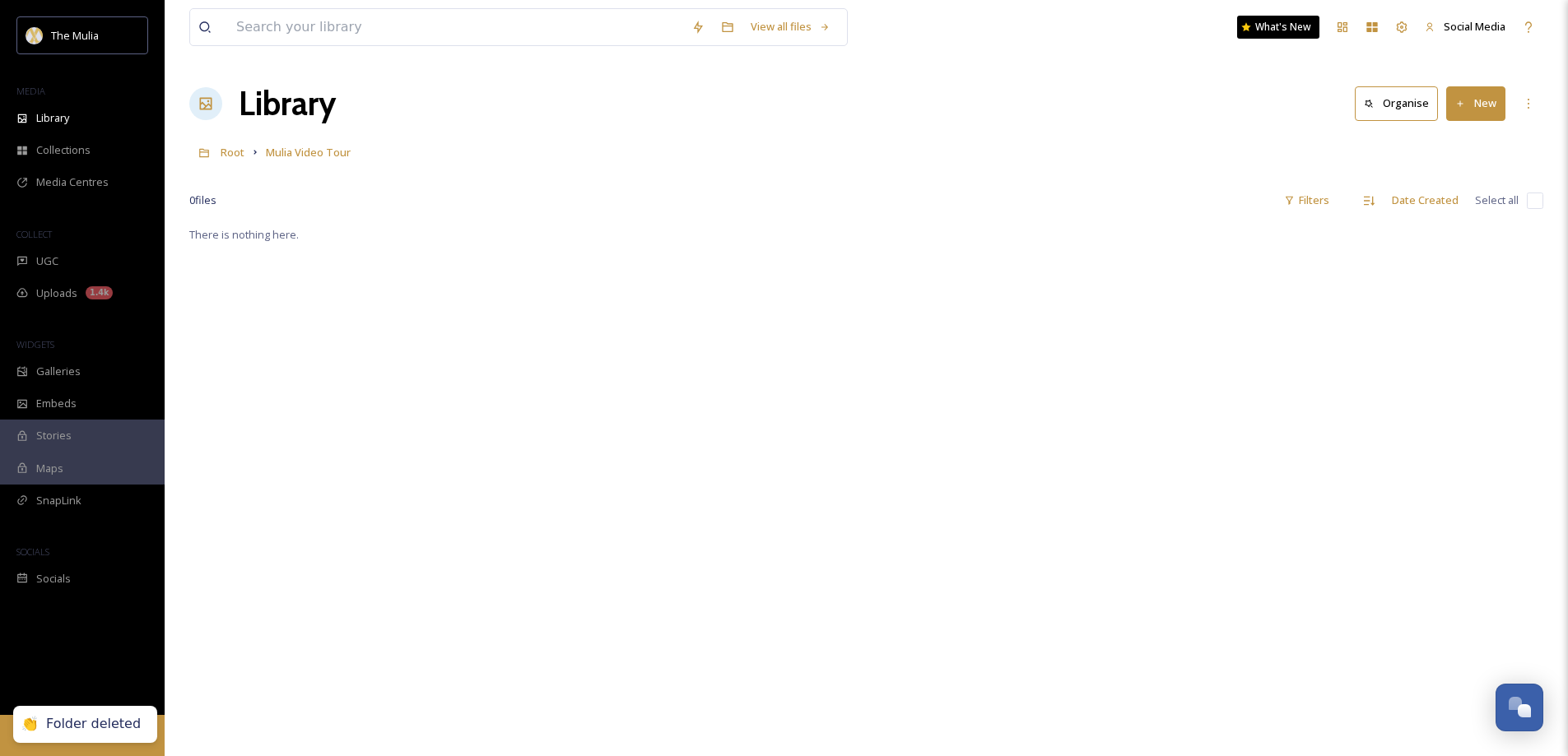
click at [573, 465] on div "There is nothing here." at bounding box center [867, 602] width 1355 height 756
click at [1471, 102] on button "New" at bounding box center [1475, 103] width 59 height 33
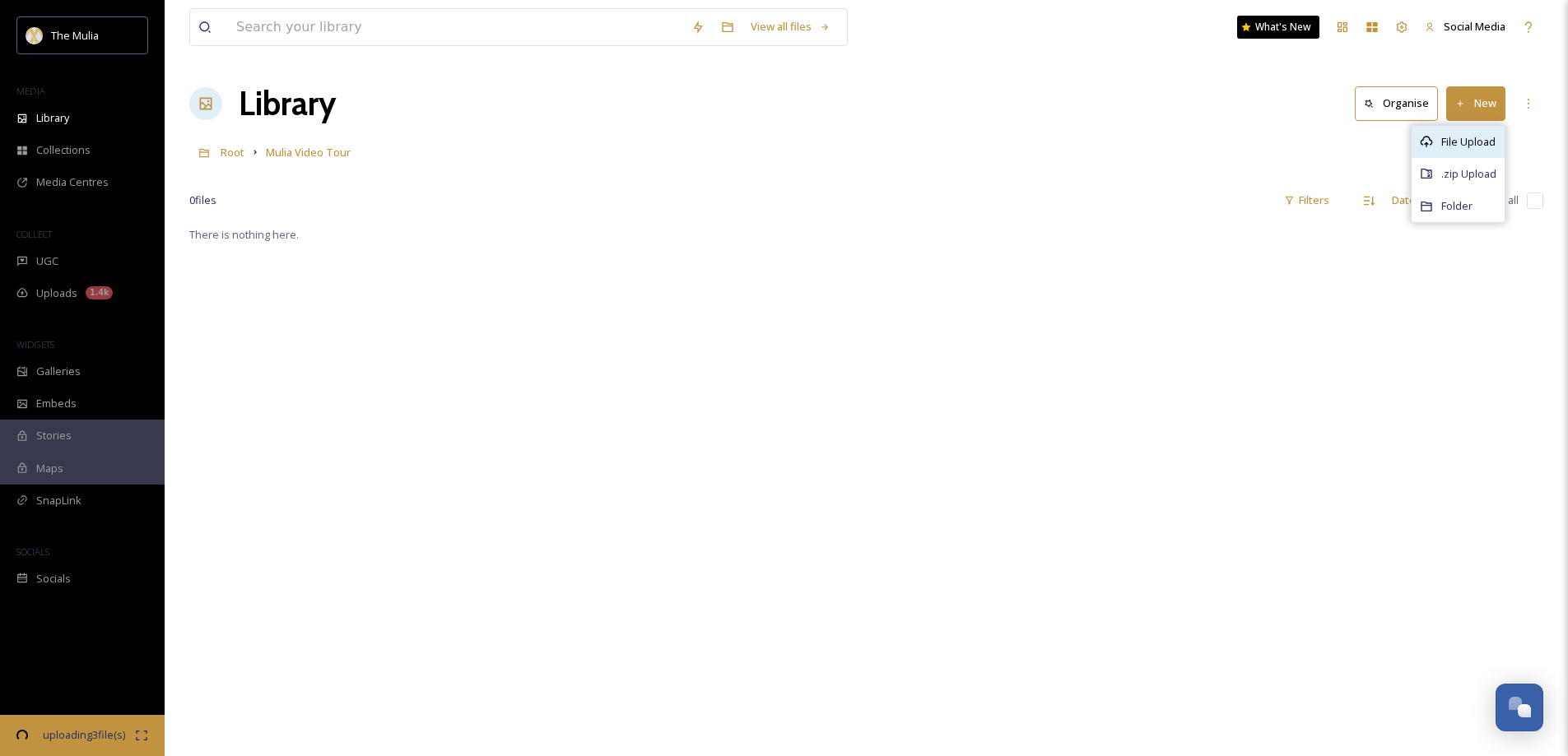
click at [1450, 138] on span "File Upload" at bounding box center [1469, 142] width 54 height 16
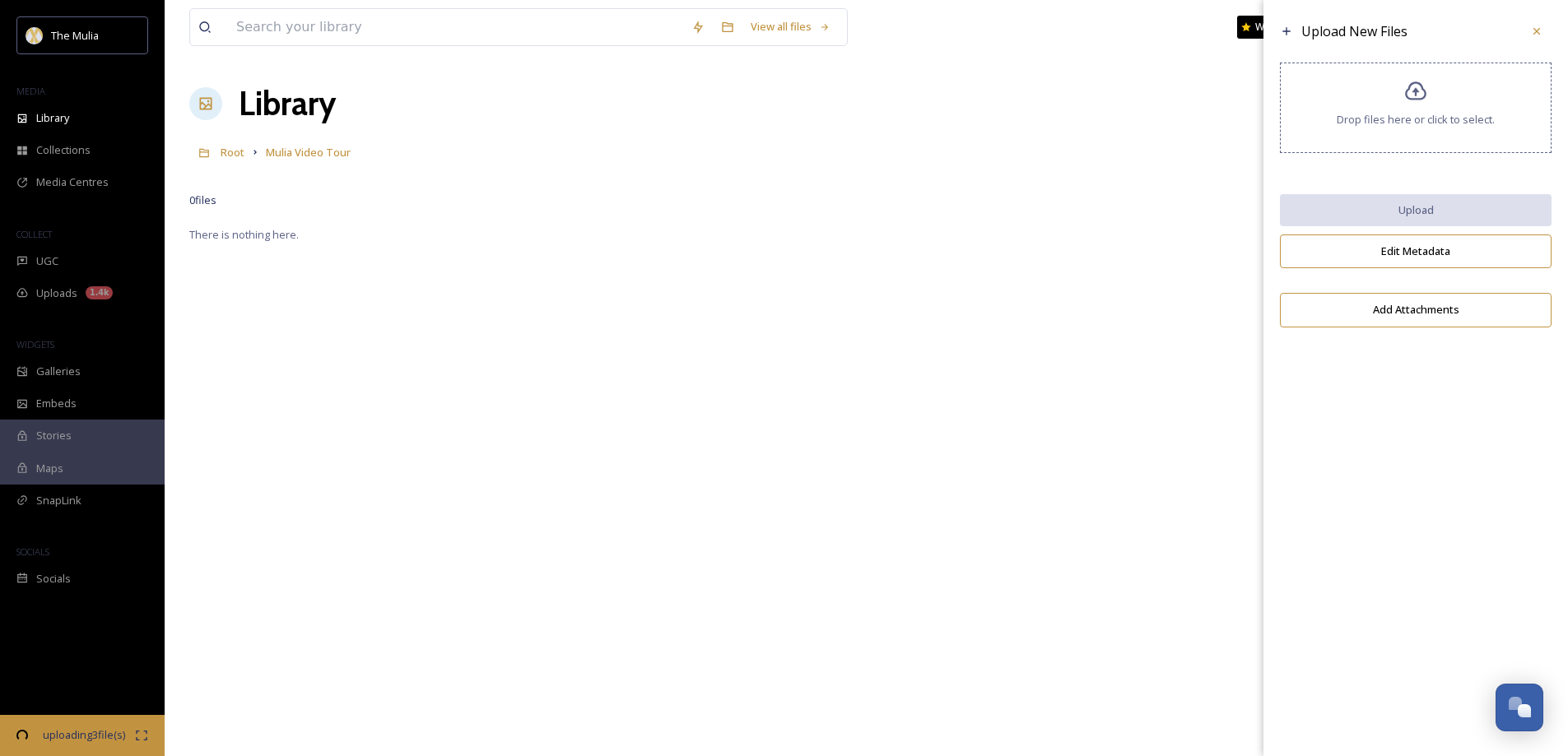
click at [1415, 102] on icon at bounding box center [1416, 91] width 24 height 24
click at [1386, 118] on span "Drop files here or click to select." at bounding box center [1416, 119] width 158 height 16
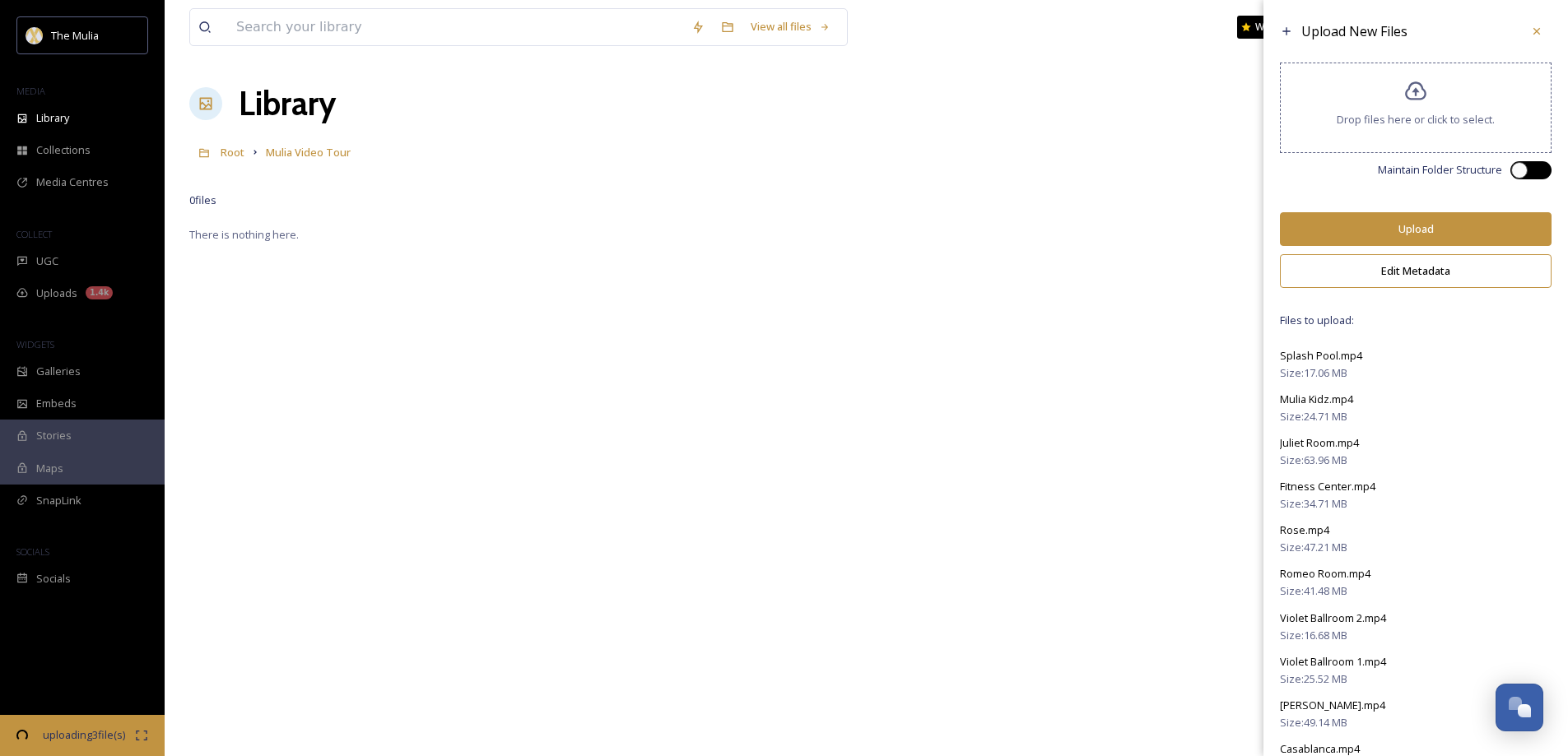
click at [1517, 173] on div at bounding box center [1531, 170] width 41 height 18
checkbox input "true"
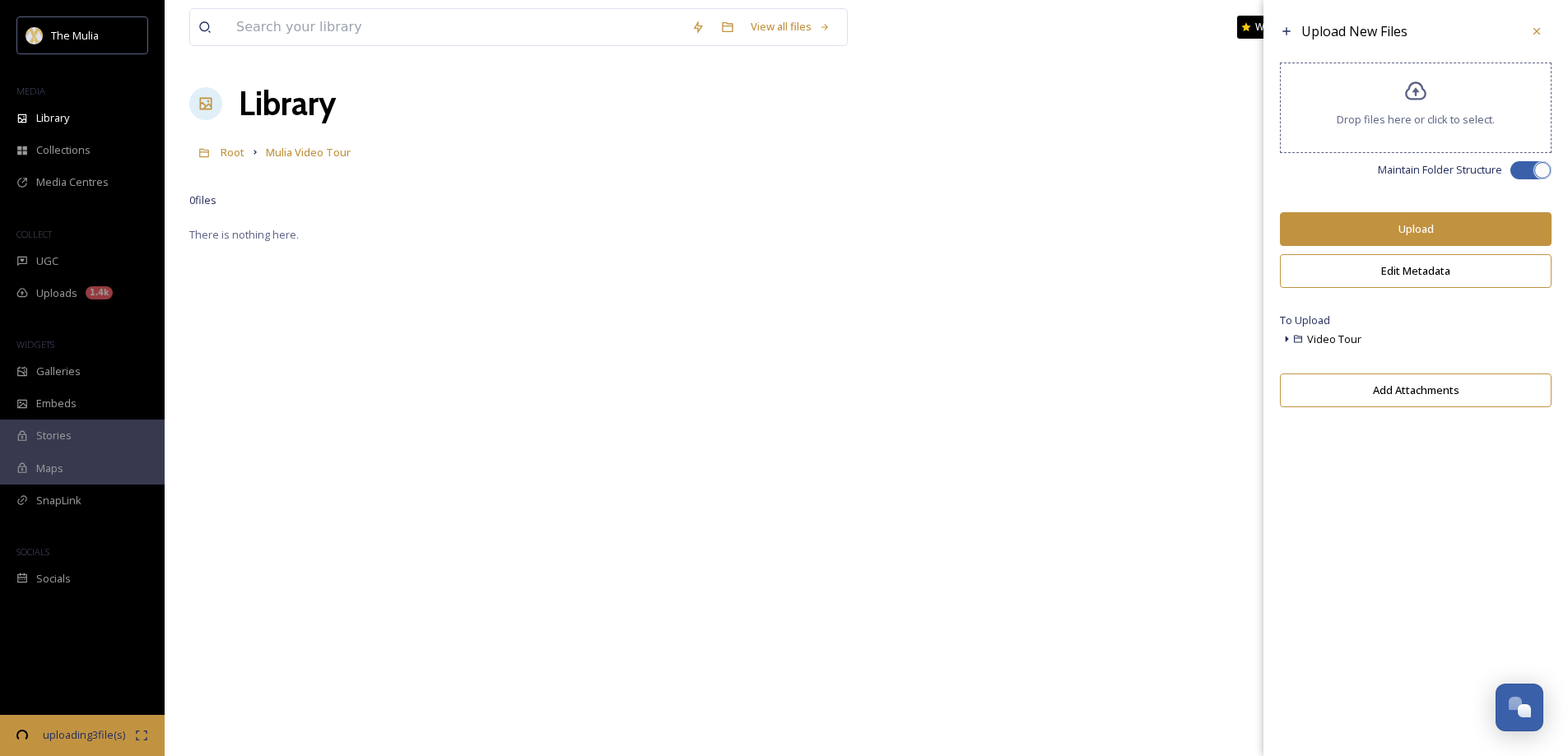
click at [1486, 346] on div "Video Tour" at bounding box center [1415, 339] width 271 height 19
click at [1379, 225] on button "Upload" at bounding box center [1415, 229] width 271 height 33
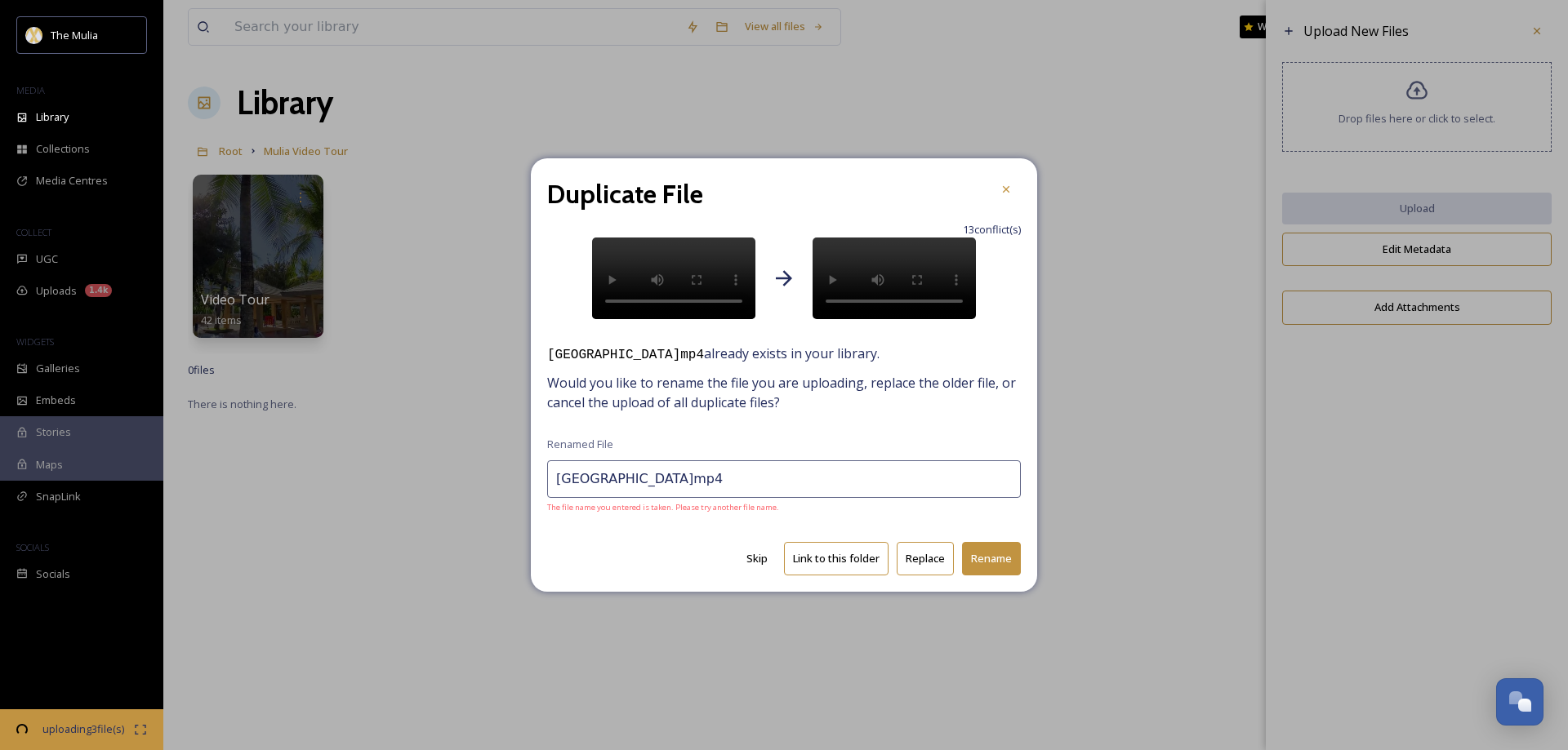
click at [848, 571] on button "Link to this folder" at bounding box center [837, 558] width 105 height 33
type input "Royal beachfront Lagoon Bathroom.mp4"
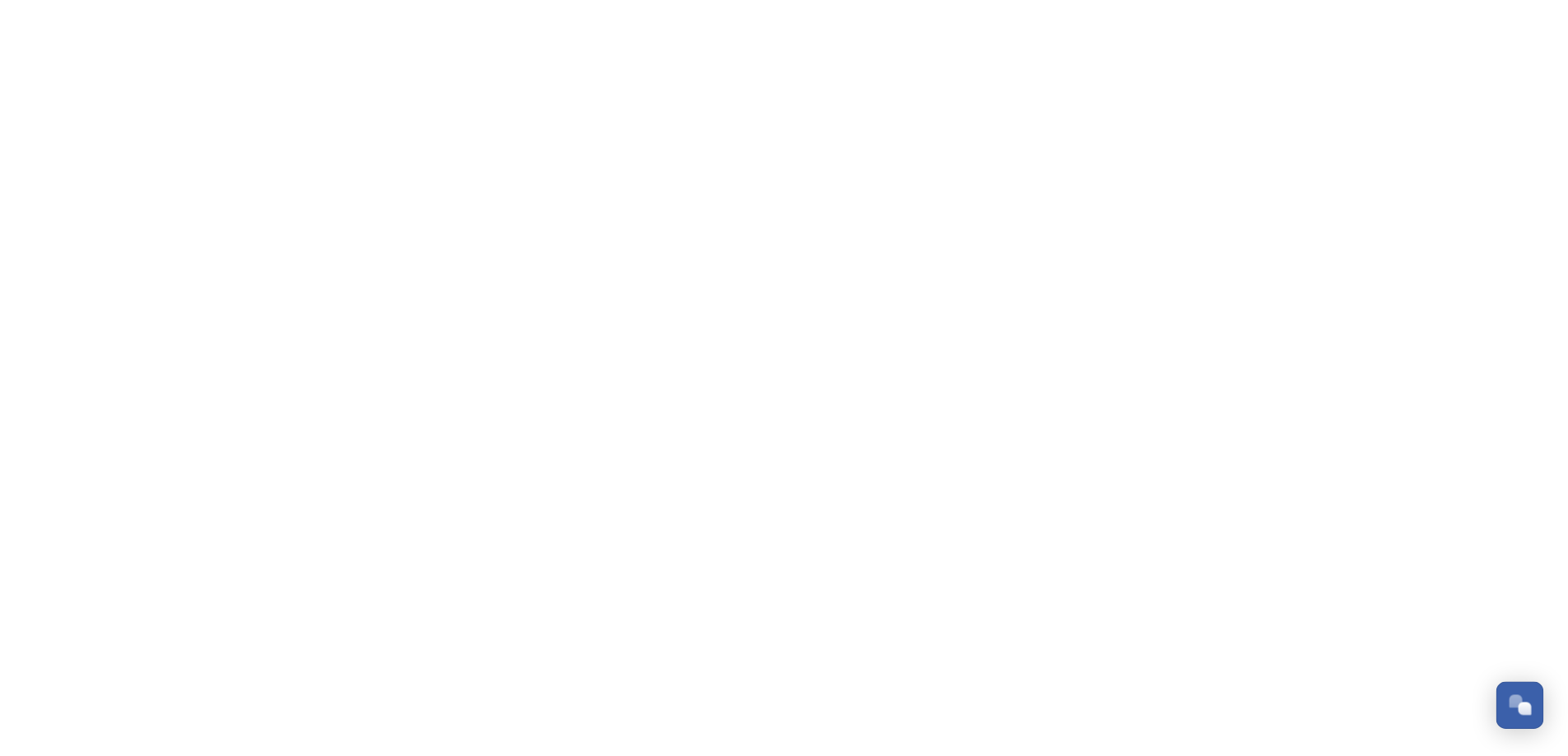
scroll to position [2248, 0]
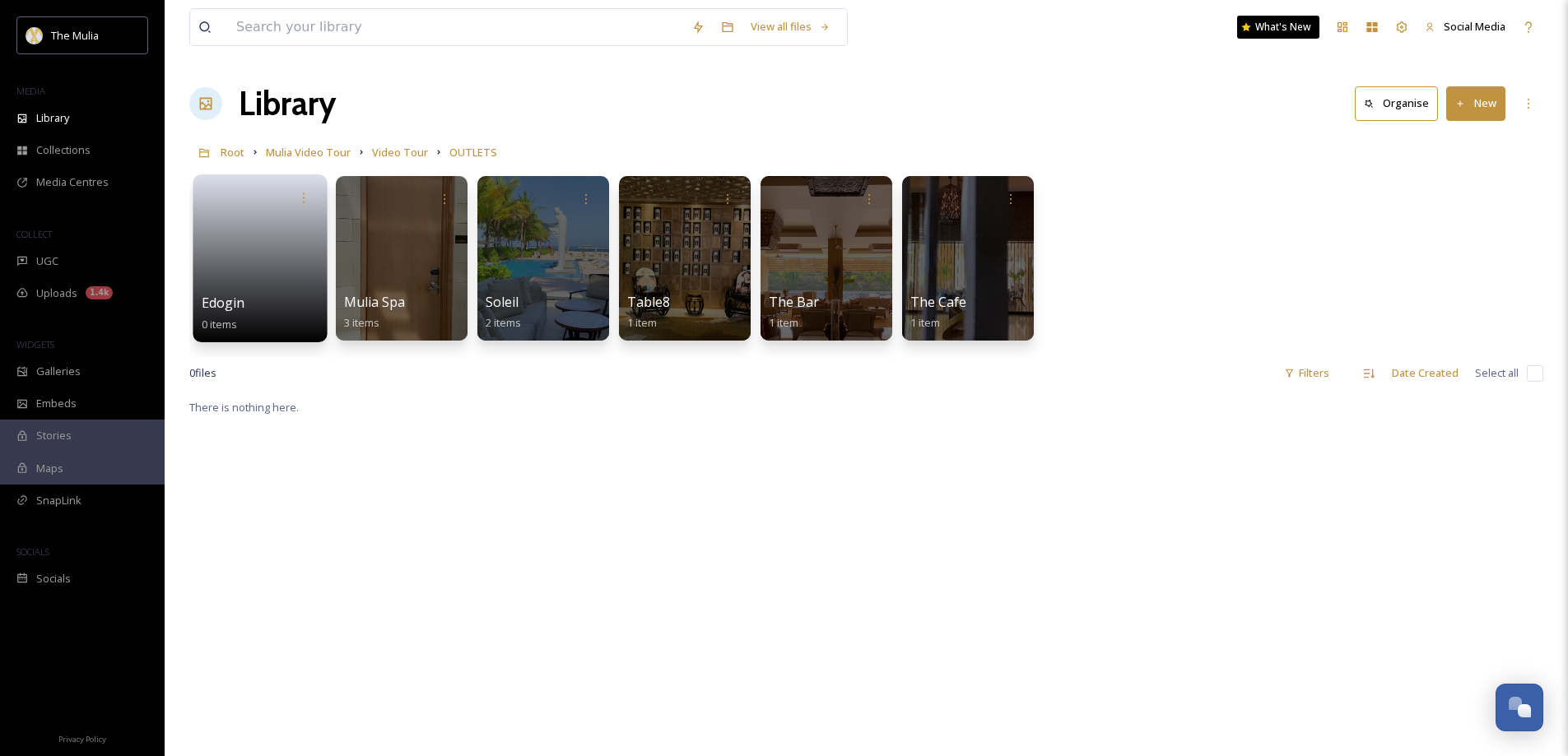
click at [258, 292] on link at bounding box center [261, 253] width 118 height 80
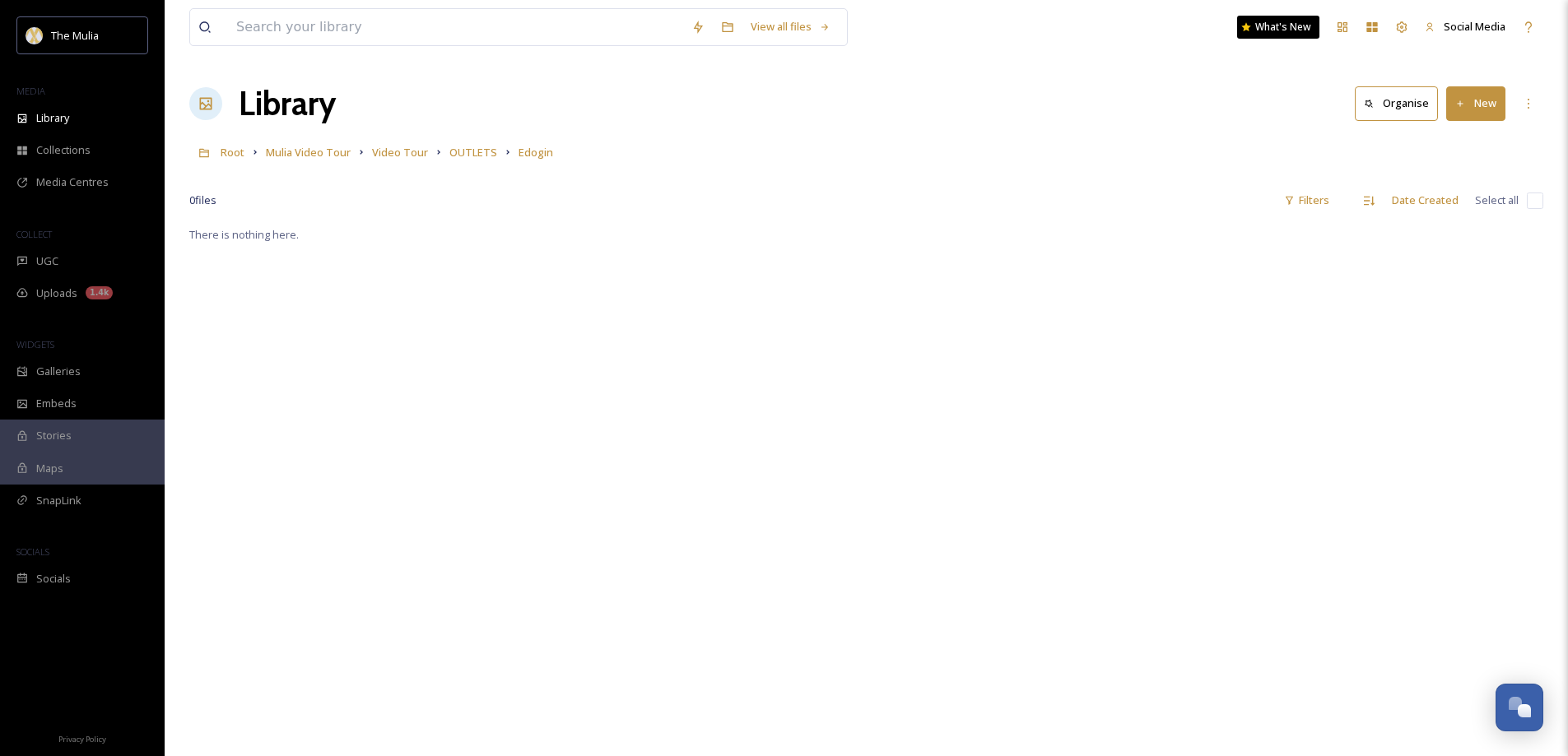
click at [1478, 103] on button "New" at bounding box center [1475, 103] width 59 height 33
click at [1440, 145] on div "File Upload" at bounding box center [1458, 141] width 93 height 32
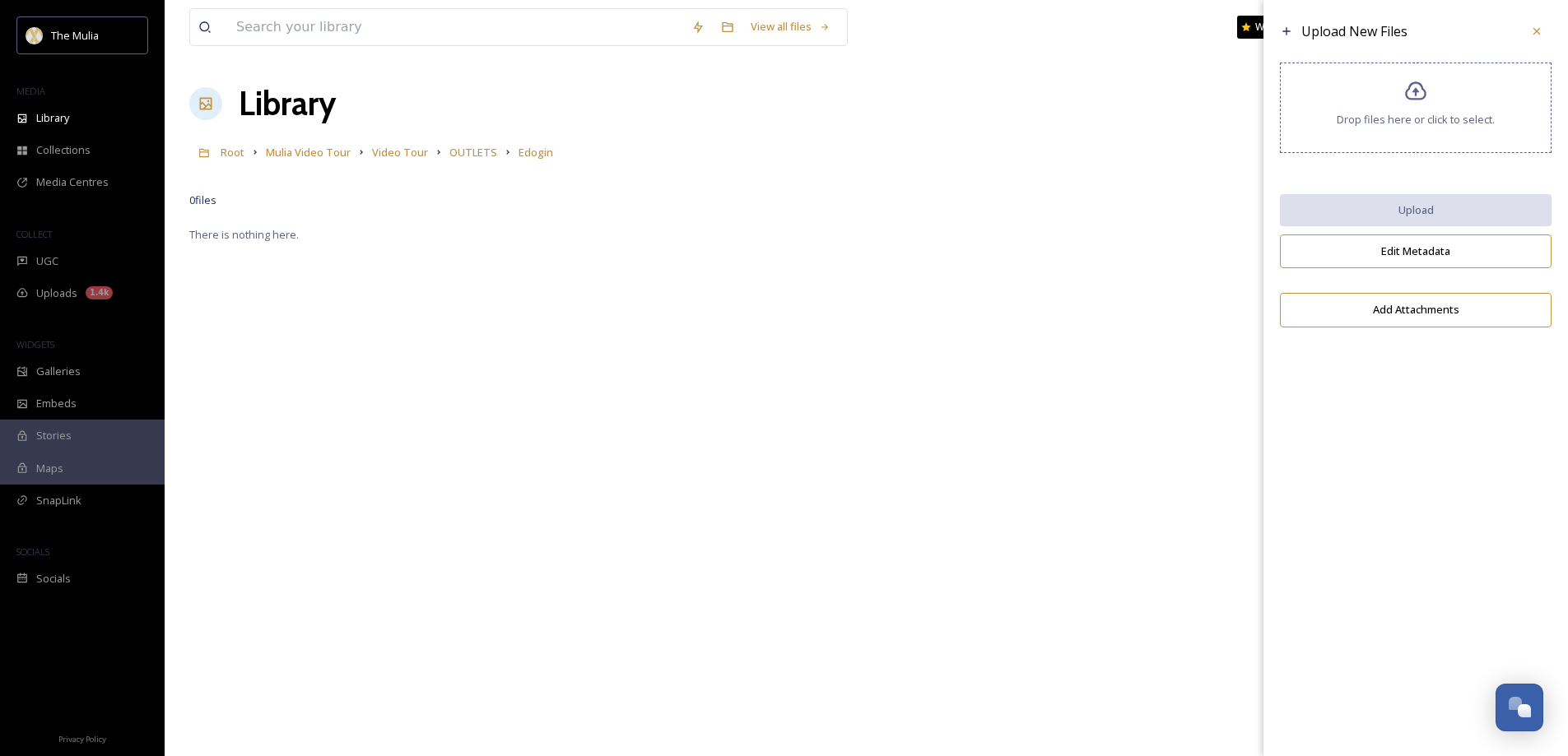
click at [1368, 126] on span "Drop files here or click to select." at bounding box center [1416, 119] width 158 height 16
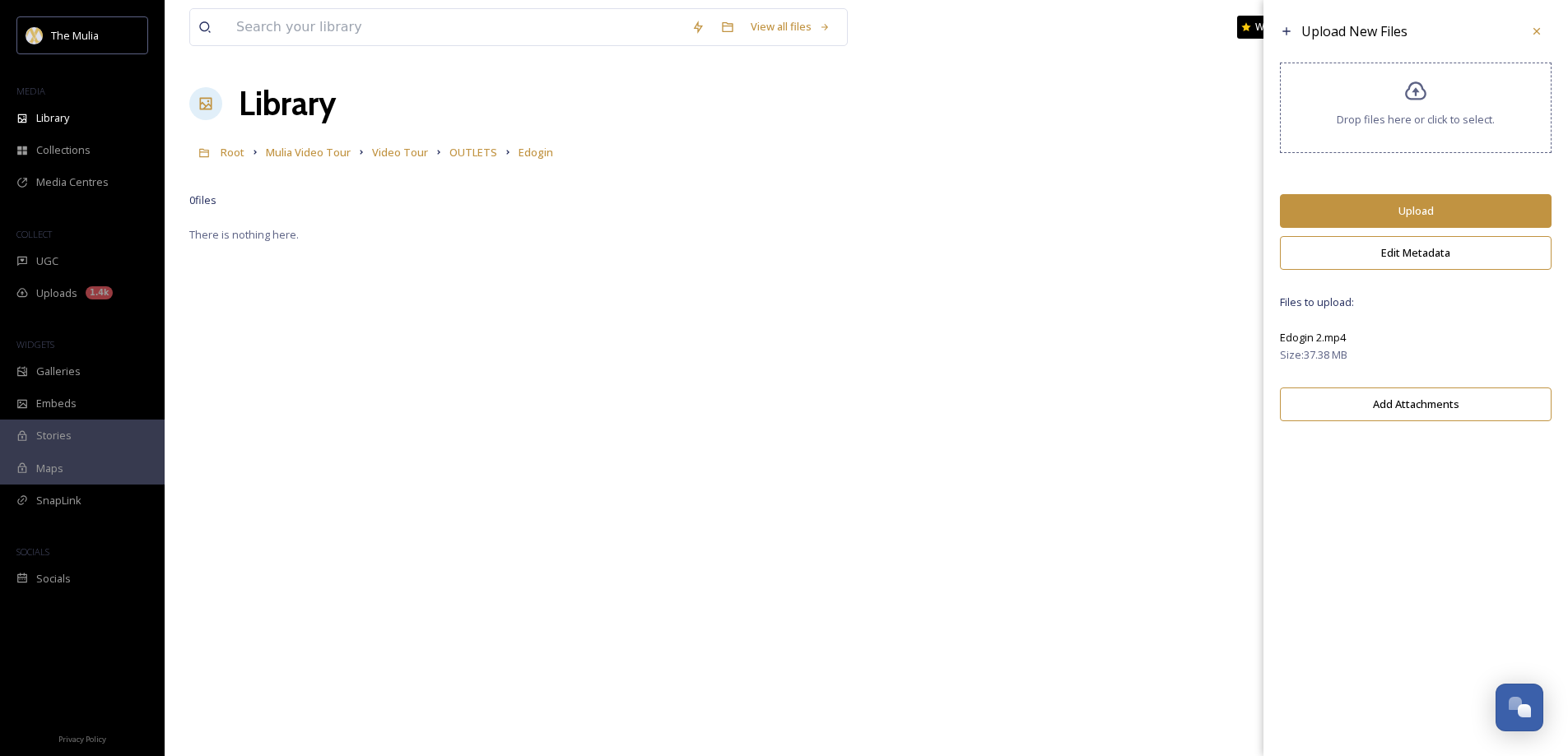
click at [1364, 209] on button "Upload" at bounding box center [1415, 211] width 271 height 33
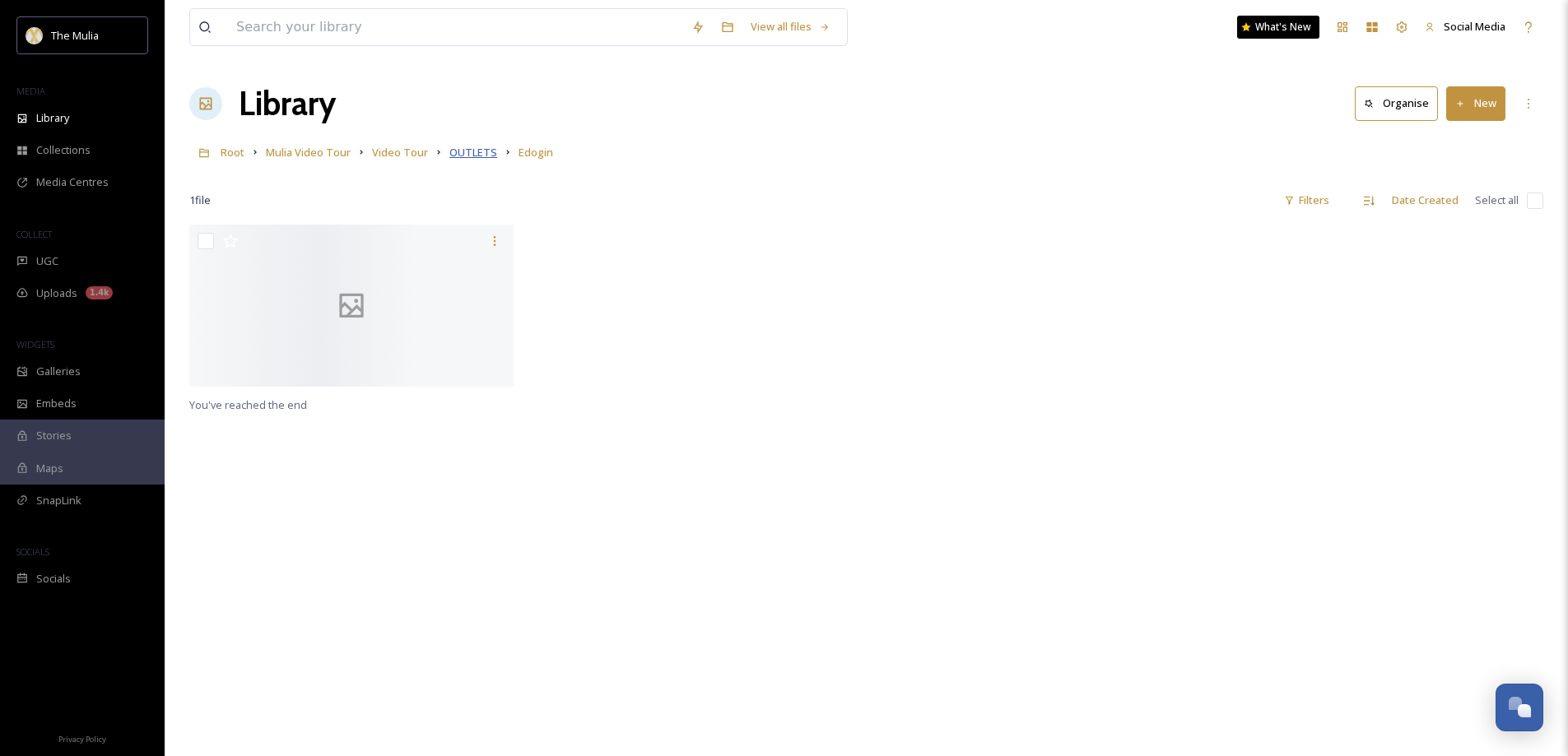
click at [452, 152] on span "OUTLETS" at bounding box center [473, 152] width 47 height 15
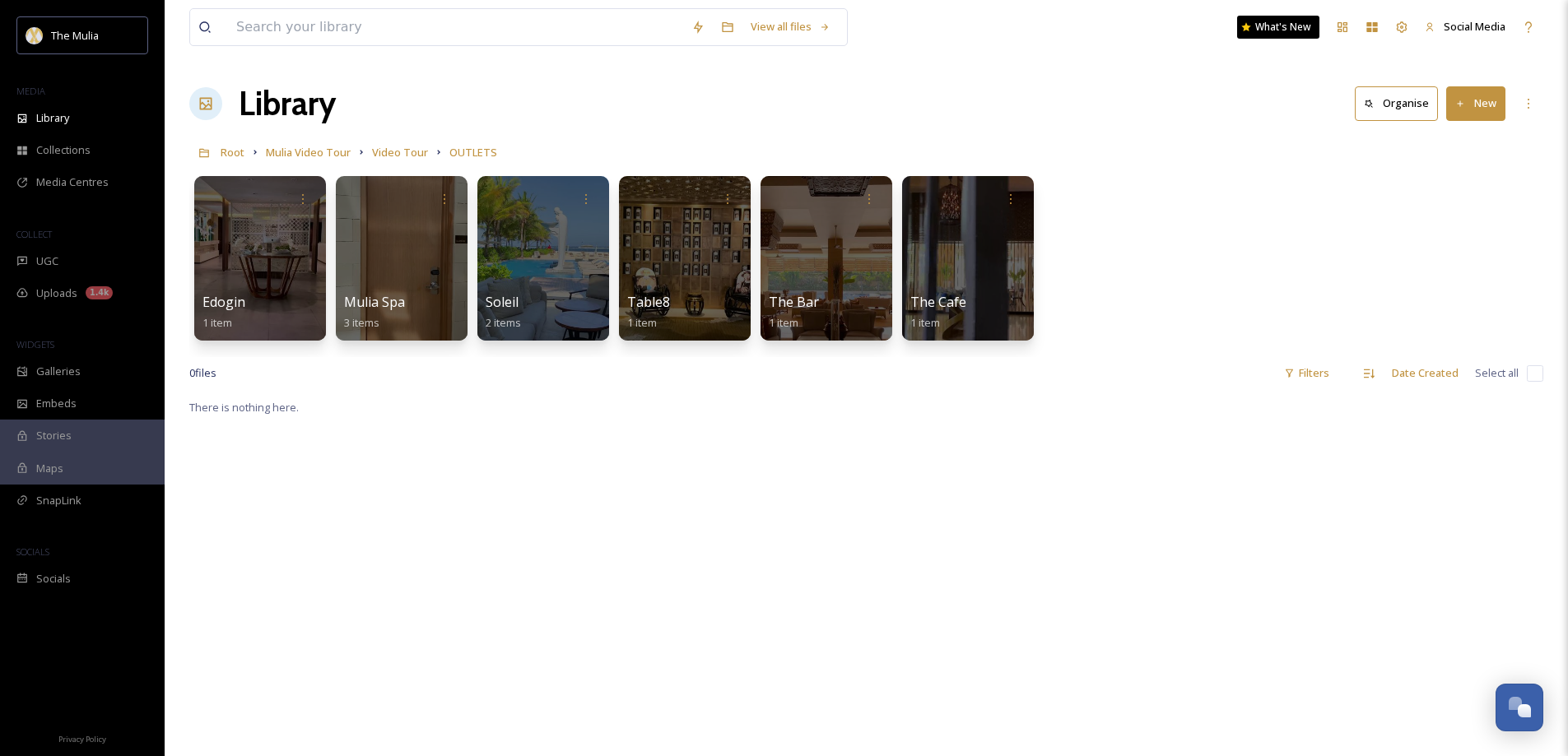
click at [1485, 109] on button "New" at bounding box center [1475, 103] width 59 height 33
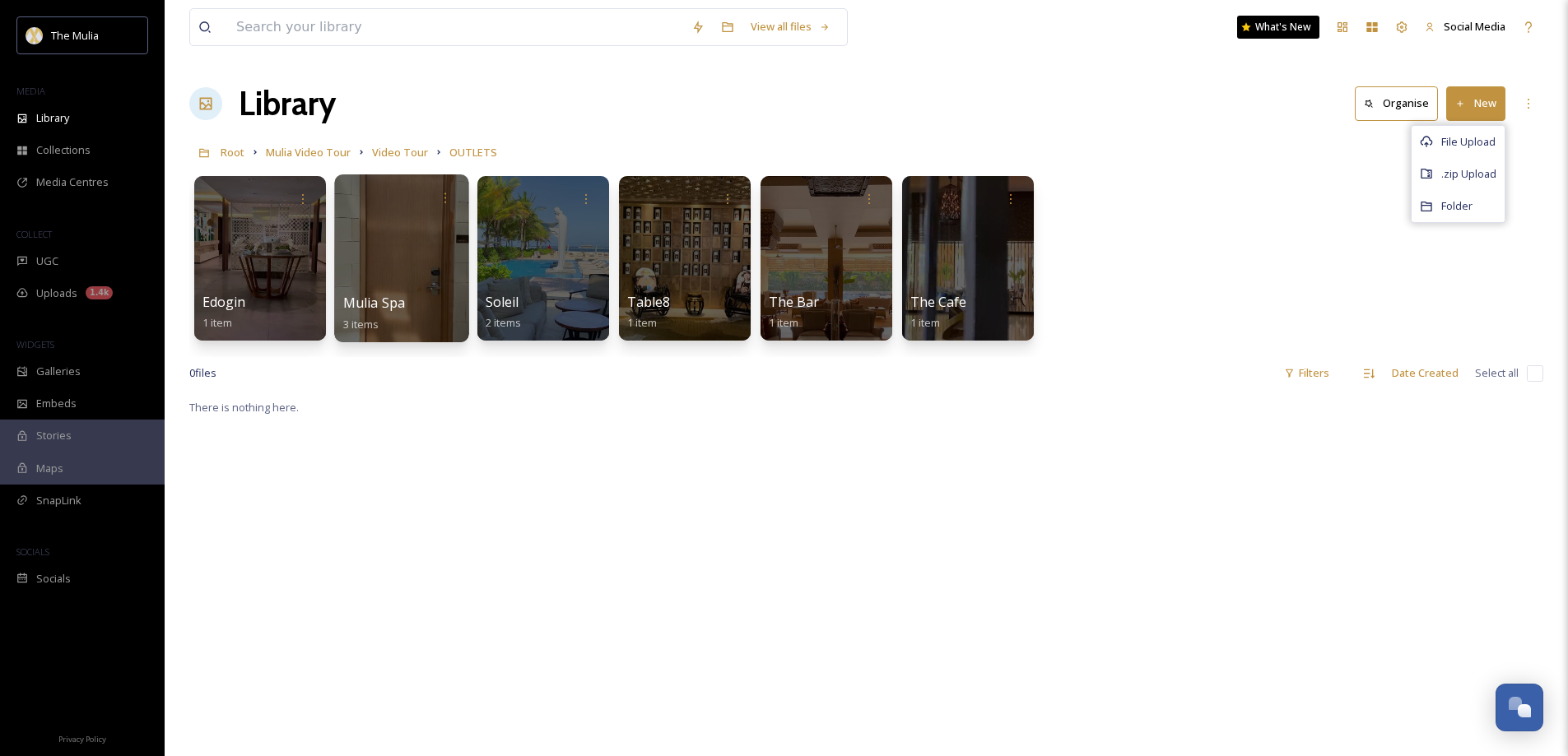
drag, startPoint x: 1013, startPoint y: 514, endPoint x: 458, endPoint y: 331, distance: 584.4
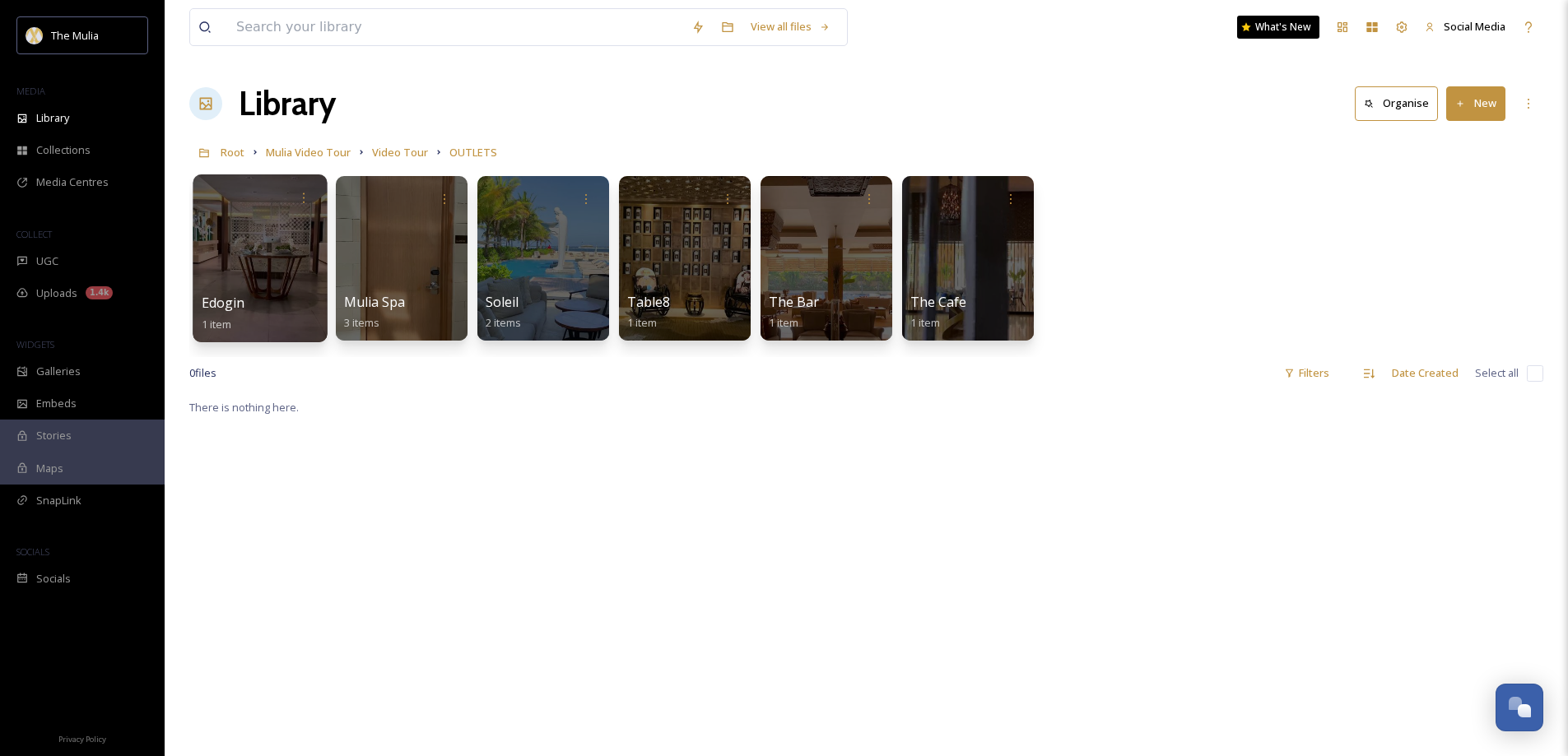
click at [243, 285] on div at bounding box center [259, 258] width 134 height 168
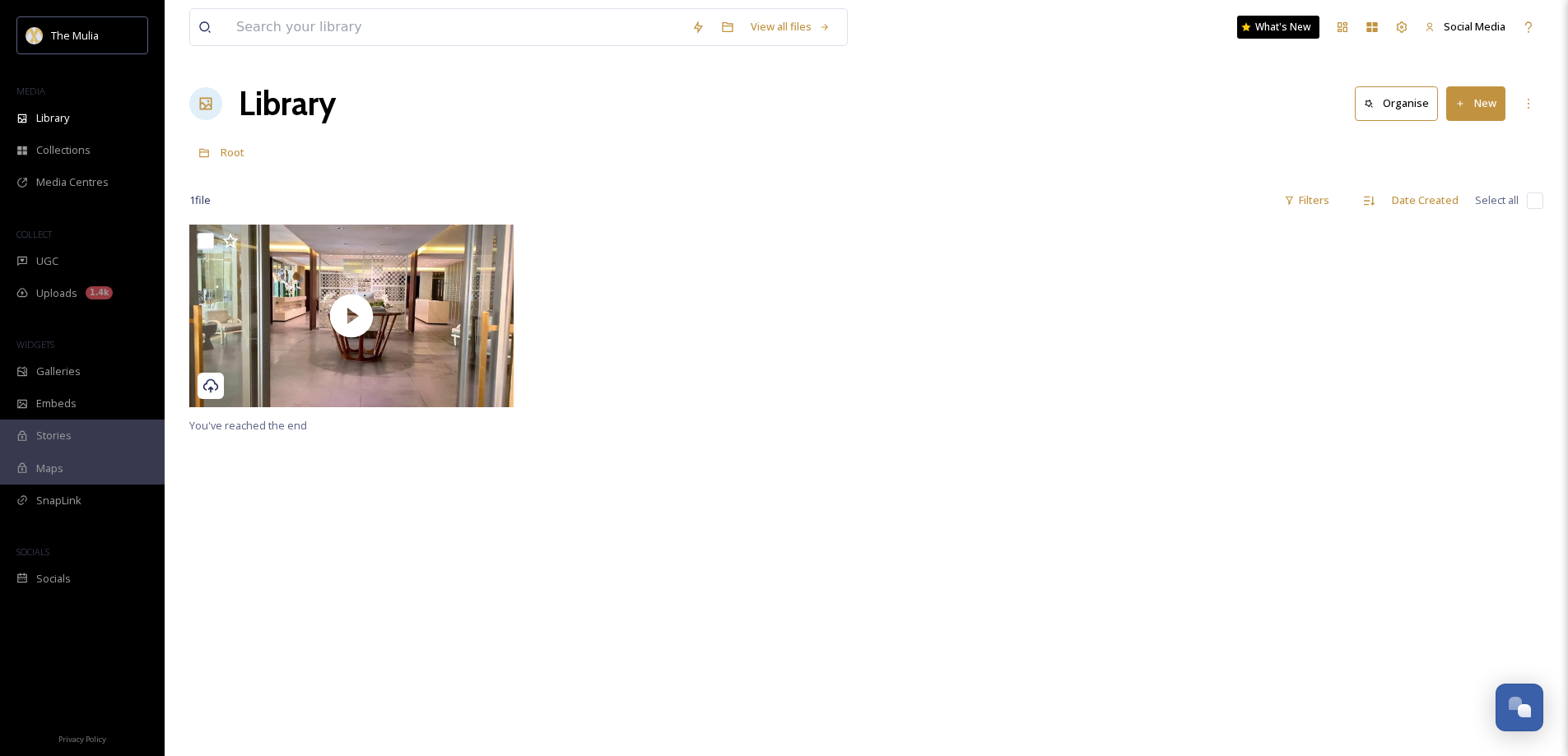
click at [1497, 98] on button "New" at bounding box center [1475, 103] width 59 height 33
click at [1463, 139] on span "File Upload" at bounding box center [1469, 142] width 54 height 16
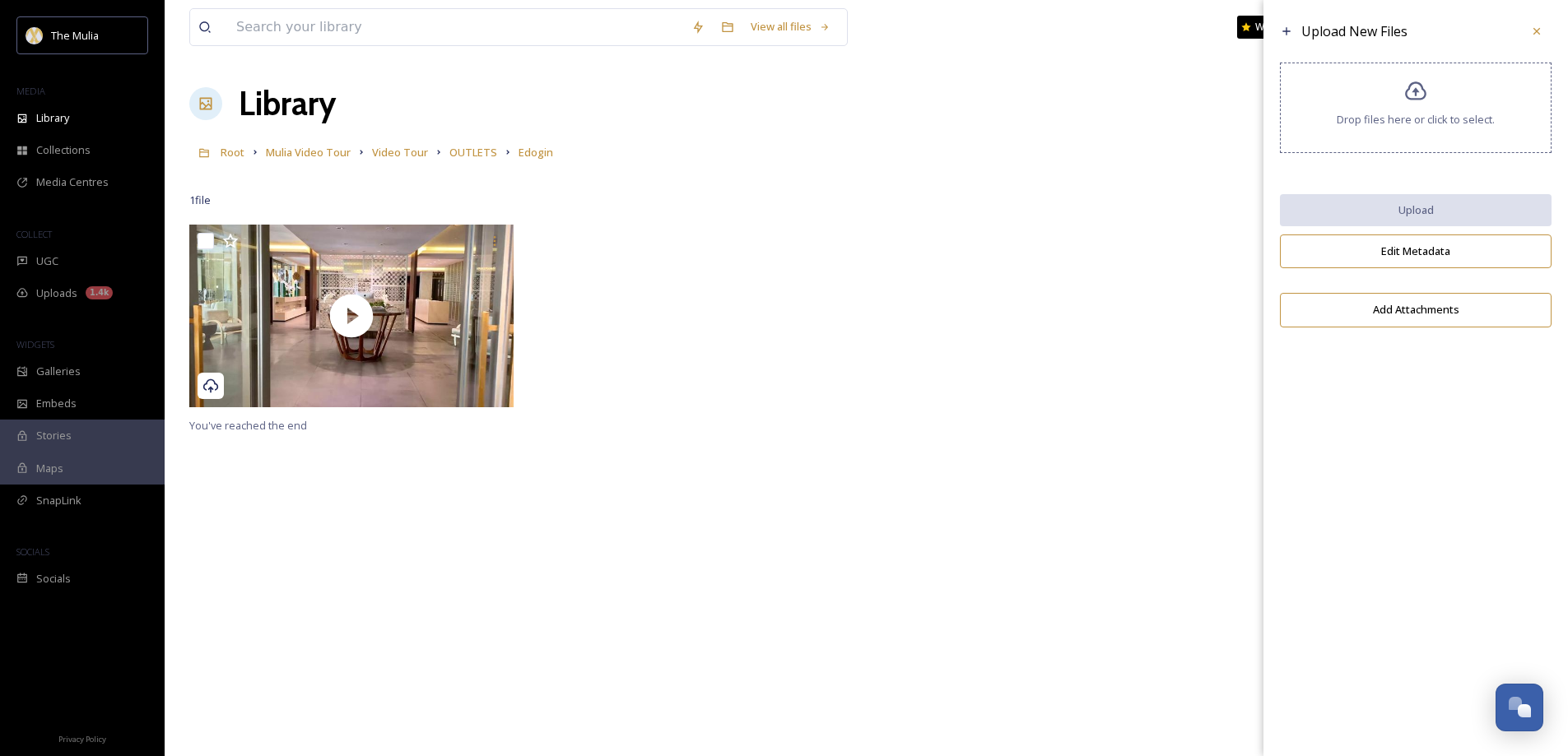
click at [1393, 117] on span "Drop files here or click to select." at bounding box center [1416, 119] width 158 height 16
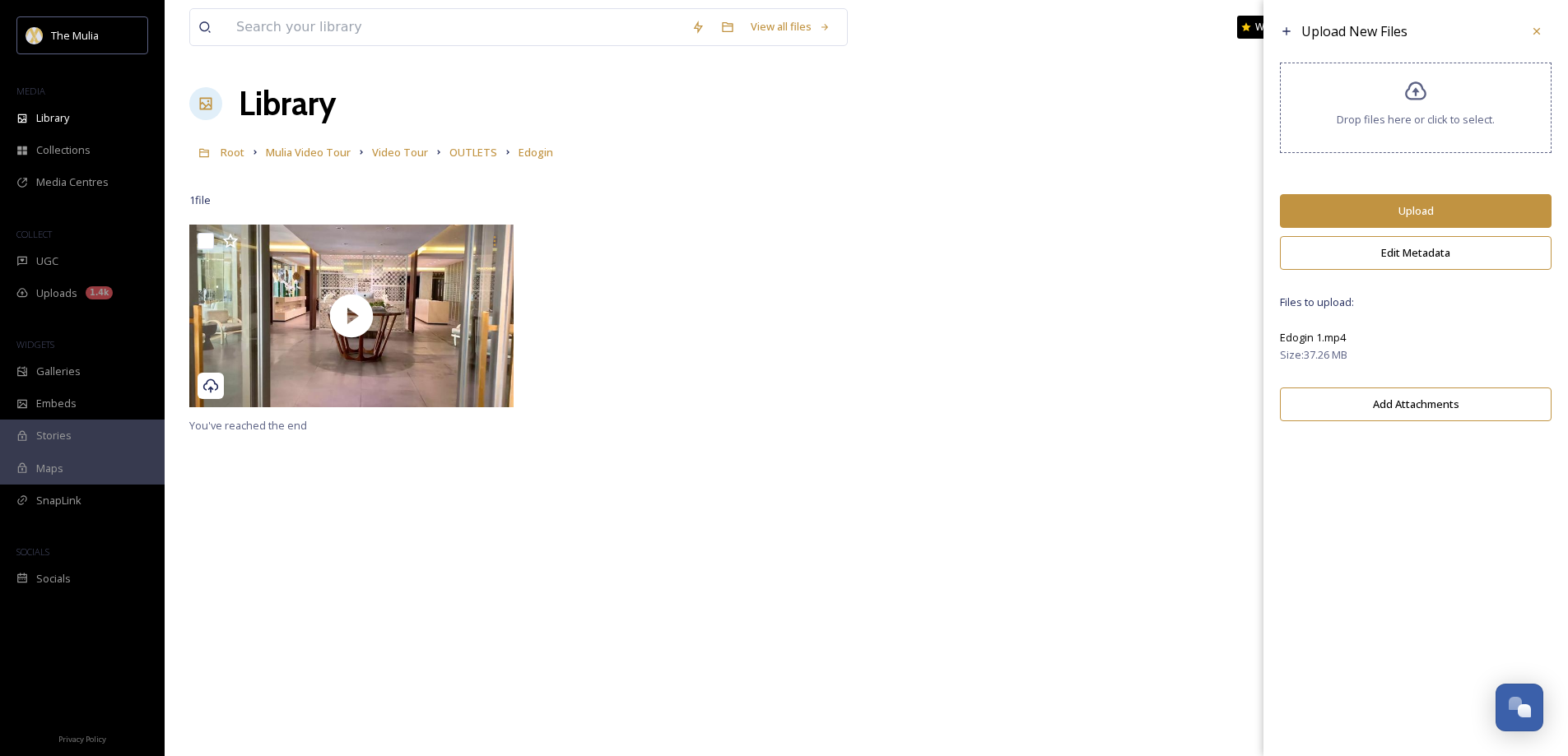
click at [1449, 216] on button "Upload" at bounding box center [1415, 211] width 271 height 33
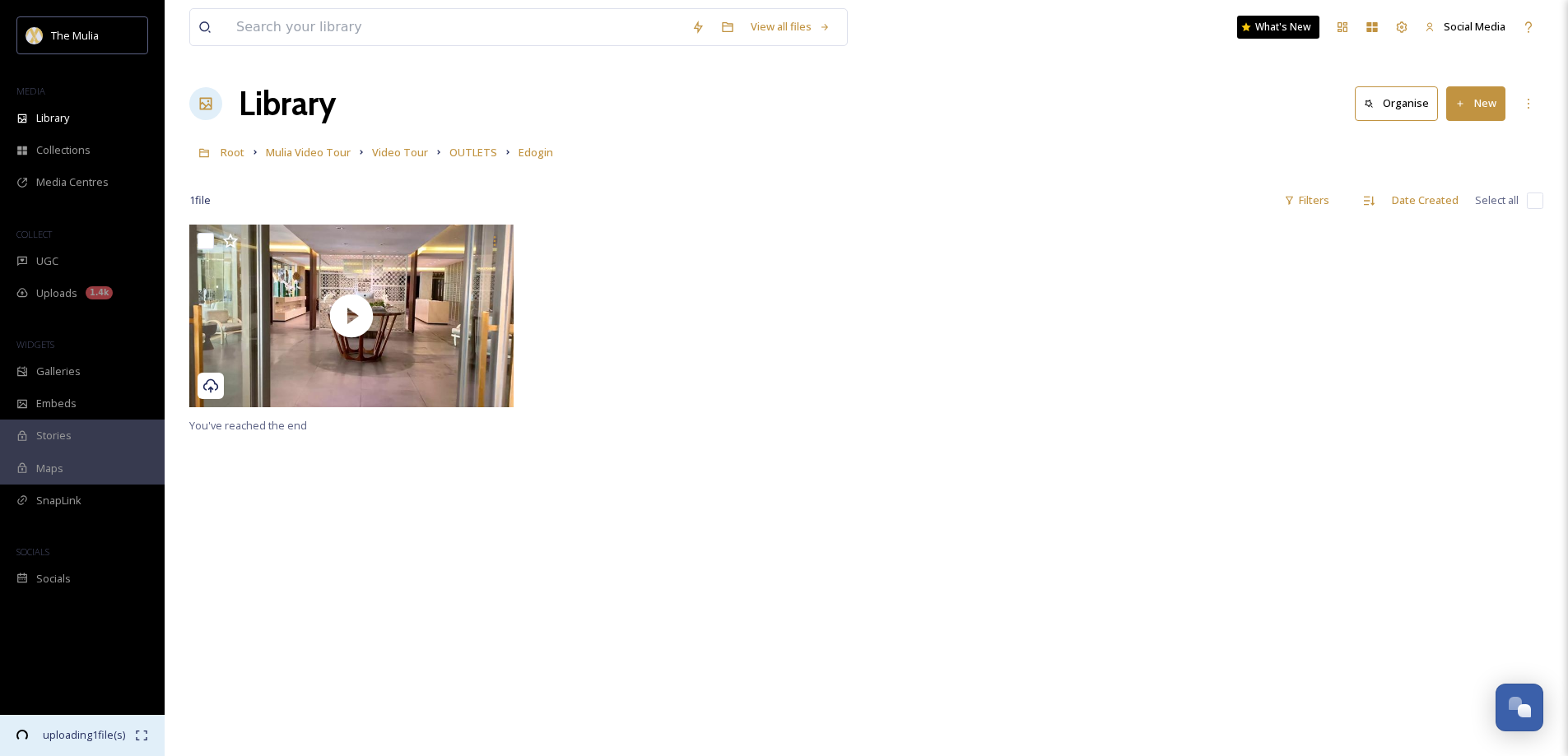
click at [137, 725] on div "uploading 1 file(s) 00:27 remaining" at bounding box center [82, 735] width 164 height 41
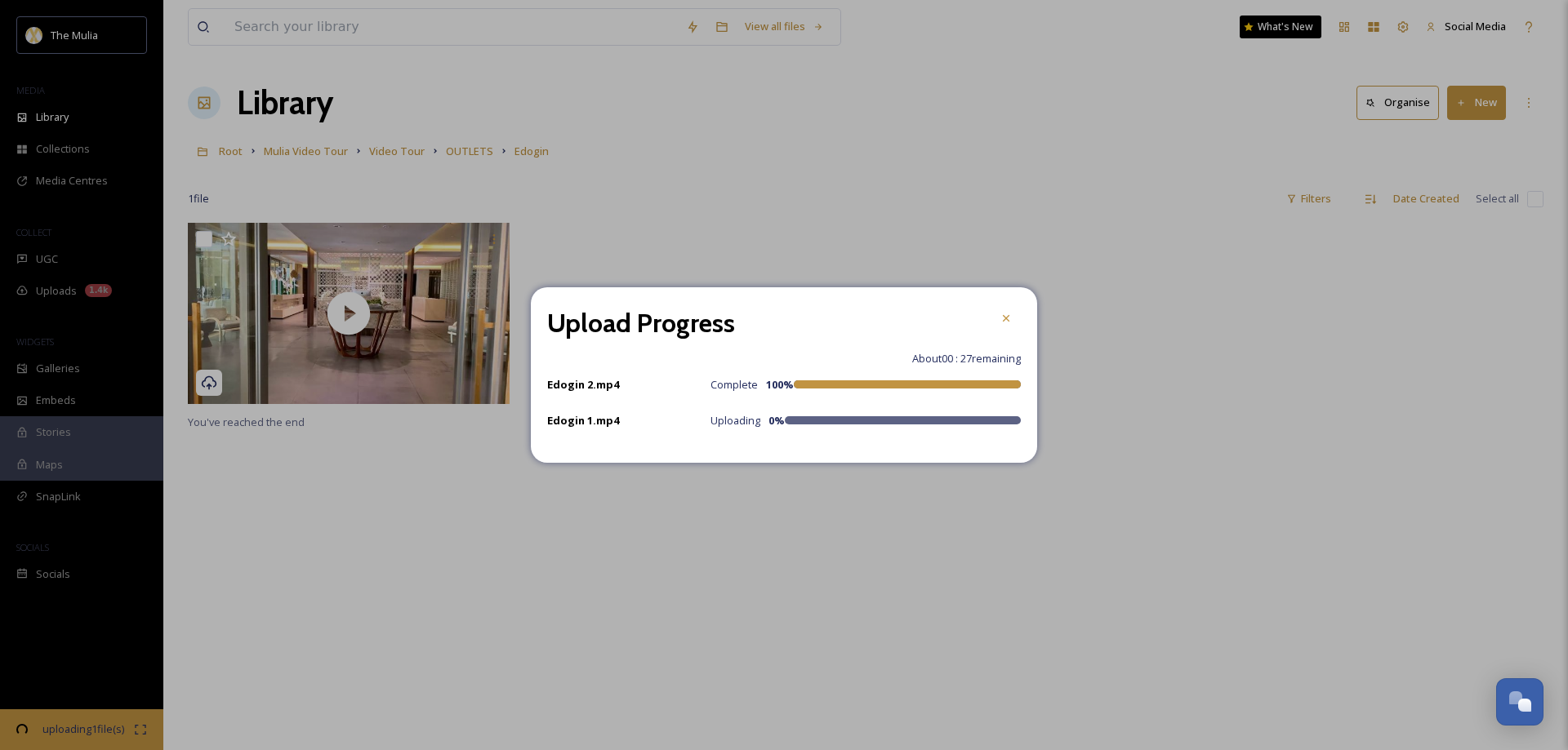
click at [831, 420] on div at bounding box center [903, 420] width 236 height 8
click at [1006, 319] on icon at bounding box center [1006, 318] width 6 height 6
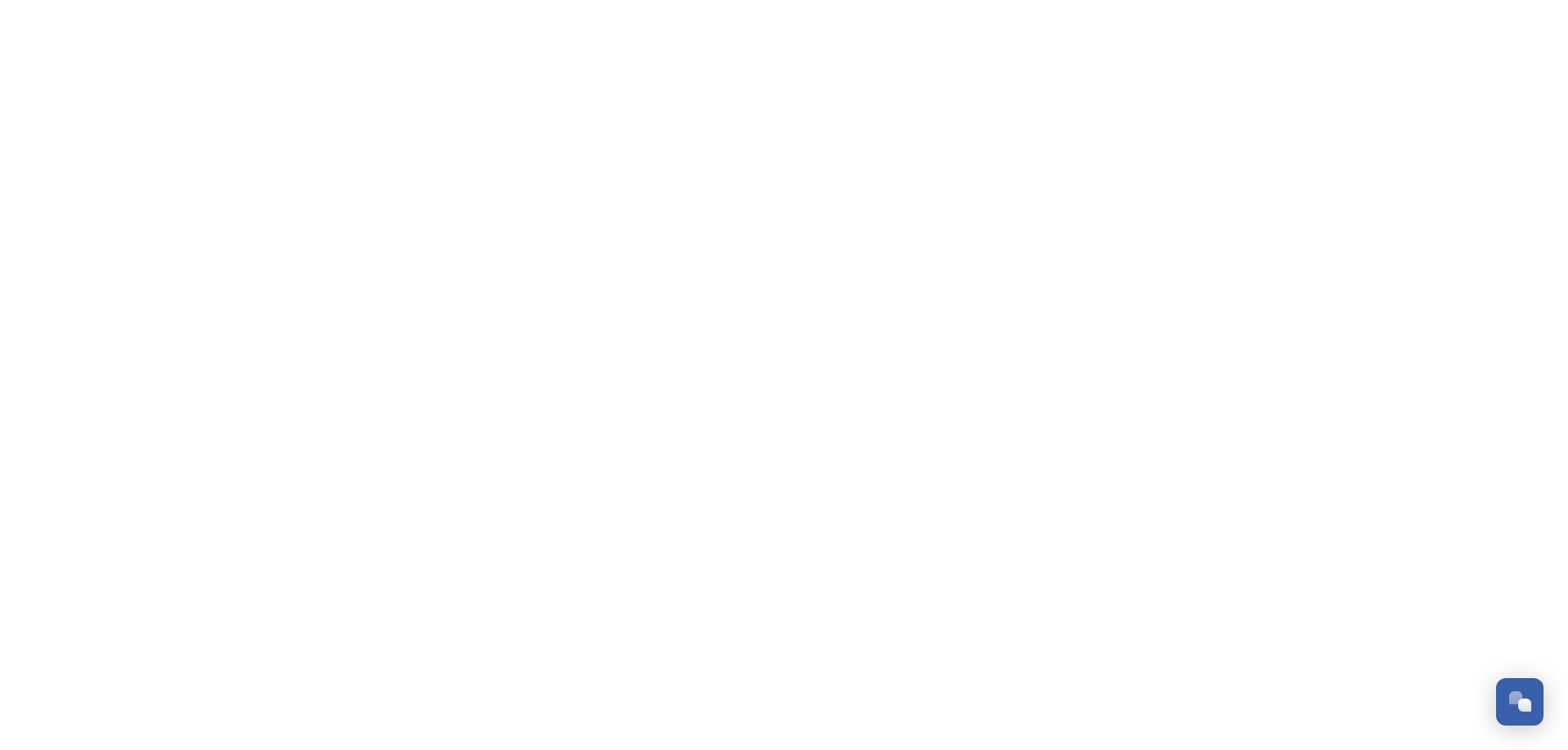
scroll to position [2345, 0]
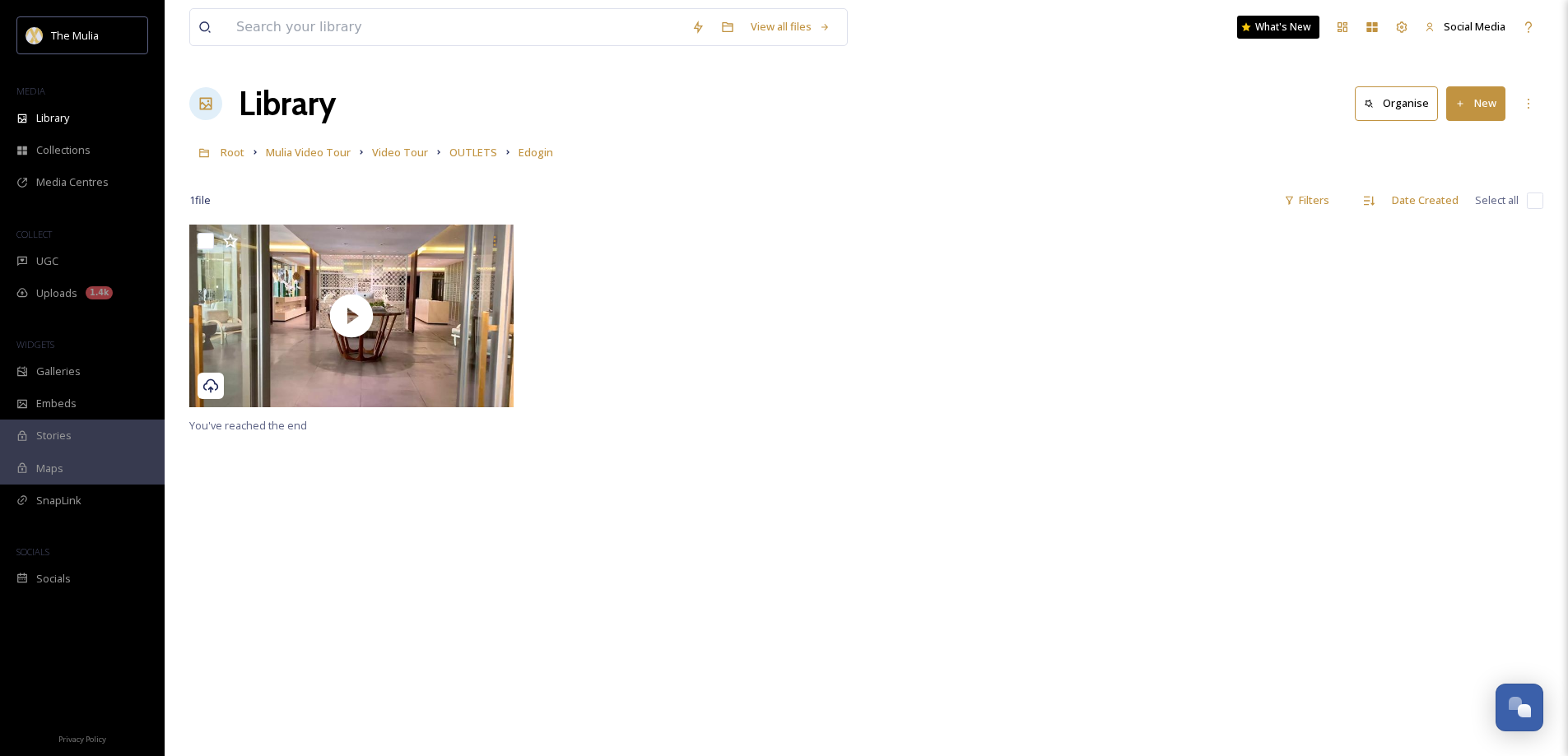
click at [1477, 97] on button "New" at bounding box center [1475, 103] width 59 height 33
click at [1448, 145] on span "File Upload" at bounding box center [1469, 142] width 54 height 16
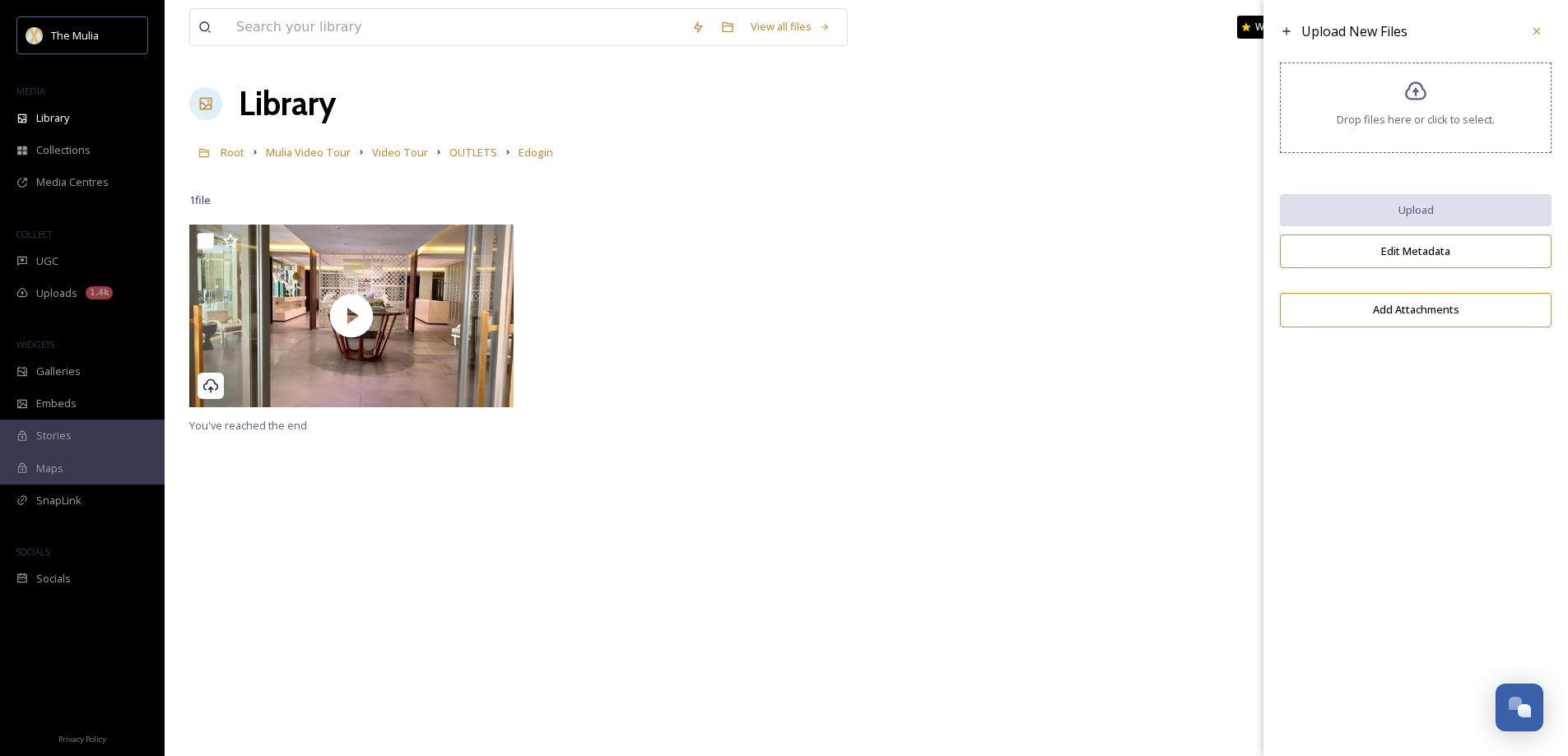
click at [1371, 123] on span "Drop files here or click to select." at bounding box center [1416, 119] width 158 height 16
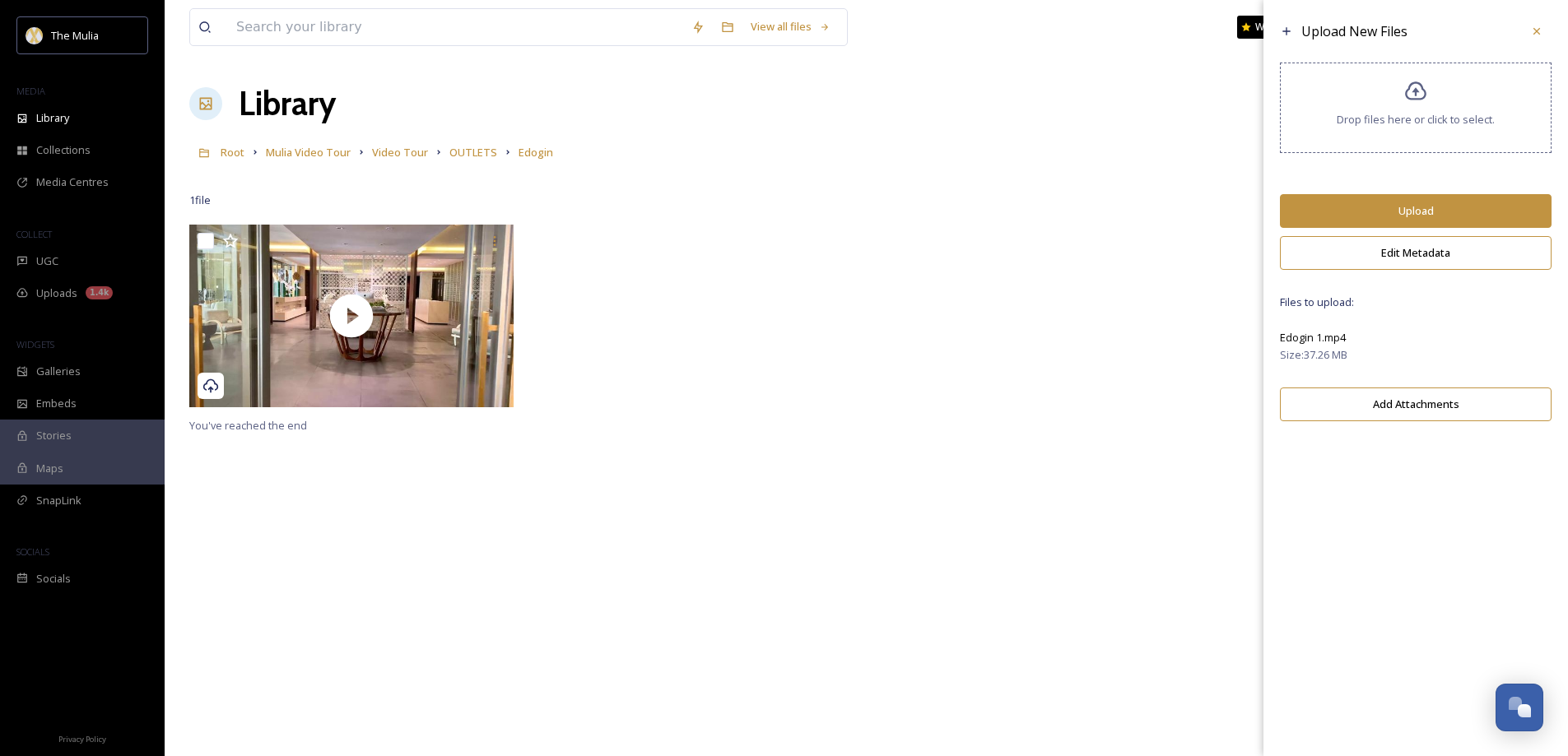
click at [1377, 212] on button "Upload" at bounding box center [1415, 211] width 271 height 33
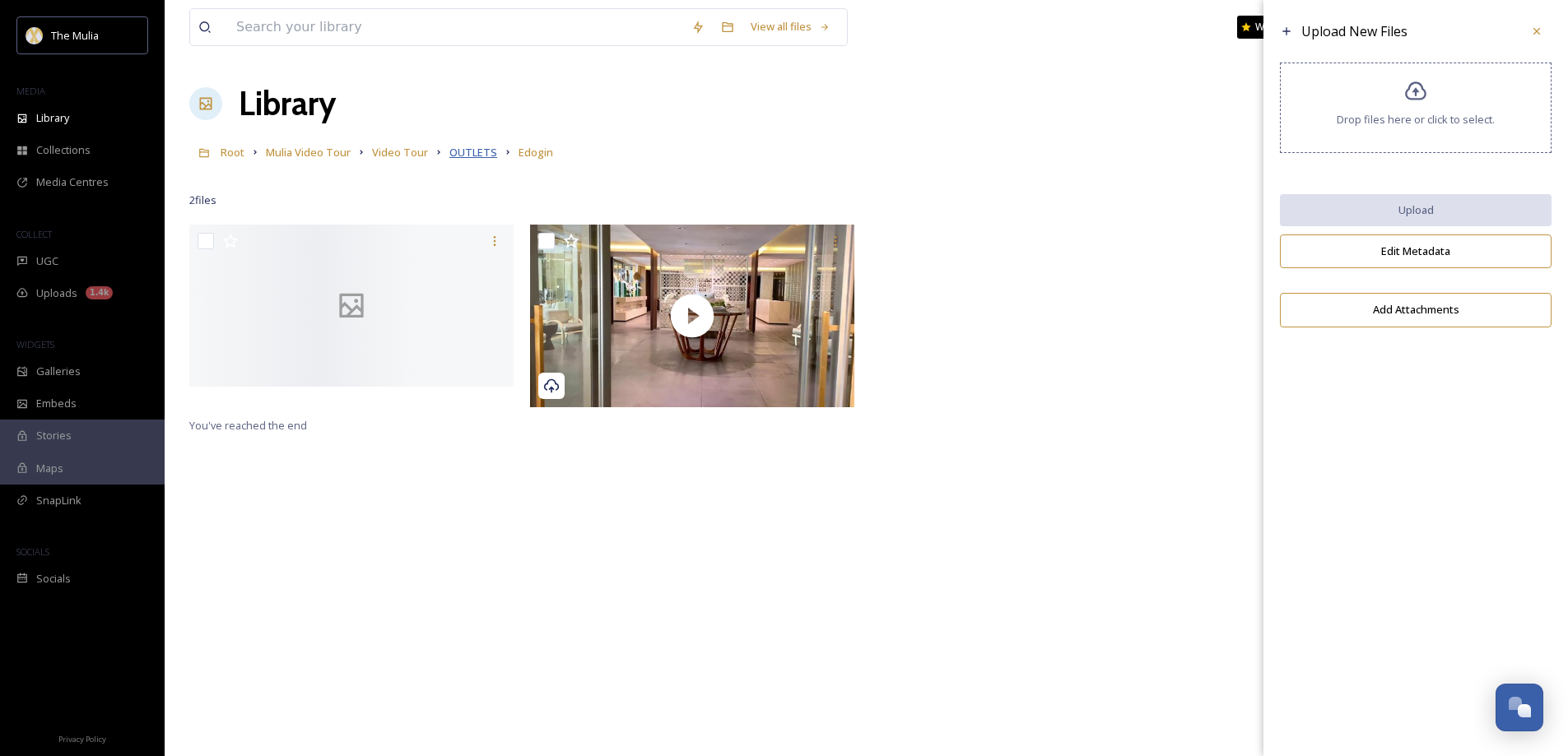
click at [457, 155] on span "OUTLETS" at bounding box center [473, 152] width 47 height 15
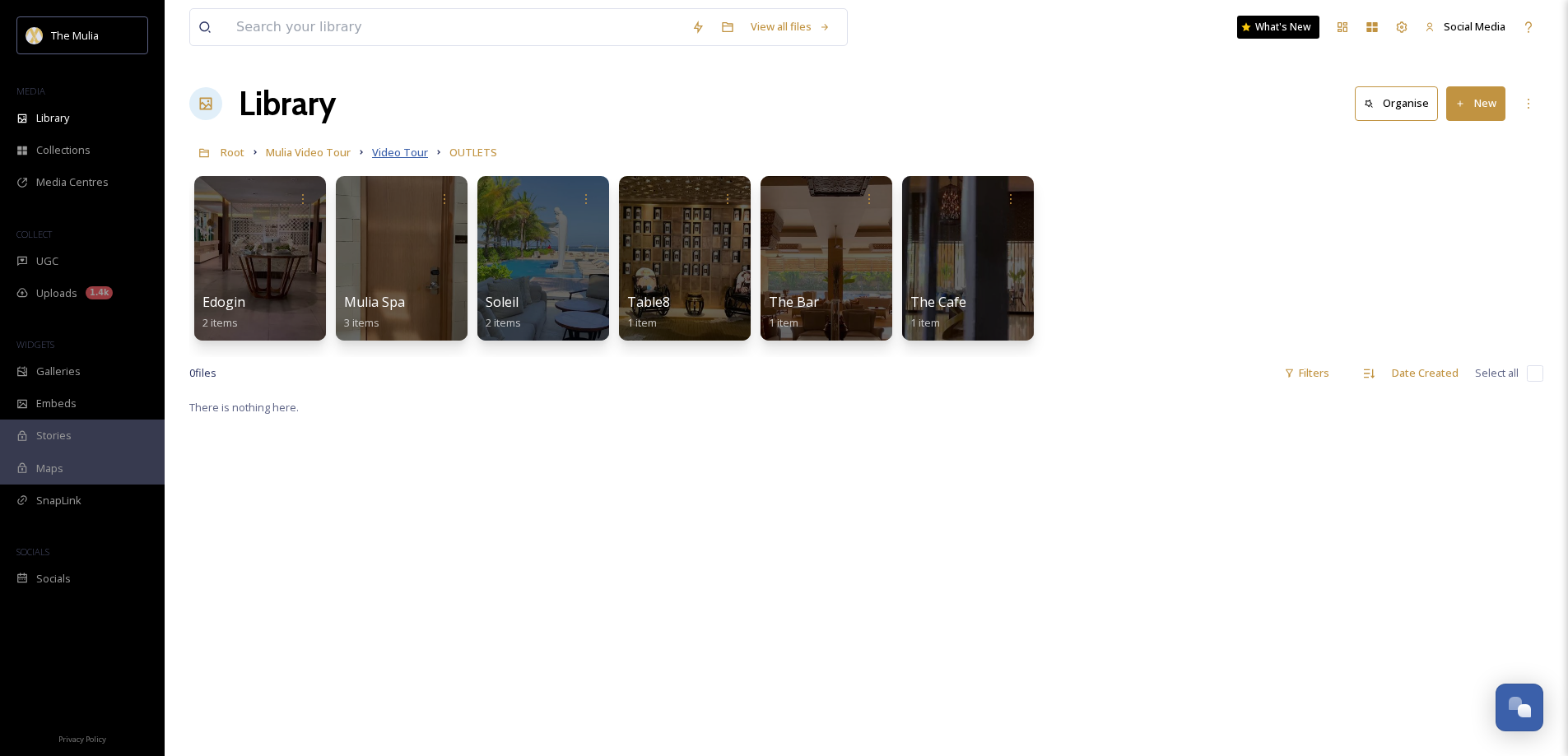
click at [408, 150] on span "Video Tour" at bounding box center [401, 152] width 56 height 15
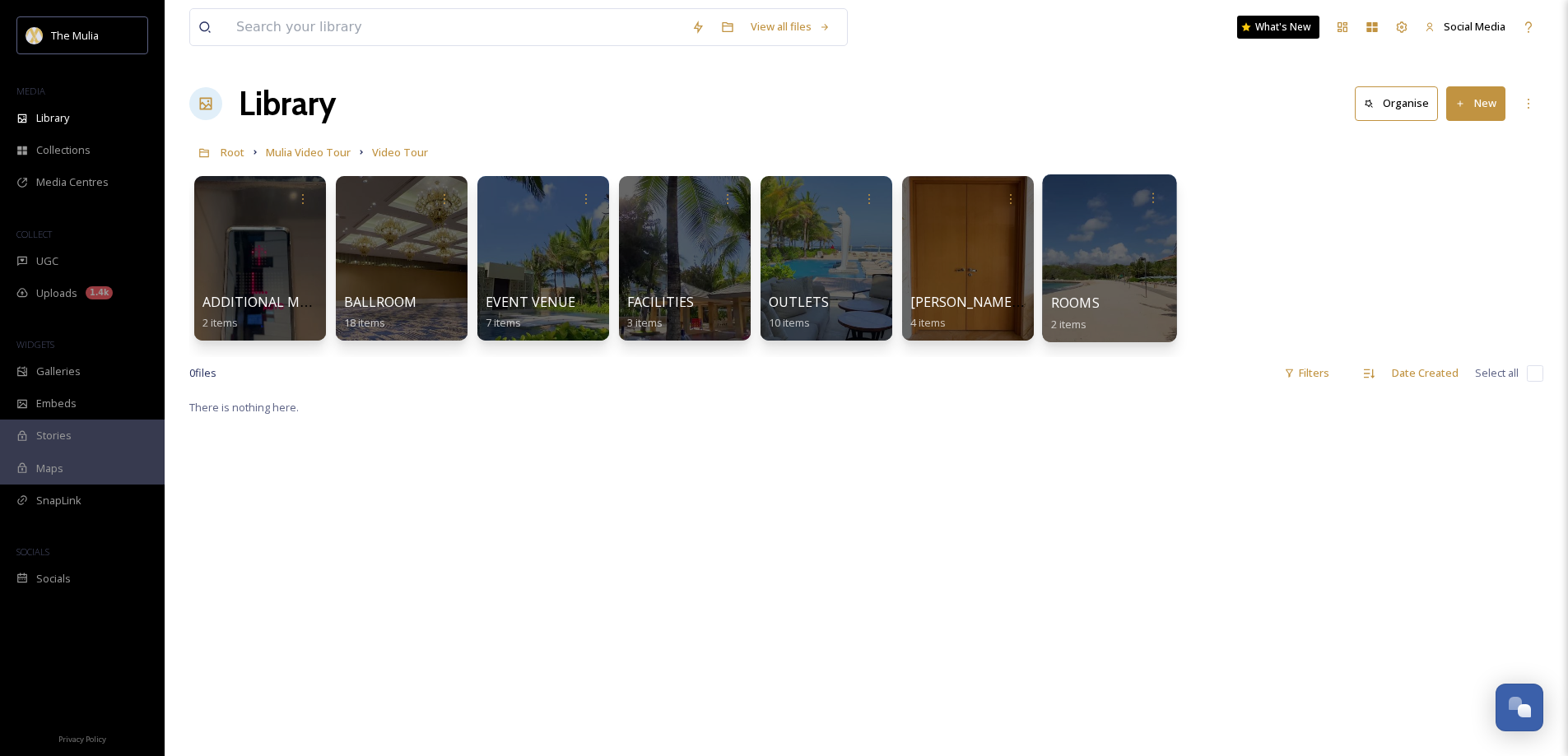
click at [1087, 264] on div at bounding box center [1109, 258] width 134 height 168
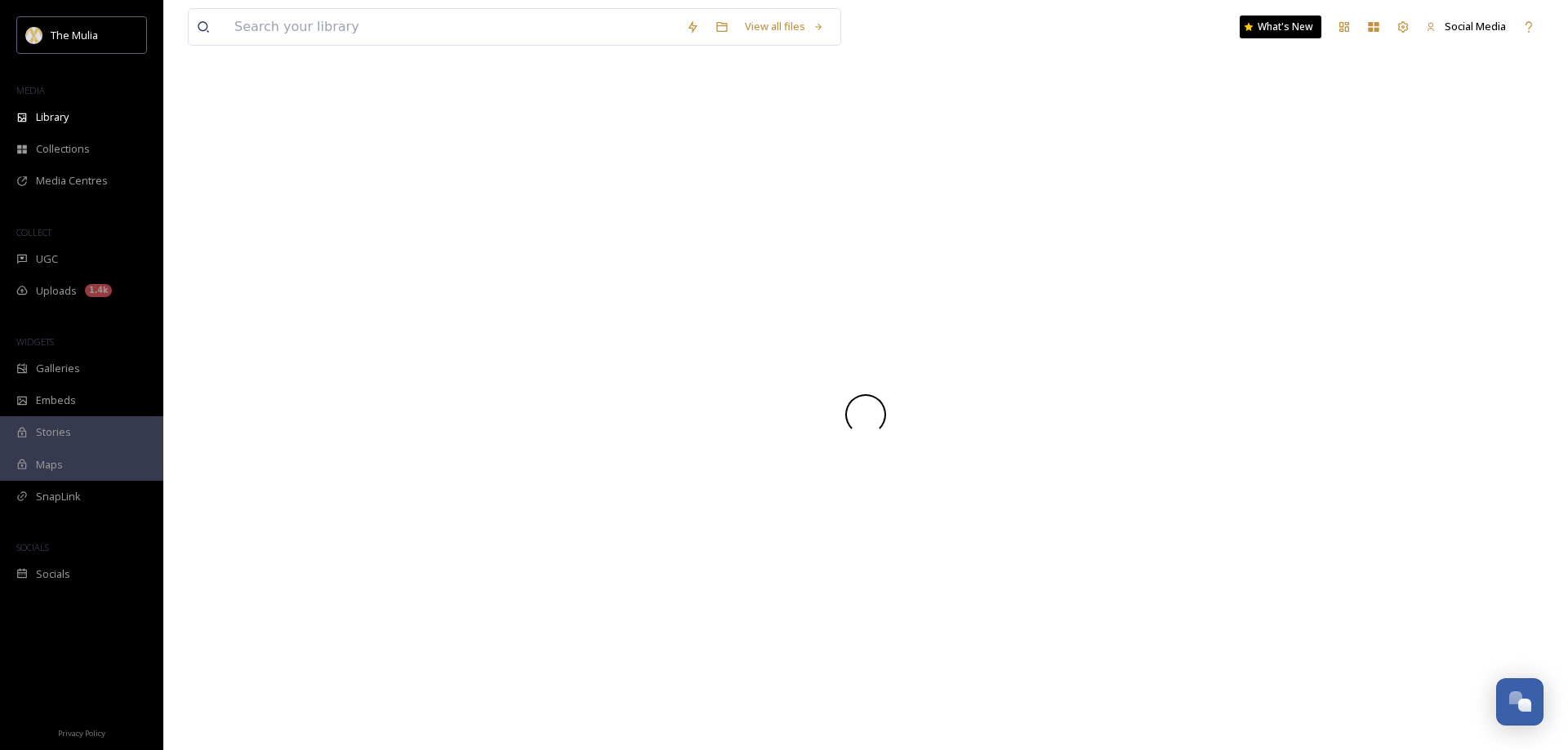
click at [1079, 262] on div at bounding box center [866, 414] width 1356 height 672
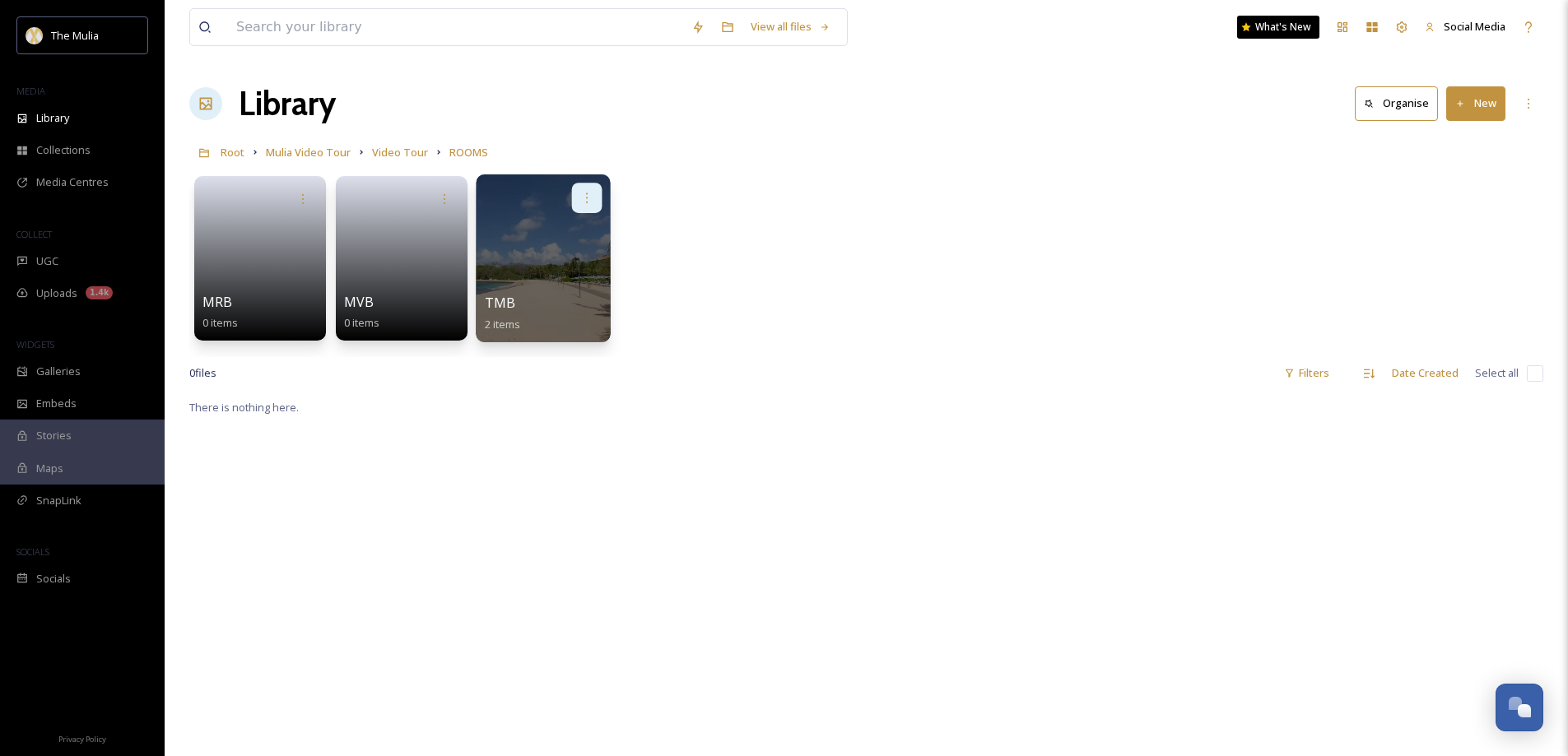
click at [583, 201] on icon at bounding box center [587, 197] width 13 height 13
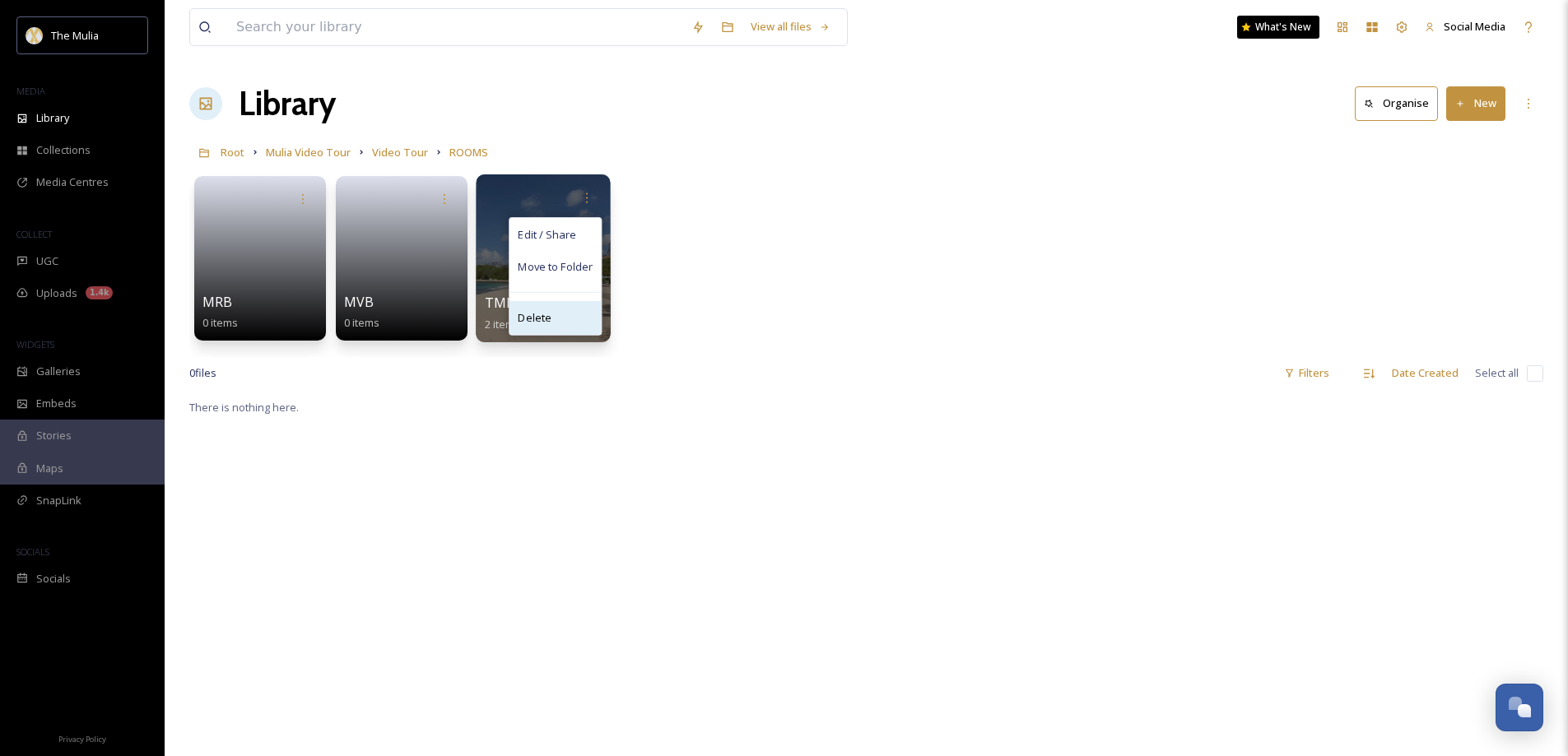
click at [561, 315] on div "Delete" at bounding box center [555, 317] width 91 height 32
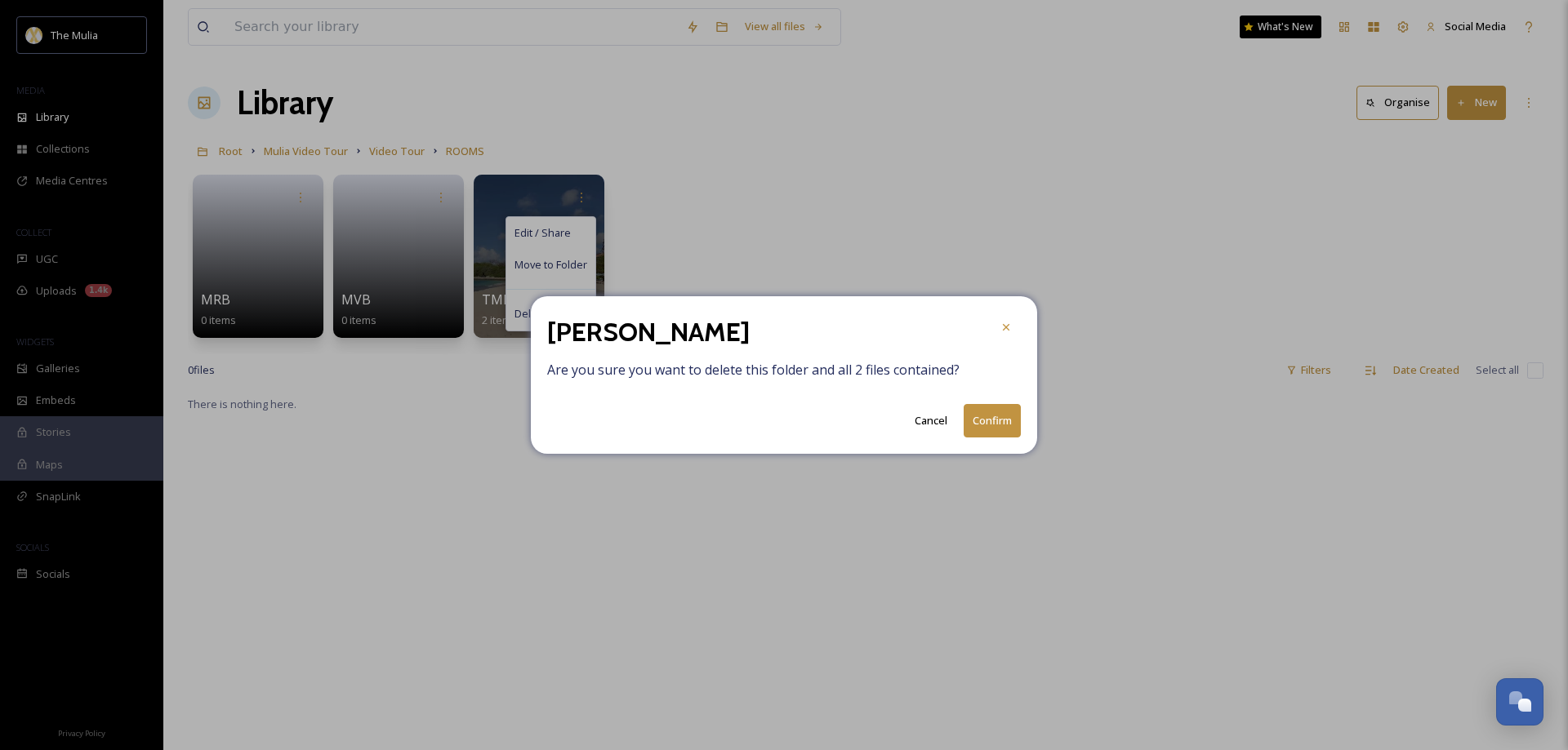
click at [995, 420] on button "Confirm" at bounding box center [993, 421] width 58 height 33
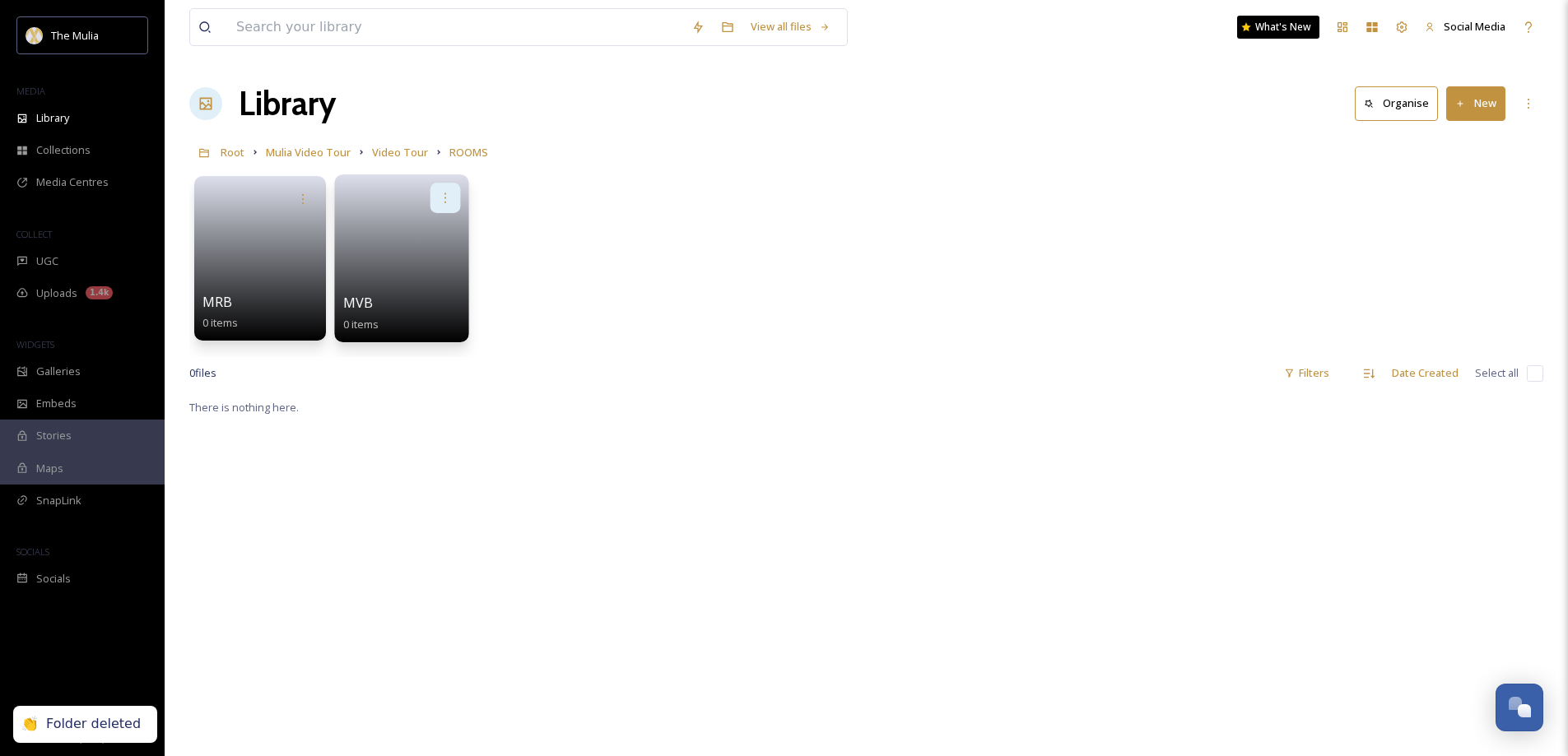
click at [439, 196] on icon at bounding box center [444, 197] width 13 height 13
click at [391, 311] on span "Delete" at bounding box center [393, 318] width 33 height 17
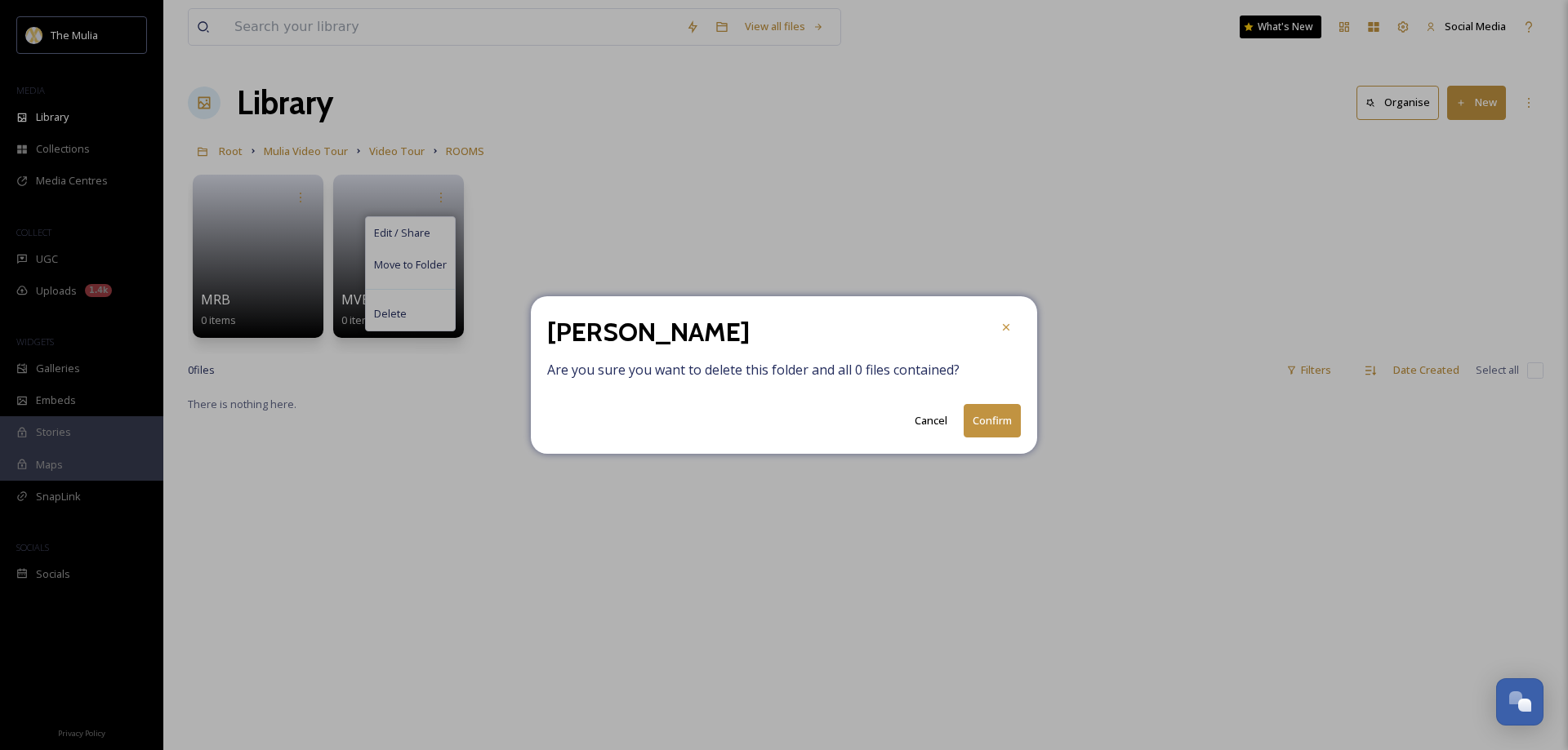
click at [980, 417] on button "Confirm" at bounding box center [993, 421] width 58 height 33
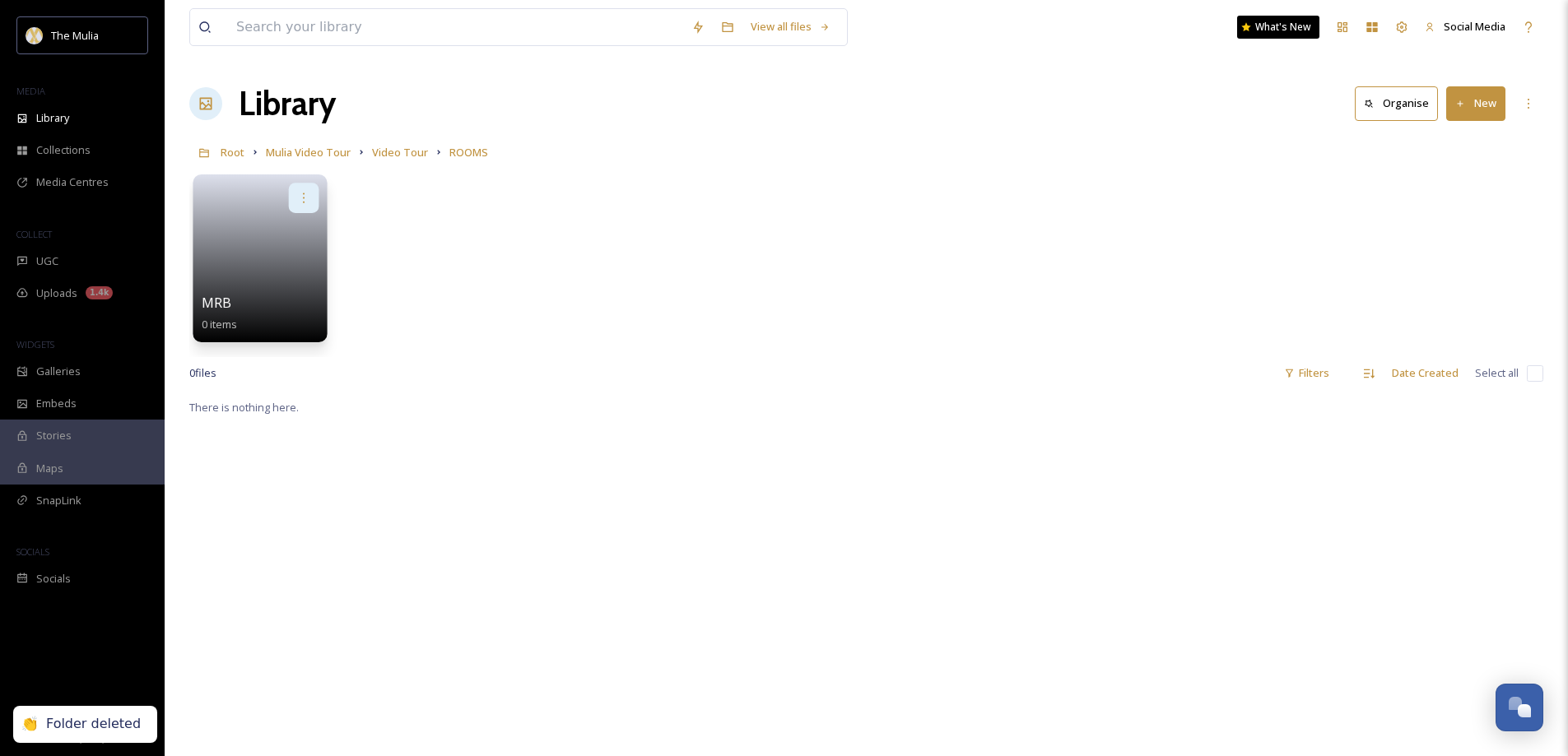
click at [301, 191] on icon at bounding box center [303, 197] width 13 height 13
click at [261, 310] on span "Delete" at bounding box center [251, 318] width 33 height 17
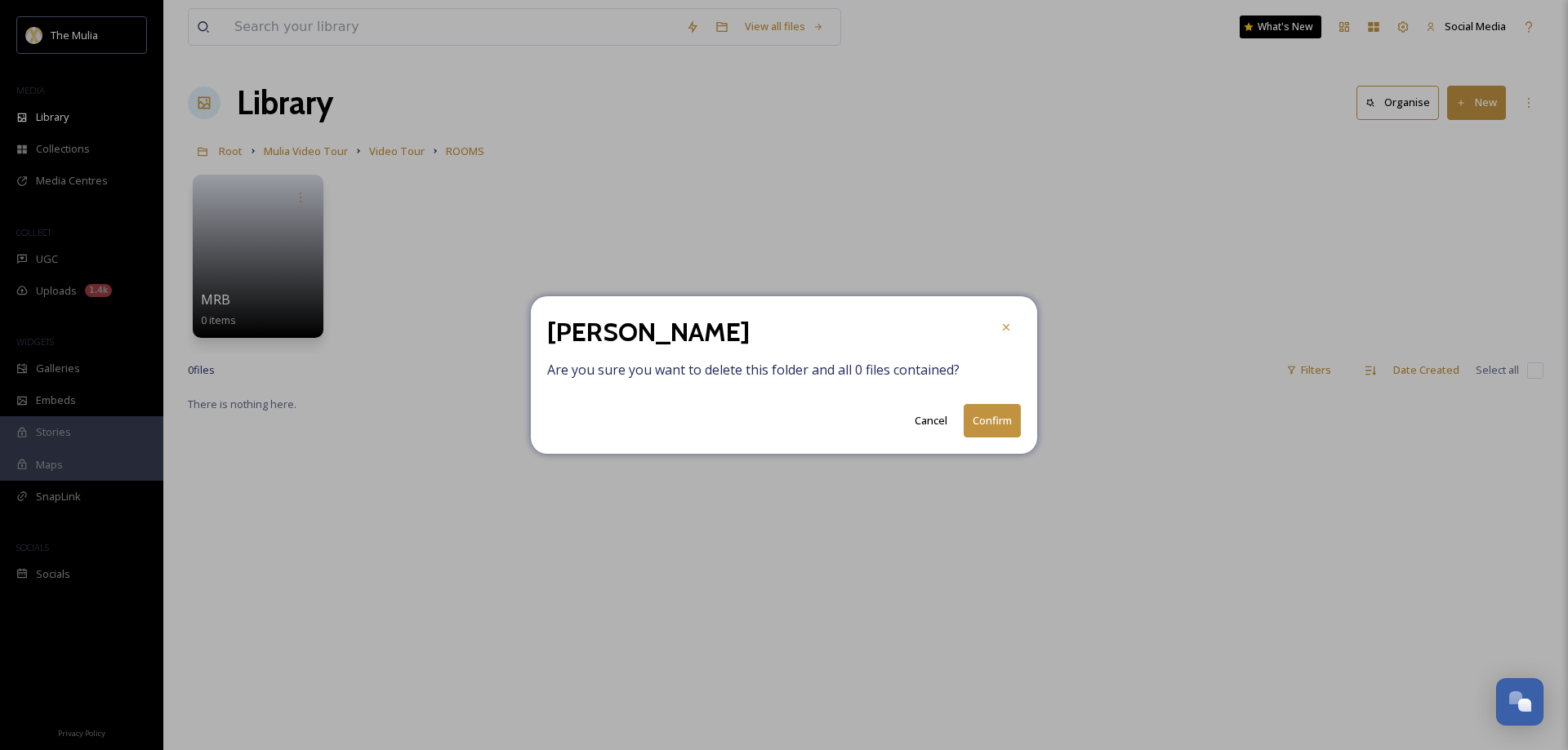
click at [995, 421] on button "Confirm" at bounding box center [993, 421] width 58 height 33
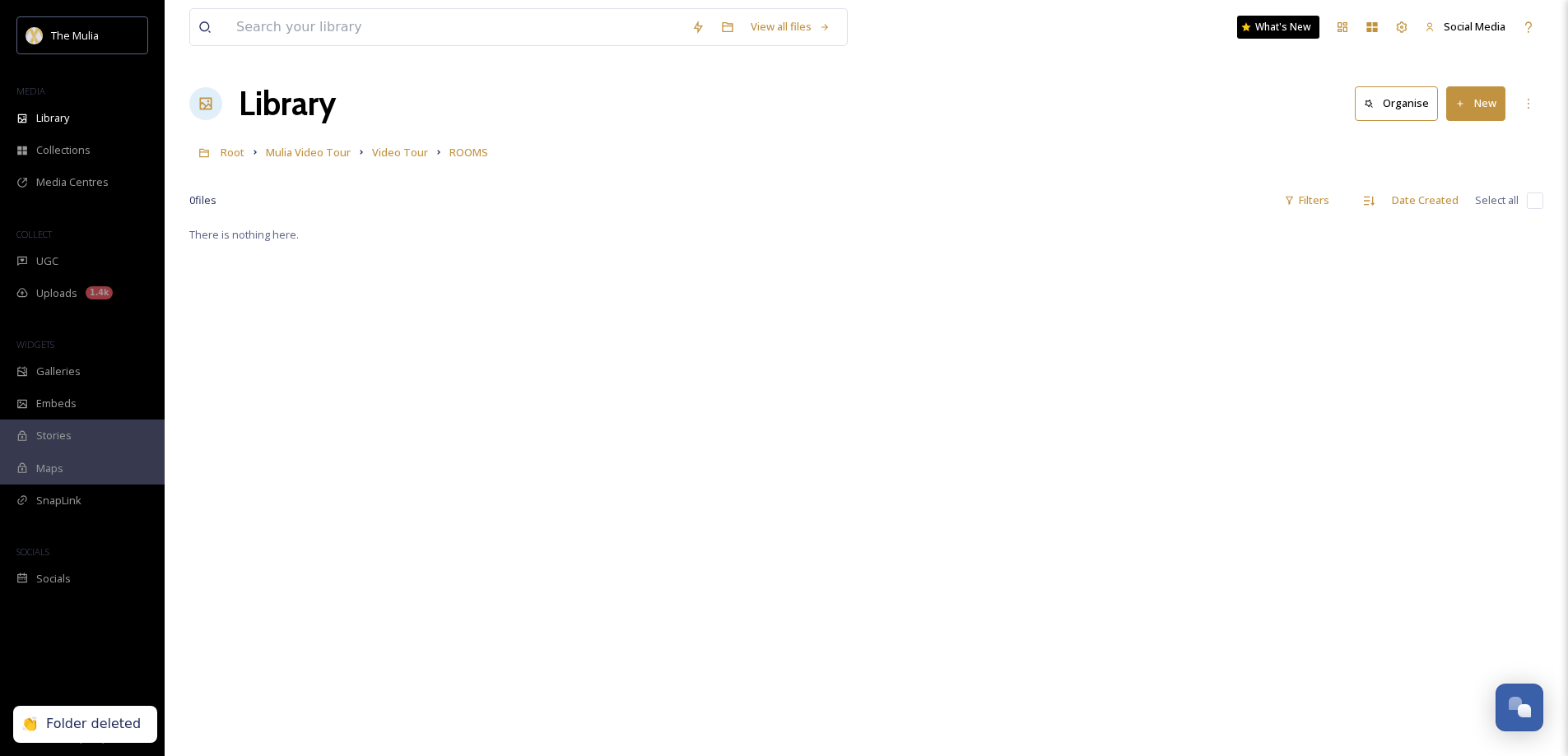
click at [1493, 109] on button "New" at bounding box center [1475, 103] width 59 height 33
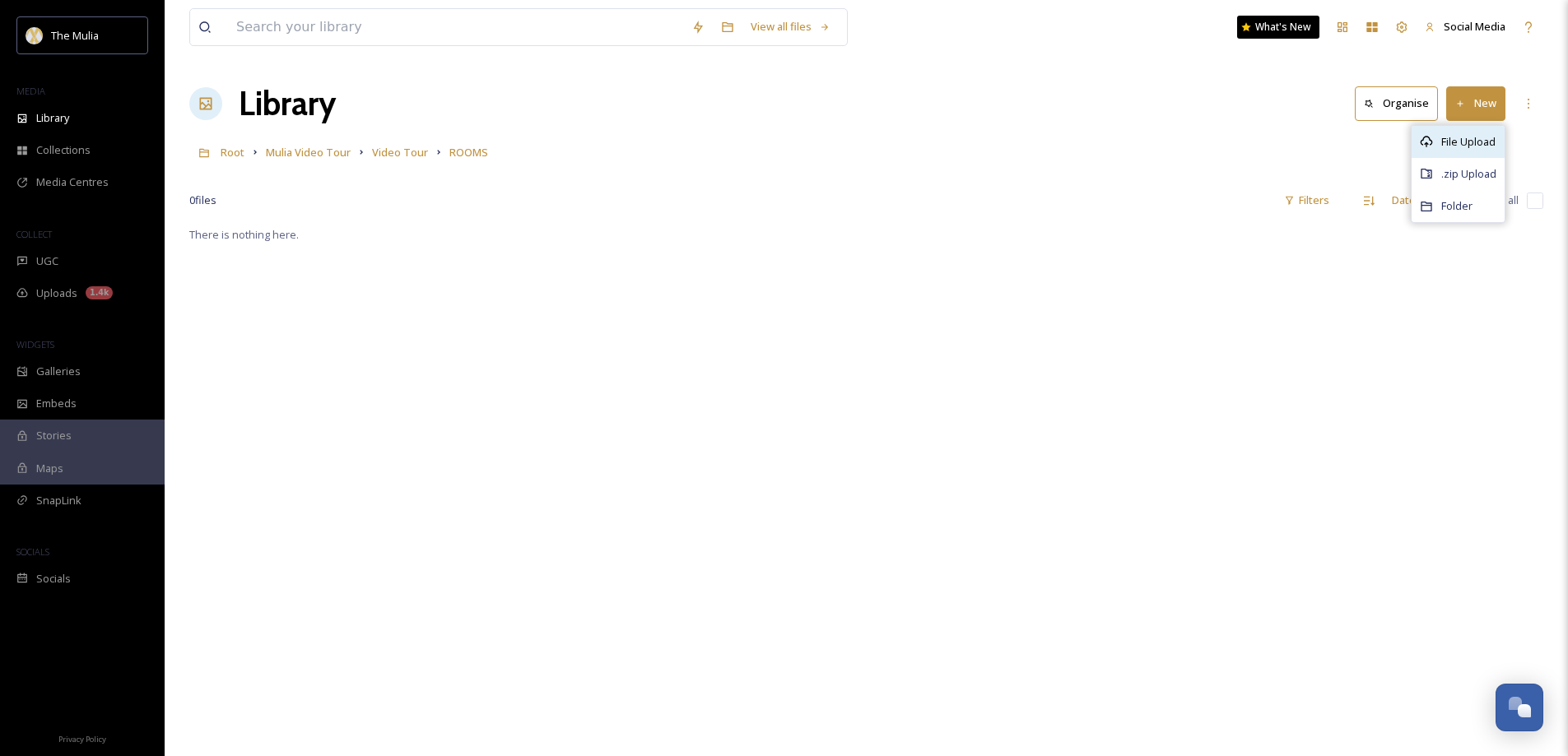
click at [1449, 143] on span "File Upload" at bounding box center [1469, 142] width 54 height 16
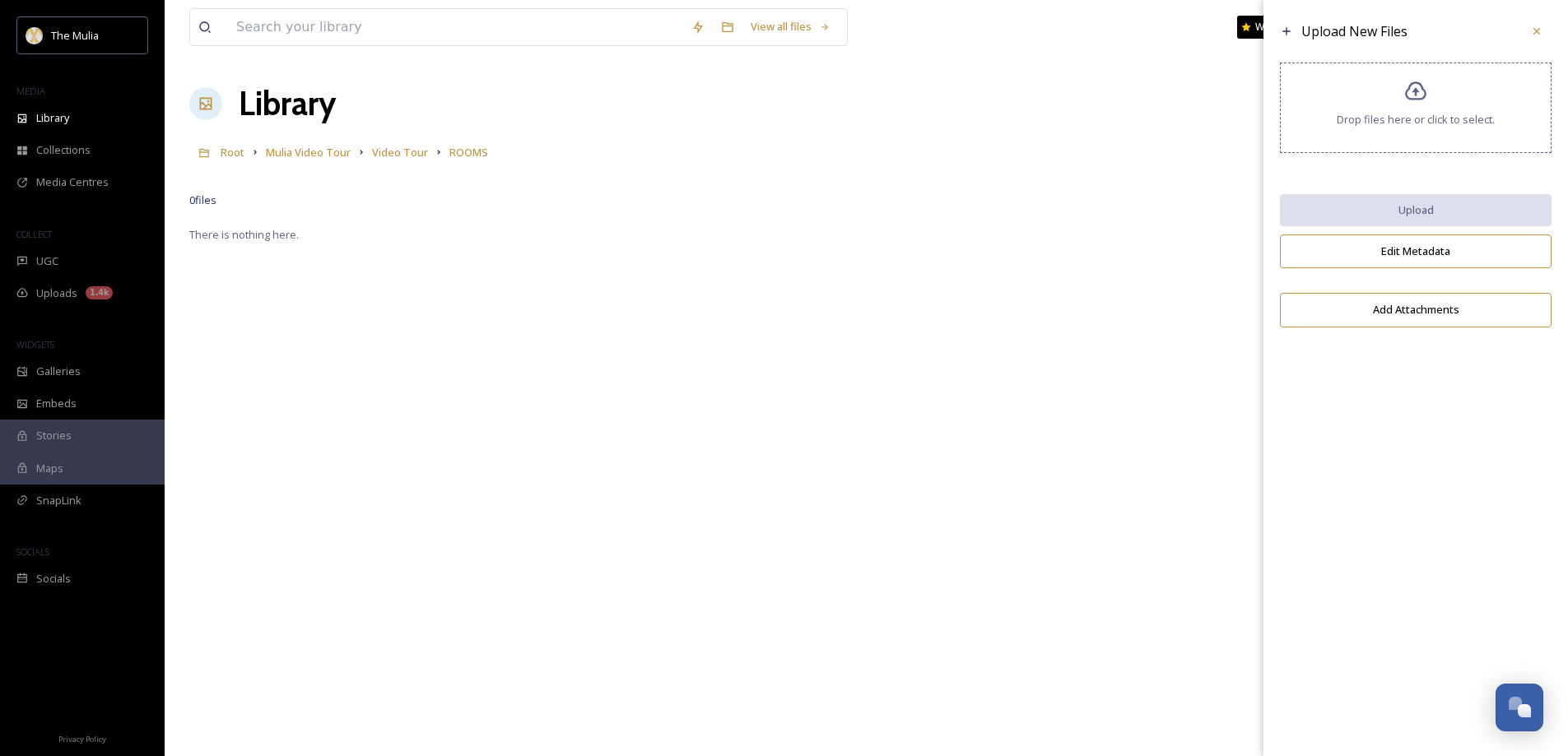
click at [1392, 119] on span "Drop files here or click to select." at bounding box center [1416, 119] width 158 height 16
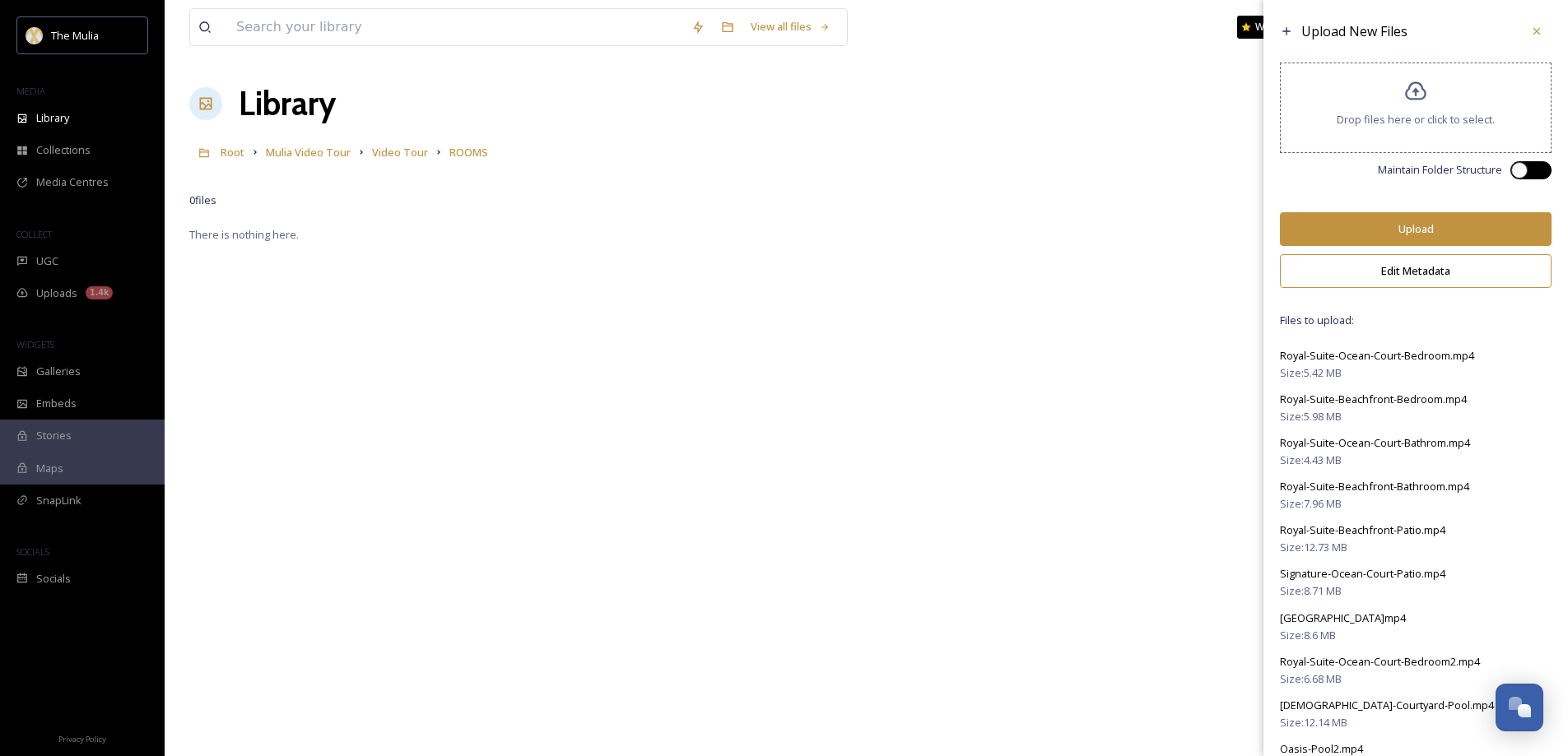
click at [1535, 167] on div at bounding box center [1539, 169] width 8 height 8
checkbox input "true"
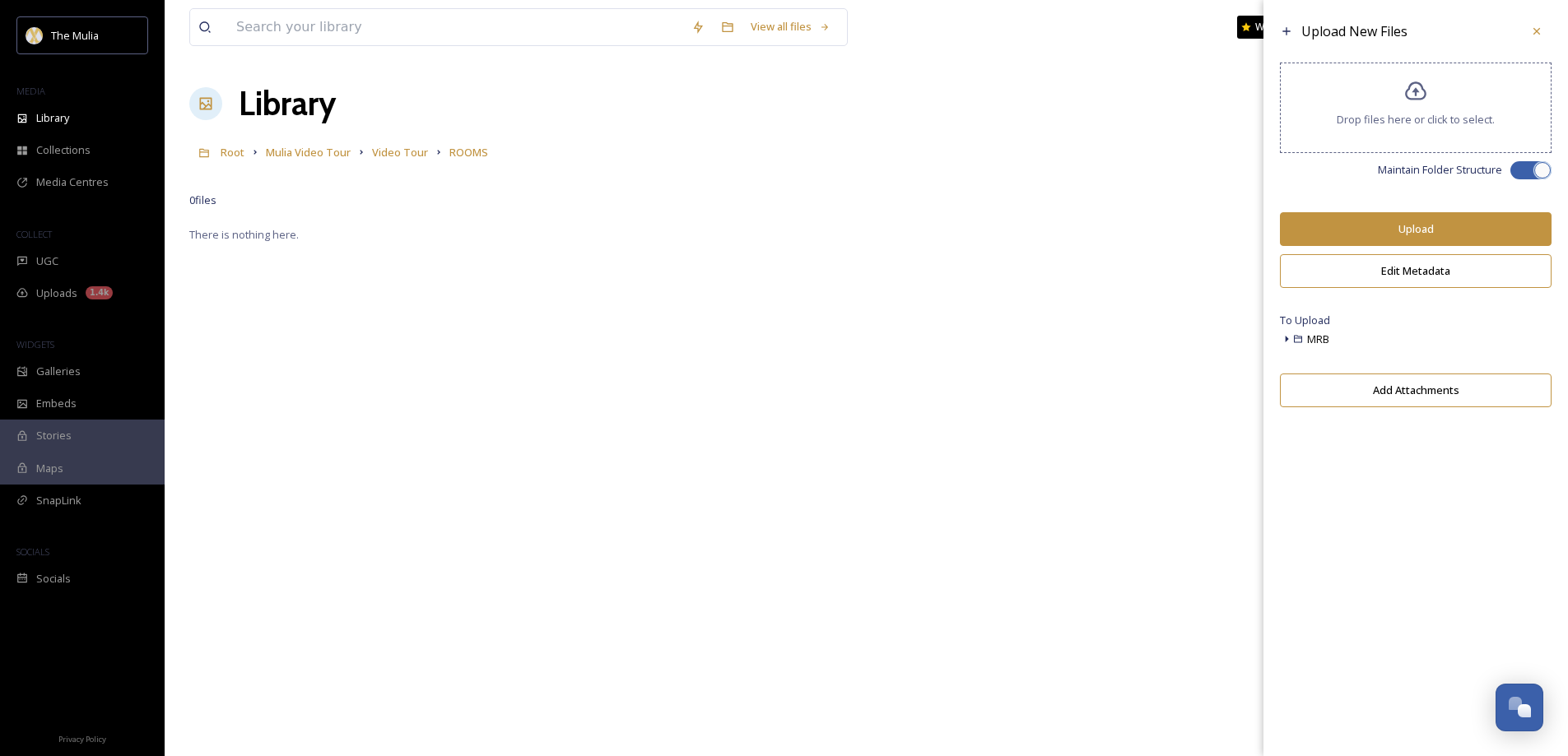
click at [1411, 231] on button "Upload" at bounding box center [1415, 229] width 271 height 33
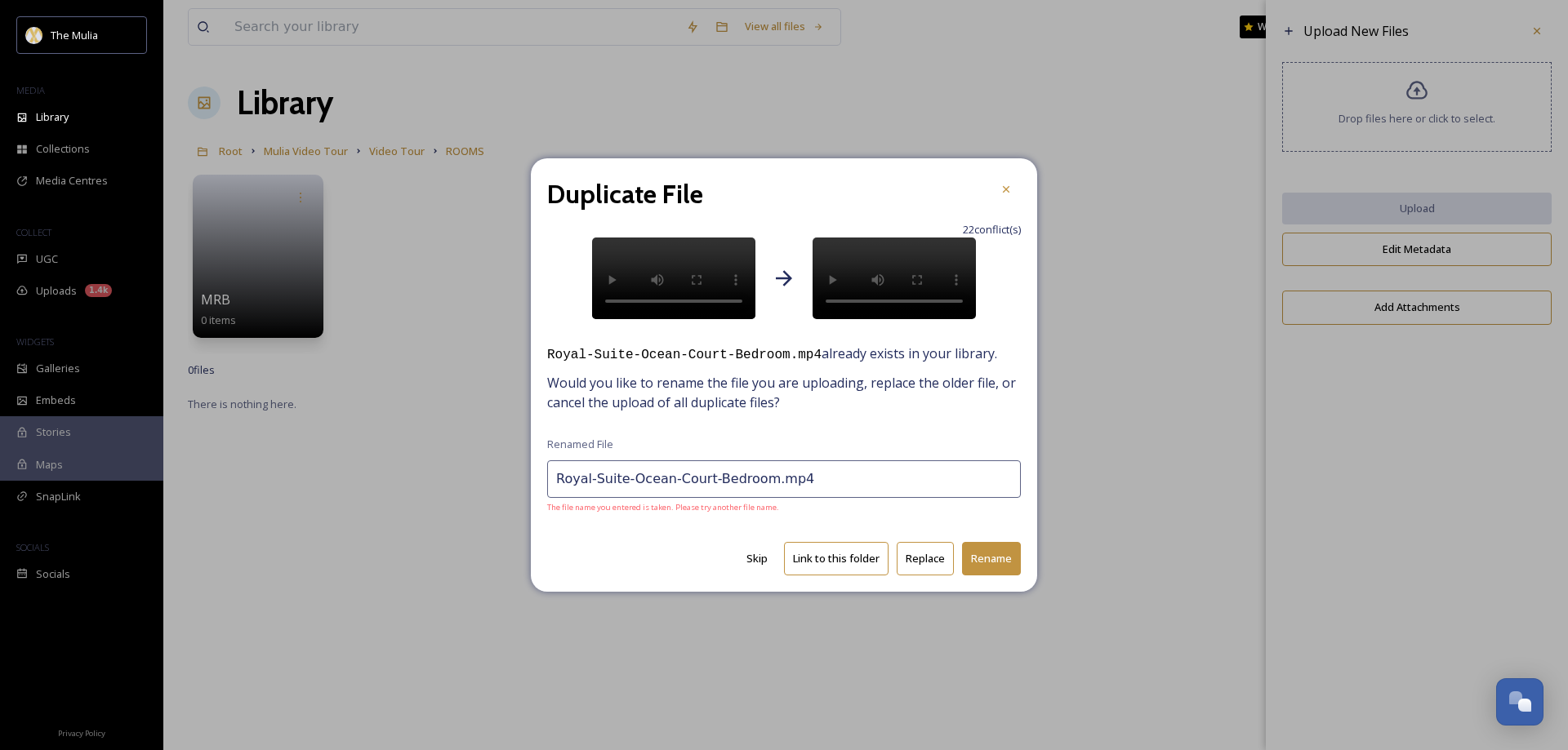
click at [755, 486] on input "Royal-Suite-Ocean-Court-Bedroom.mp4" at bounding box center [784, 479] width 474 height 37
click at [828, 490] on input "Royal-Suite-Ocean-Court-Bedroomm.mp4" at bounding box center [784, 479] width 474 height 37
click at [989, 564] on button "Rename" at bounding box center [991, 558] width 58 height 33
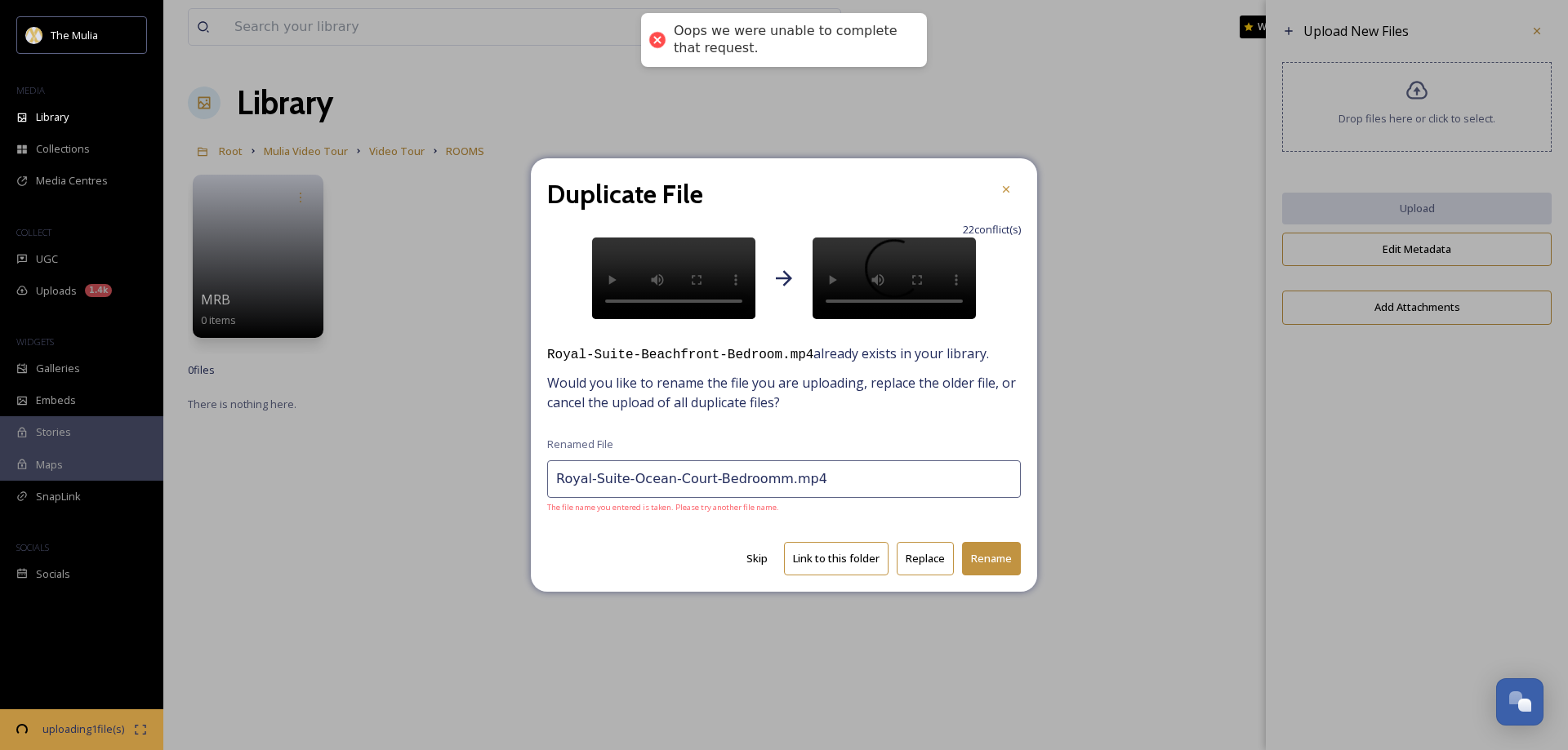
type input "Royal-Suite-Beachfront-Bedroom.mp4"
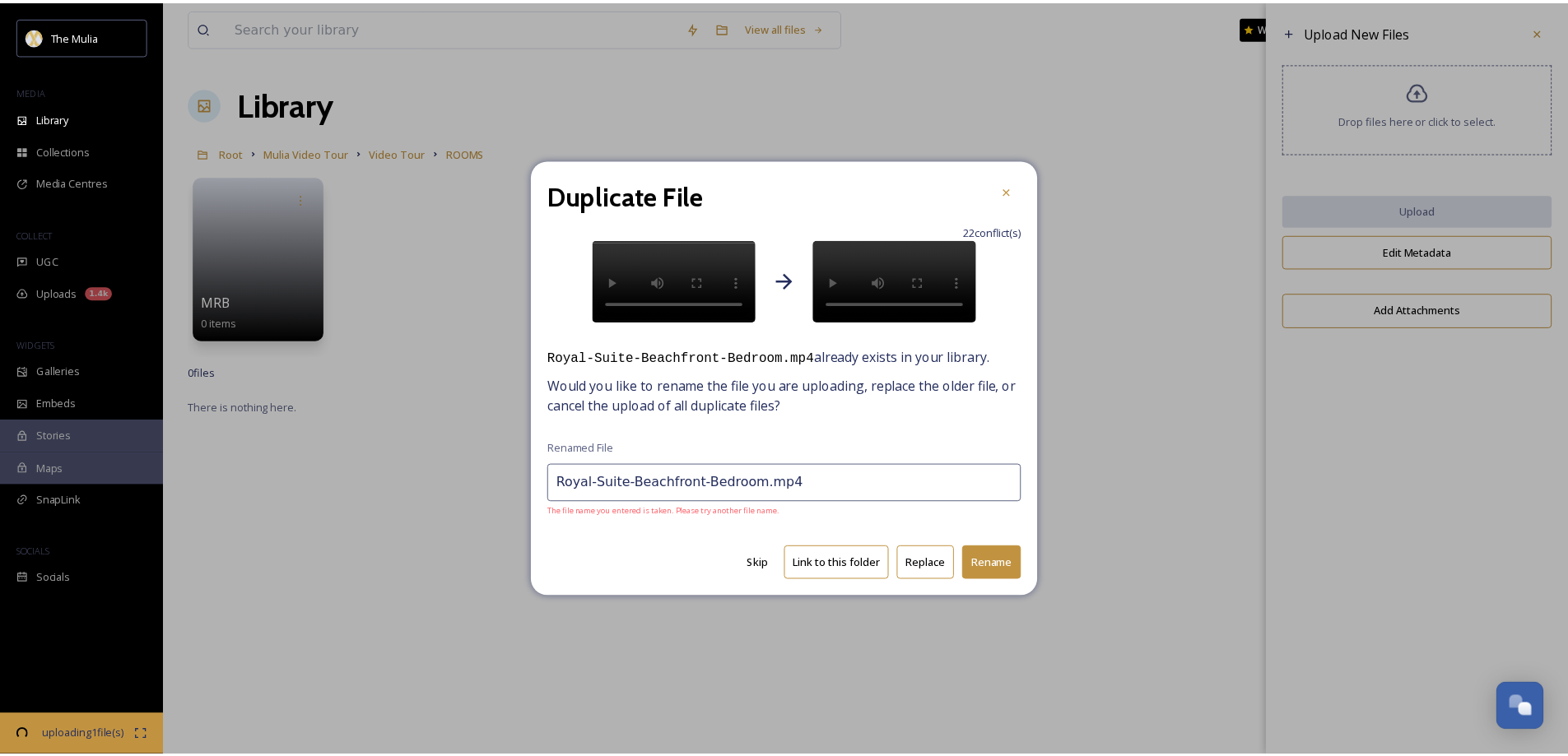
scroll to position [2364, 0]
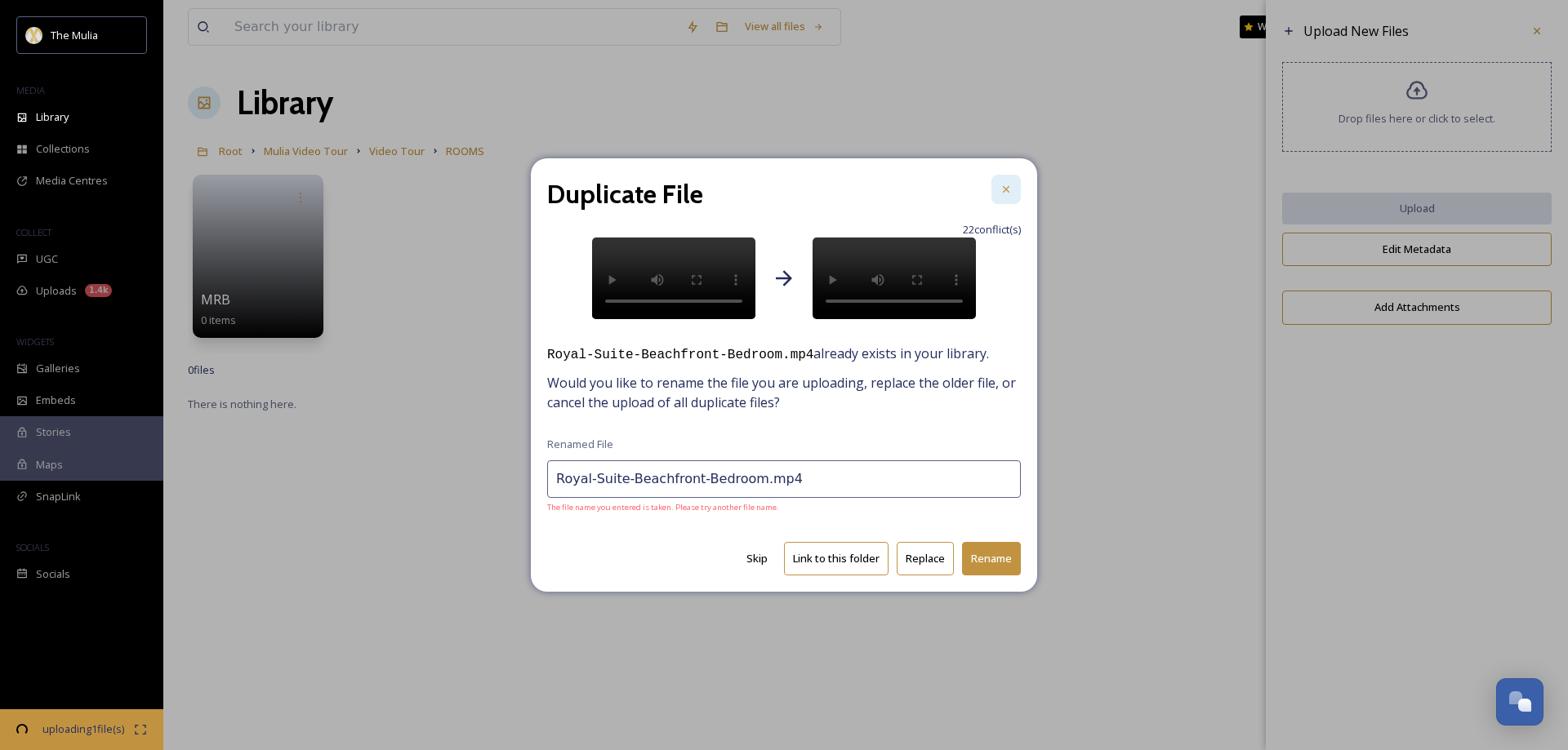
click at [1004, 197] on div at bounding box center [1007, 190] width 30 height 30
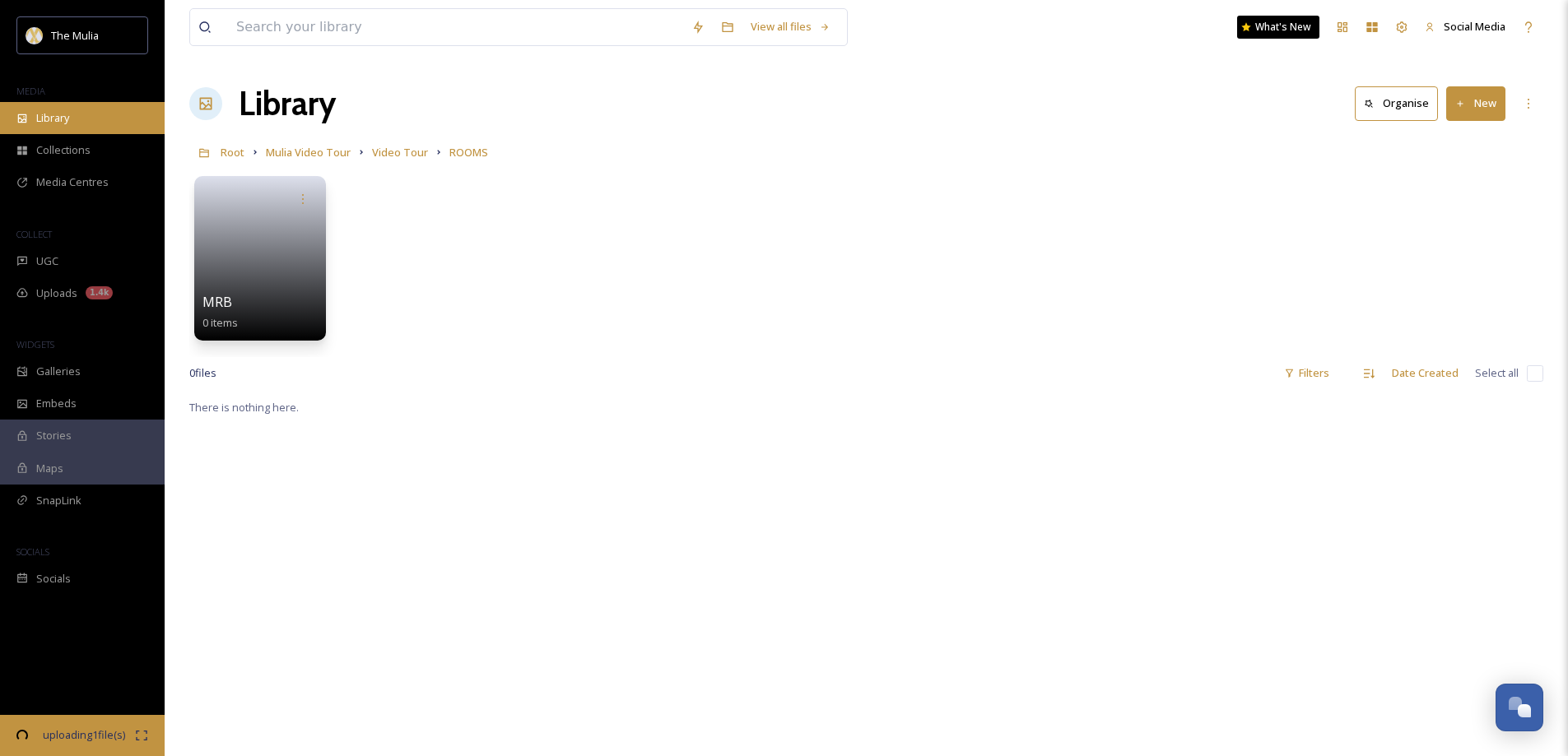
click at [48, 118] on span "Library" at bounding box center [52, 119] width 33 height 16
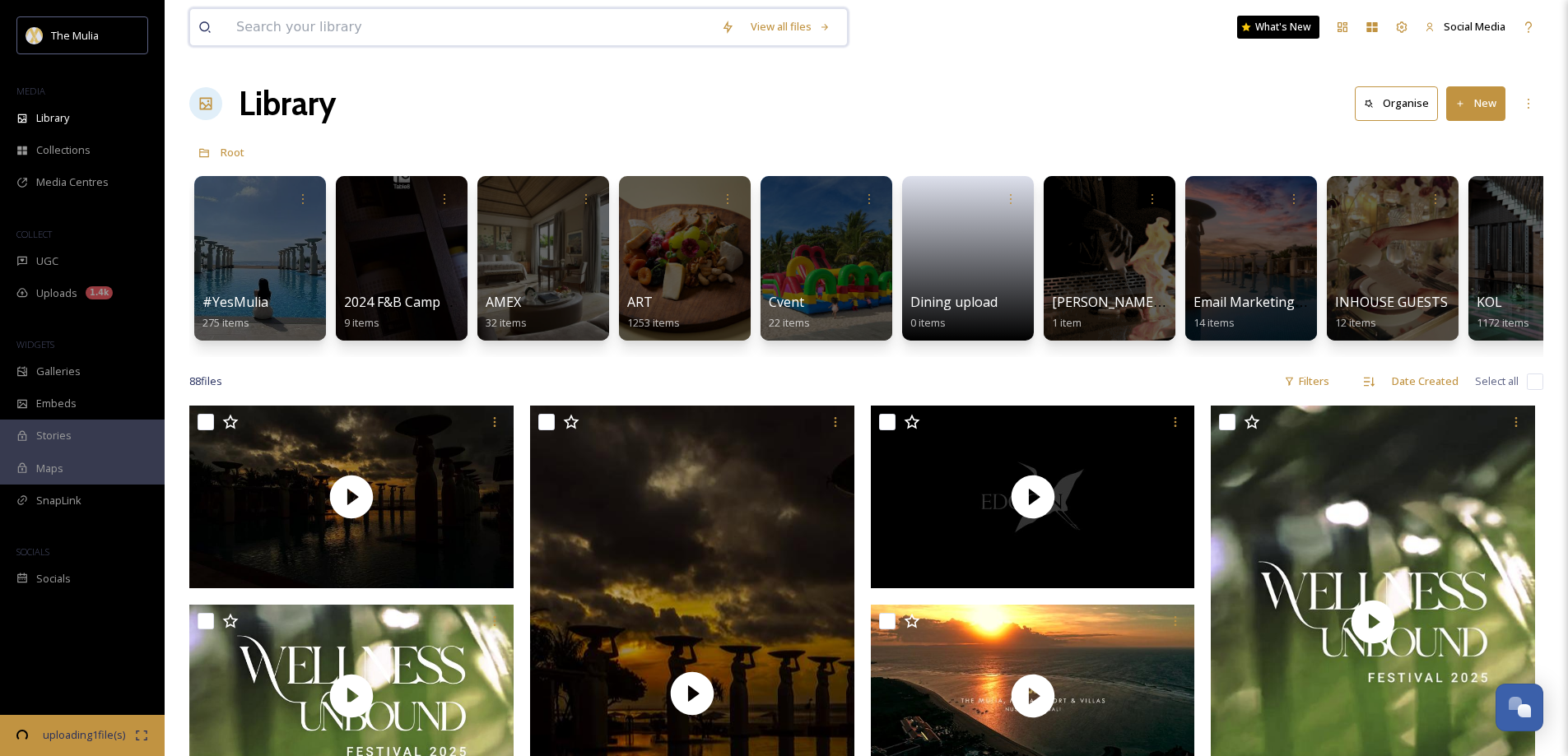
click at [293, 33] on input at bounding box center [471, 26] width 485 height 36
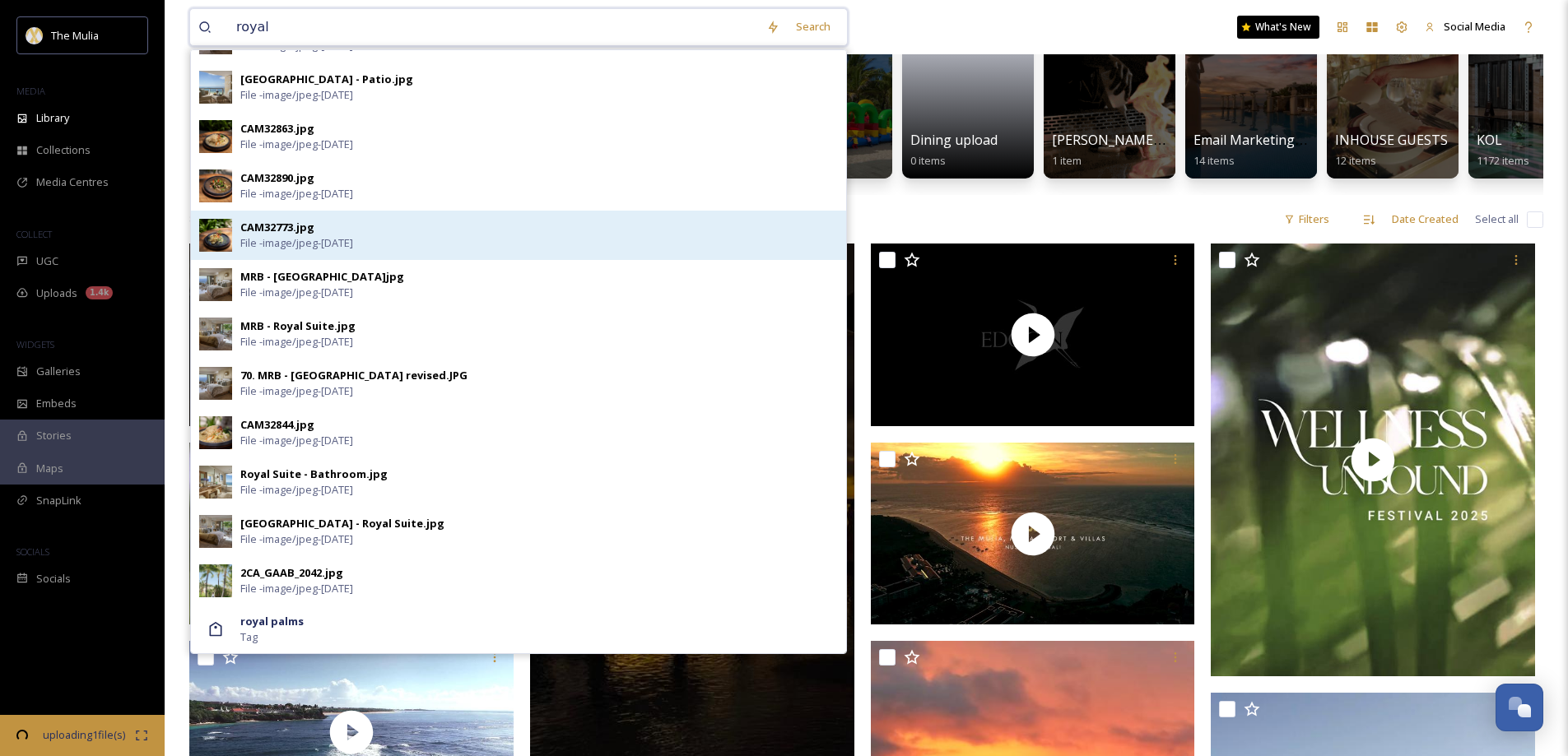
scroll to position [164, 0]
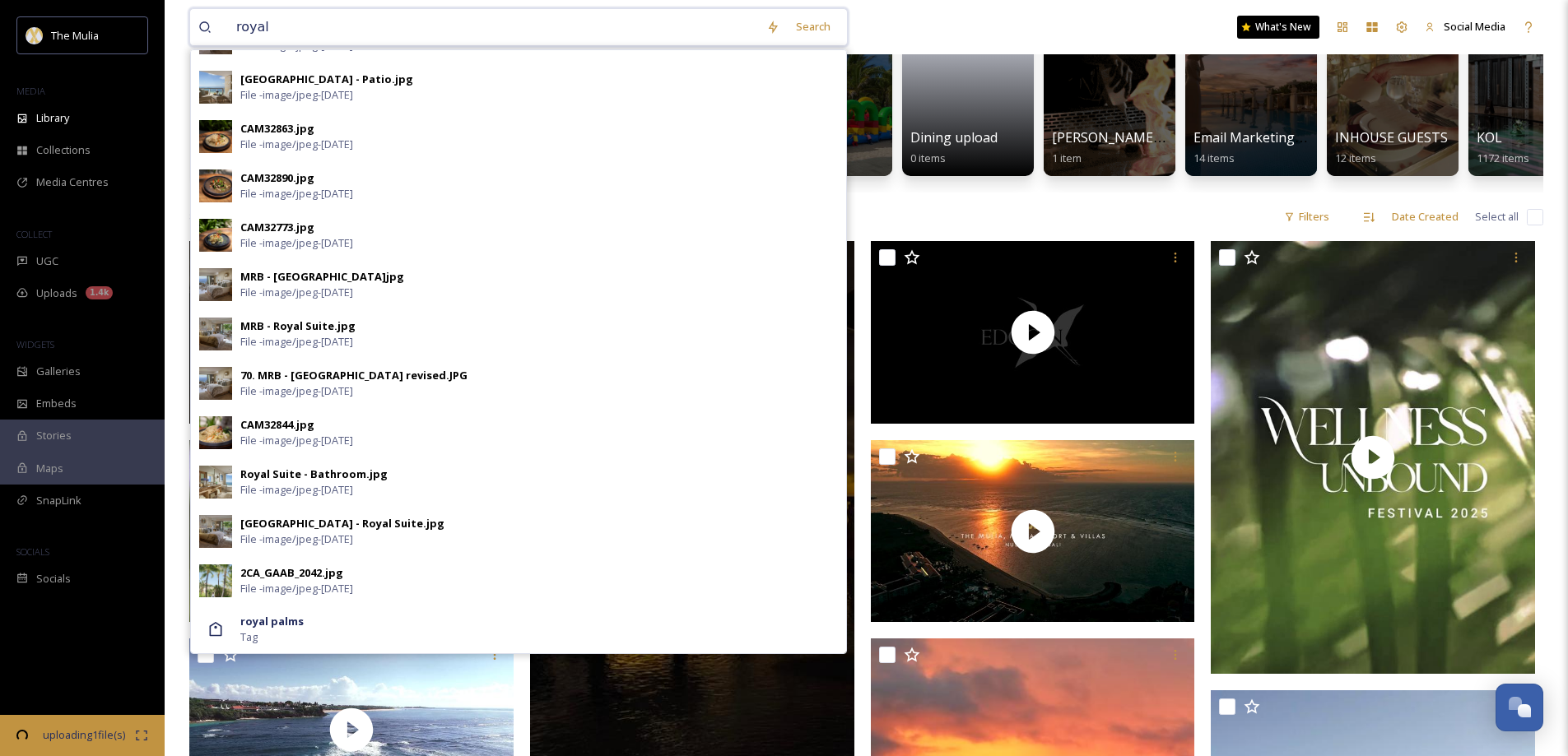
type input "royal"
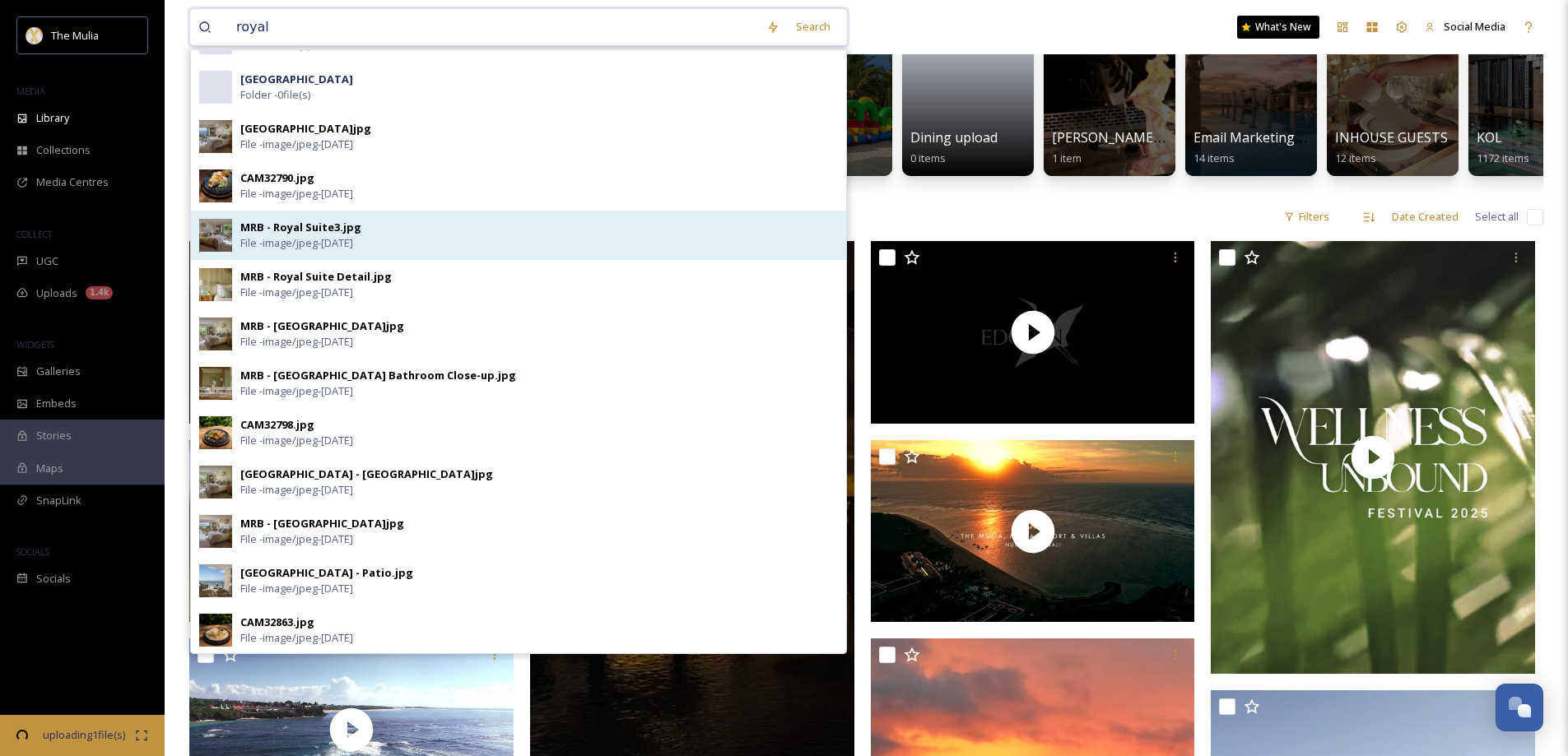
scroll to position [0, 0]
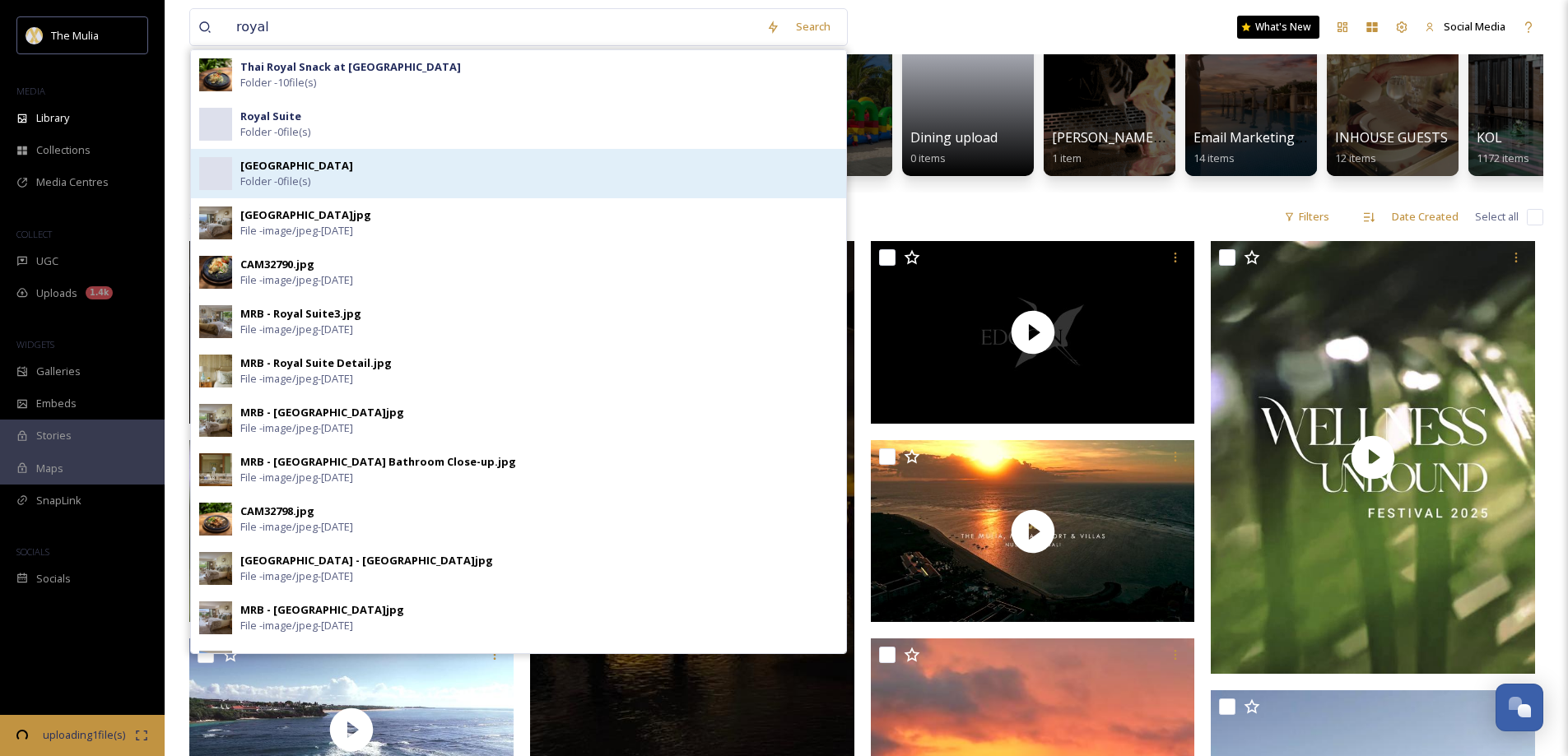
click at [293, 169] on strong "Royal Beachfront Lagoon" at bounding box center [297, 165] width 112 height 15
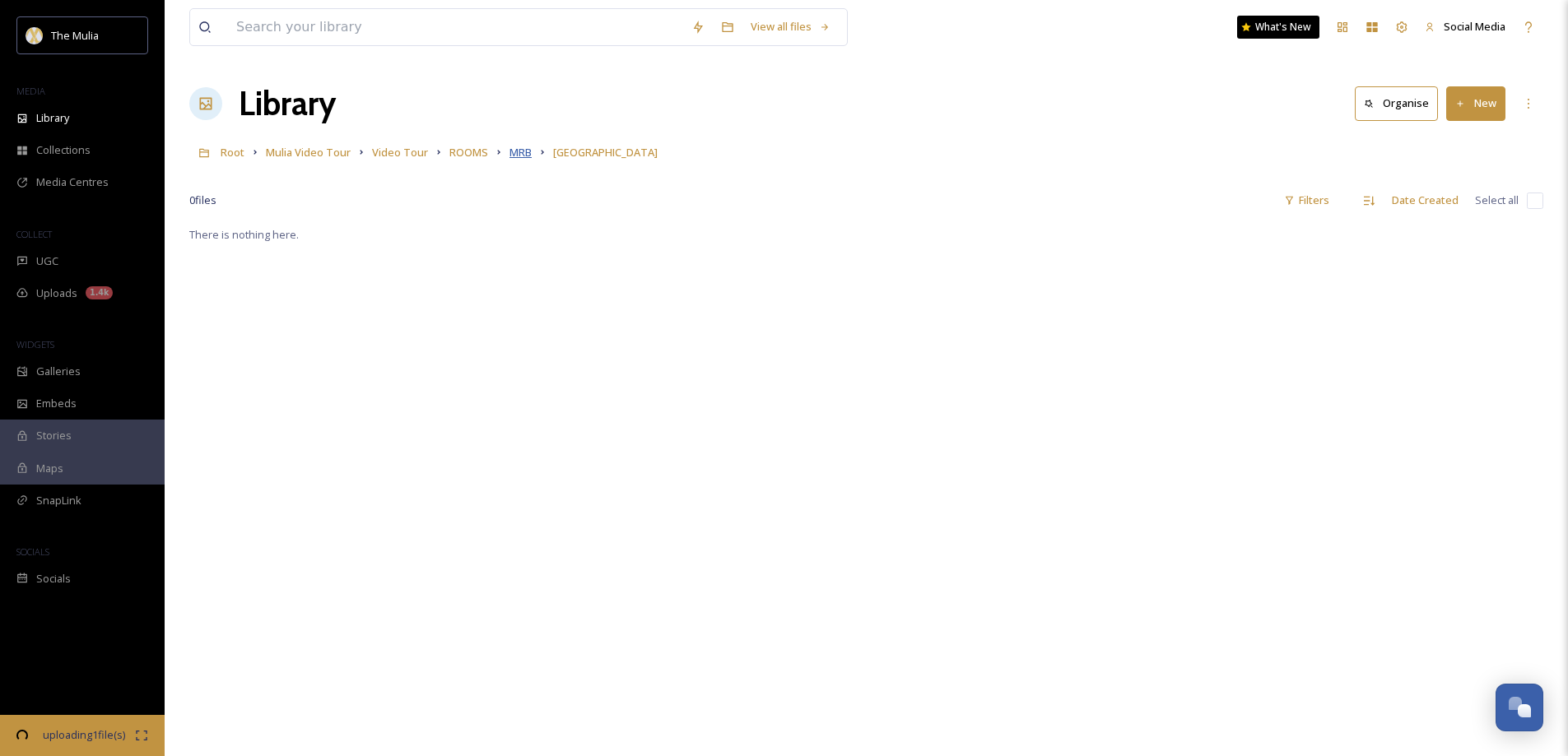
click at [519, 153] on span "MRB" at bounding box center [520, 152] width 22 height 15
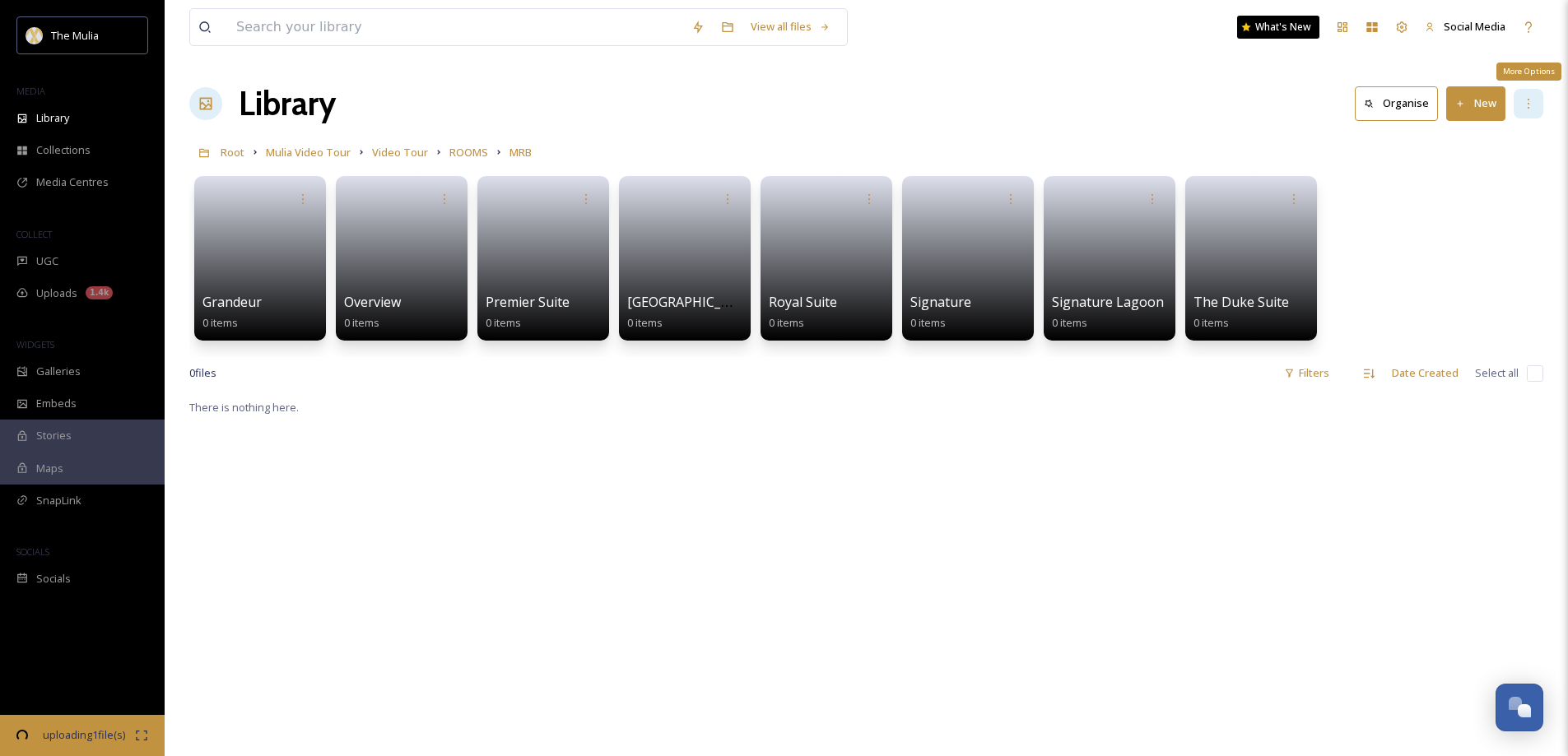
click at [1528, 104] on icon at bounding box center [1528, 103] width 2 height 10
click at [1538, 376] on input "checkbox" at bounding box center [1535, 373] width 17 height 17
click at [1530, 378] on input "checkbox" at bounding box center [1535, 373] width 17 height 17
click at [1534, 373] on input "checkbox" at bounding box center [1535, 373] width 17 height 17
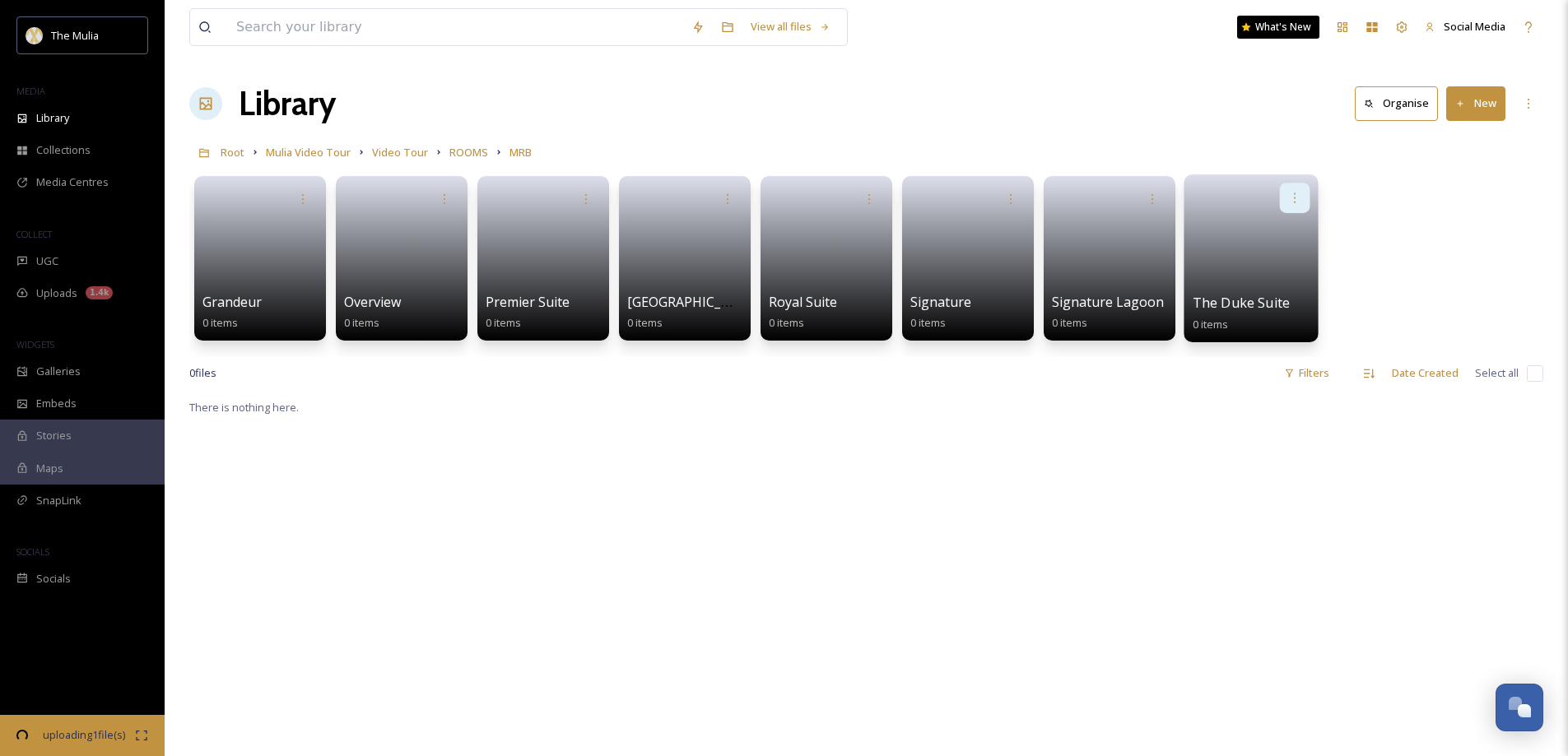
click at [1293, 198] on icon at bounding box center [1295, 197] width 13 height 13
click at [1249, 311] on span "Delete" at bounding box center [1242, 318] width 33 height 17
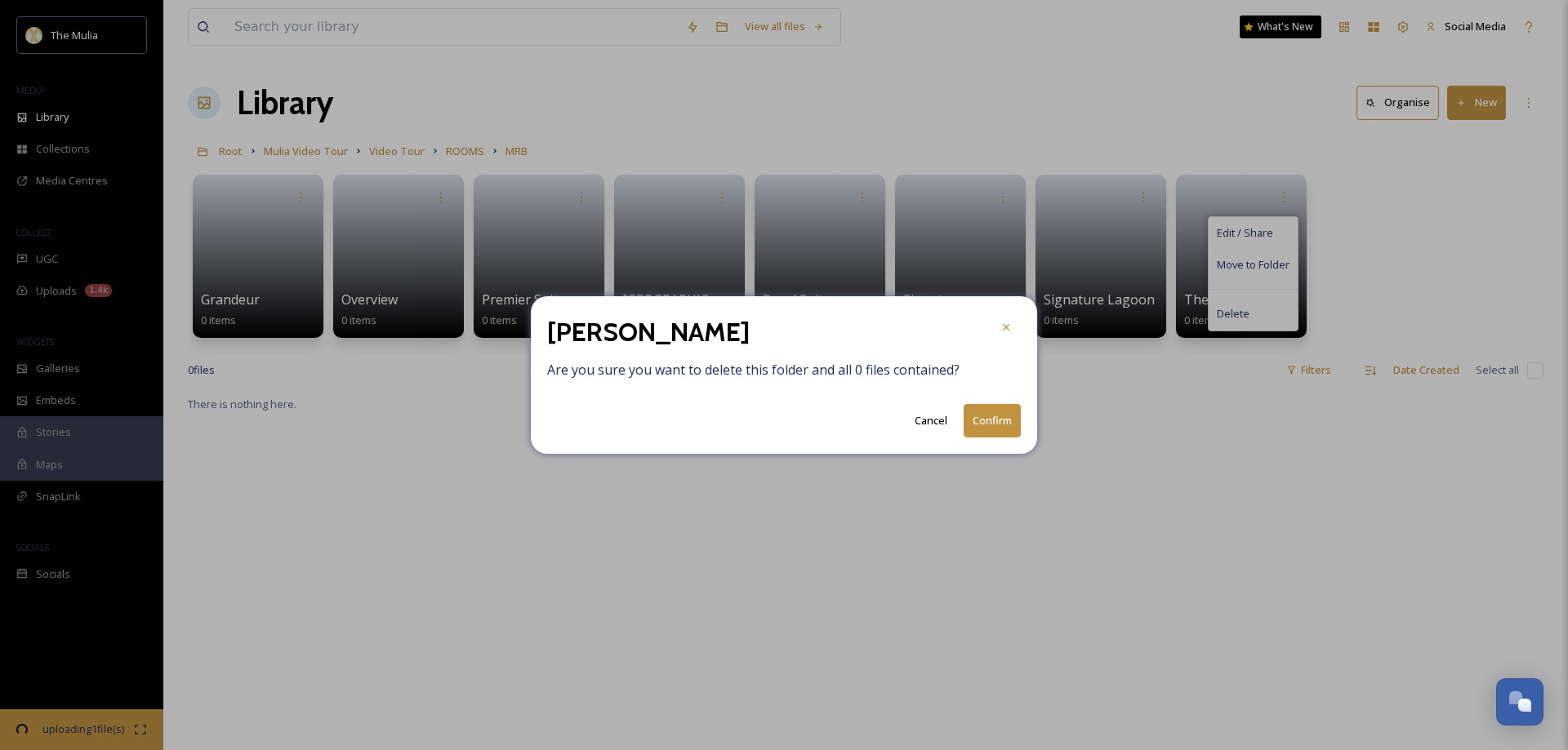
click at [995, 419] on button "Confirm" at bounding box center [993, 421] width 58 height 33
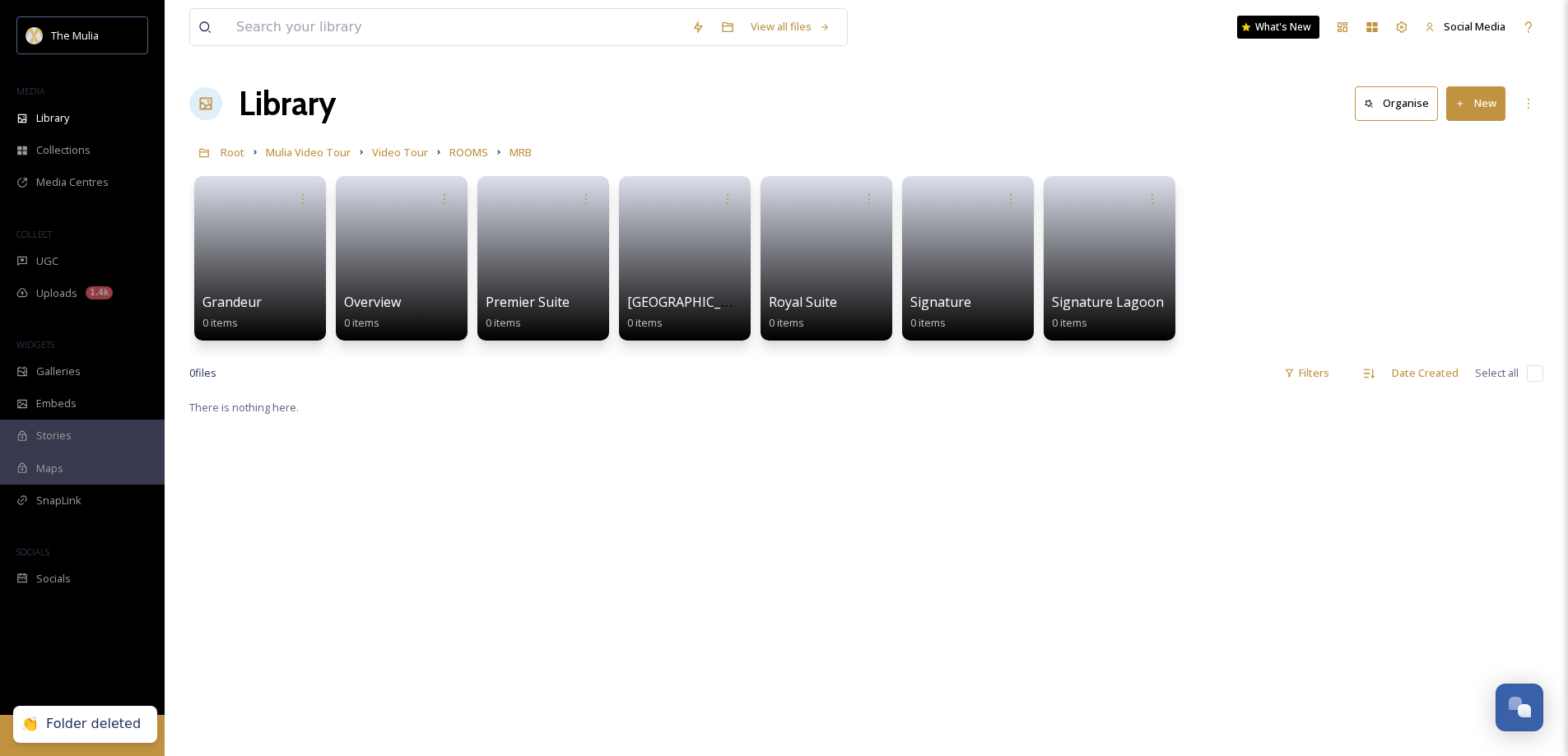
click at [1521, 371] on div "0 file s Filters Date Created Select all" at bounding box center [867, 373] width 1355 height 32
click at [1527, 373] on input "checkbox" at bounding box center [1535, 373] width 17 height 17
checkbox input "false"
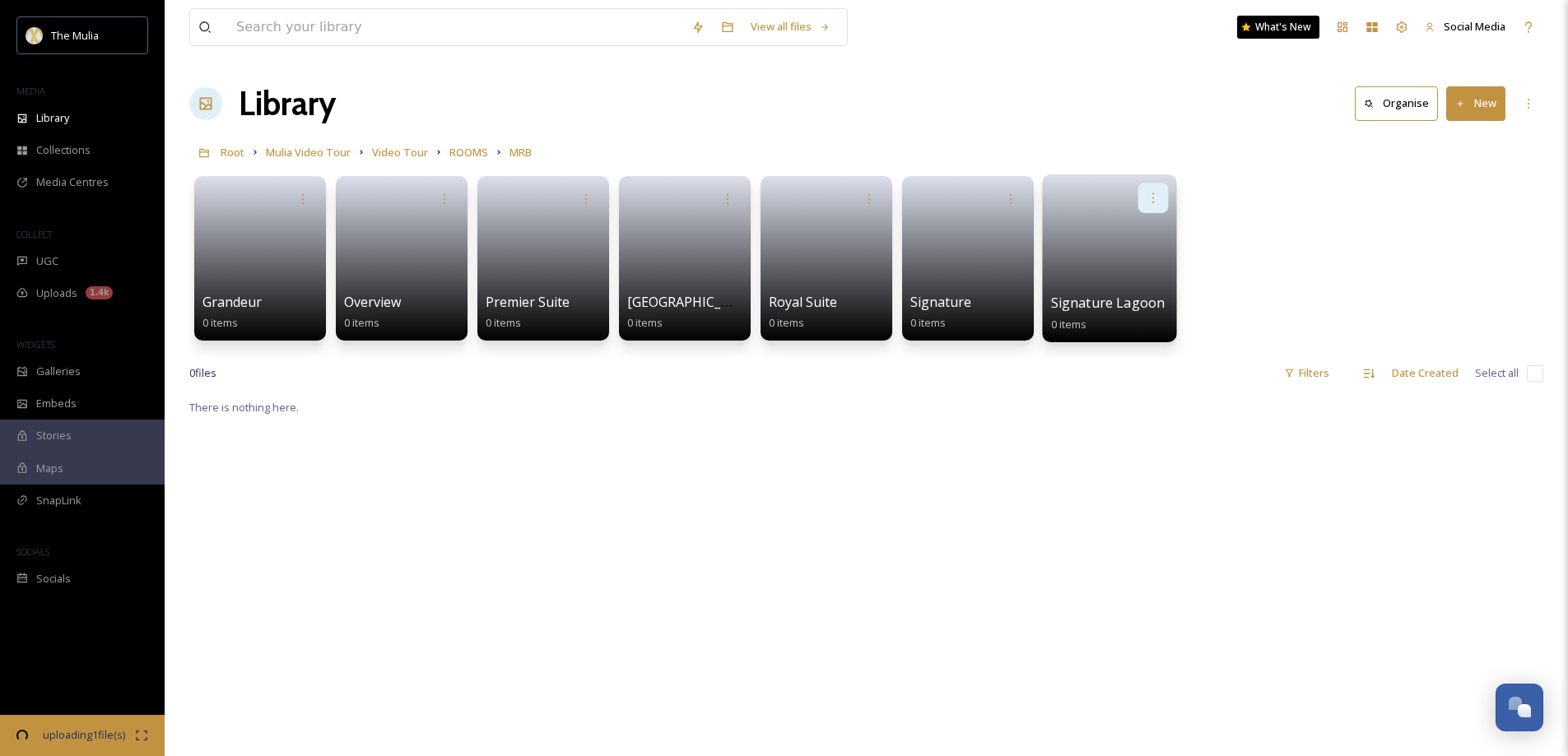
click at [1153, 201] on icon at bounding box center [1153, 197] width 13 height 13
click at [1108, 313] on span "Delete" at bounding box center [1101, 318] width 33 height 17
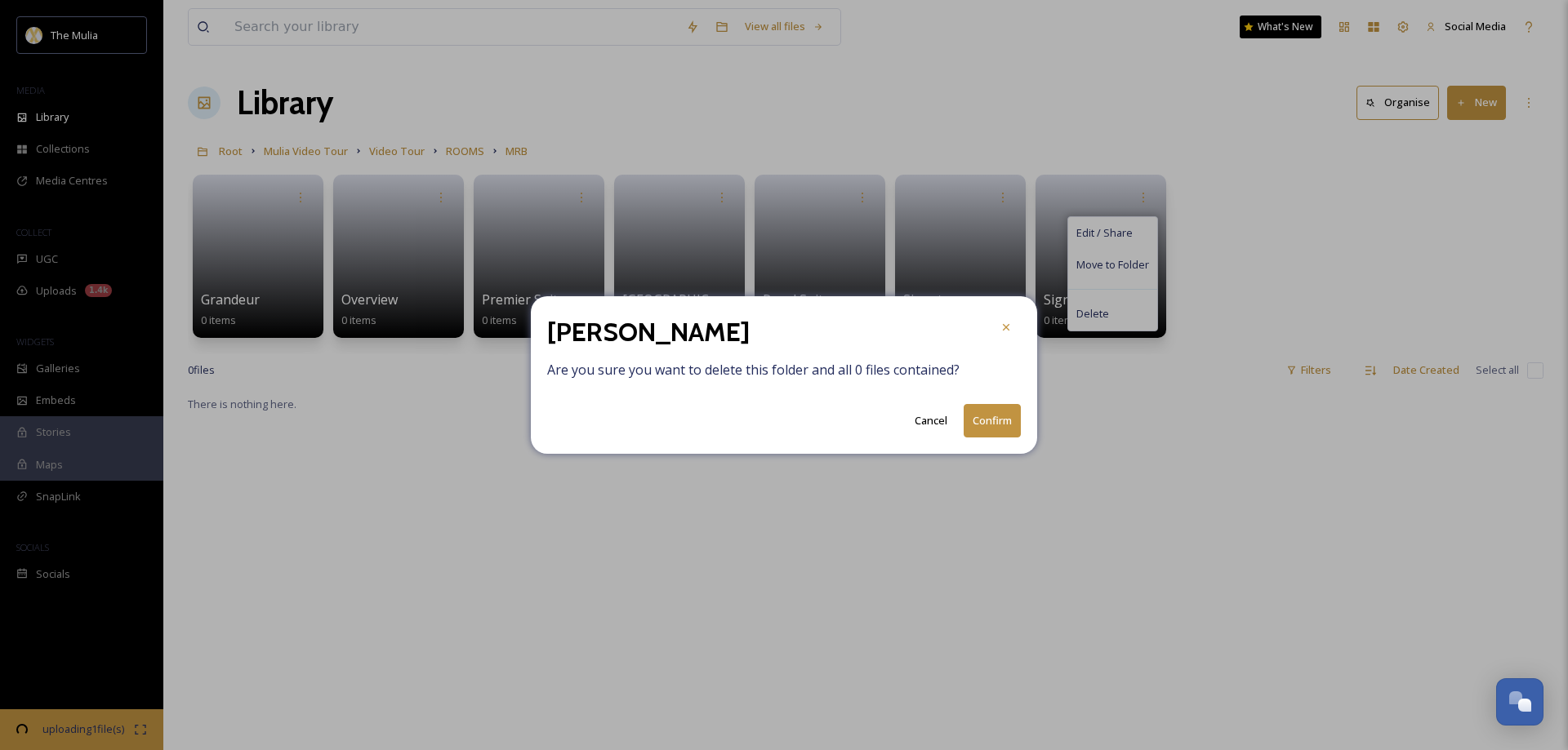
click at [987, 432] on button "Confirm" at bounding box center [993, 421] width 58 height 33
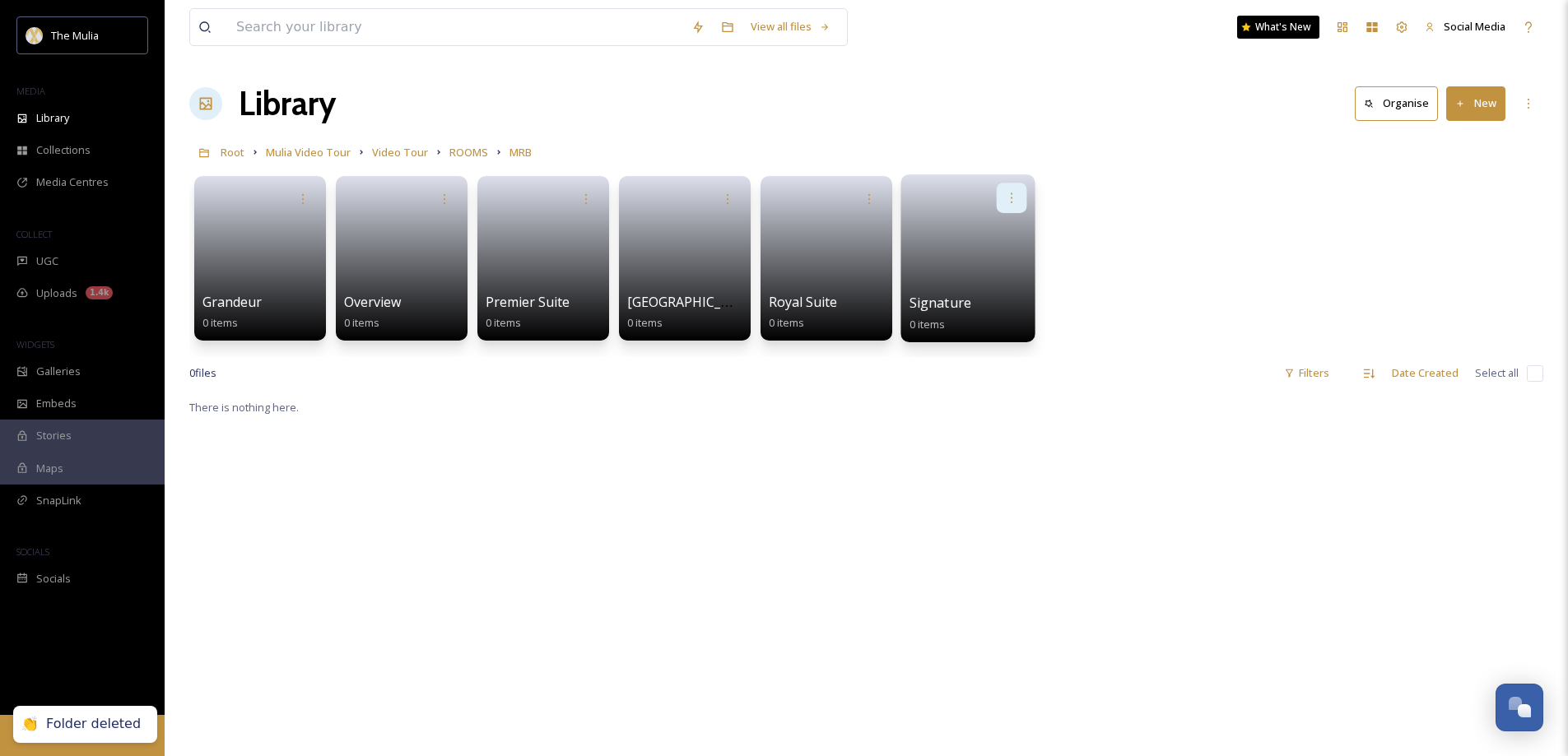
click at [1014, 196] on icon at bounding box center [1011, 197] width 13 height 13
click at [964, 321] on span "Delete" at bounding box center [959, 318] width 33 height 17
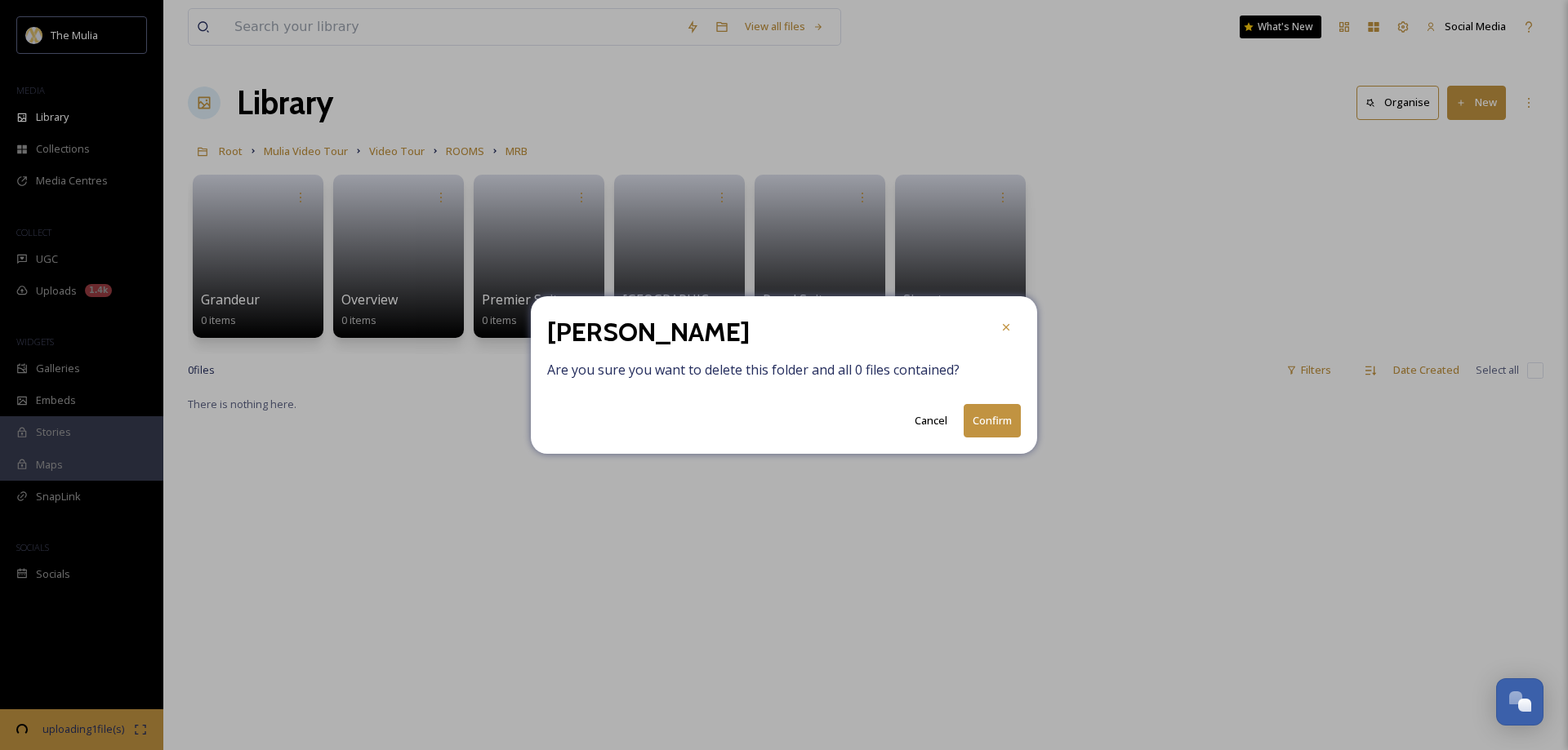
click at [986, 427] on button "Confirm" at bounding box center [993, 421] width 58 height 33
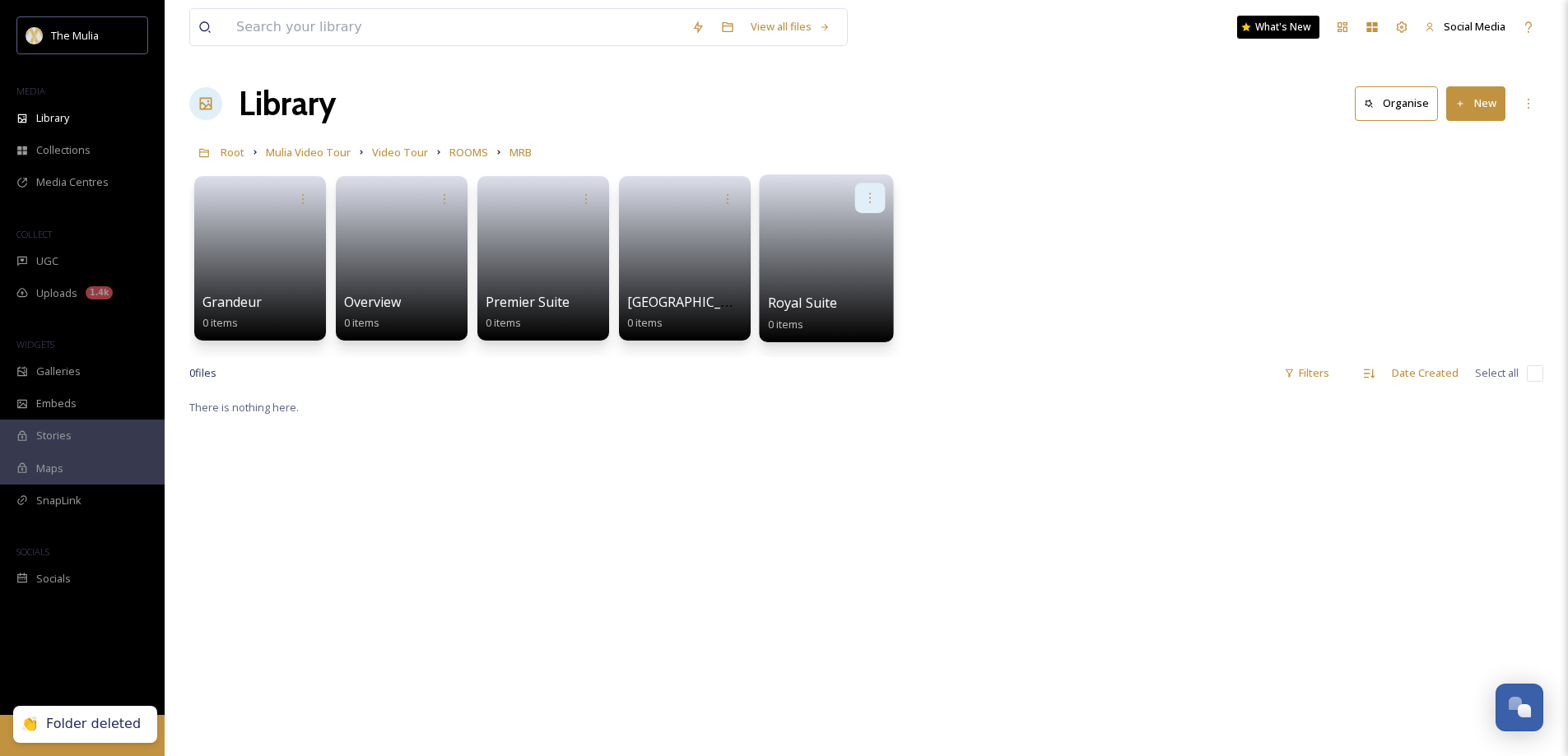
click at [868, 194] on icon at bounding box center [870, 197] width 13 height 13
click at [821, 316] on span "Delete" at bounding box center [818, 318] width 33 height 17
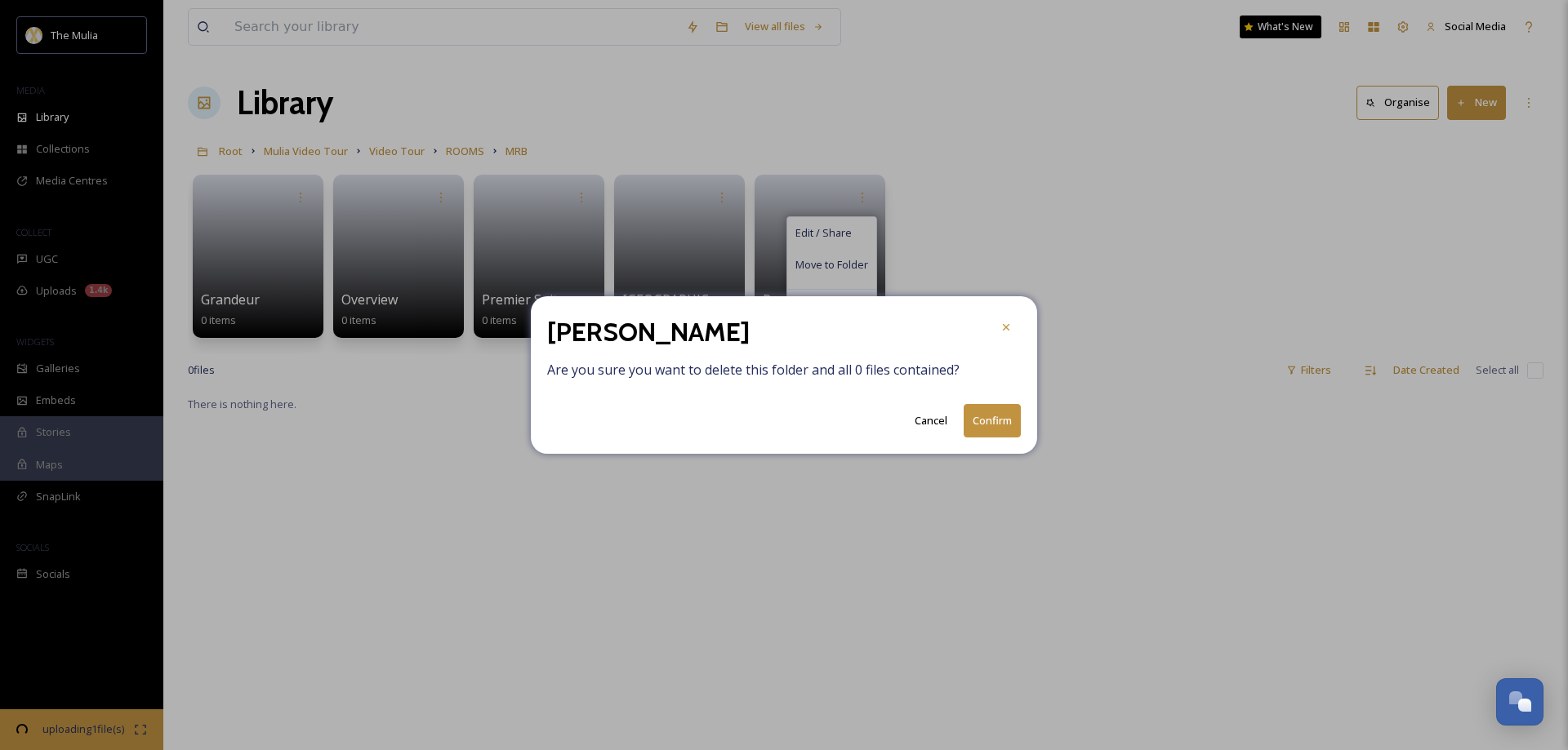
click at [981, 431] on button "Confirm" at bounding box center [993, 421] width 58 height 33
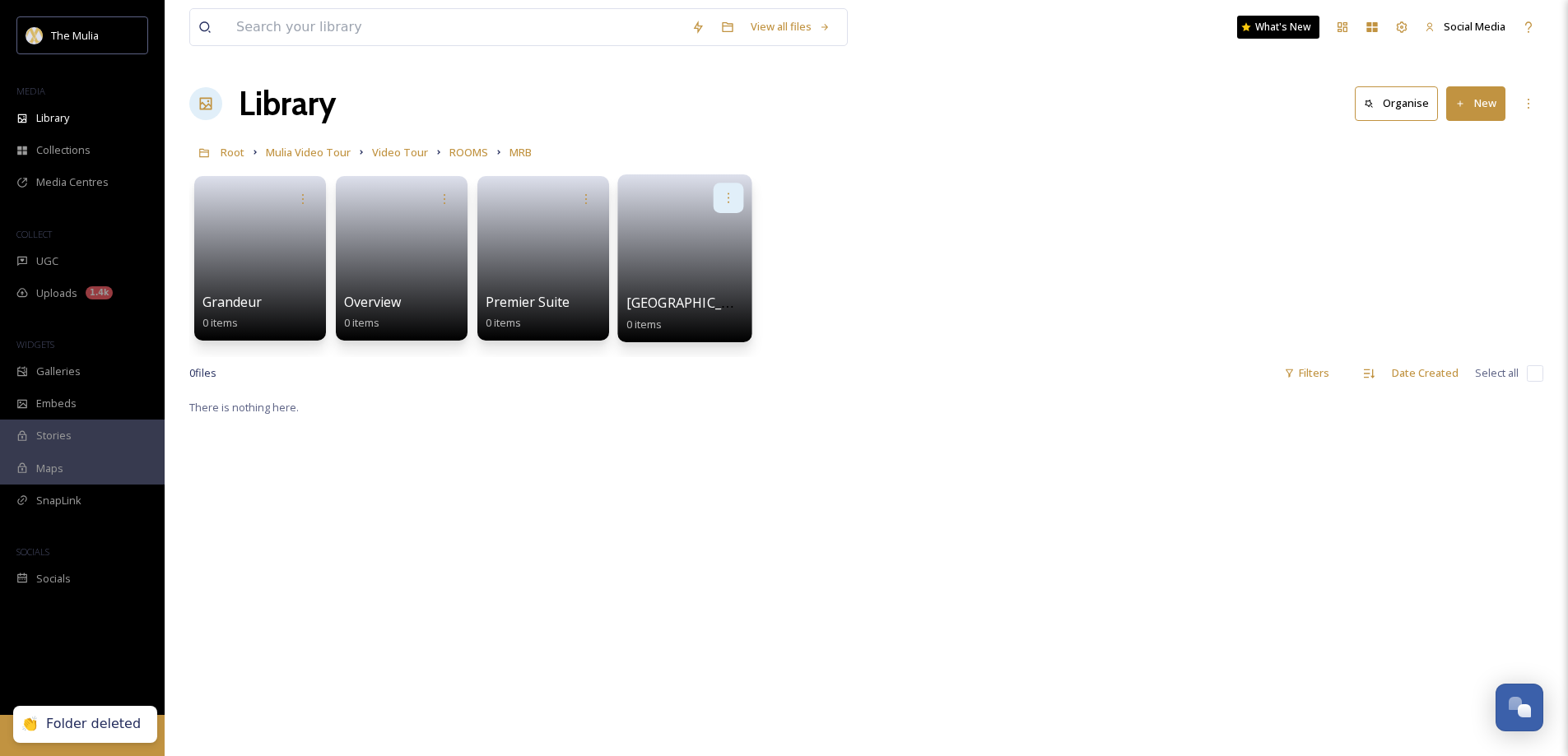
click at [733, 191] on icon at bounding box center [728, 197] width 13 height 13
click at [700, 313] on div "Delete" at bounding box center [697, 317] width 91 height 32
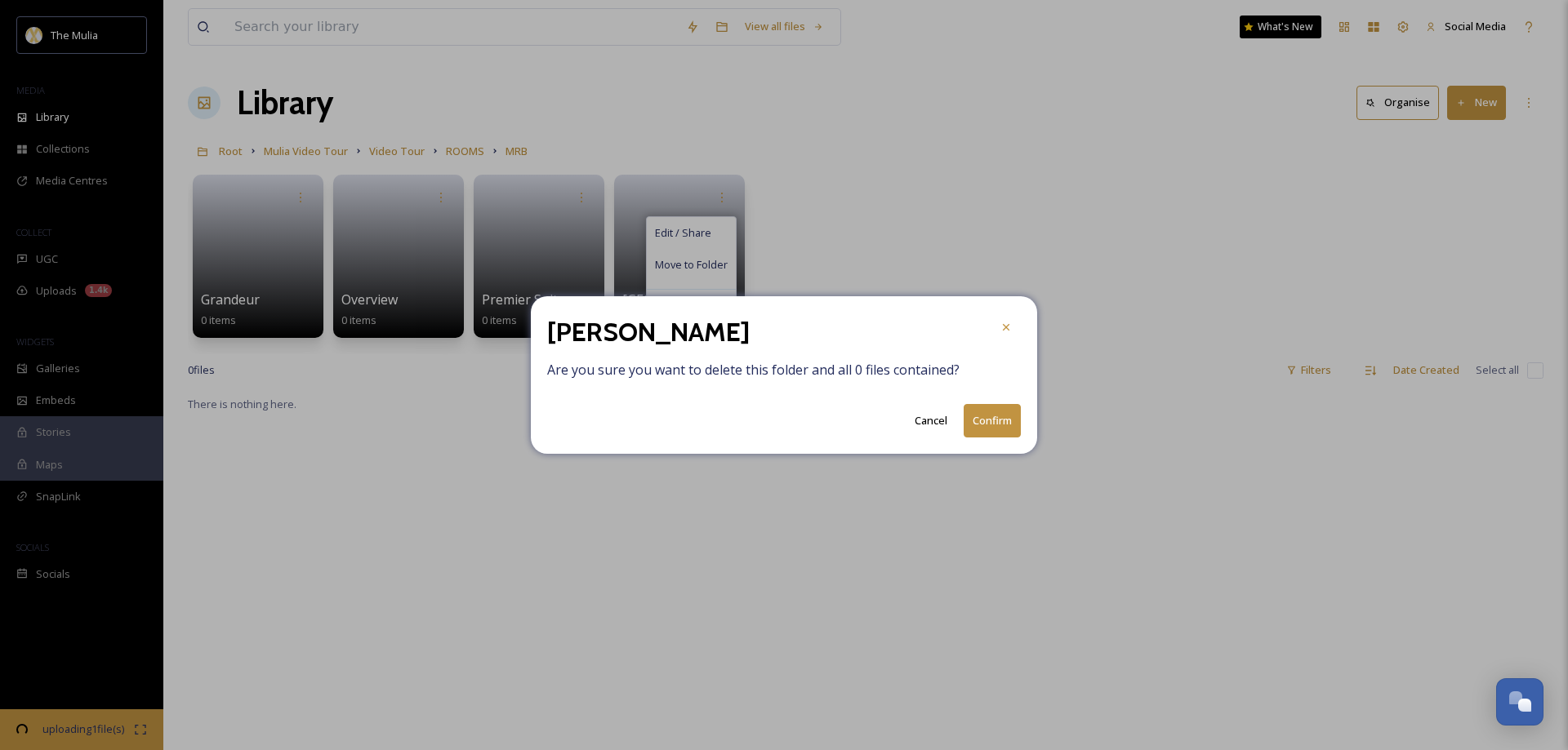
click at [992, 409] on button "Confirm" at bounding box center [993, 421] width 58 height 33
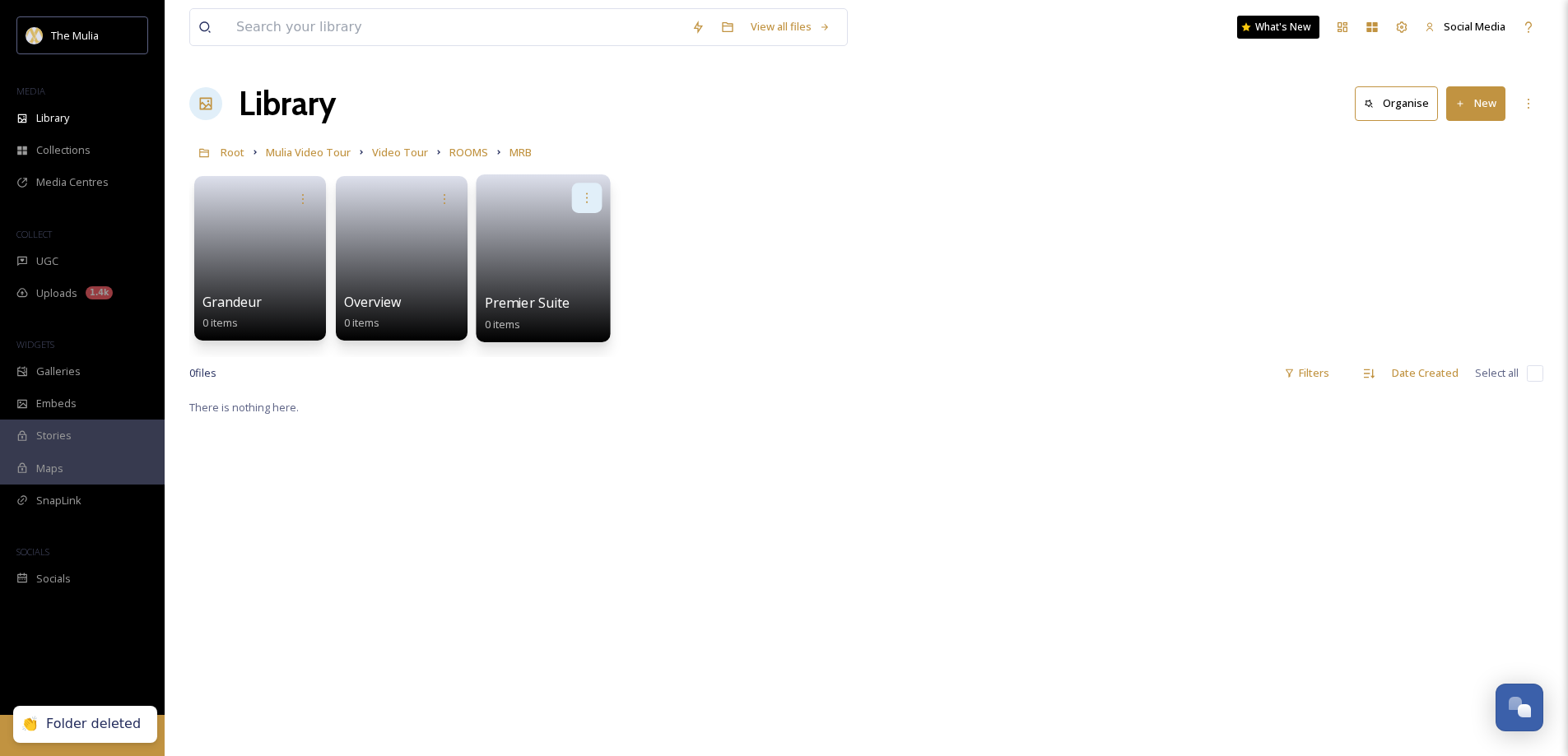
click at [582, 200] on icon at bounding box center [587, 197] width 13 height 13
click at [556, 317] on div "Delete" at bounding box center [555, 317] width 91 height 32
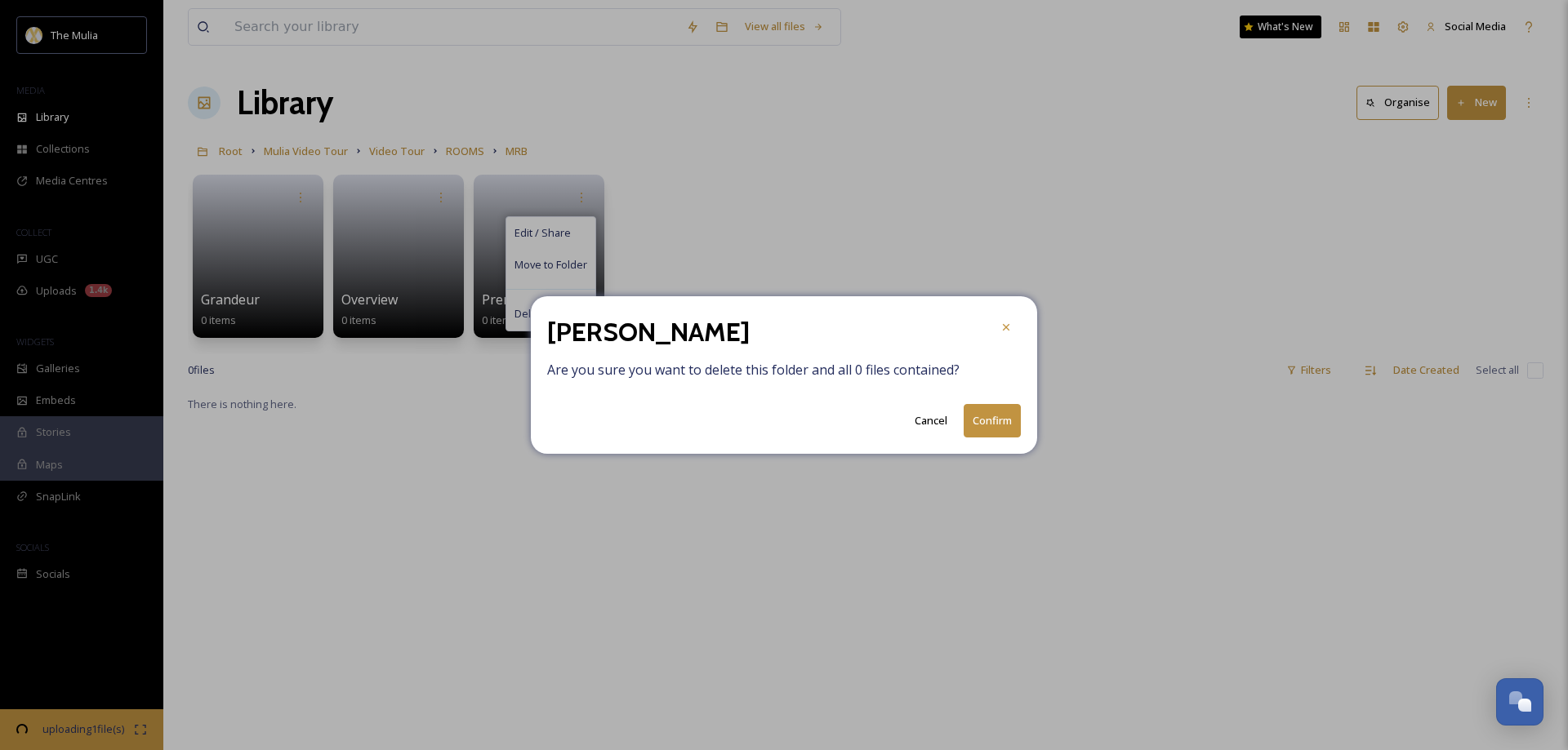
click at [1001, 429] on button "Confirm" at bounding box center [993, 421] width 58 height 33
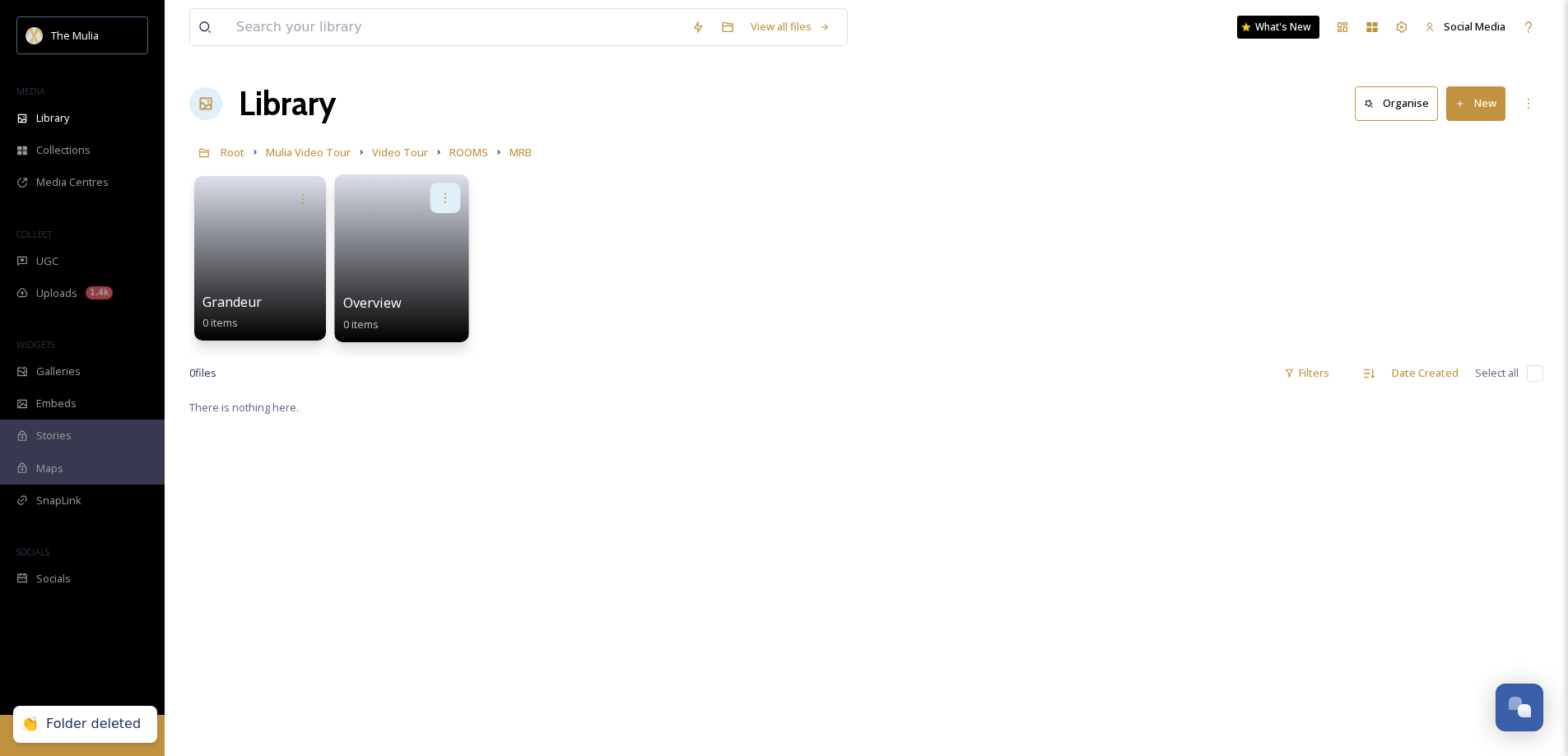
click at [449, 193] on icon at bounding box center [444, 197] width 13 height 13
click at [406, 313] on span "Delete" at bounding box center [393, 318] width 33 height 17
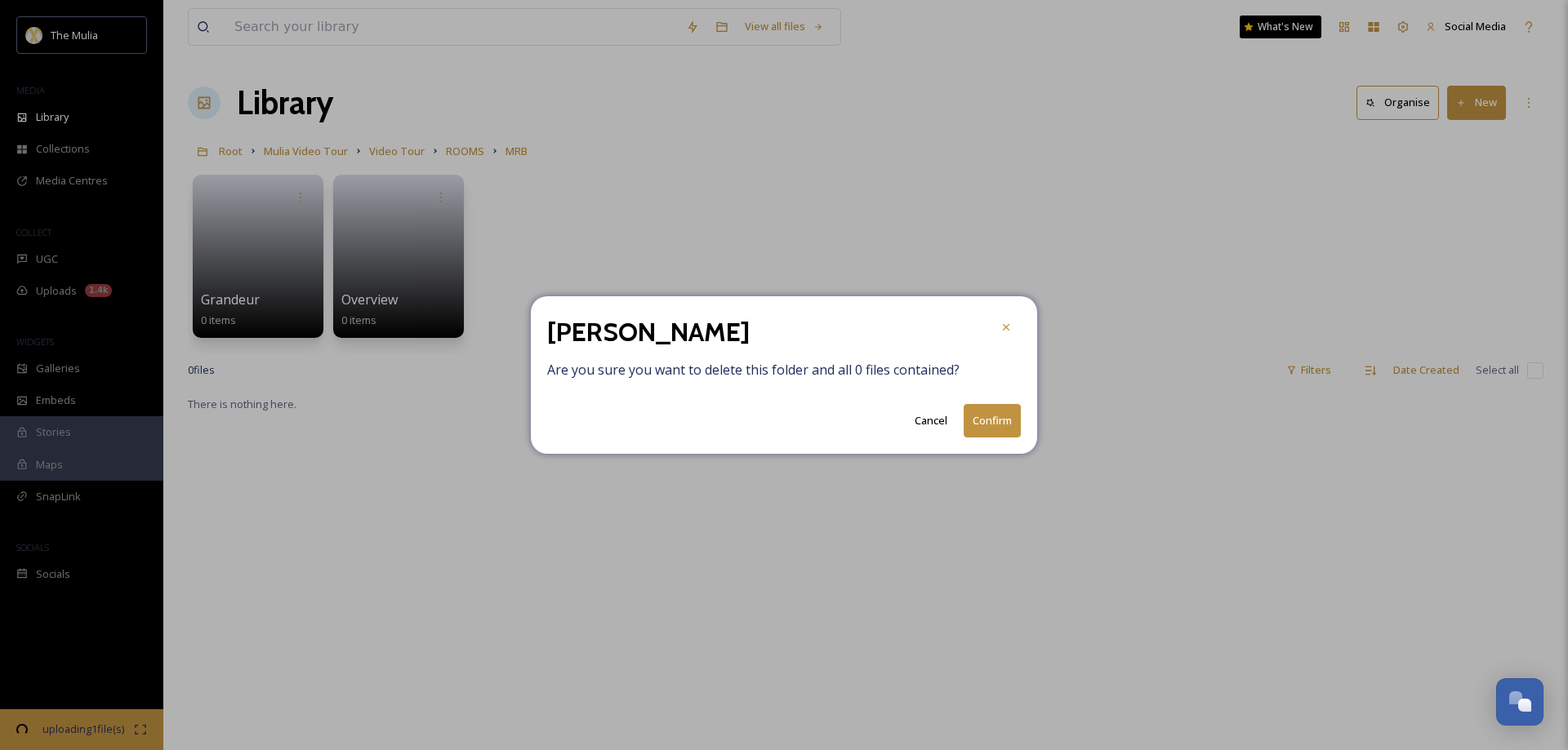
drag, startPoint x: 992, startPoint y: 428, endPoint x: 981, endPoint y: 414, distance: 17.8
click at [993, 428] on button "Confirm" at bounding box center [993, 421] width 58 height 33
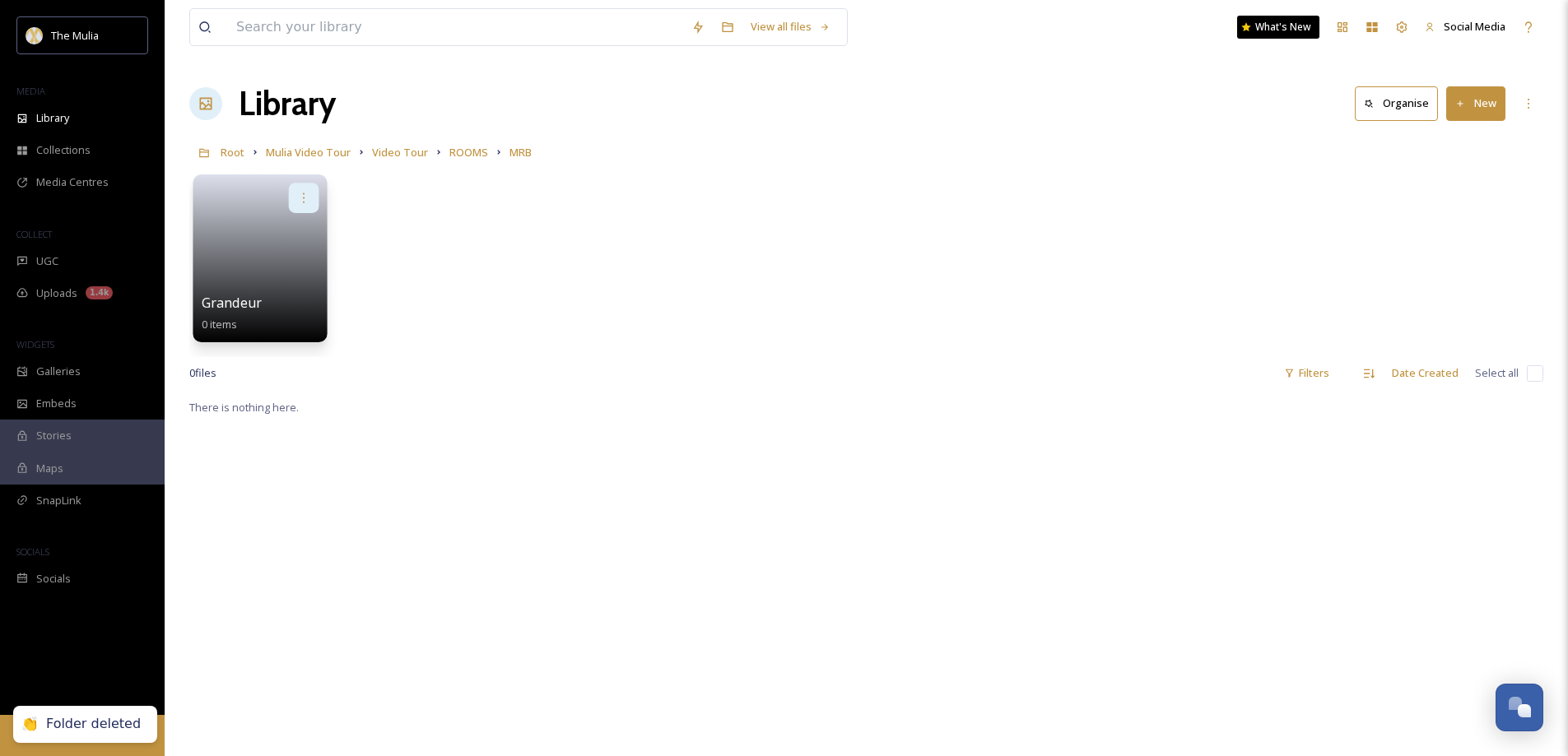
click at [306, 198] on icon at bounding box center [303, 197] width 13 height 13
click at [277, 307] on div "Delete" at bounding box center [272, 317] width 91 height 32
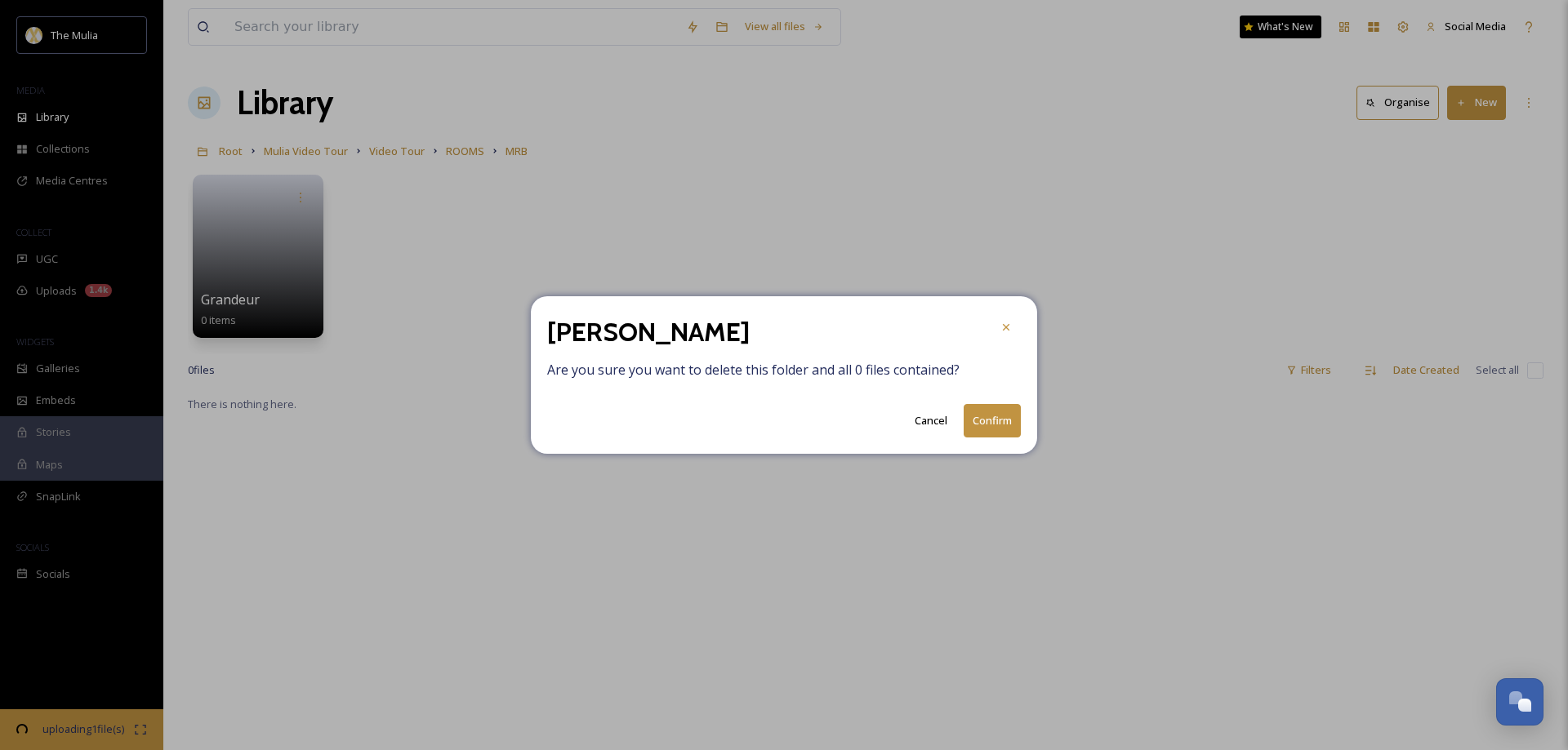
click at [1008, 422] on button "Confirm" at bounding box center [993, 421] width 58 height 33
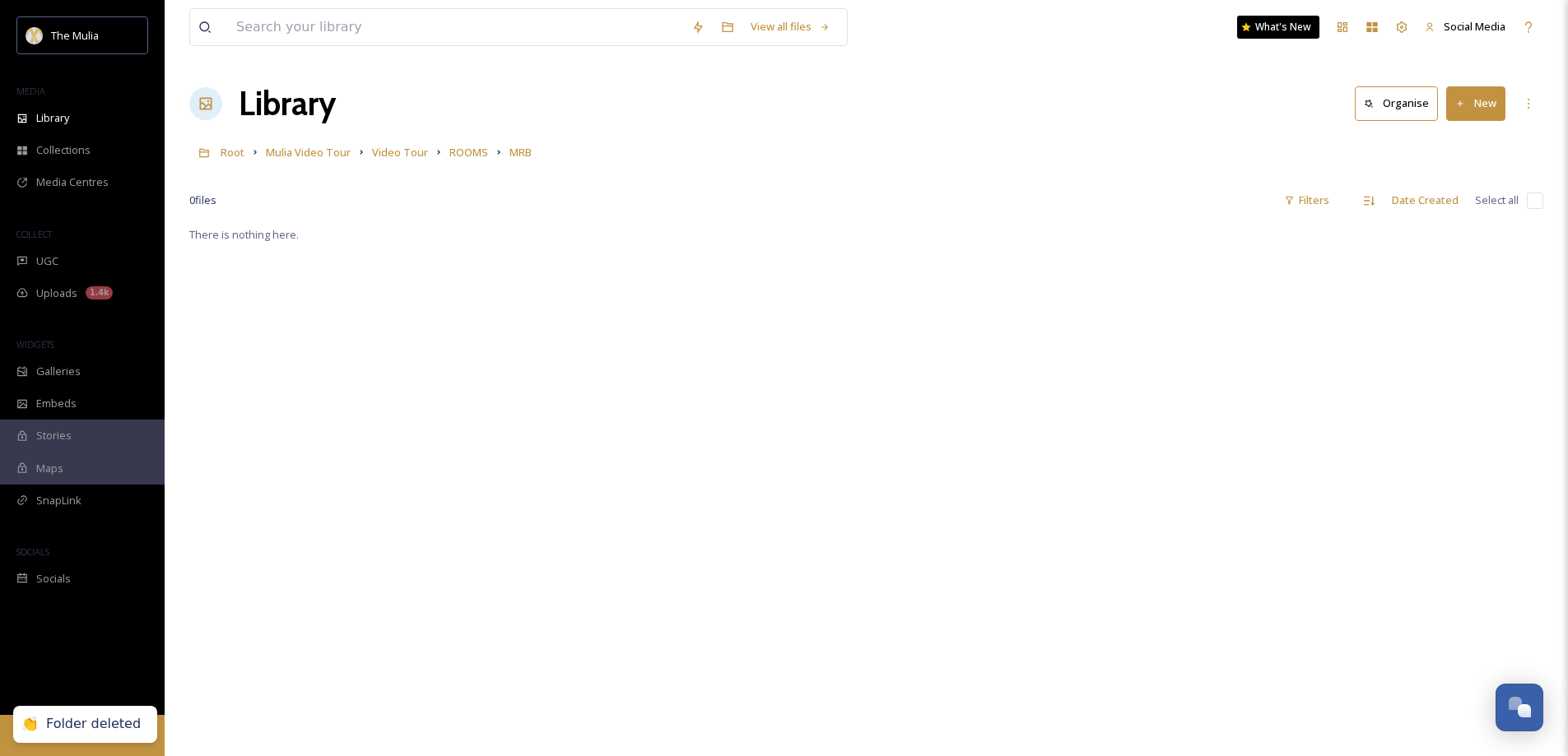
click at [1478, 104] on button "New" at bounding box center [1475, 103] width 59 height 33
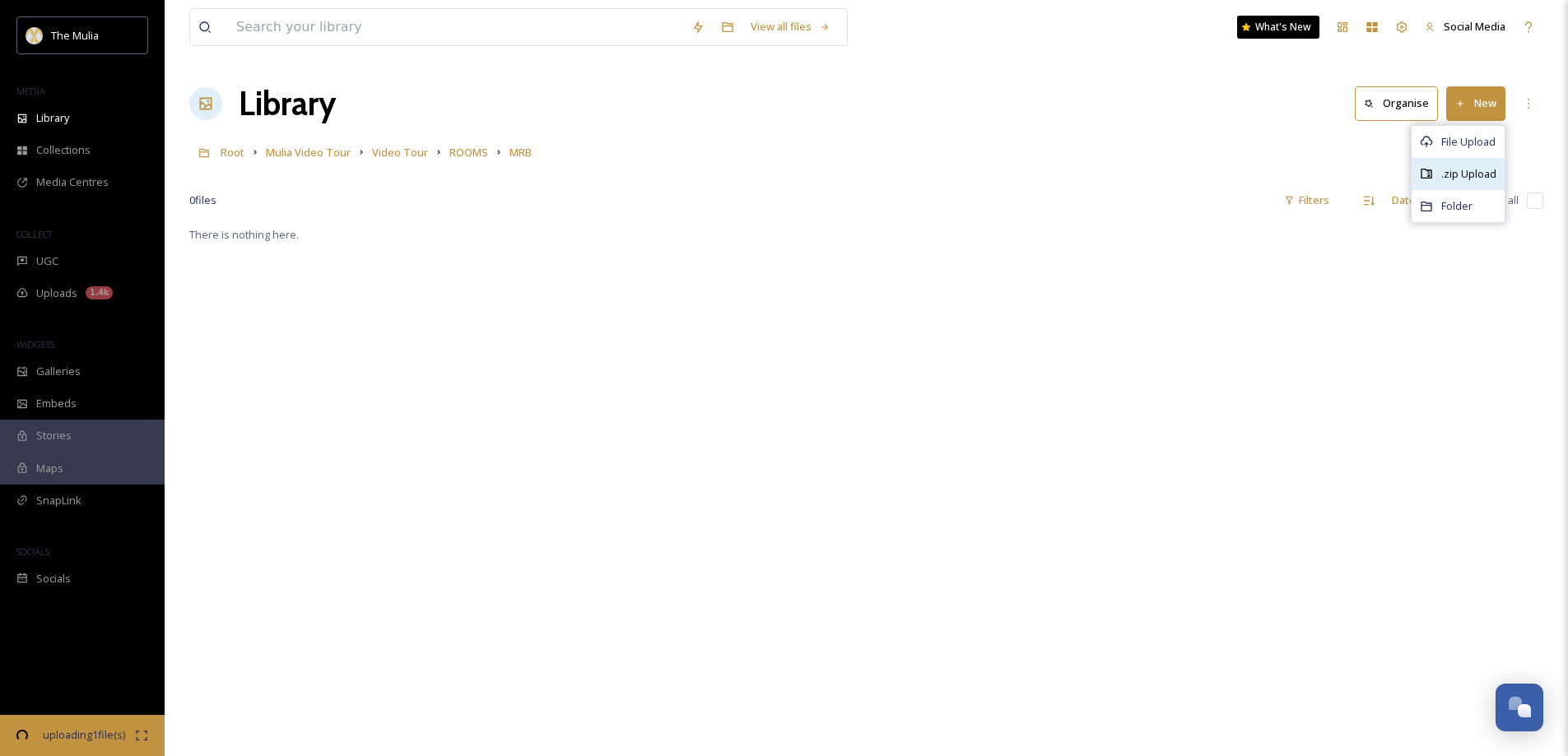
click at [1454, 176] on span ".zip Upload" at bounding box center [1469, 174] width 55 height 16
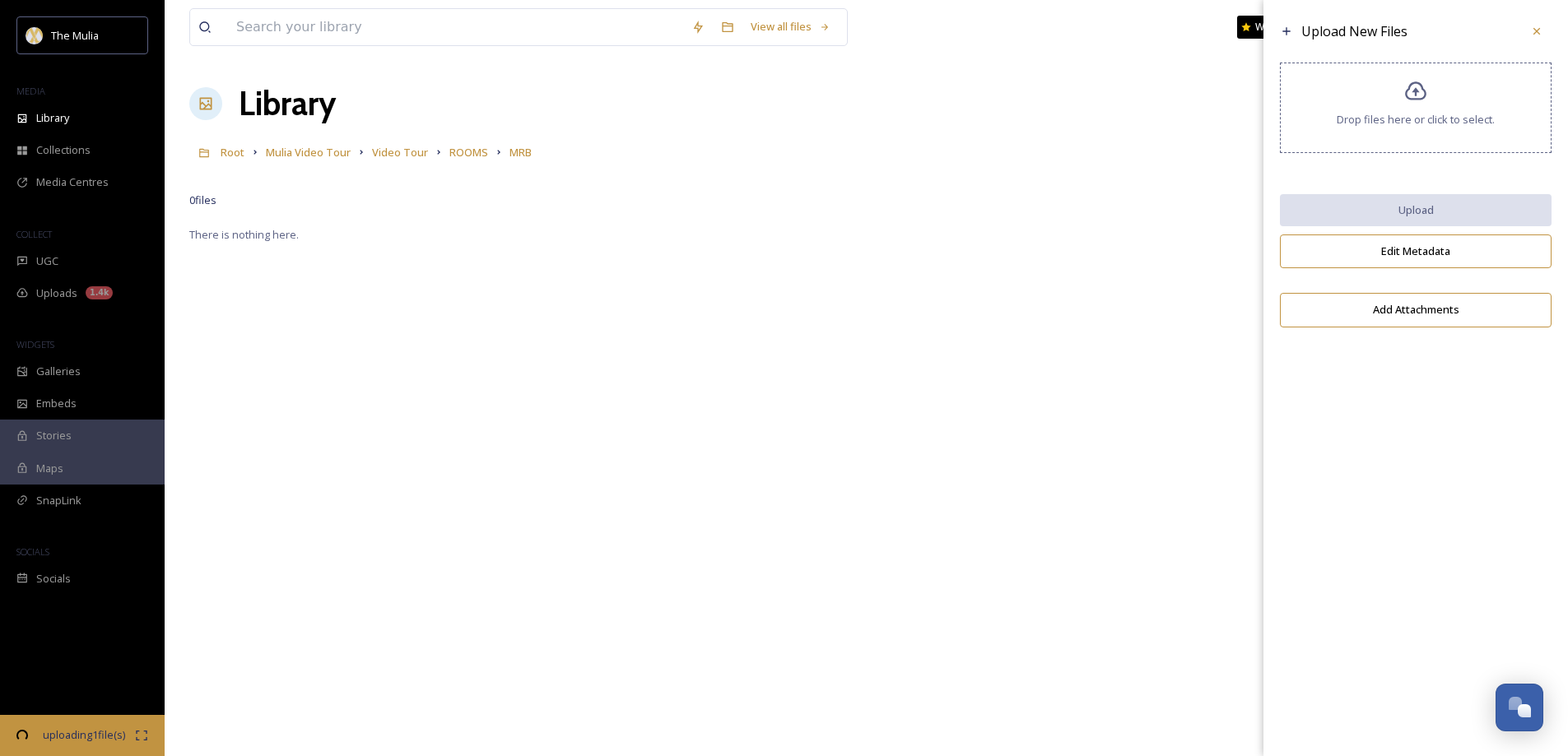
click at [1378, 120] on span "Drop files here or click to select." at bounding box center [1416, 119] width 158 height 16
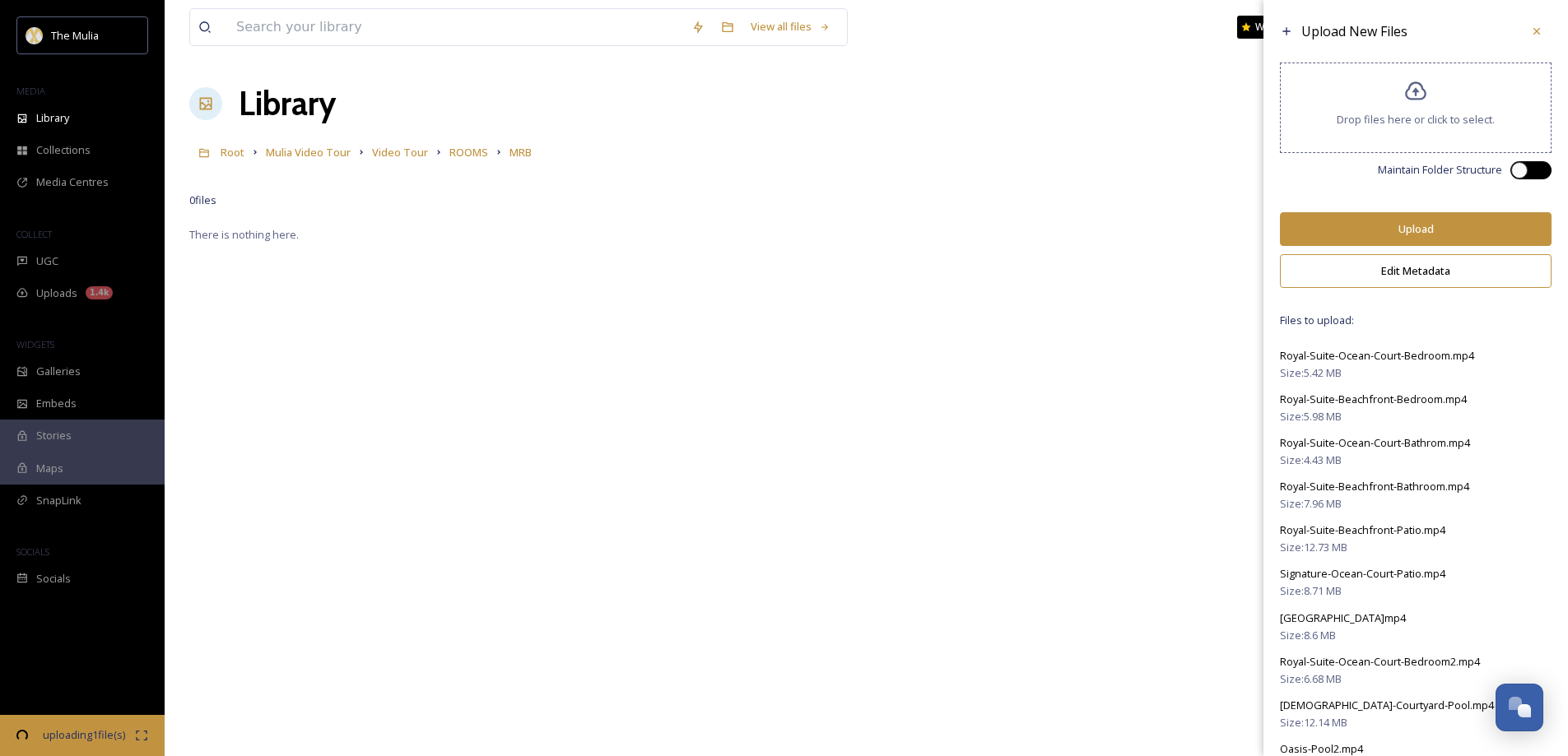
click at [1535, 168] on div at bounding box center [1539, 169] width 8 height 8
checkbox input "true"
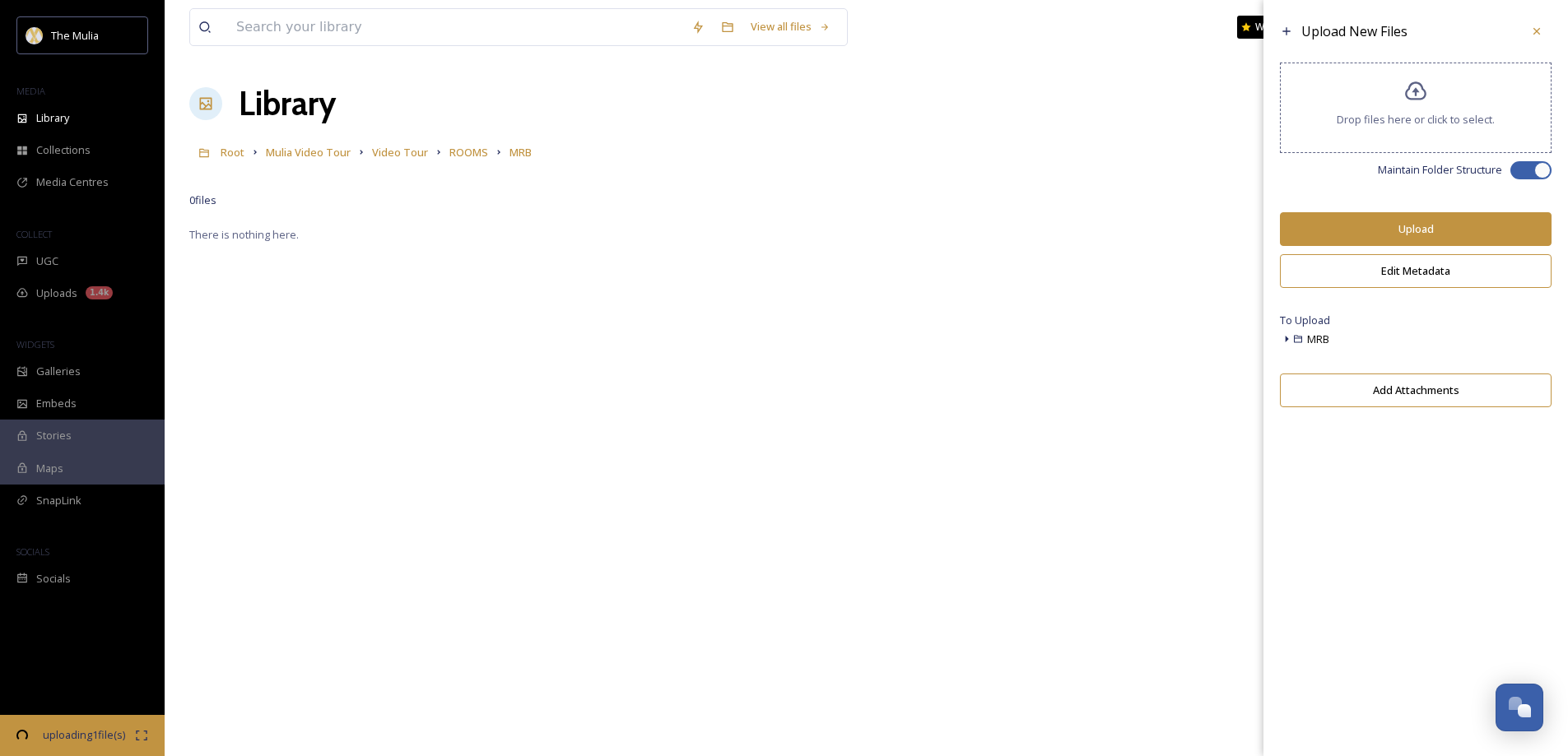
click at [1385, 229] on button "Upload" at bounding box center [1415, 229] width 271 height 33
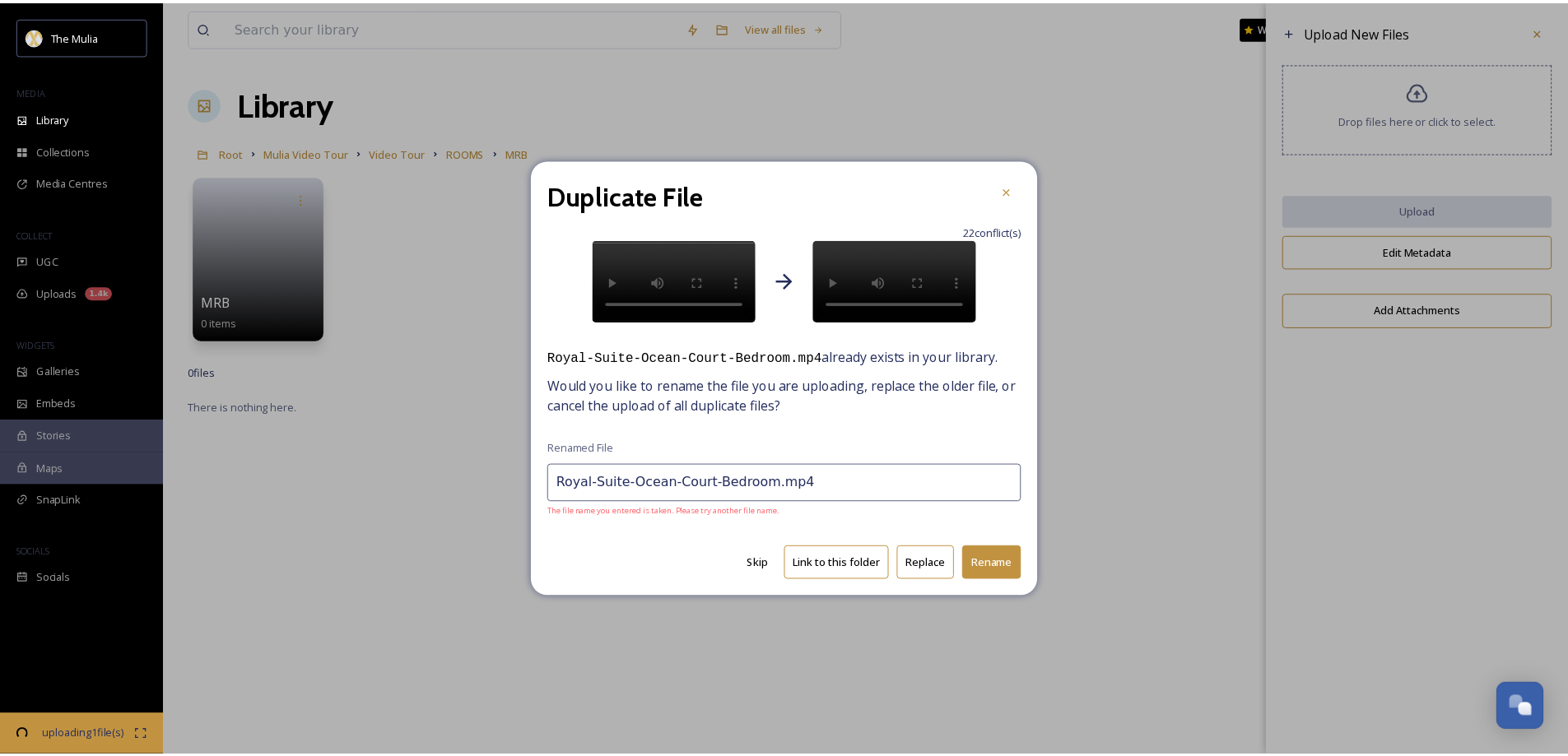
scroll to position [2364, 0]
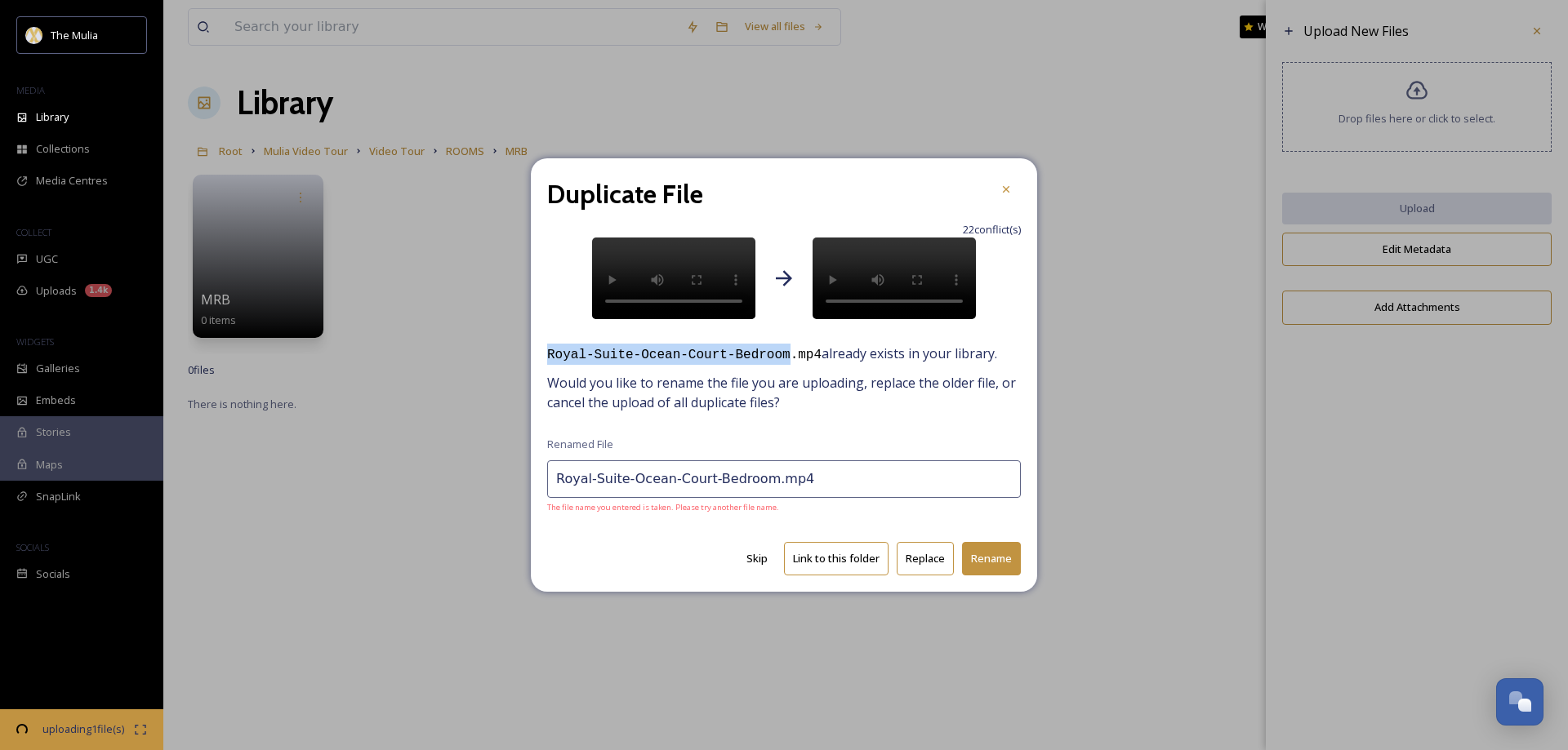
drag, startPoint x: 546, startPoint y: 358, endPoint x: 771, endPoint y: 357, distance: 225.0
click at [771, 357] on div "Duplicate File 22 conflict(s) Your Upload Existing File Royal-Suite-Ocean-Court…" at bounding box center [784, 375] width 506 height 435
copy kbd "Royal-Suite-Ocean-Court-Bedroom"
click at [922, 565] on button "Replace" at bounding box center [926, 558] width 58 height 33
type input "Royal-Suite-Beachfront-Bedroom.mp4"
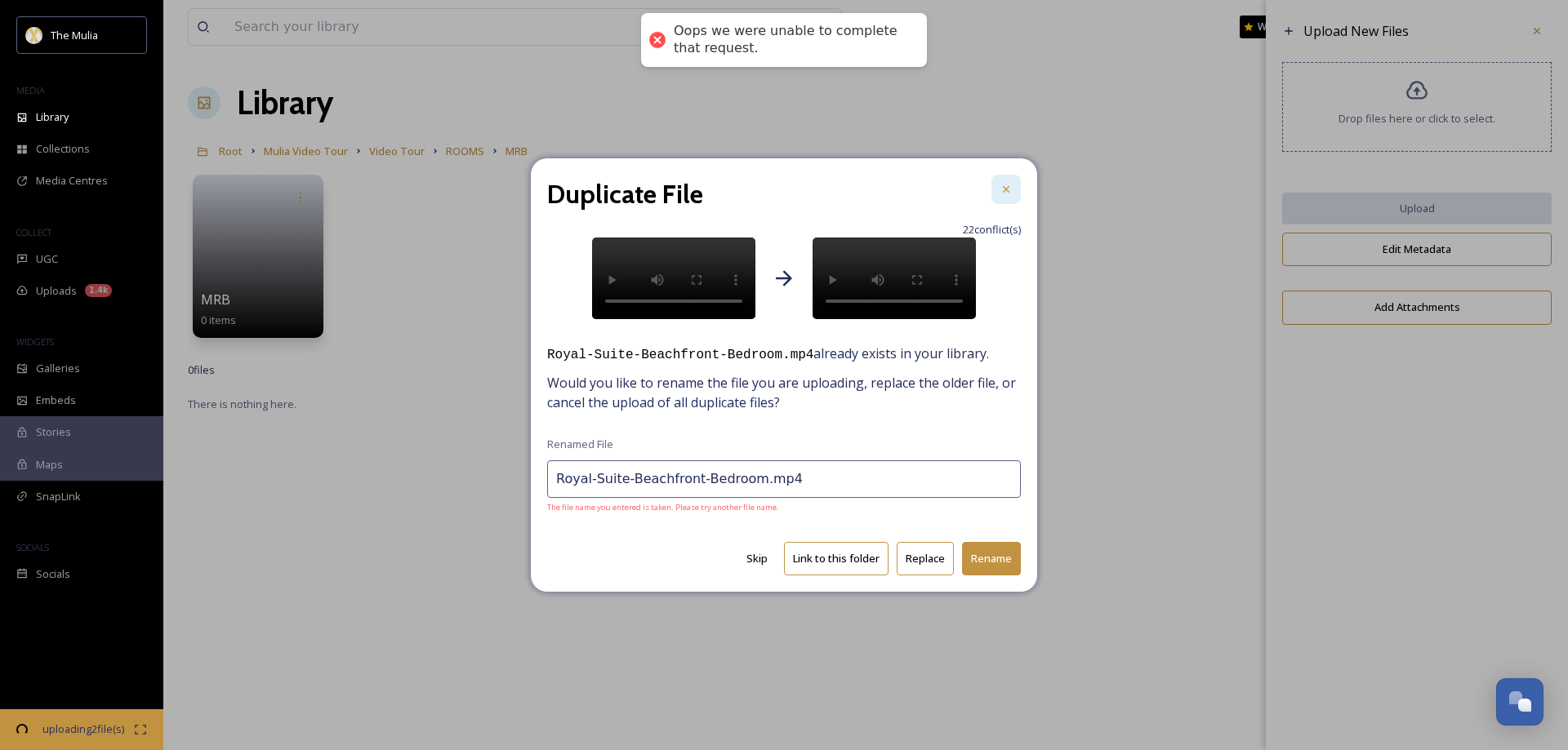
click at [1010, 183] on icon at bounding box center [1006, 189] width 13 height 13
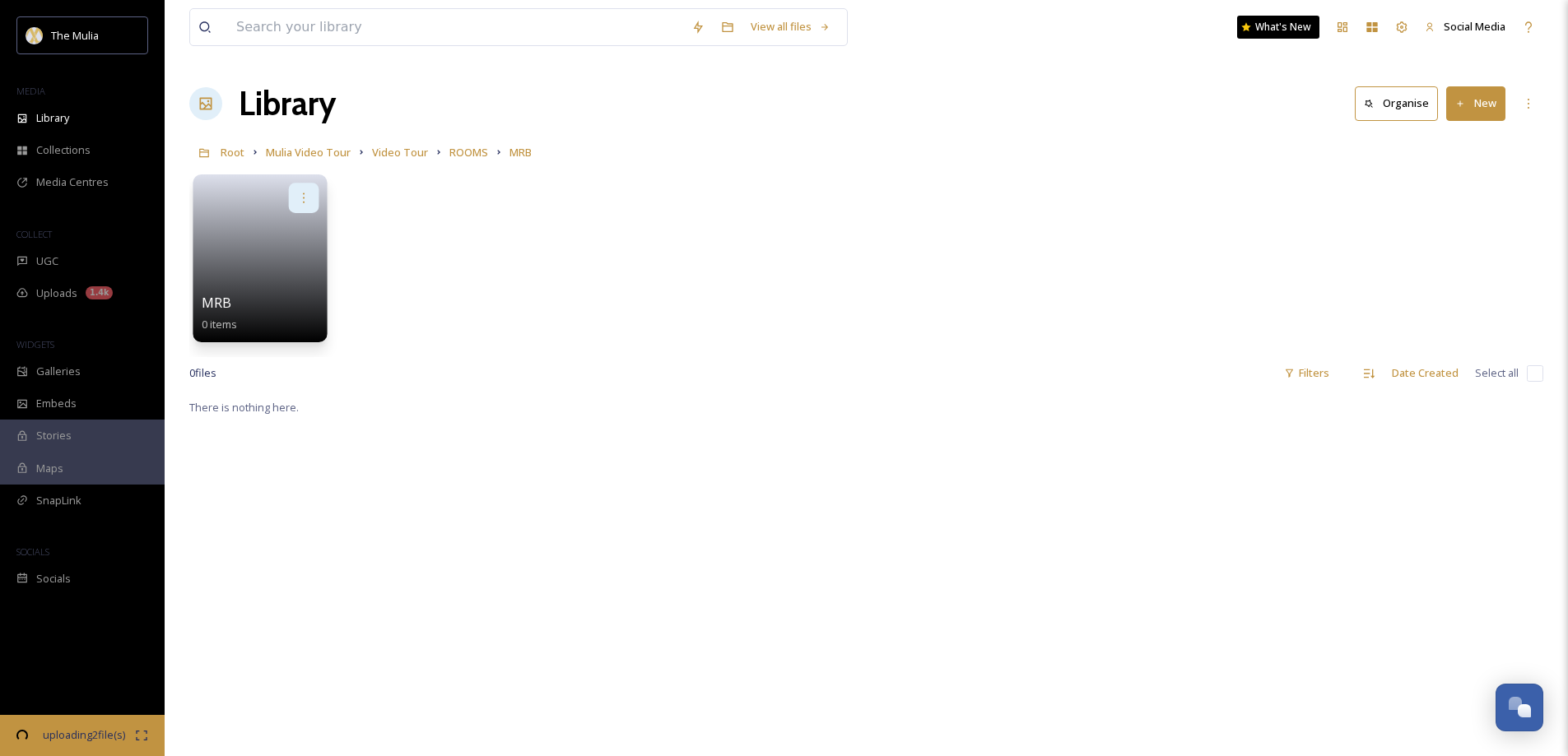
click at [307, 191] on icon at bounding box center [303, 197] width 13 height 13
click at [275, 313] on div "Delete" at bounding box center [272, 317] width 91 height 32
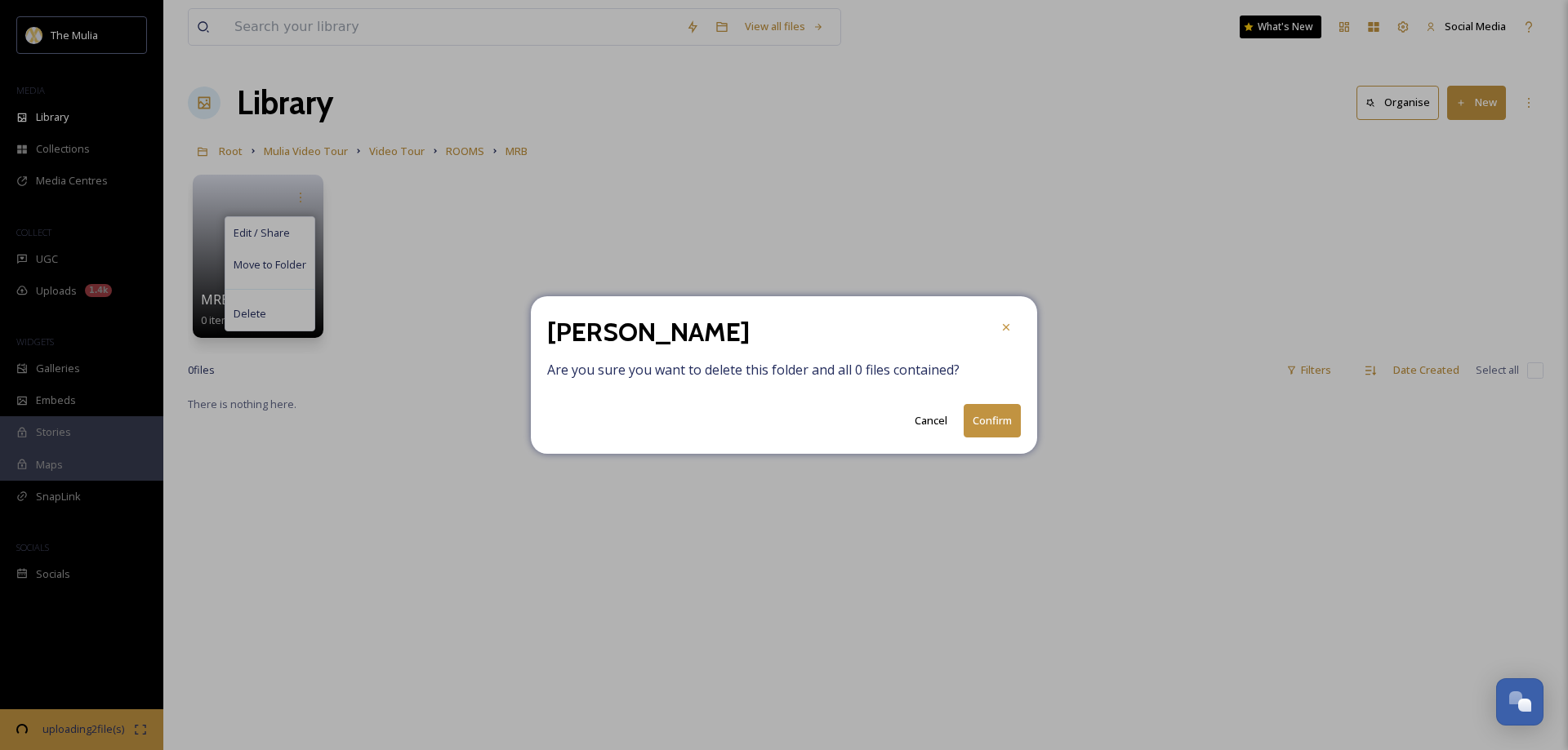
click at [987, 422] on button "Confirm" at bounding box center [993, 421] width 58 height 33
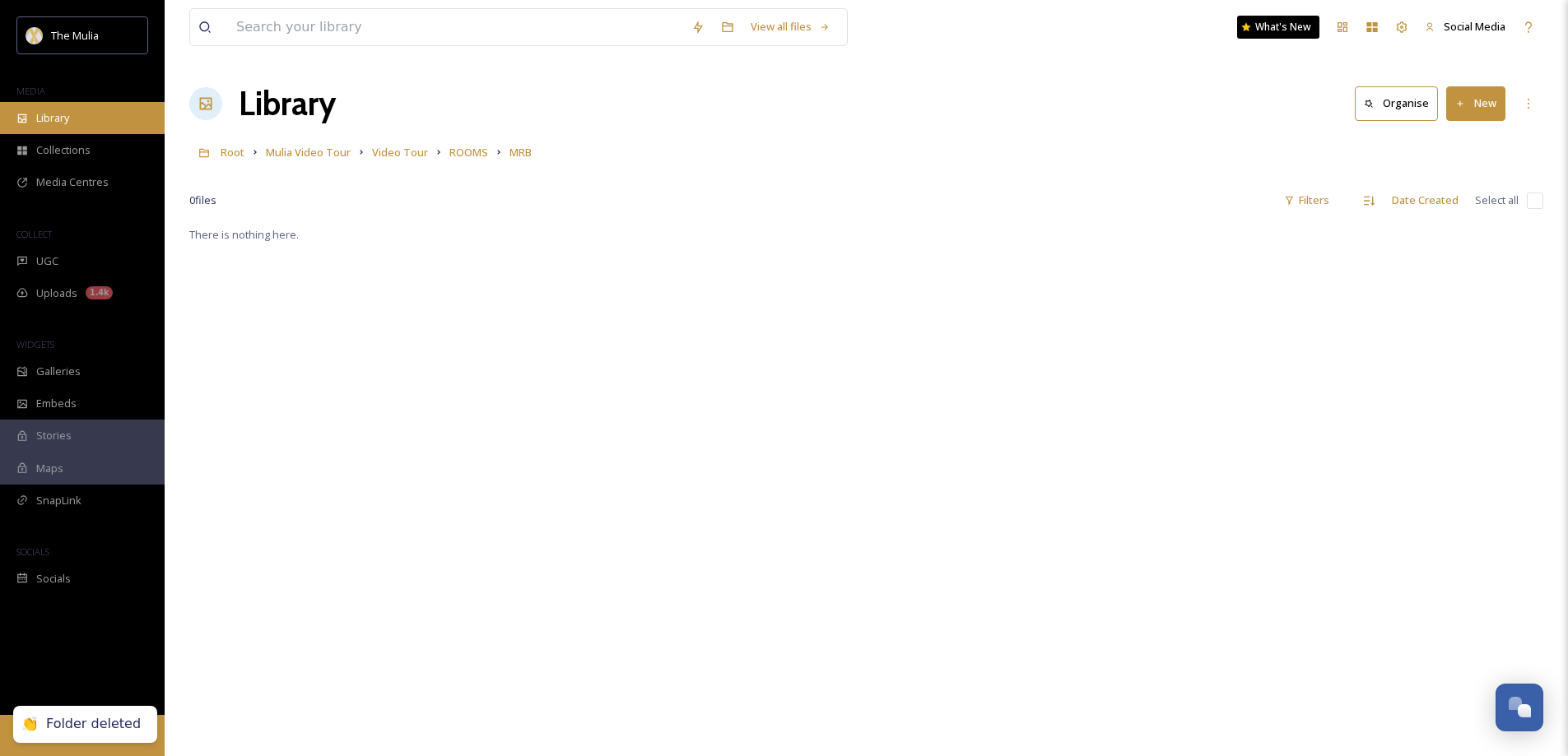
click at [59, 114] on span "Library" at bounding box center [52, 119] width 33 height 16
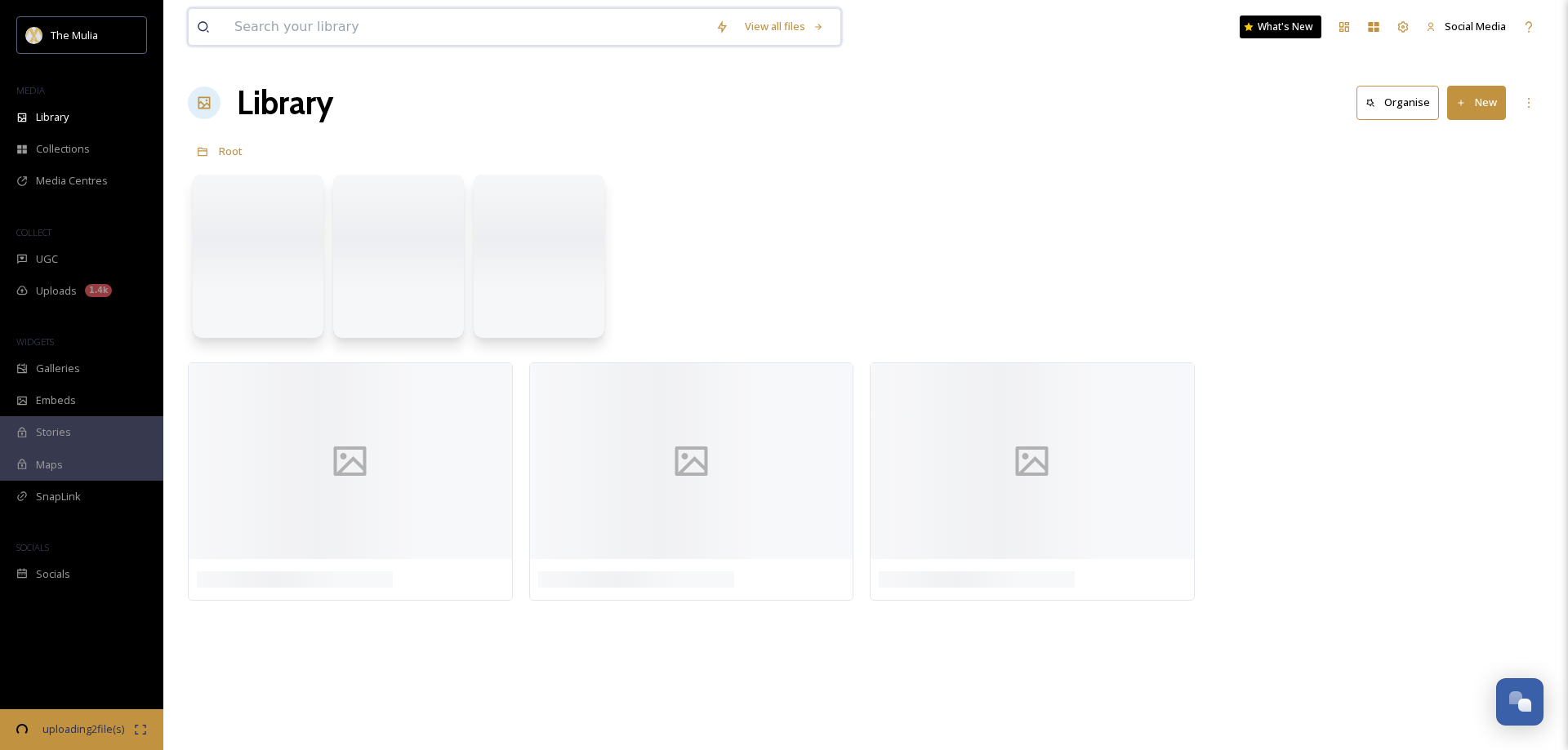
click at [331, 13] on input at bounding box center [467, 26] width 481 height 36
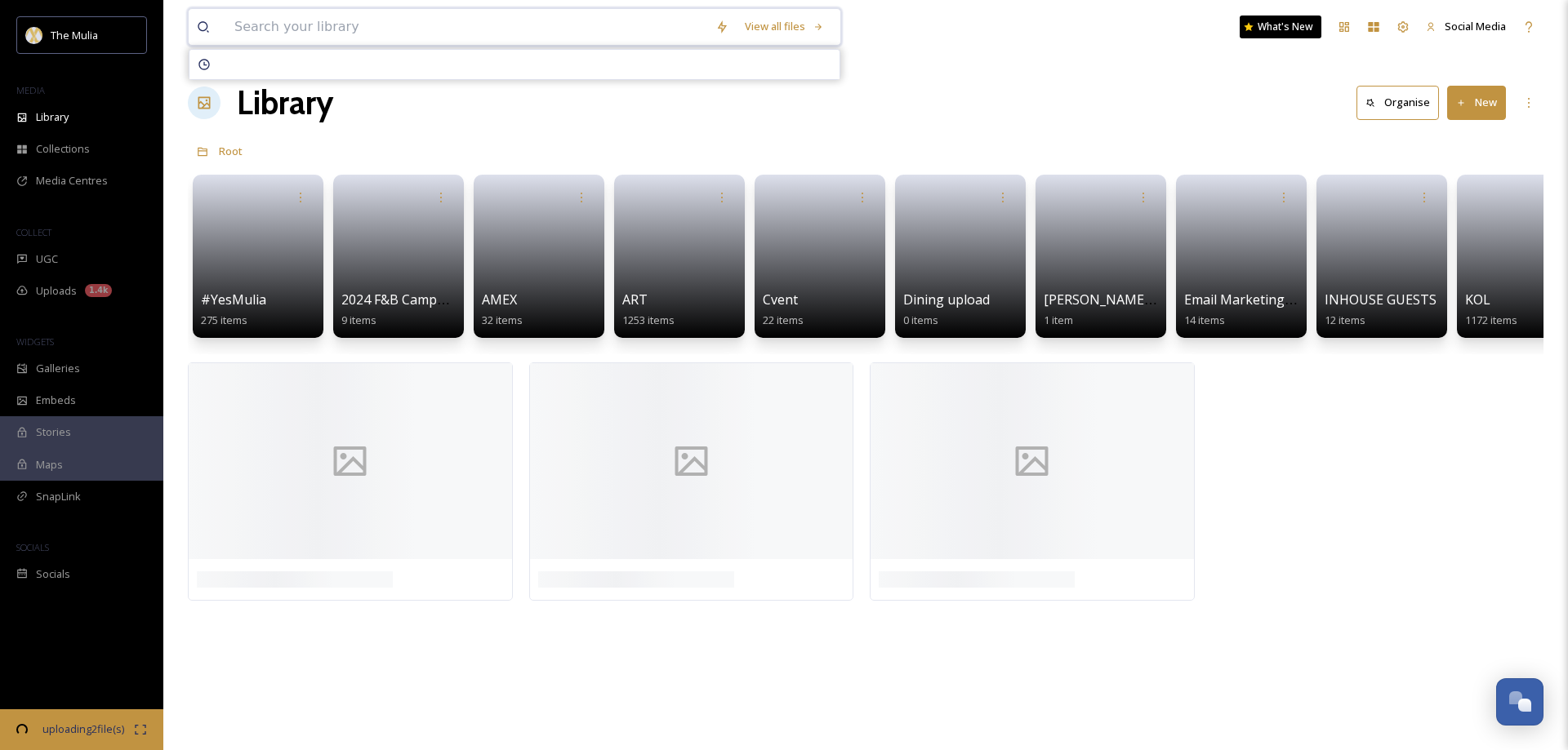
paste input "Royal-Suite-Ocean-Court-Bedroom"
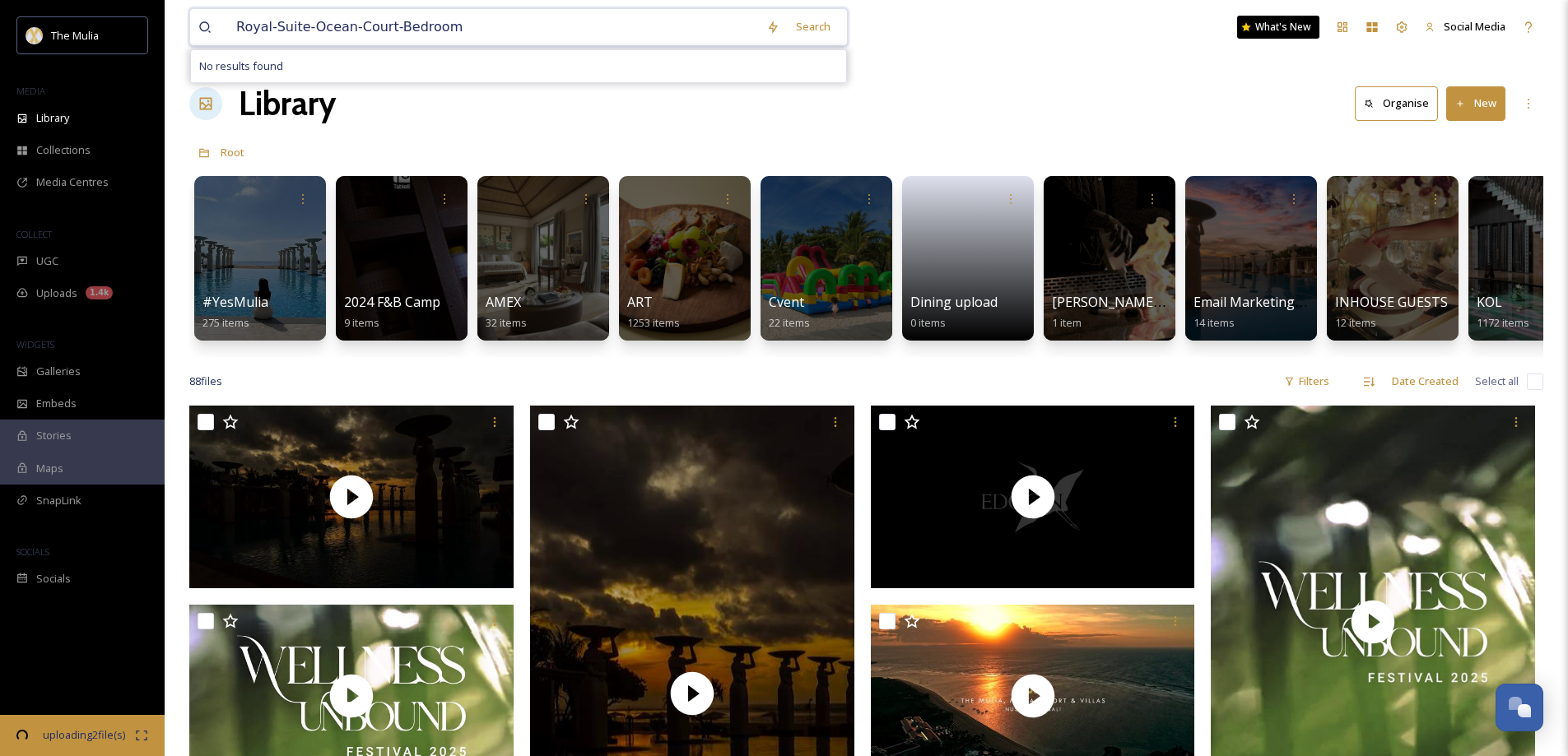
click at [321, 30] on input "Royal-Suite-Ocean-Court-Bedroom" at bounding box center [493, 26] width 530 height 36
drag, startPoint x: 347, startPoint y: 25, endPoint x: 581, endPoint y: 44, distance: 234.8
click at [581, 44] on input "Royal-Suite-Ocean-Court-Bedroom" at bounding box center [493, 26] width 530 height 36
type input "Royal-Suite-Ocean"
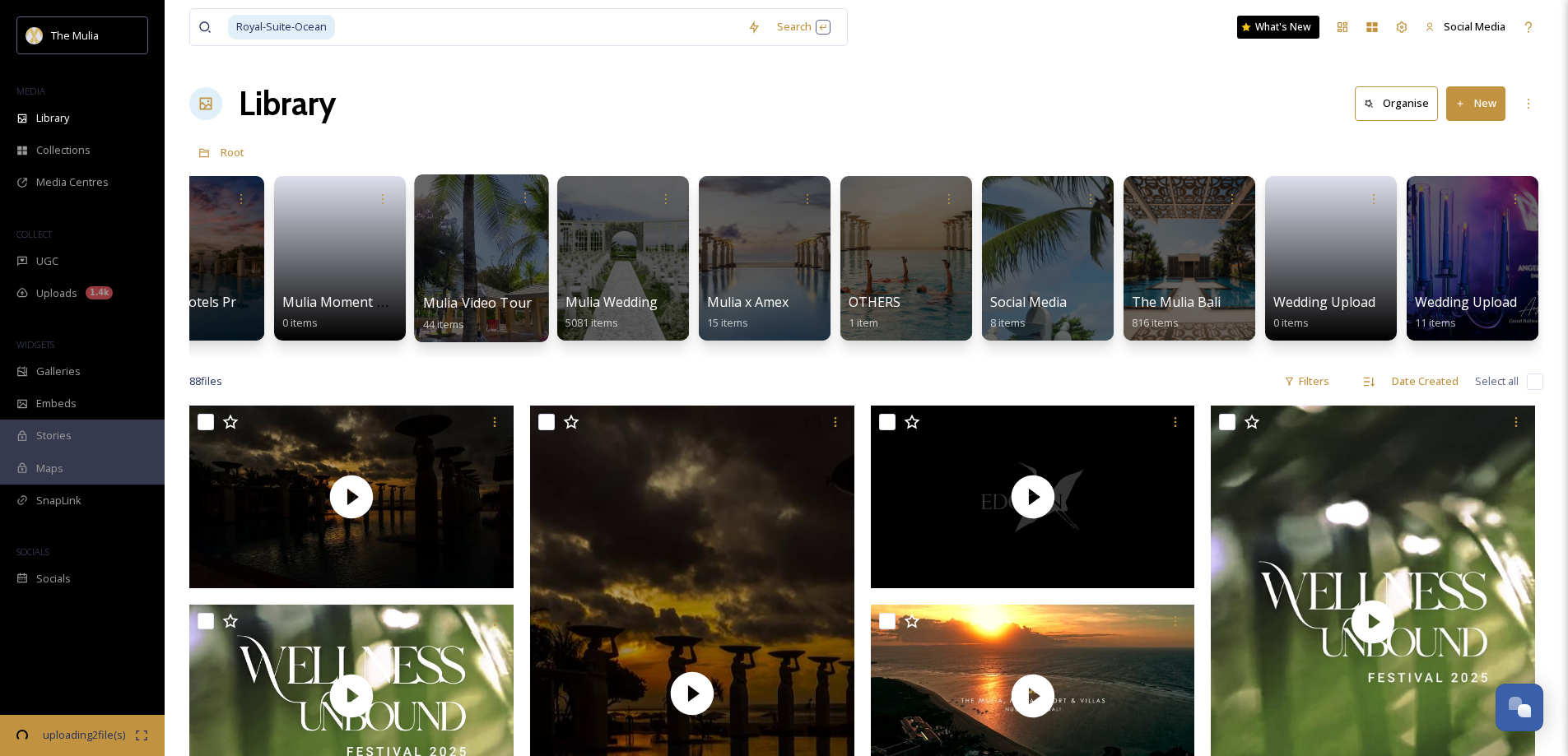
click at [459, 298] on span "Mulia Video Tour" at bounding box center [478, 303] width 110 height 18
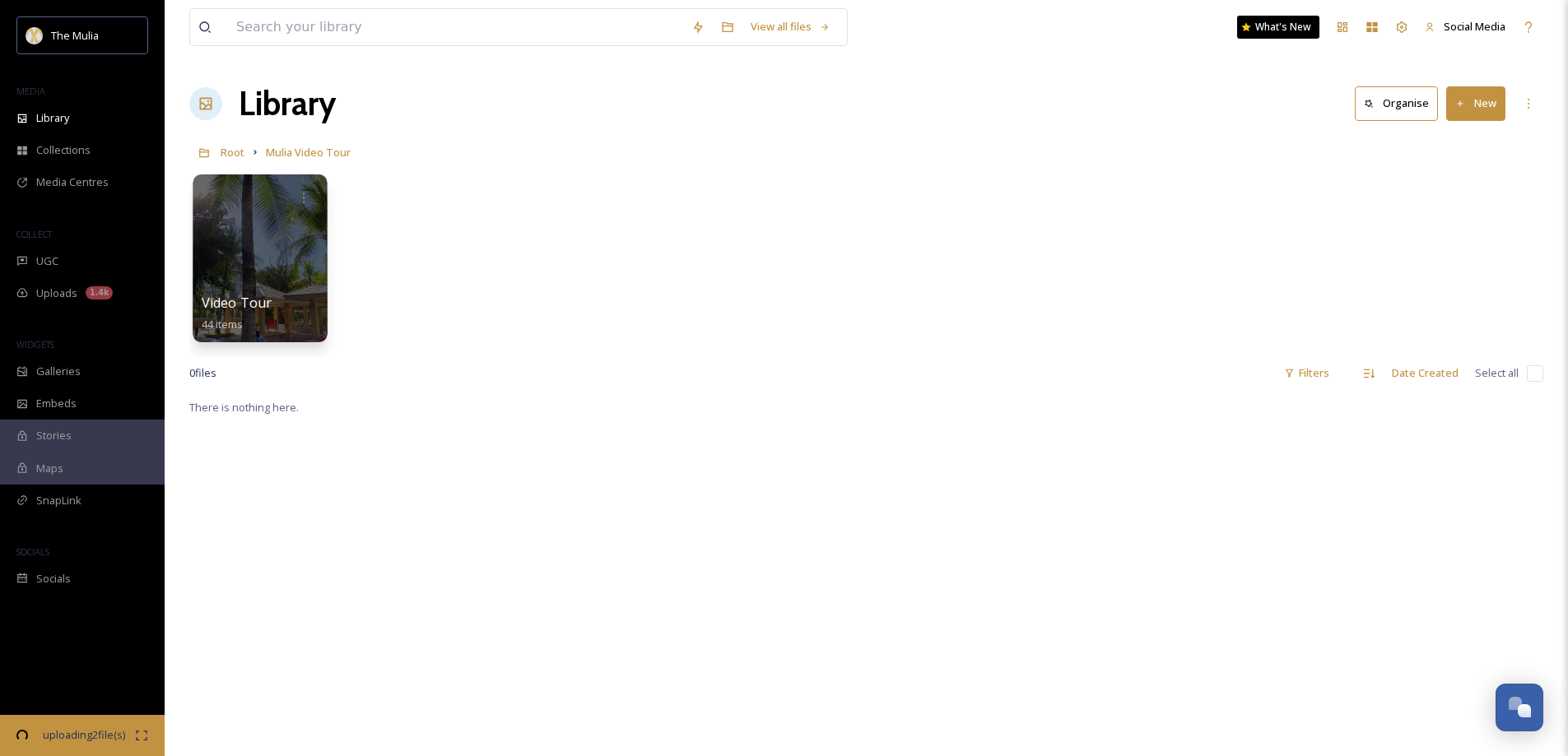
click at [243, 292] on div at bounding box center [259, 258] width 134 height 168
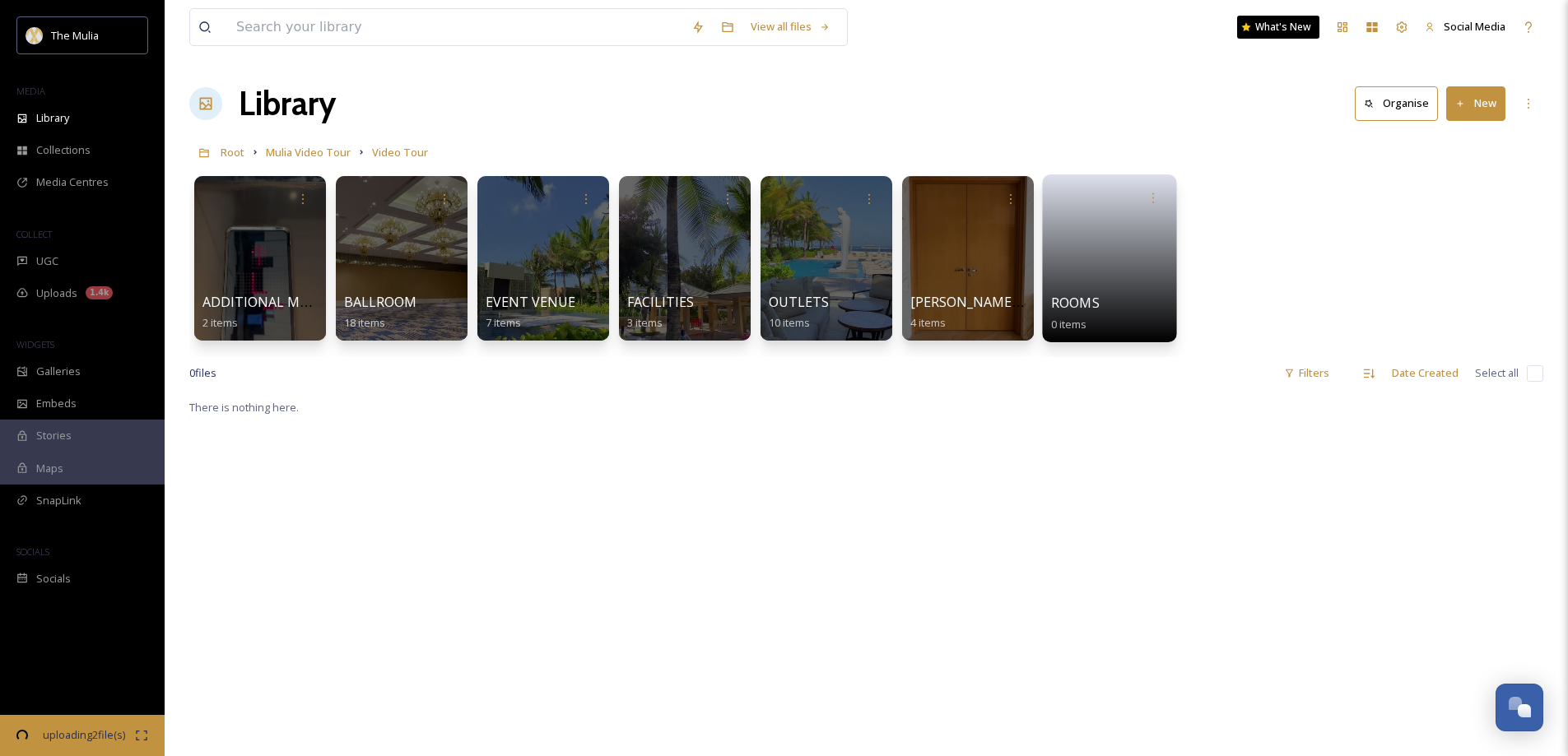
click at [1097, 305] on span "ROOMS" at bounding box center [1075, 303] width 48 height 18
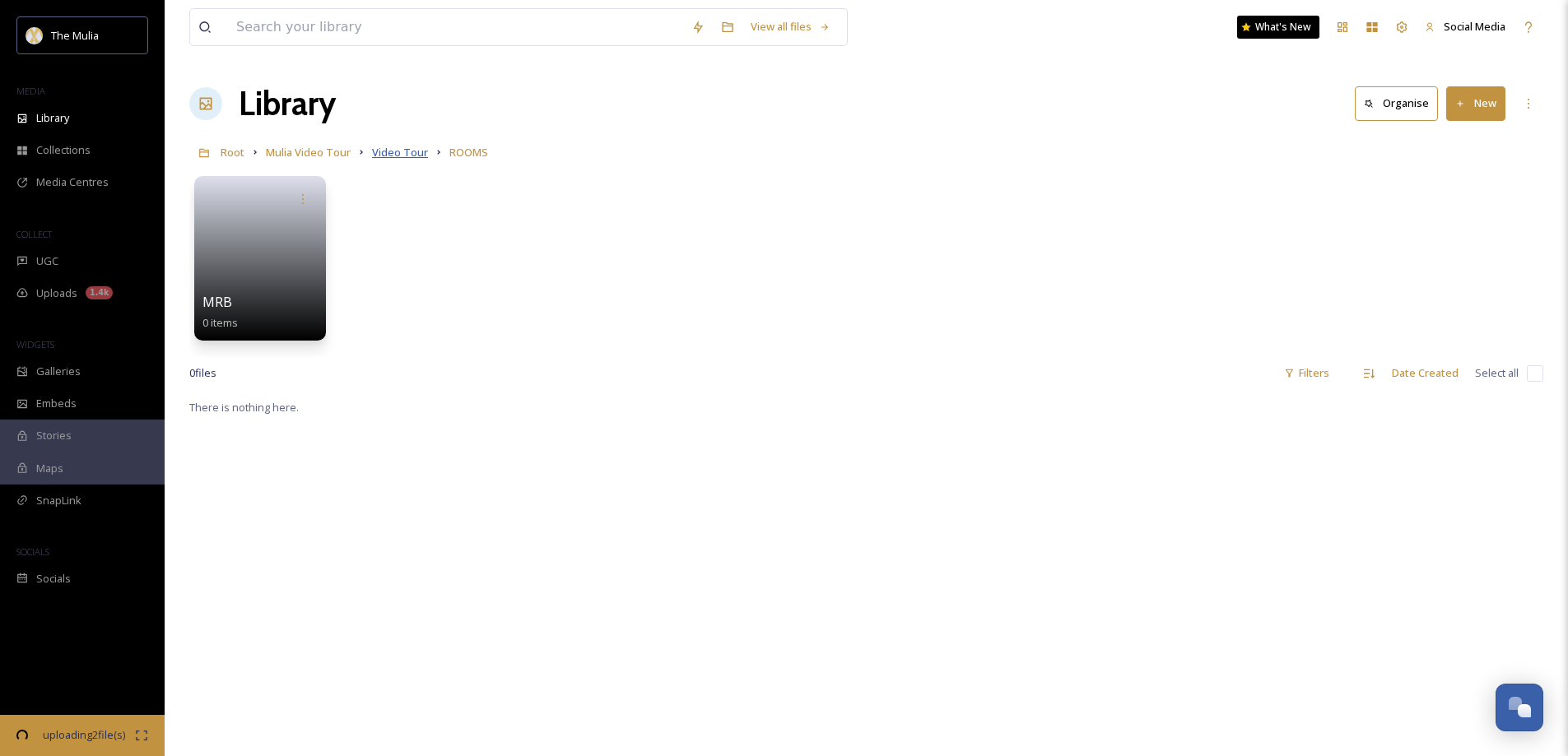
click at [391, 152] on span "Video Tour" at bounding box center [401, 152] width 56 height 15
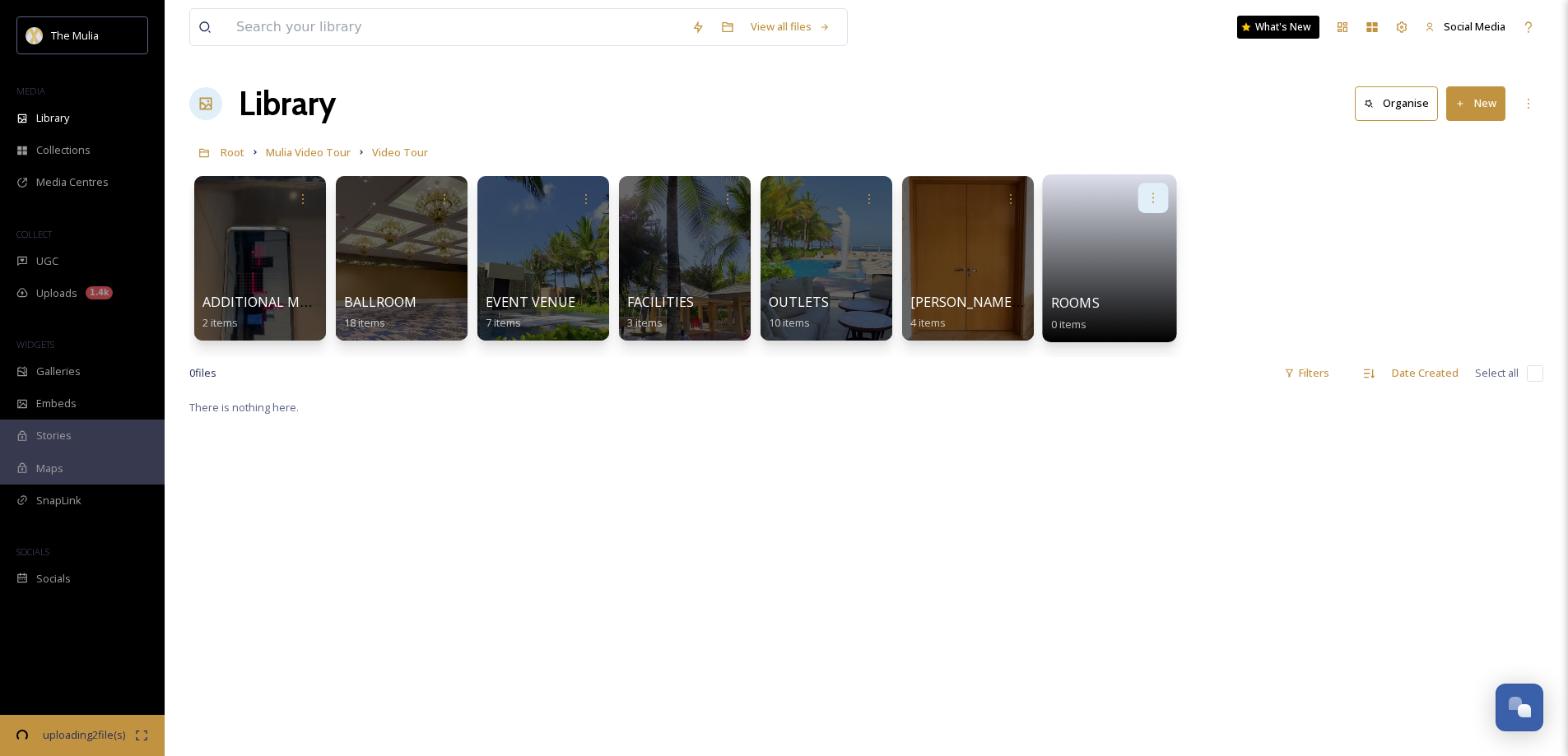
click at [1156, 198] on icon at bounding box center [1153, 197] width 13 height 13
click at [1111, 313] on span "Delete" at bounding box center [1101, 318] width 33 height 17
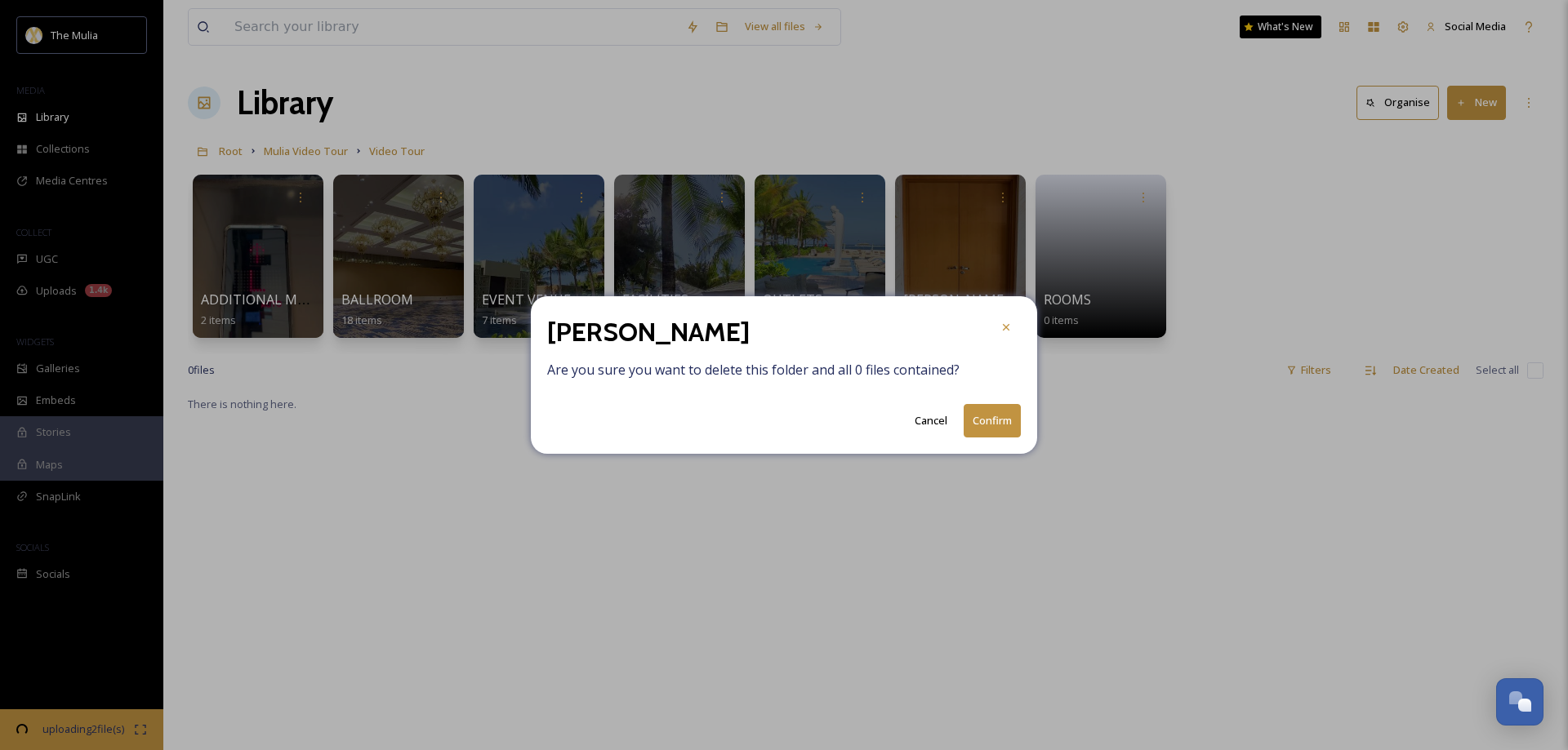
click at [988, 422] on button "Confirm" at bounding box center [993, 421] width 58 height 33
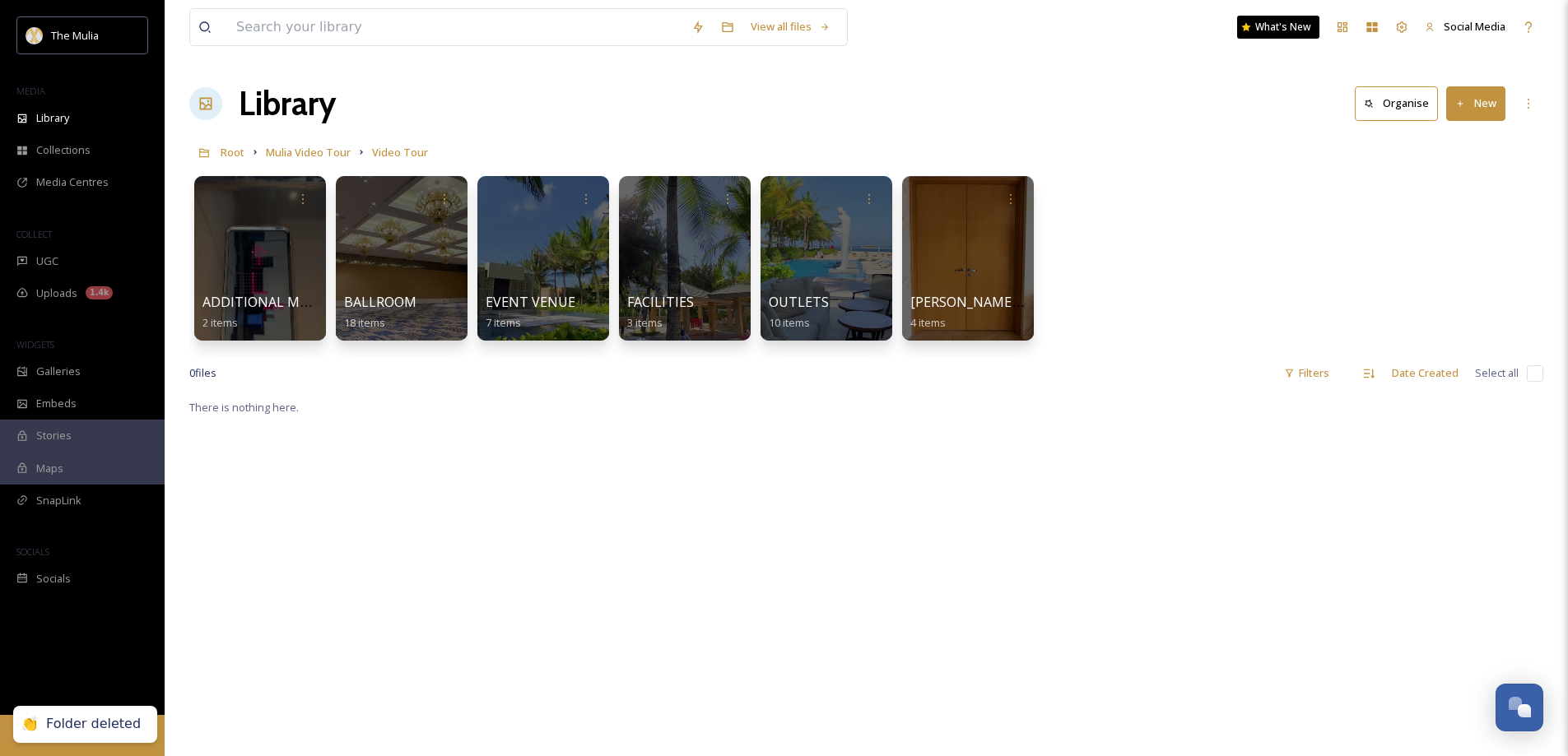
click at [267, 32] on input at bounding box center [456, 26] width 455 height 36
paste input "Royal-Suite-Ocean-Court-Bedroom"
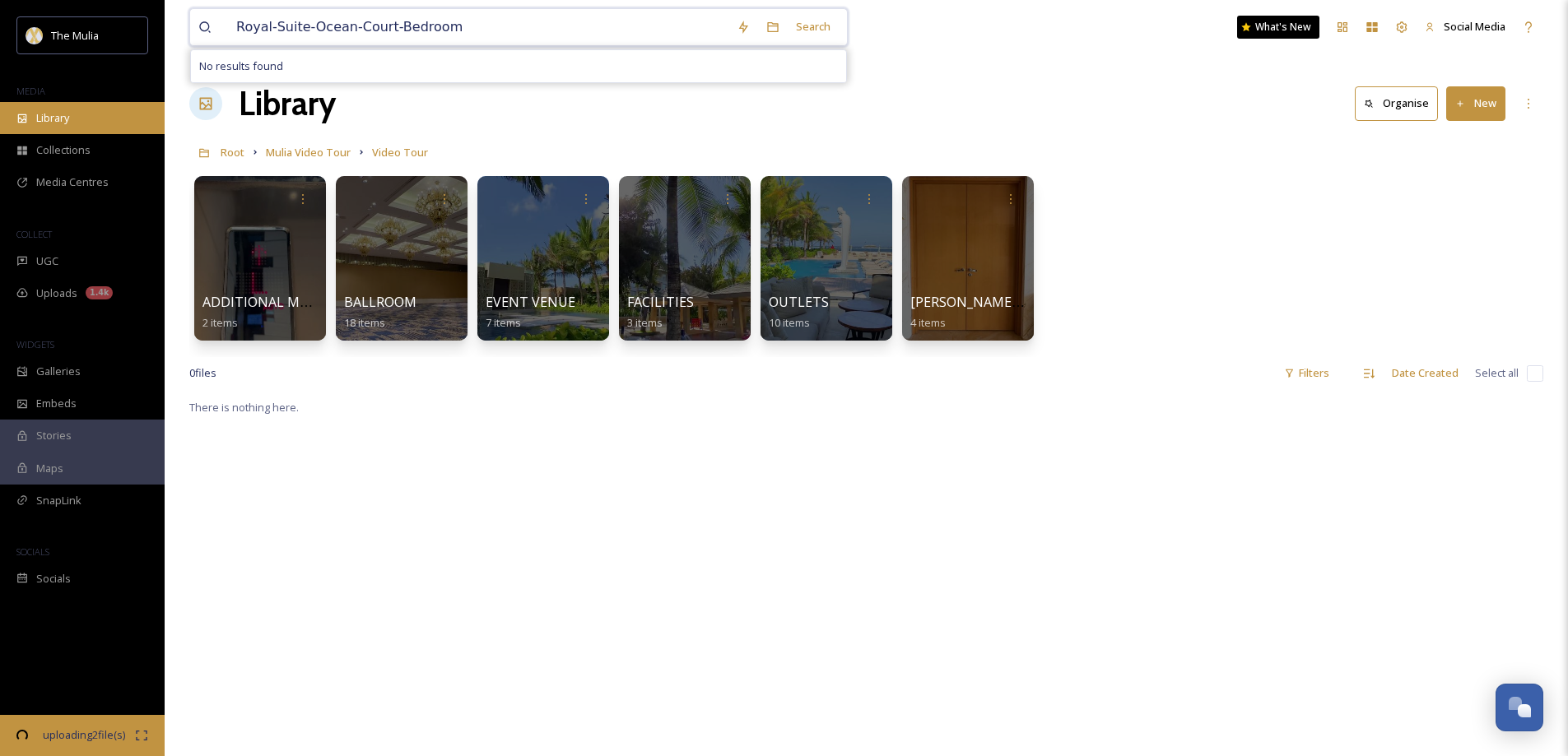
type input "Royal-Suite-Ocean-Court-Bedroom"
click at [65, 104] on div "Library" at bounding box center [82, 118] width 164 height 32
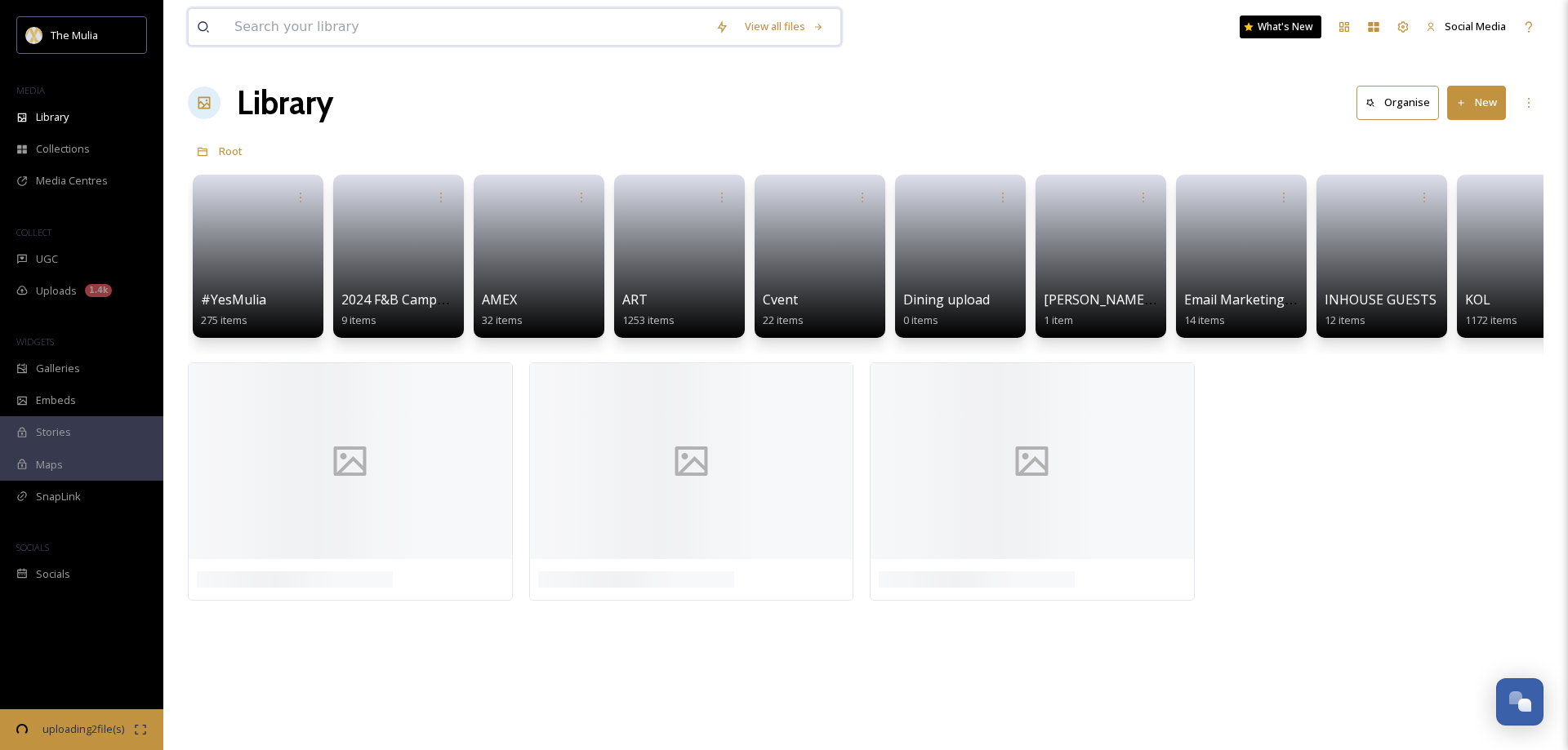
click at [307, 30] on input at bounding box center [467, 26] width 481 height 36
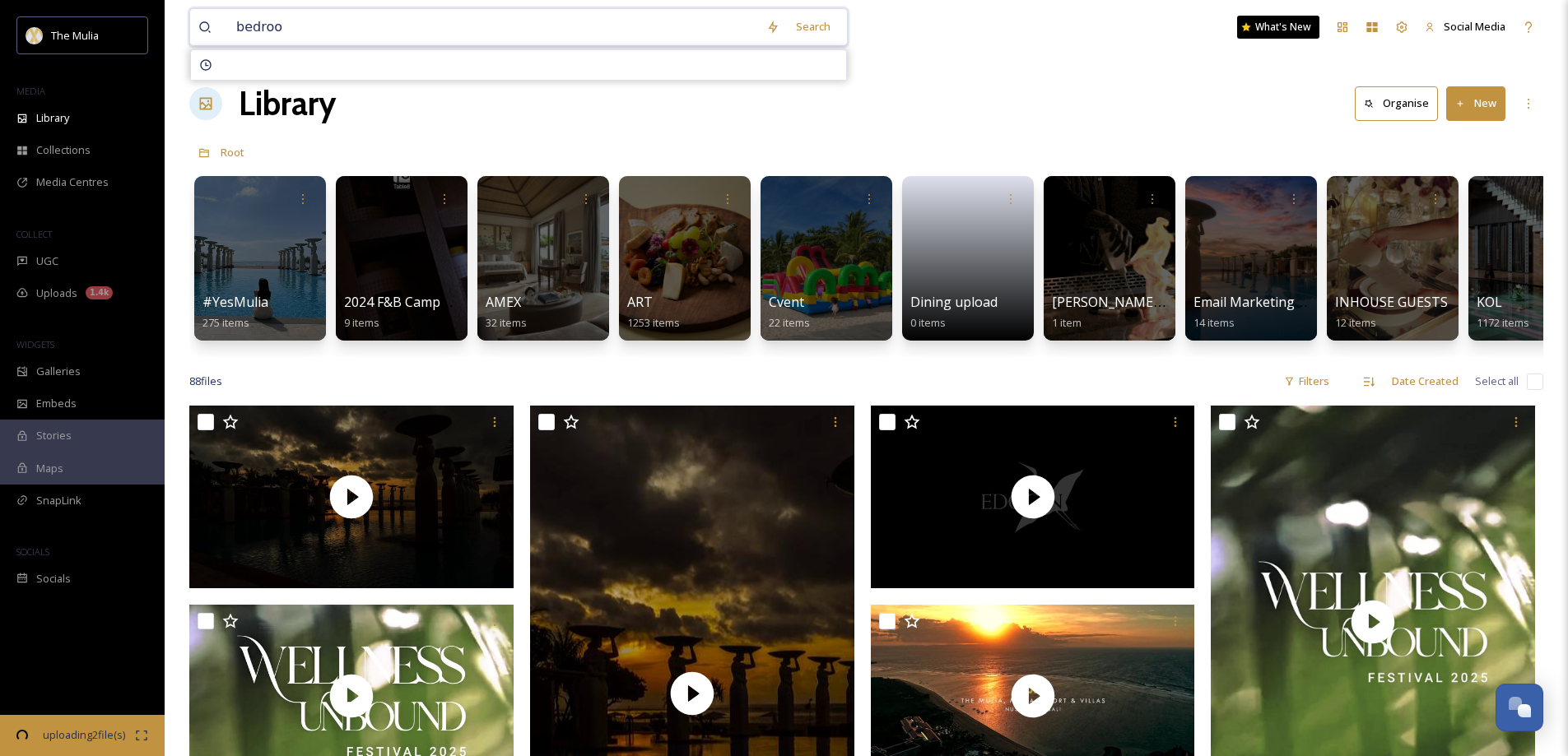
type input "bedroom"
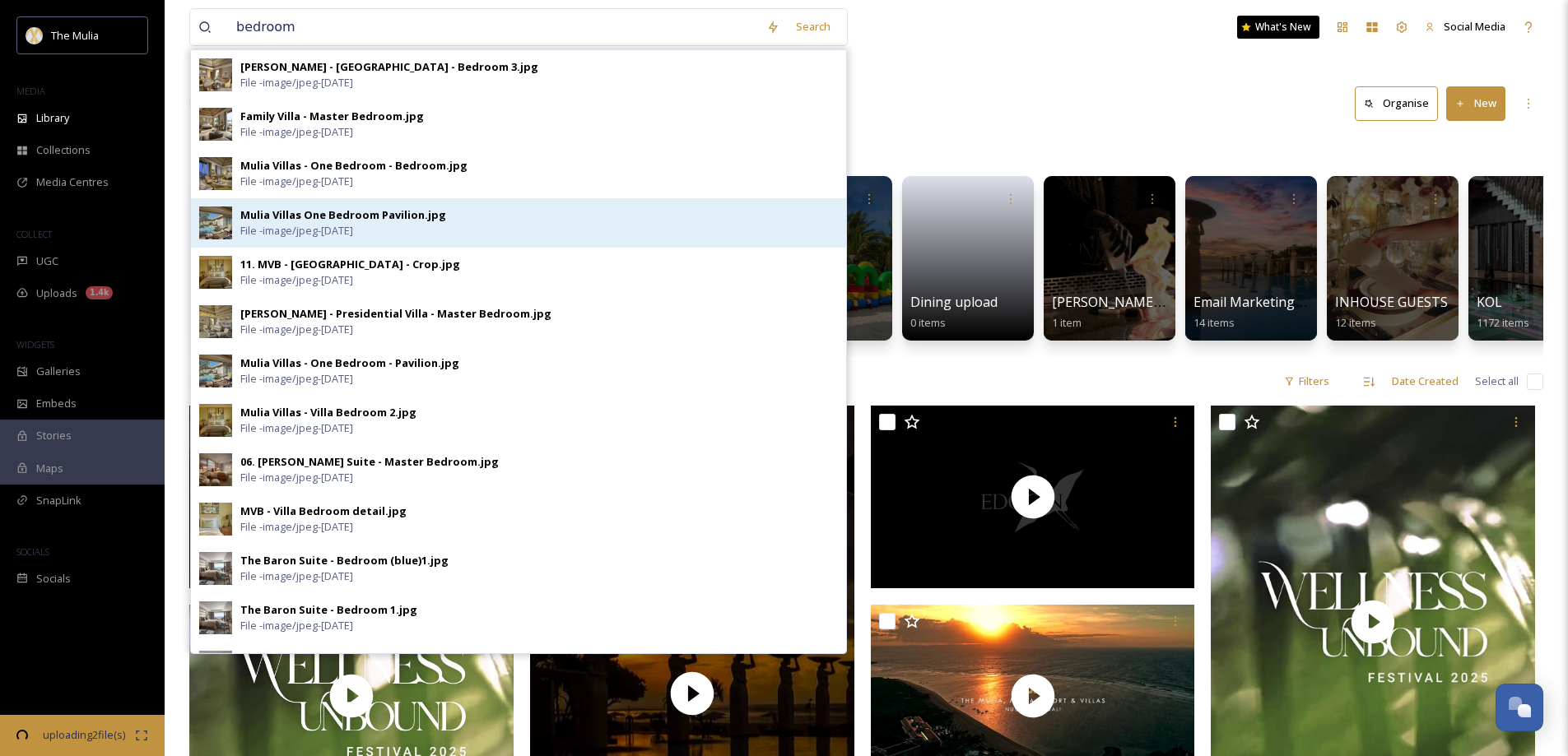
scroll to position [2364, 0]
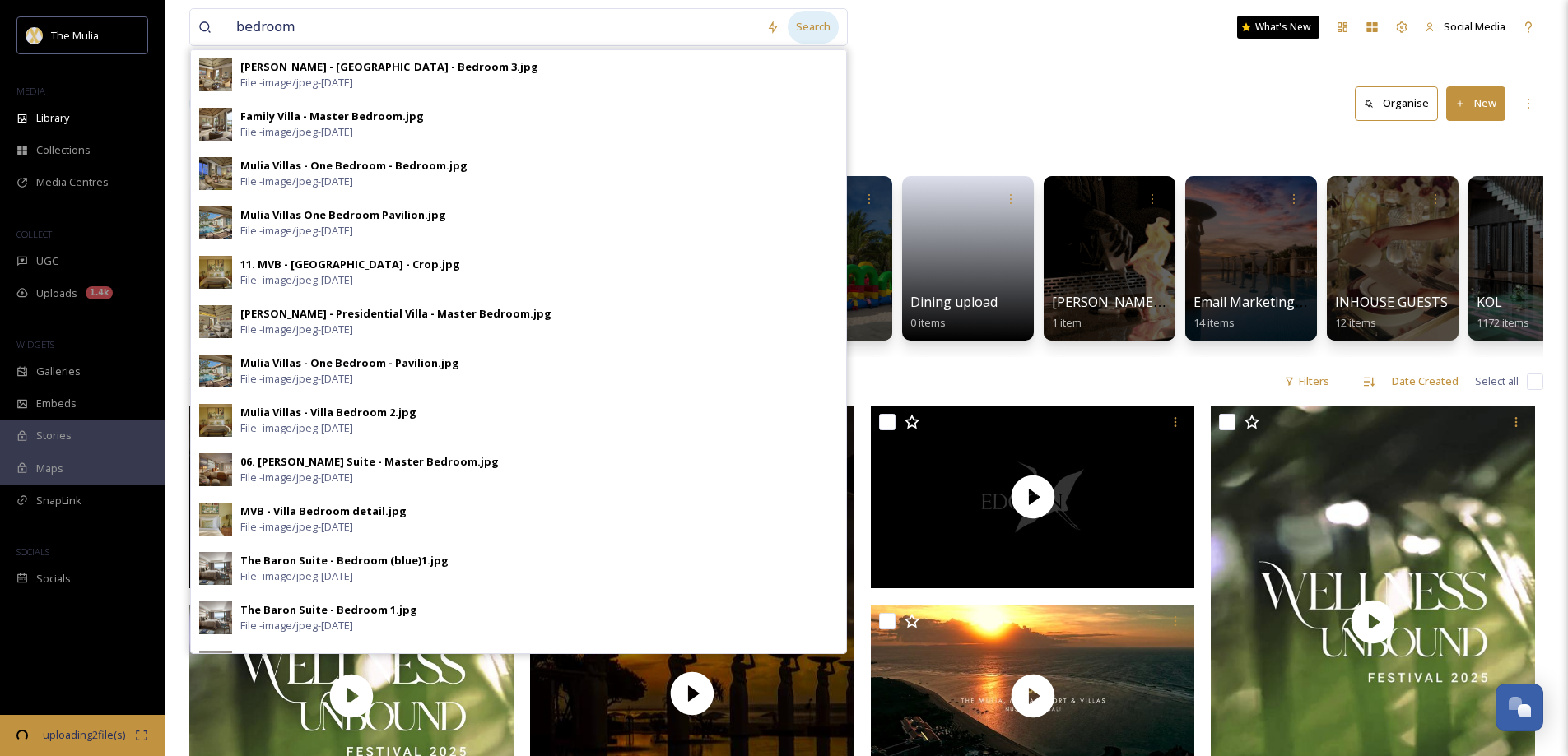
type input "bedroom"
click at [797, 25] on div "Search" at bounding box center [813, 26] width 51 height 32
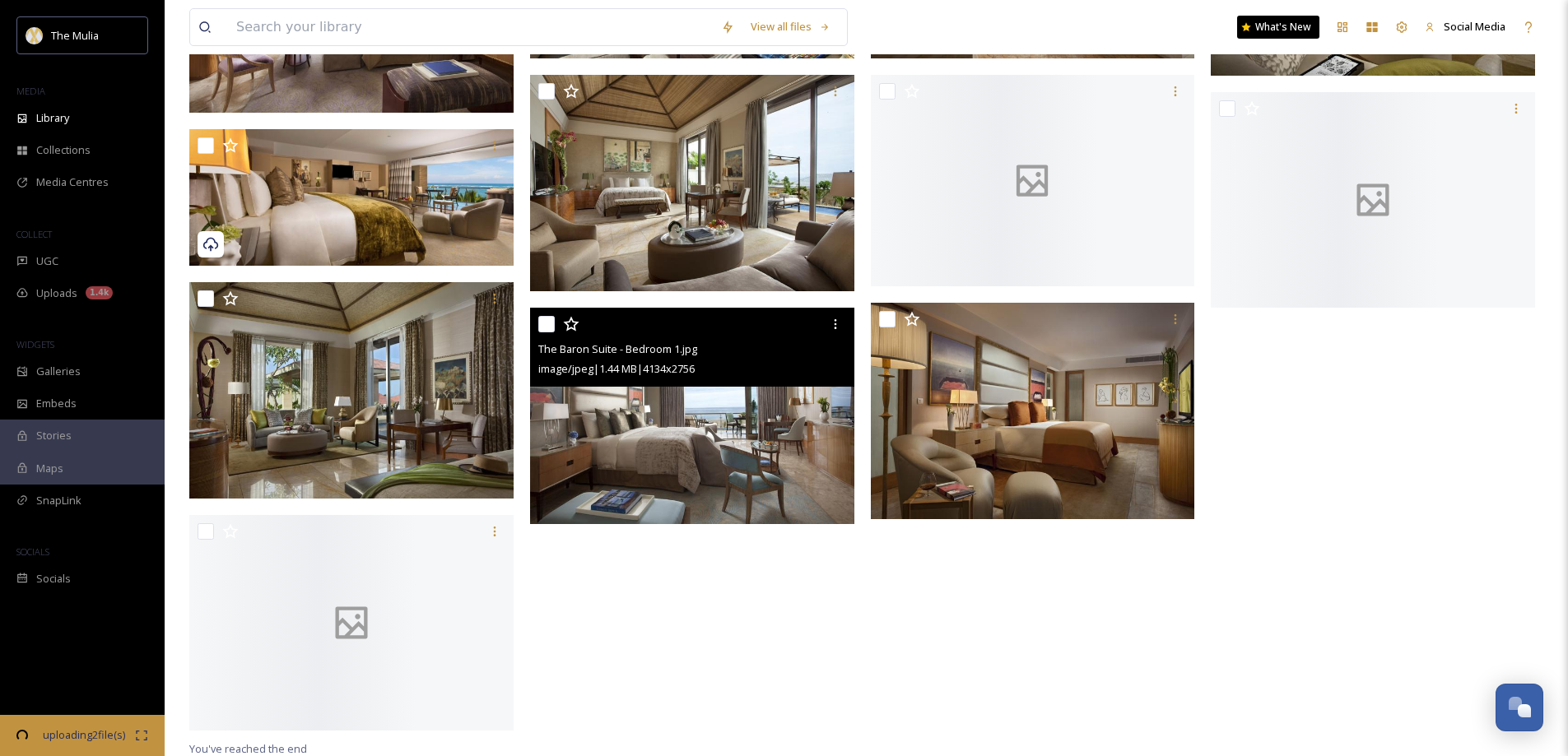
scroll to position [2455, 0]
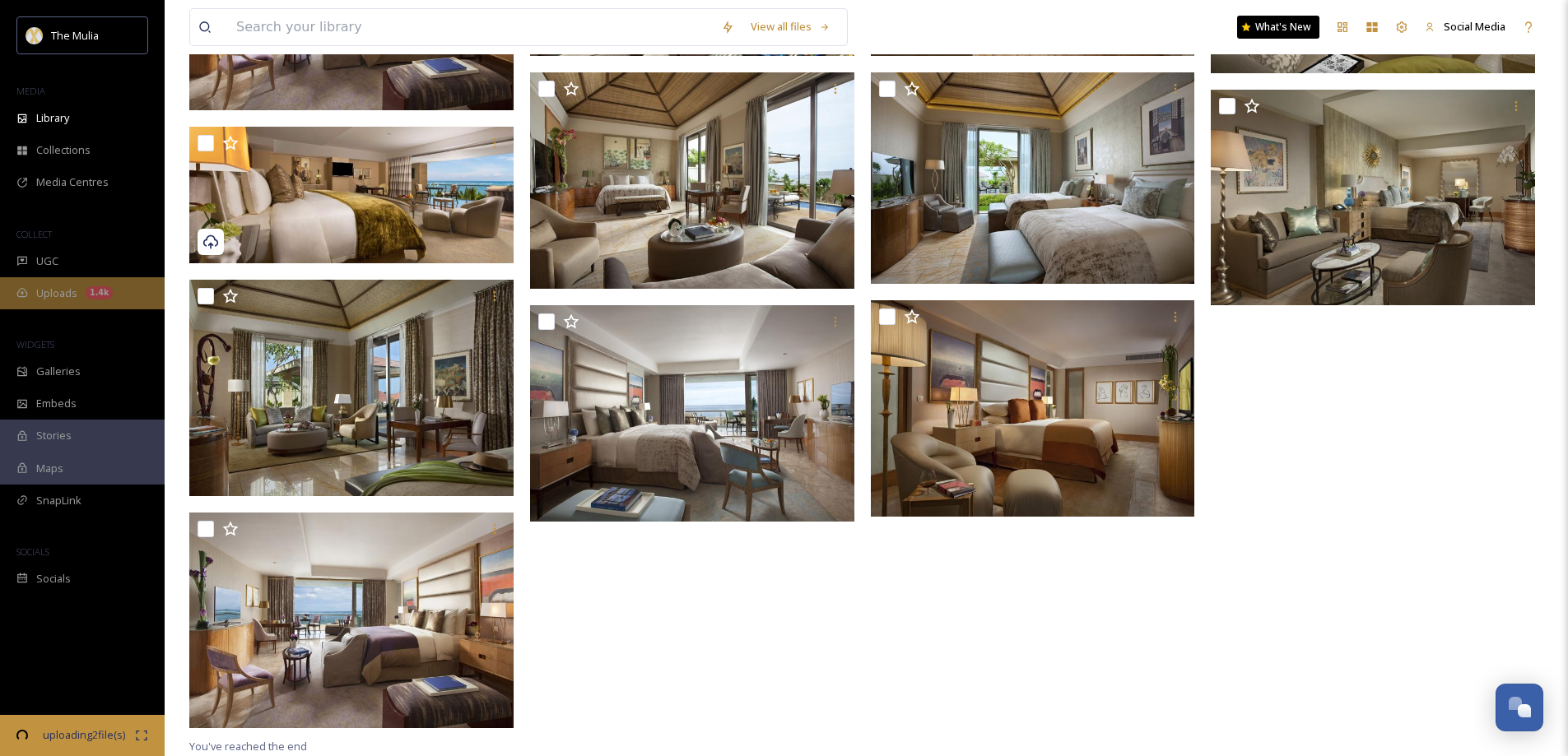
click at [46, 294] on span "Uploads" at bounding box center [56, 293] width 41 height 16
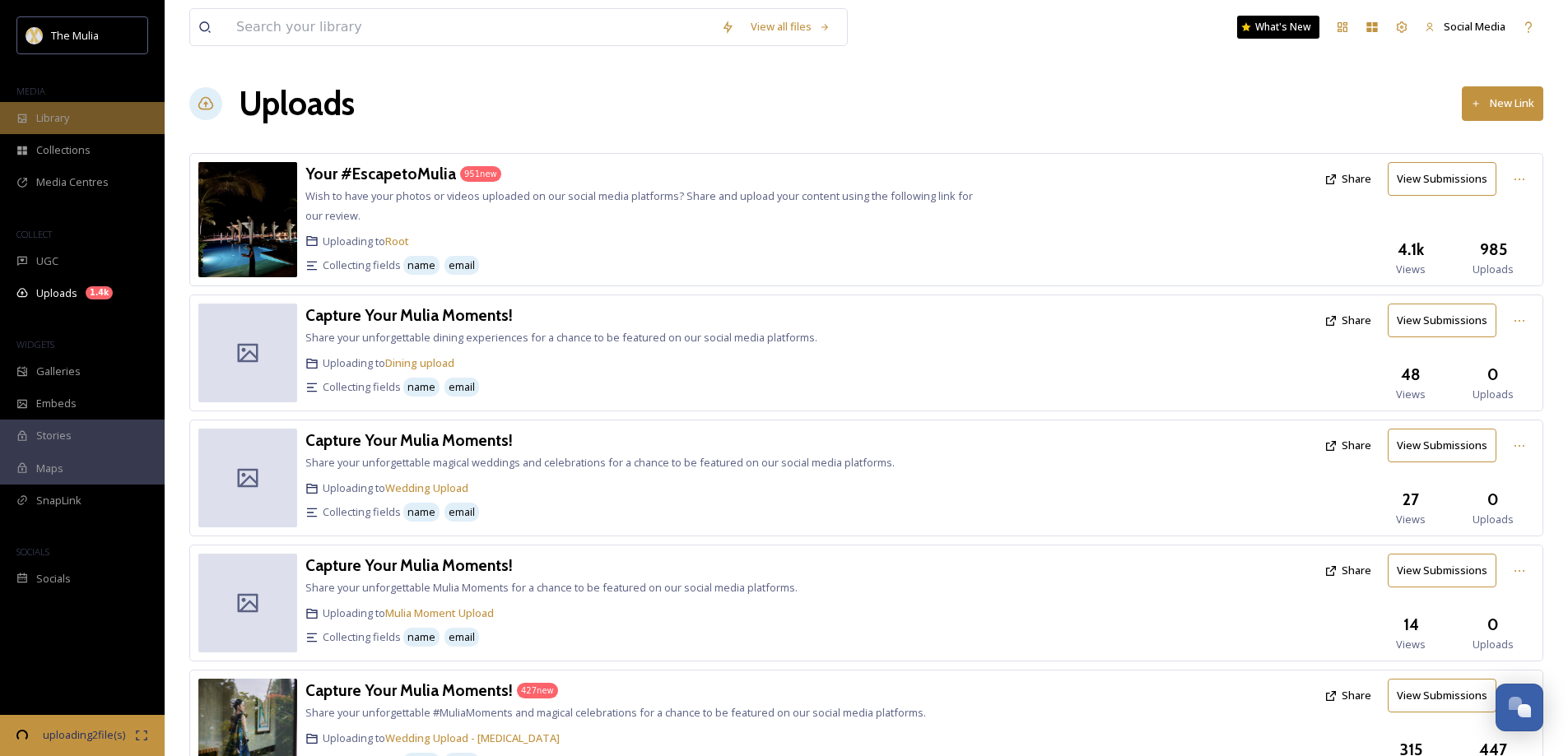
click at [46, 104] on div "Library" at bounding box center [82, 118] width 164 height 32
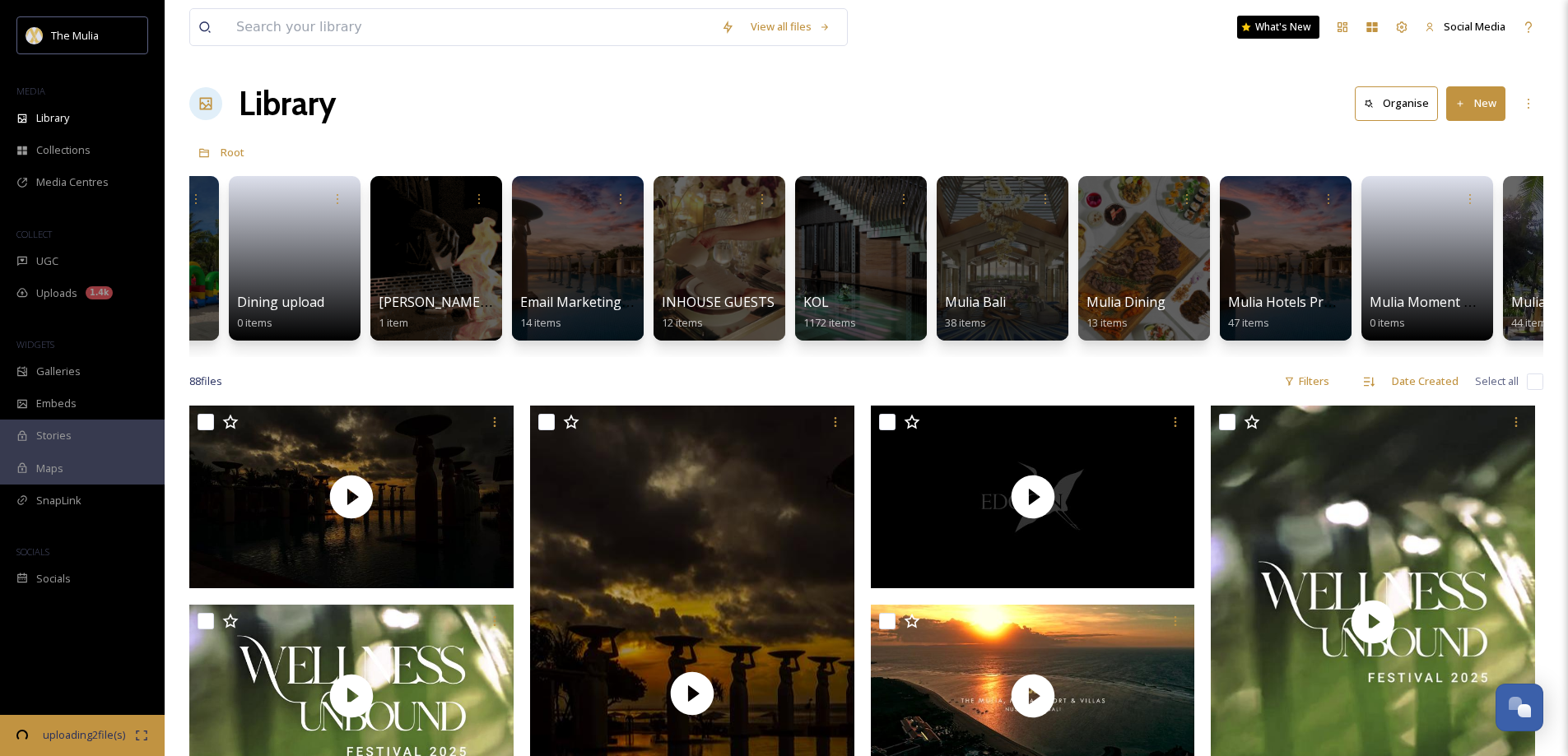
scroll to position [0, 1474]
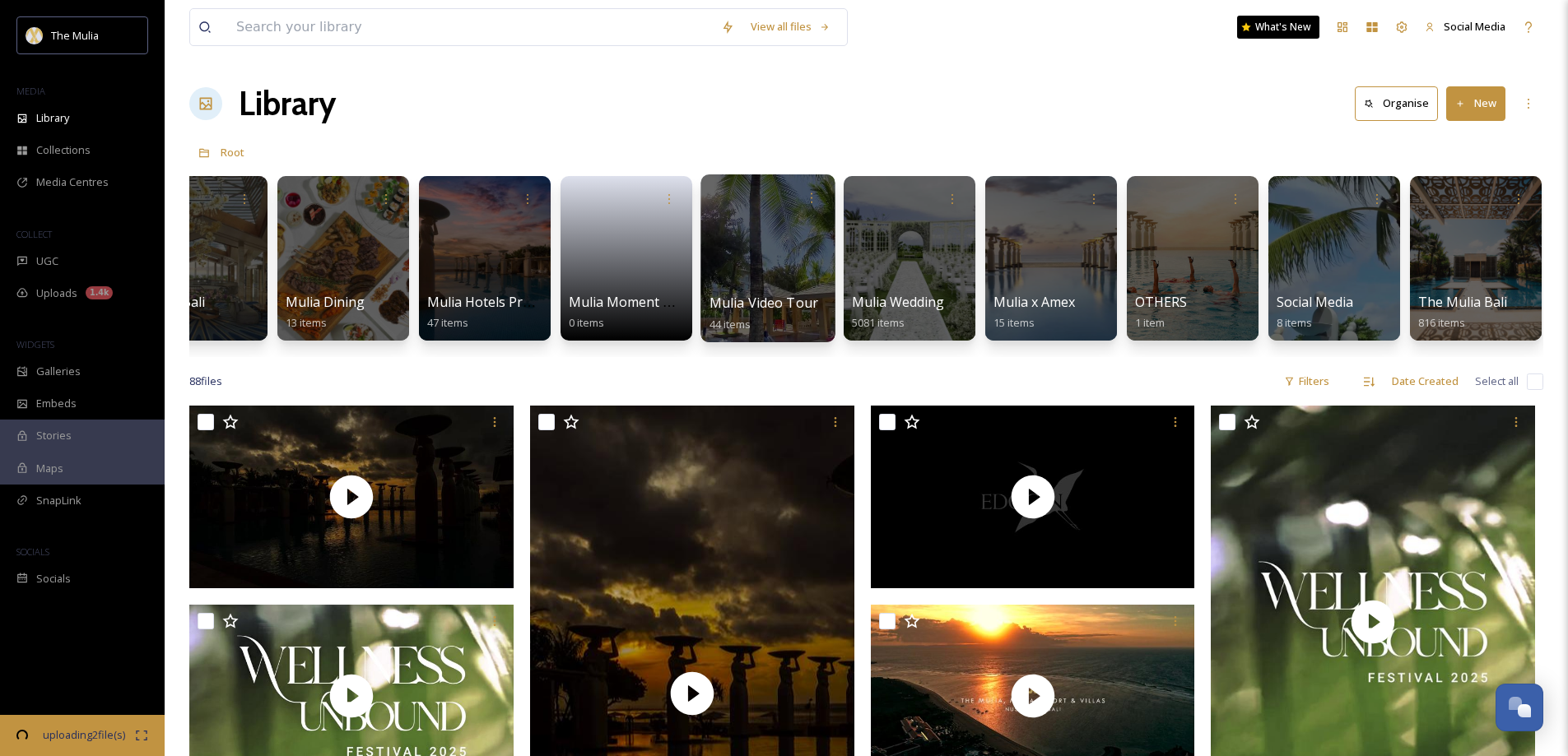
click at [742, 306] on span "Mulia Video Tour" at bounding box center [764, 303] width 110 height 18
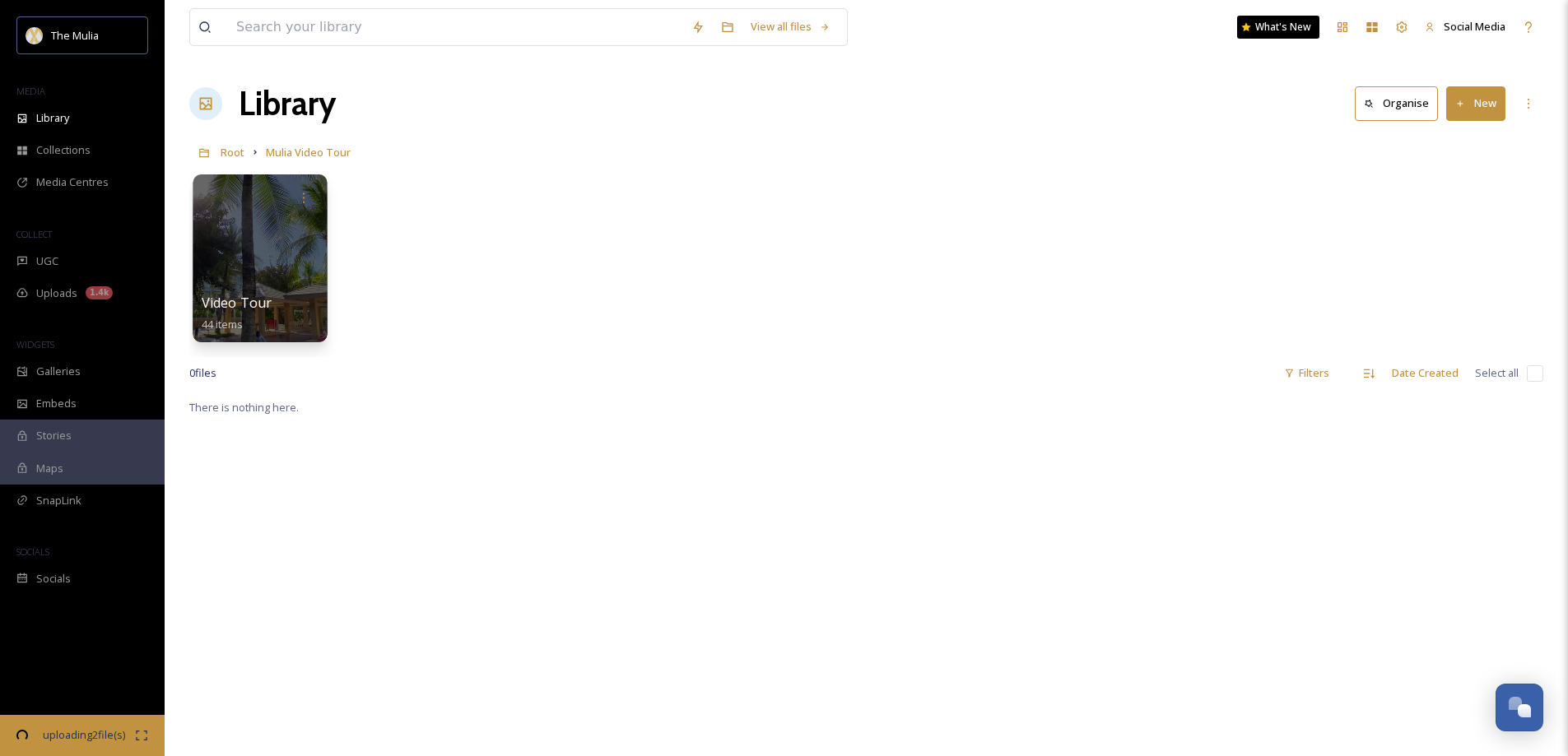
click at [300, 244] on div at bounding box center [259, 258] width 134 height 168
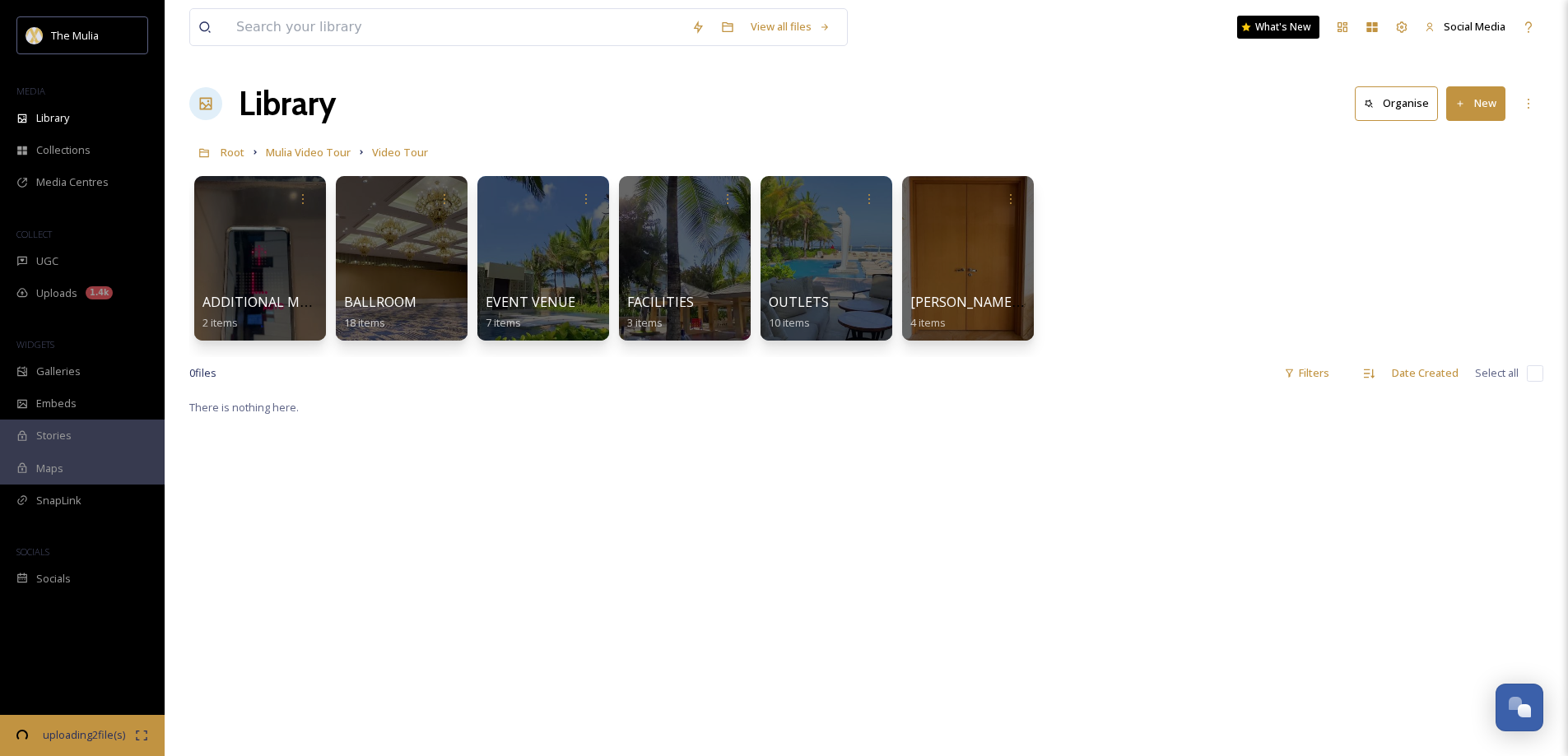
click at [1471, 108] on button "New" at bounding box center [1475, 103] width 59 height 33
click at [1457, 203] on span "Folder" at bounding box center [1457, 206] width 32 height 16
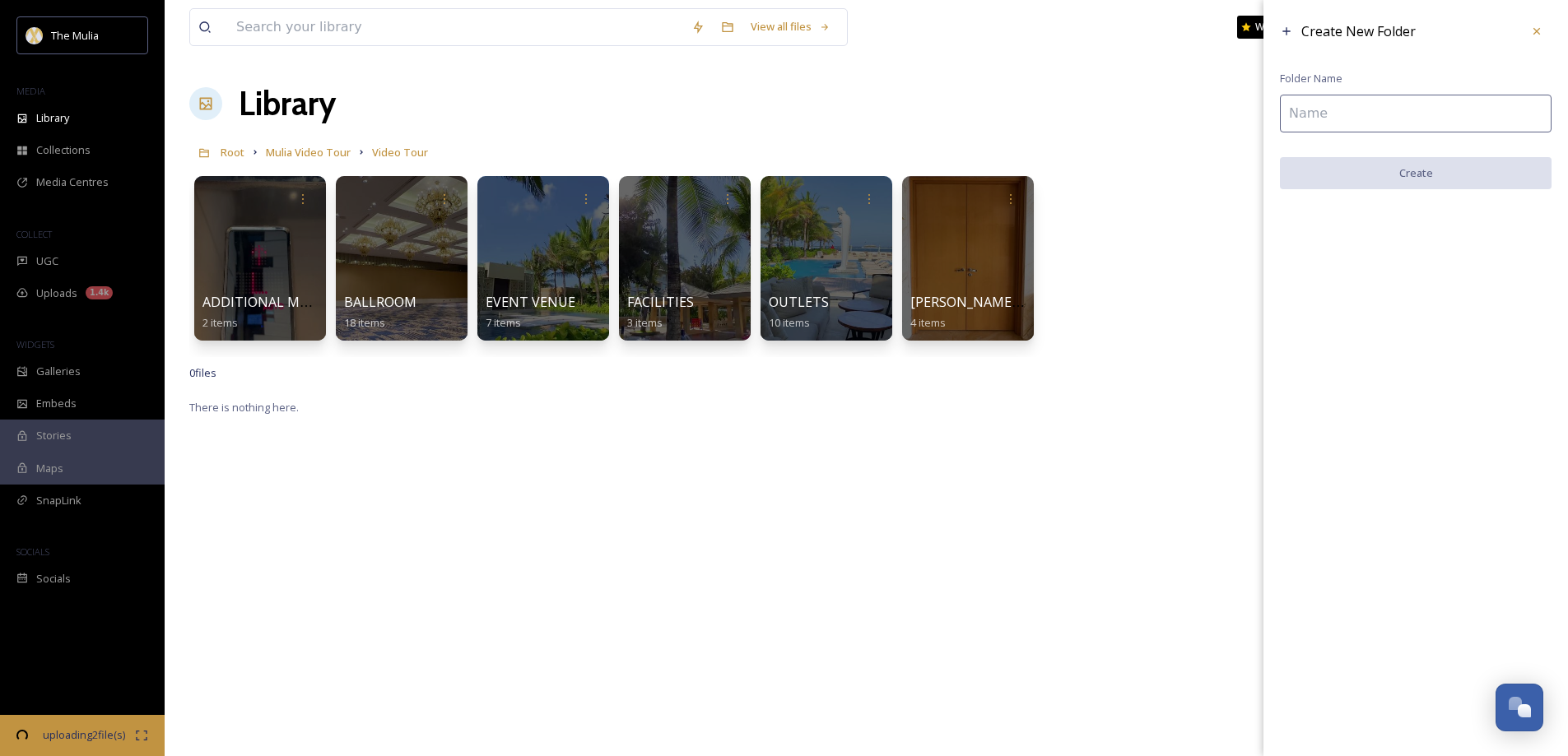
click at [1332, 100] on input at bounding box center [1415, 113] width 271 height 38
type input "ROOM"
click at [1375, 186] on button "Create" at bounding box center [1415, 174] width 271 height 33
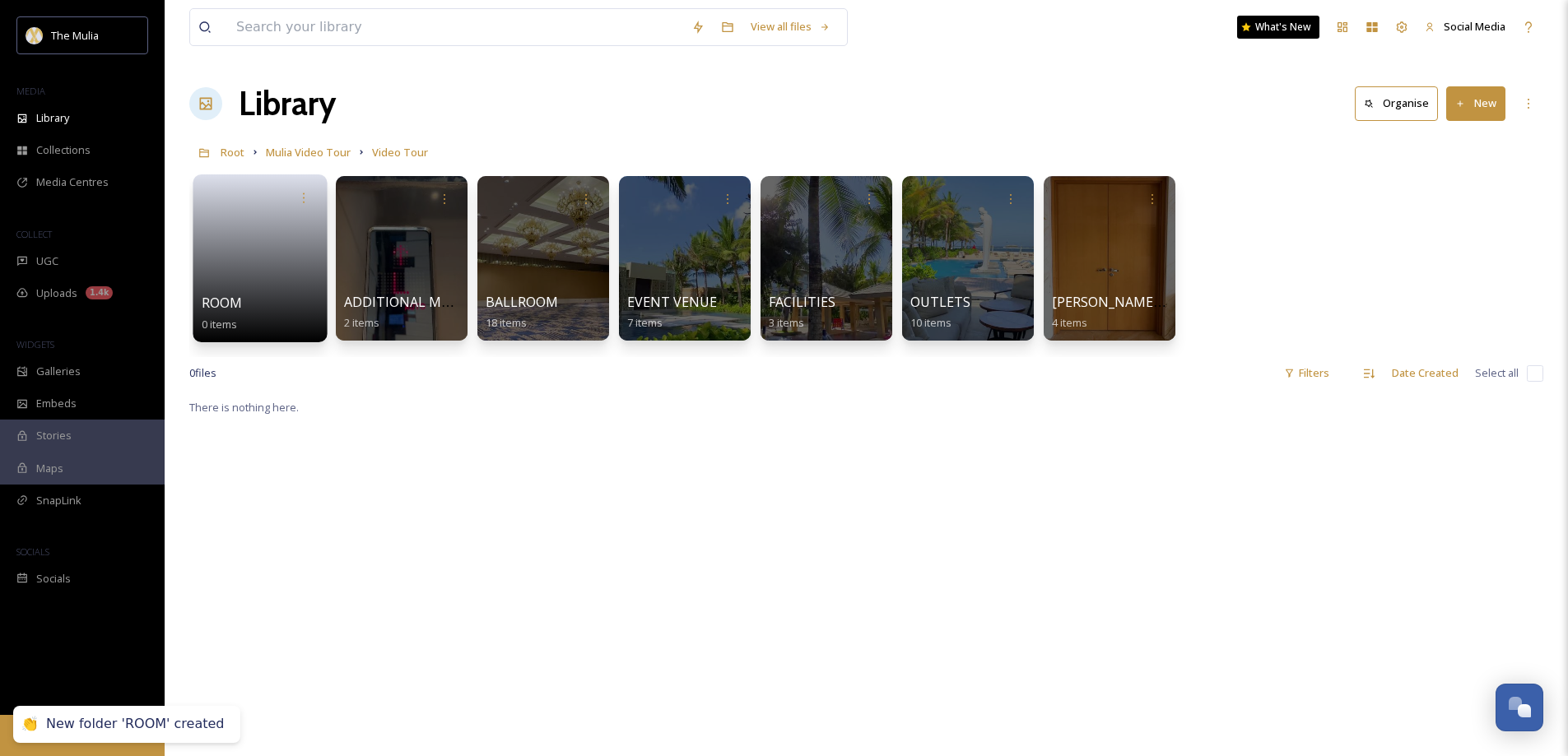
drag, startPoint x: 401, startPoint y: 400, endPoint x: 229, endPoint y: 307, distance: 195.5
drag, startPoint x: 177, startPoint y: 257, endPoint x: 185, endPoint y: 255, distance: 8.2
click at [177, 257] on div "View all files What's New Social Media Library Organise New Root Mulia Video To…" at bounding box center [866, 577] width 1404 height 1154
click at [240, 258] on link at bounding box center [261, 253] width 118 height 80
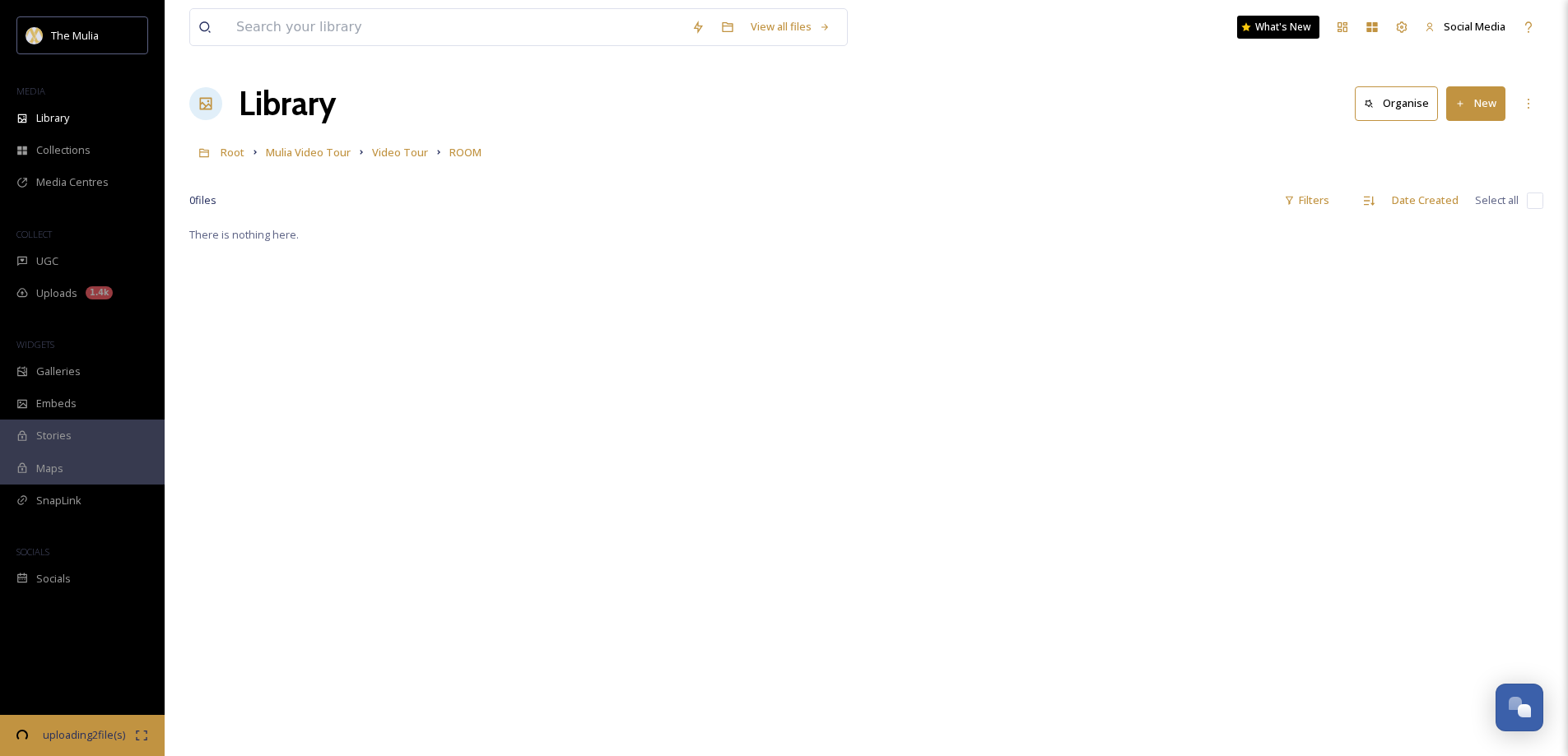
click at [1484, 105] on button "New" at bounding box center [1475, 103] width 59 height 33
click at [1446, 145] on span "File Upload" at bounding box center [1469, 142] width 54 height 16
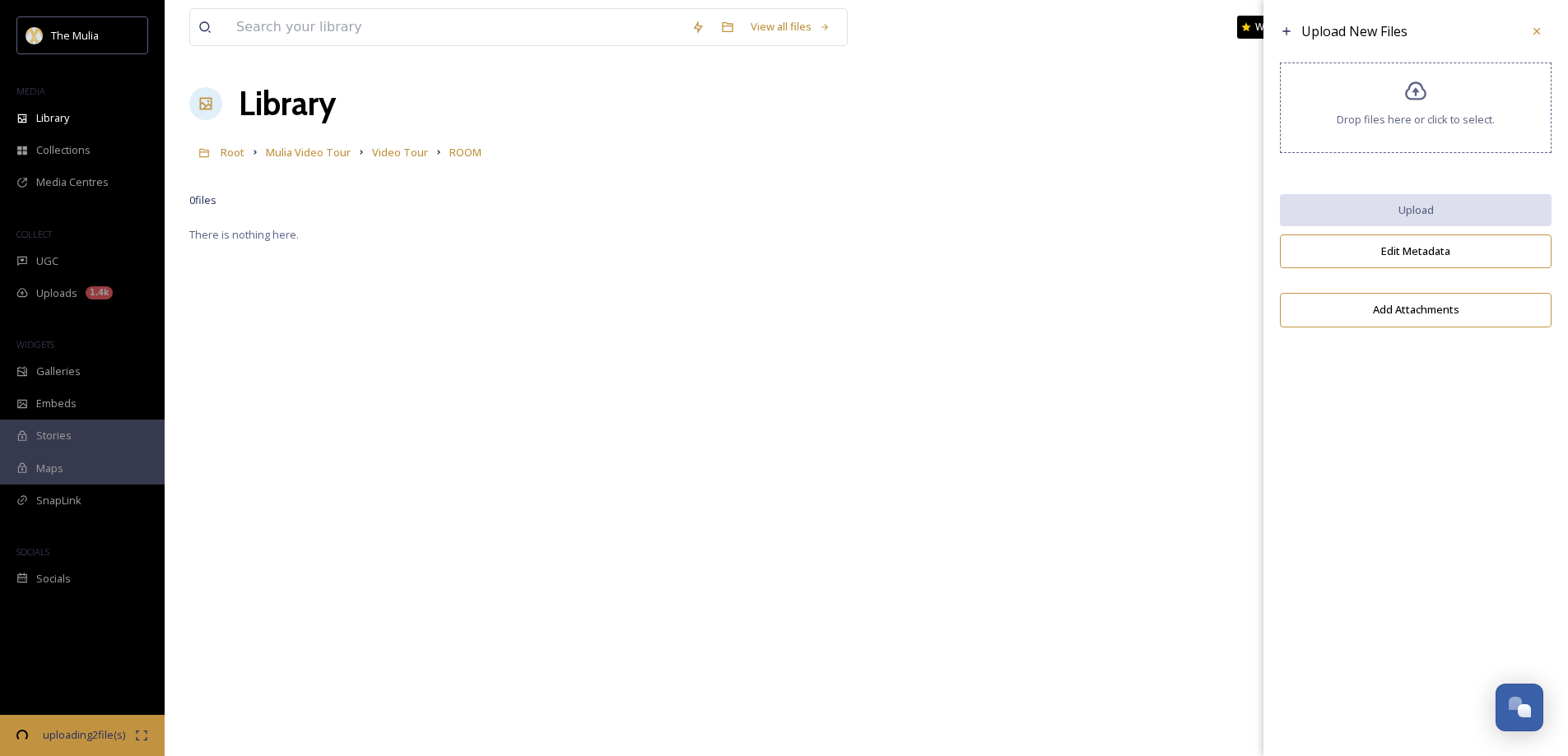
click at [1384, 124] on span "Drop files here or click to select." at bounding box center [1416, 119] width 158 height 16
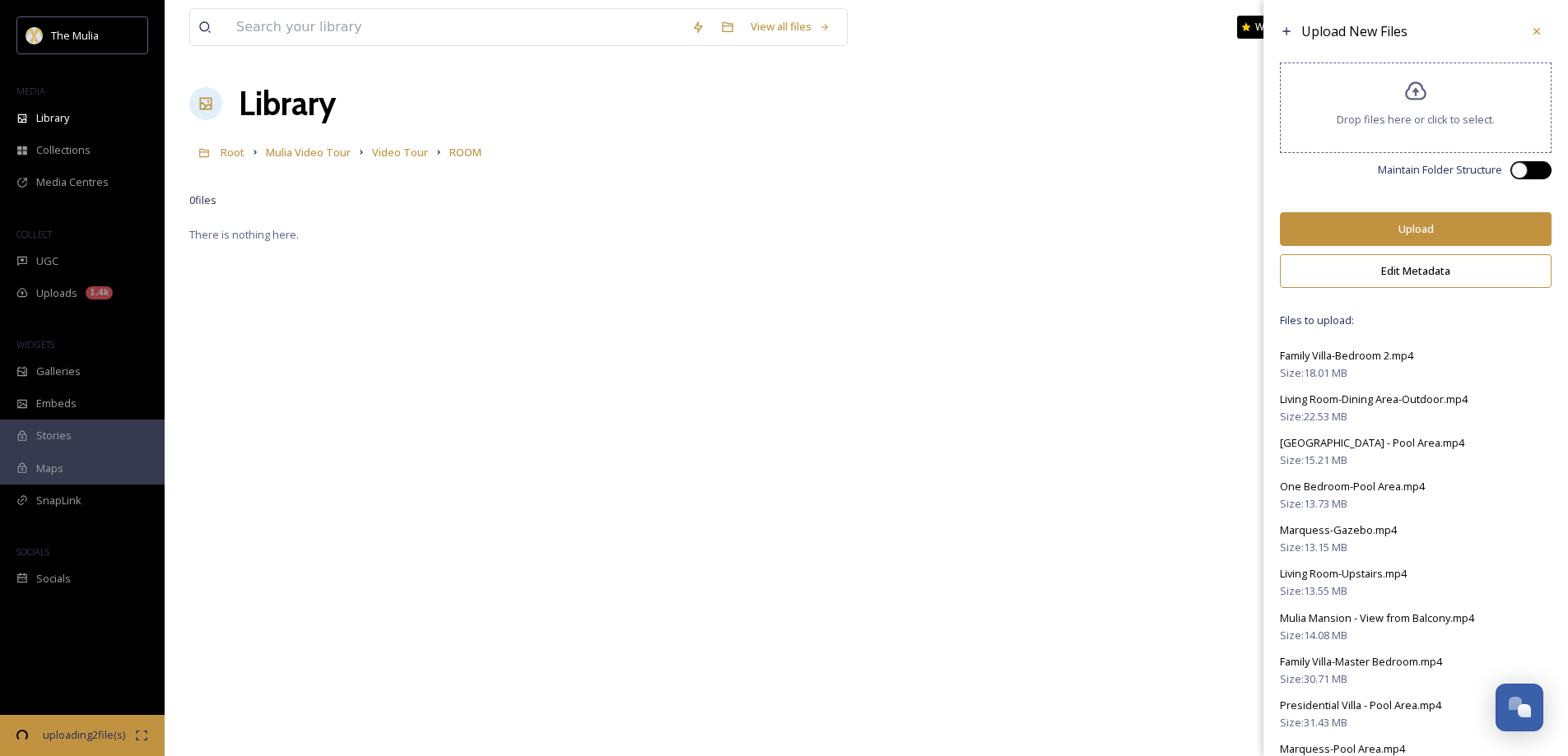
click at [1513, 167] on div at bounding box center [1519, 170] width 17 height 17
checkbox input "true"
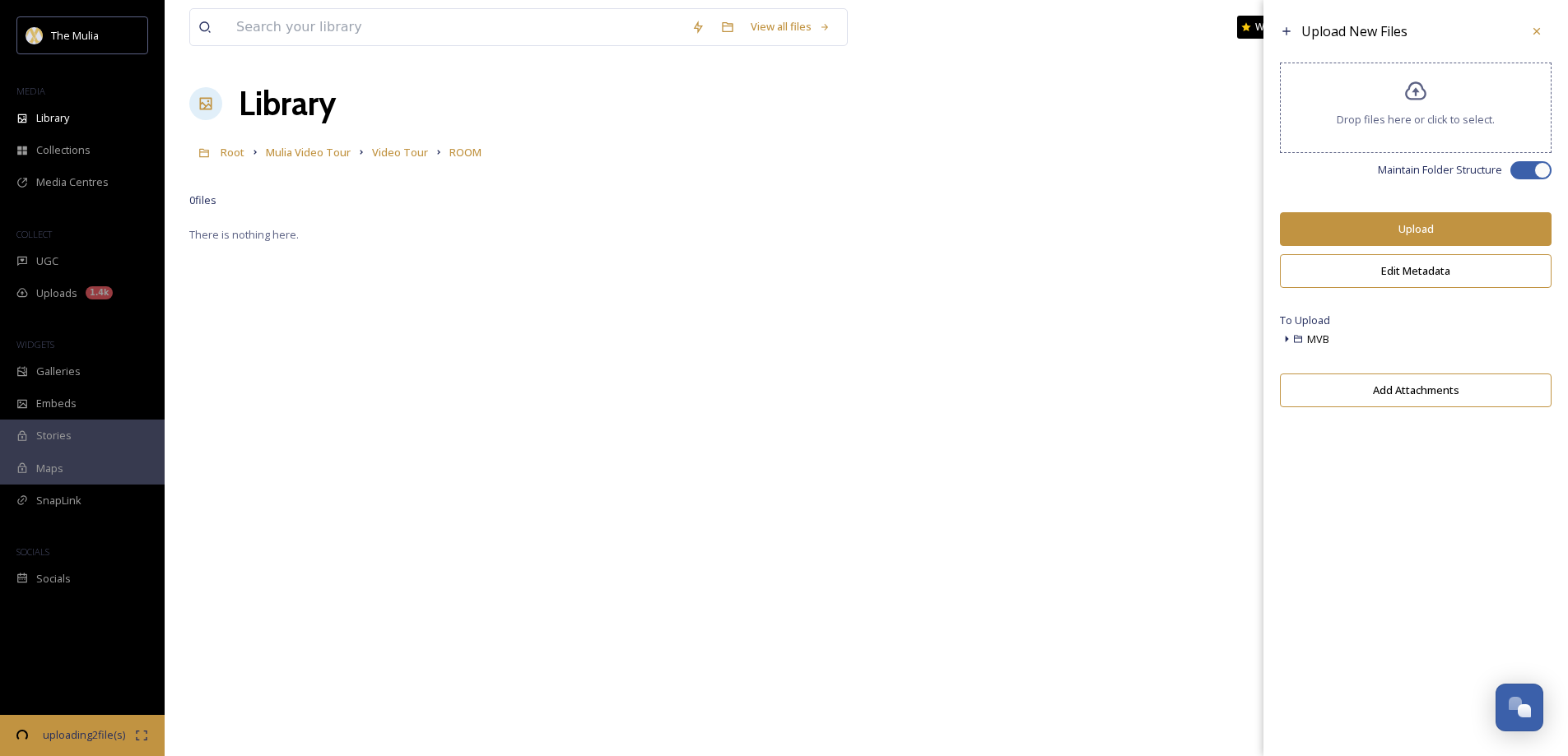
click at [1399, 232] on button "Upload" at bounding box center [1415, 229] width 271 height 33
